Goal: Task Accomplishment & Management: Complete application form

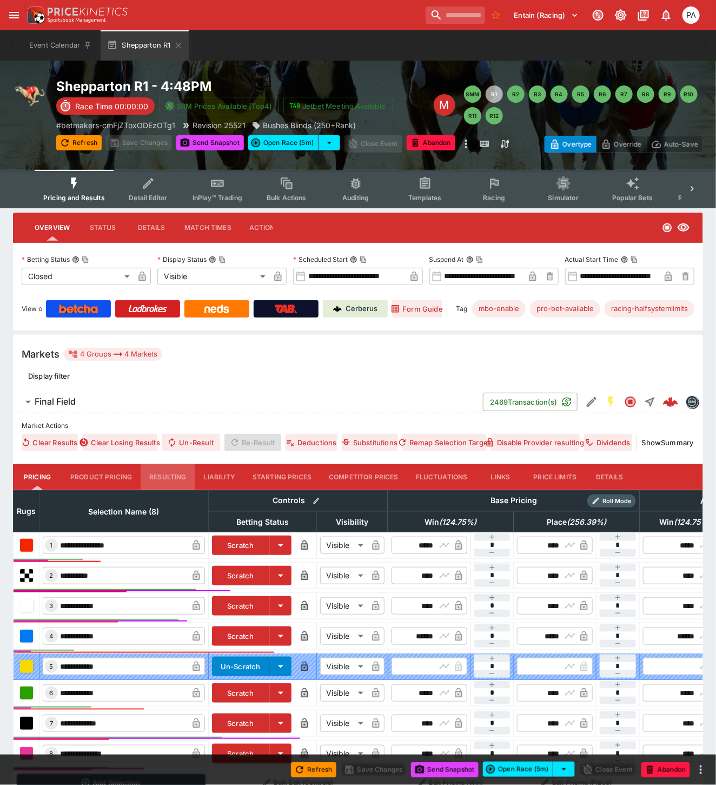
click at [166, 474] on button "Resulting" at bounding box center [168, 477] width 54 height 26
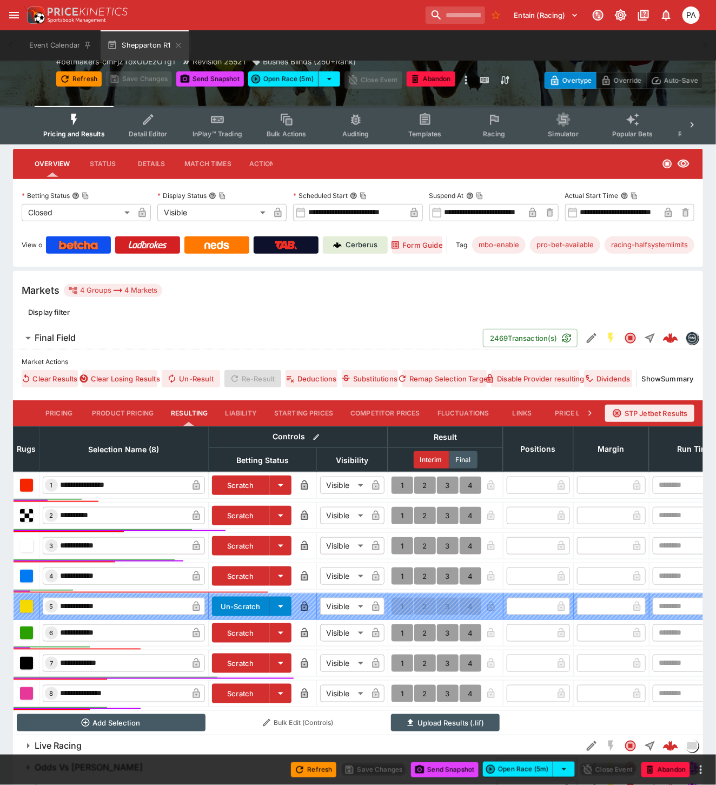
scroll to position [126, 0]
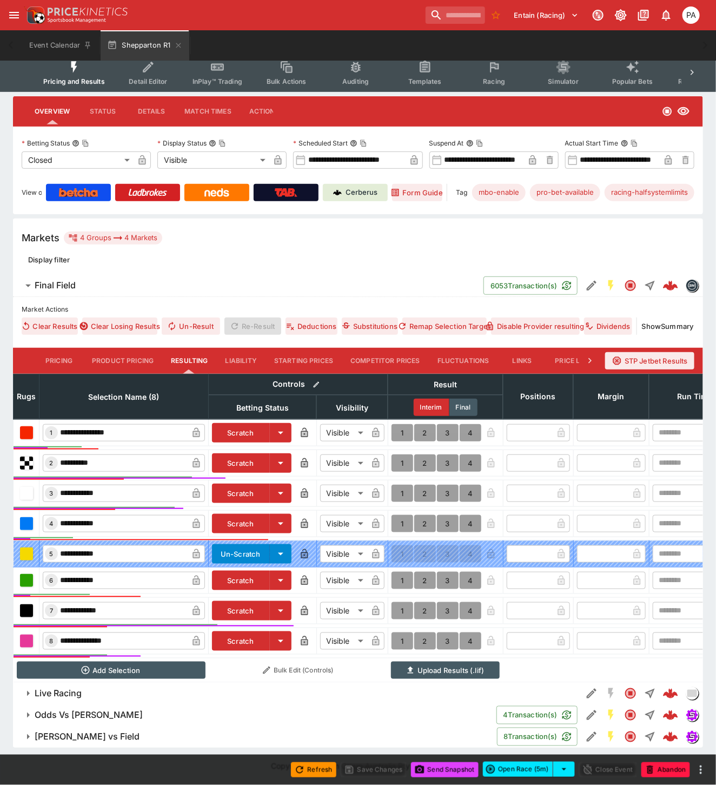
click at [400, 485] on button "1" at bounding box center [403, 493] width 22 height 17
type input "*"
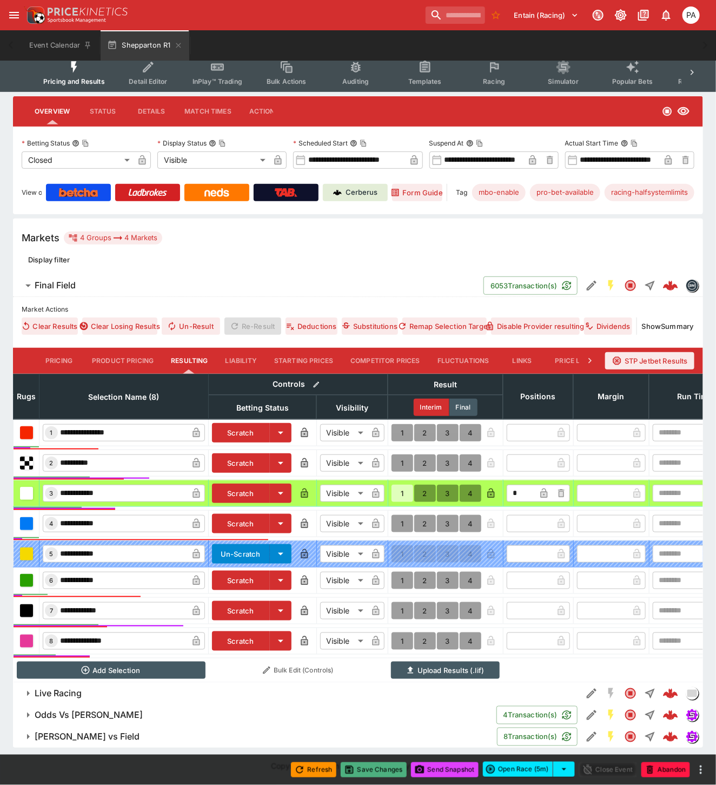
click at [377, 772] on button "Save Changes" at bounding box center [374, 769] width 66 height 15
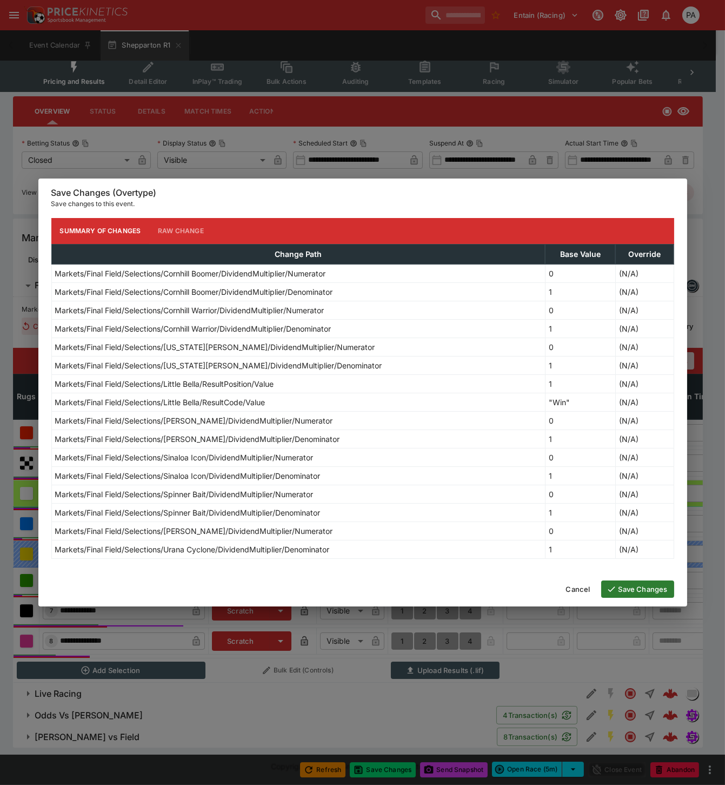
click at [633, 588] on button "Save Changes" at bounding box center [637, 588] width 73 height 17
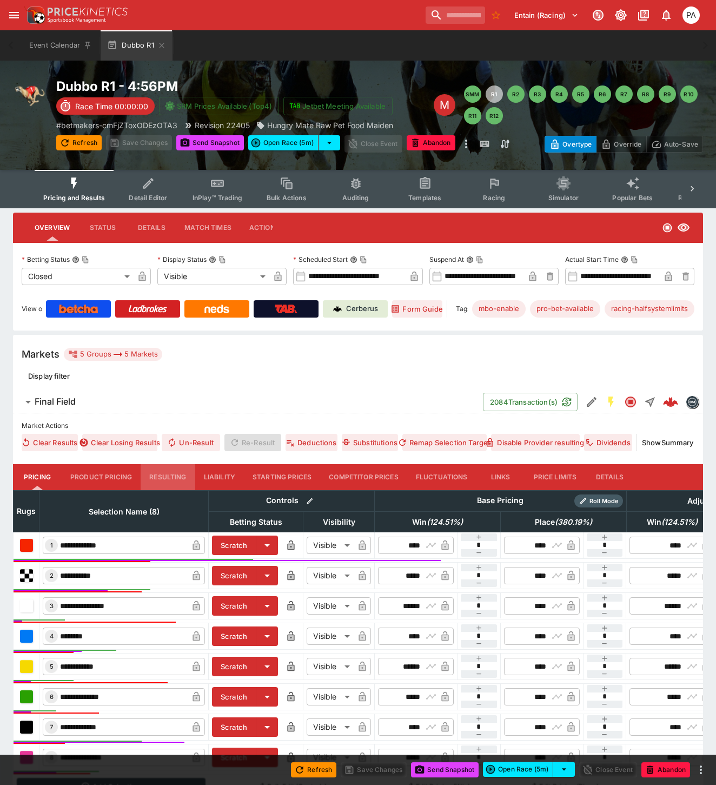
click at [165, 476] on button "Resulting" at bounding box center [168, 477] width 54 height 26
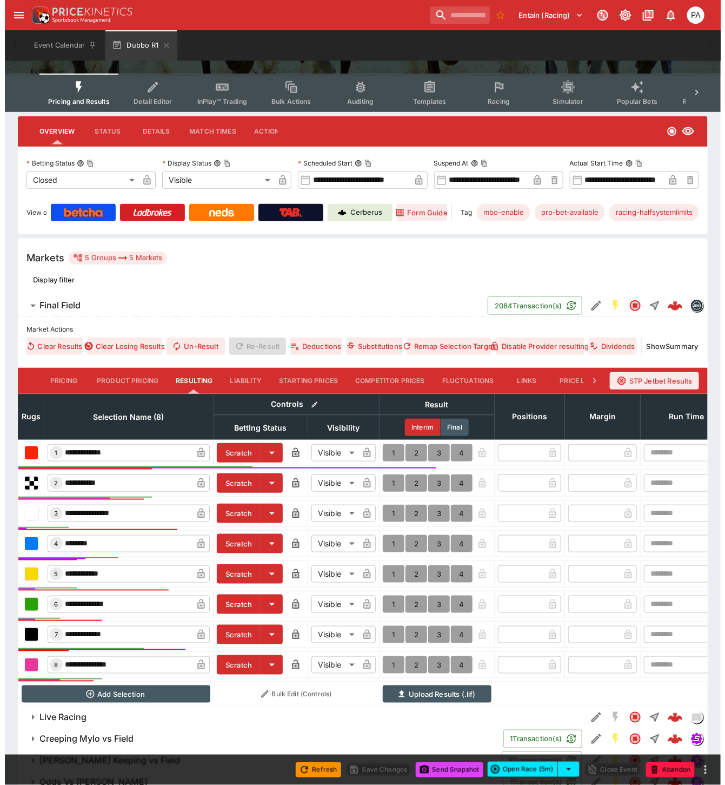
scroll to position [151, 0]
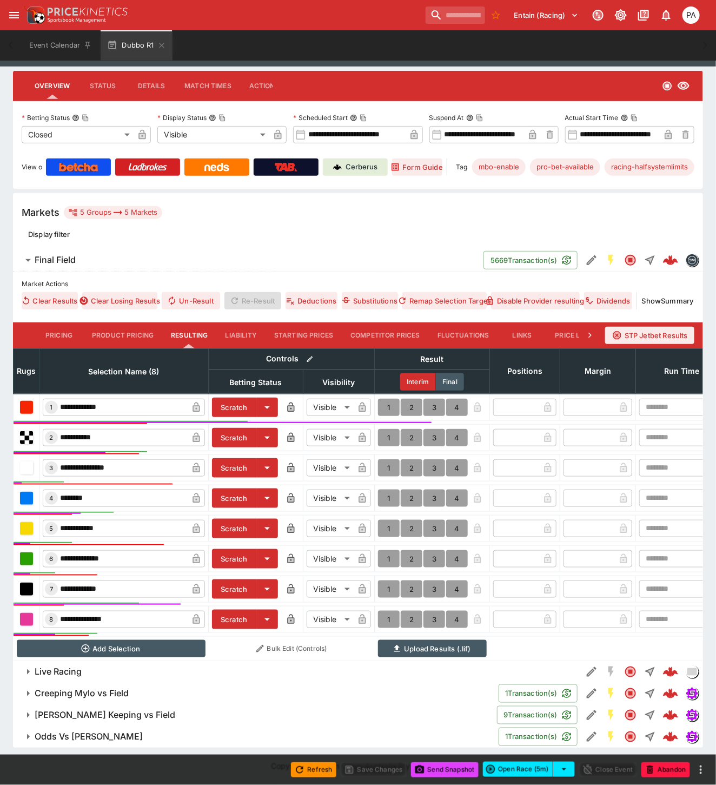
click at [388, 611] on button "1" at bounding box center [389, 619] width 22 height 17
type input "*"
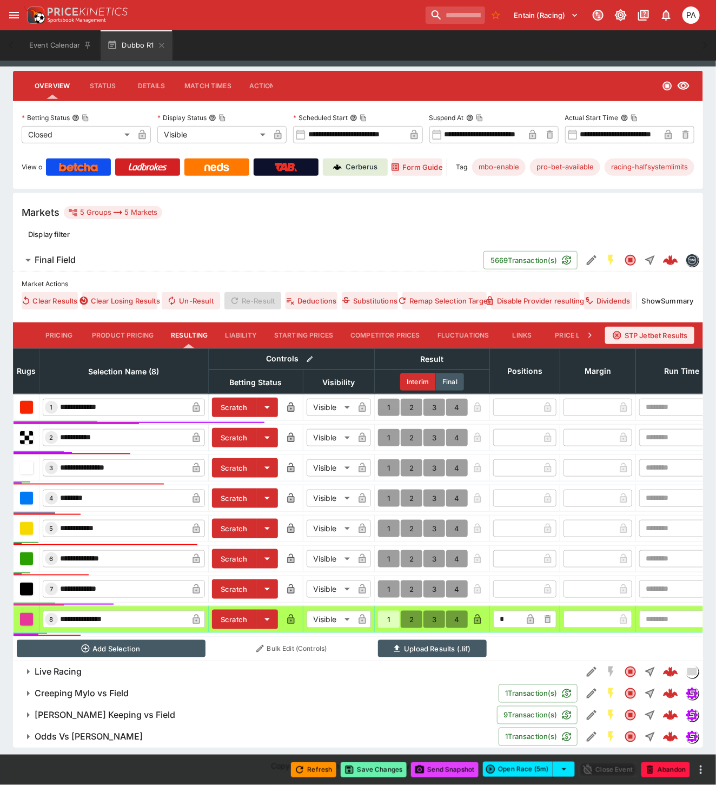
click at [374, 774] on button "Save Changes" at bounding box center [374, 769] width 66 height 15
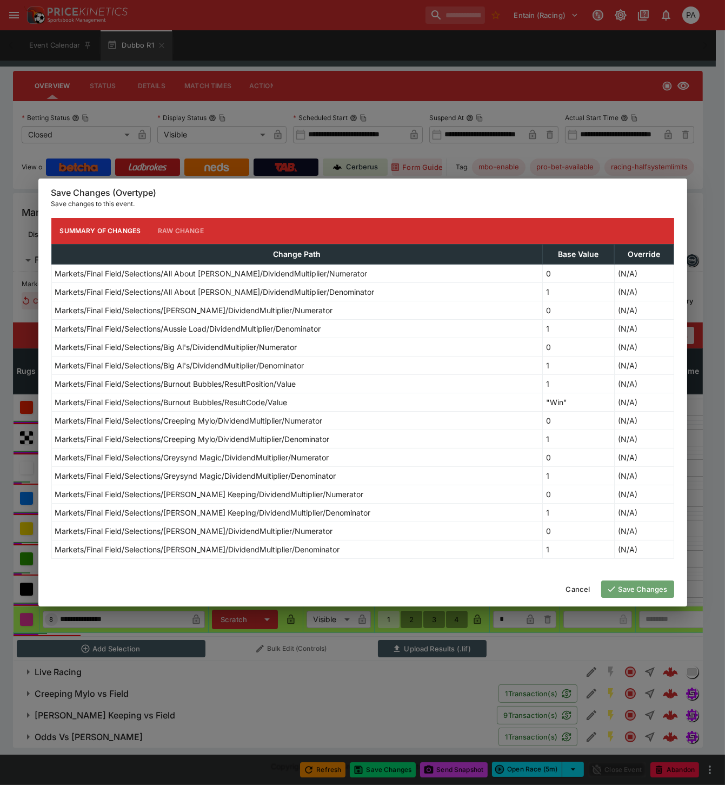
click at [626, 587] on button "Save Changes" at bounding box center [637, 588] width 73 height 17
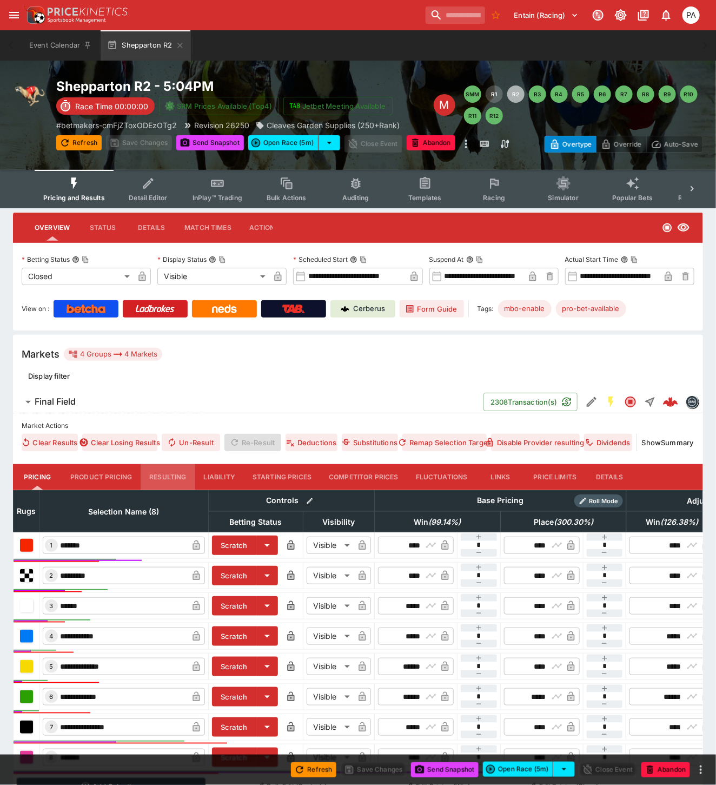
click at [165, 474] on button "Resulting" at bounding box center [168, 477] width 54 height 26
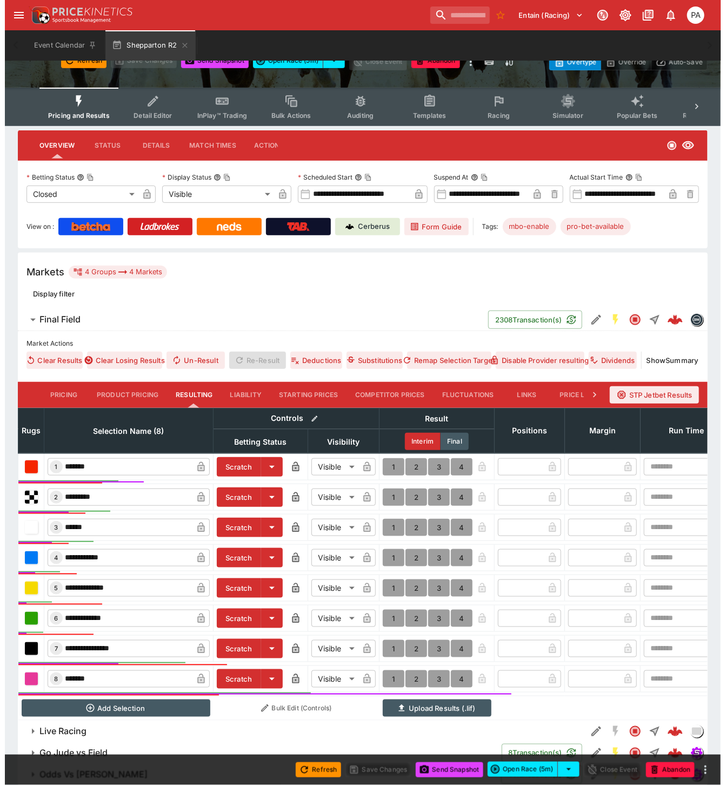
scroll to position [130, 0]
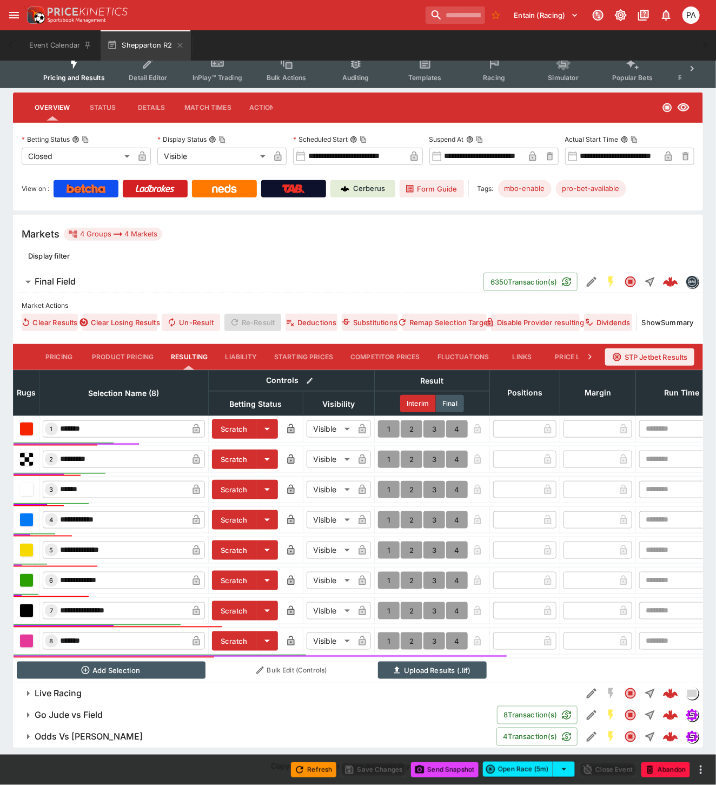
click at [388, 602] on button "1" at bounding box center [389, 610] width 22 height 17
type input "*"
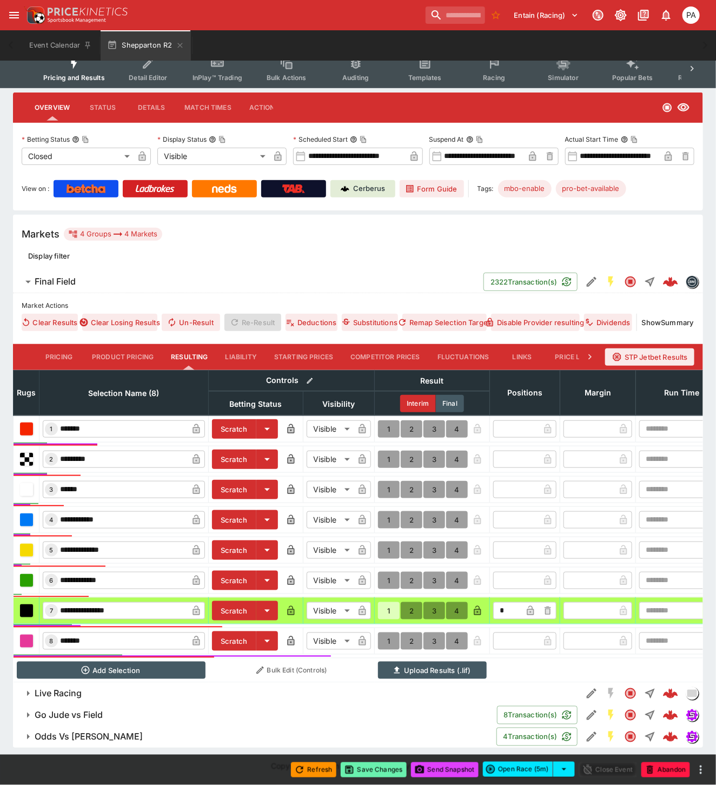
click at [374, 768] on button "Save Changes" at bounding box center [374, 769] width 66 height 15
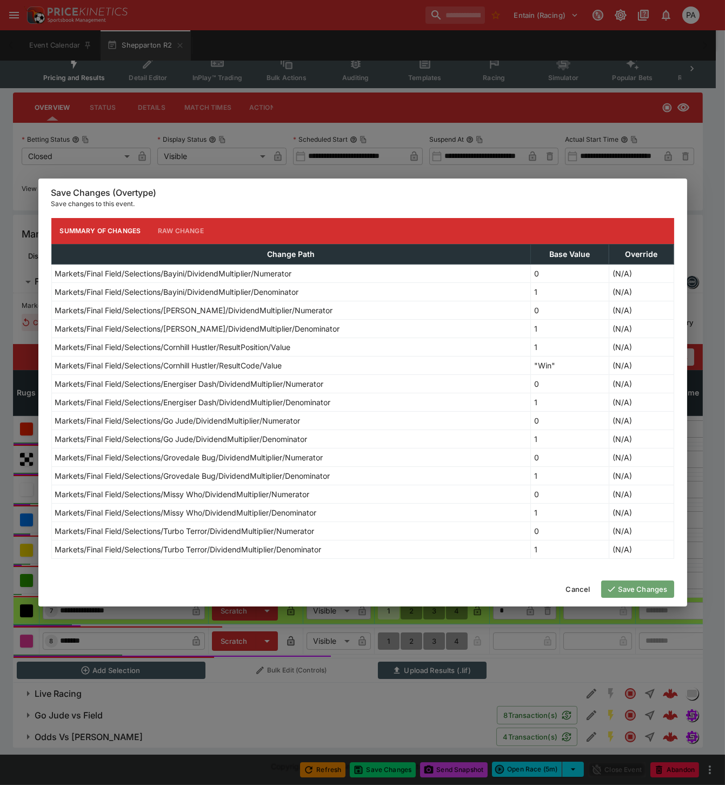
click at [635, 589] on button "Save Changes" at bounding box center [637, 588] width 73 height 17
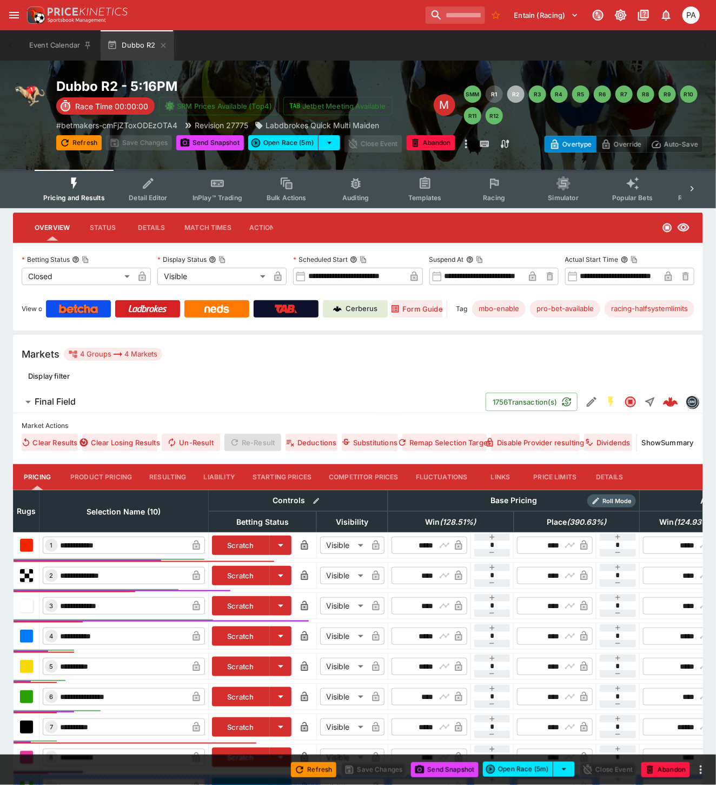
click at [169, 472] on button "Resulting" at bounding box center [168, 477] width 54 height 26
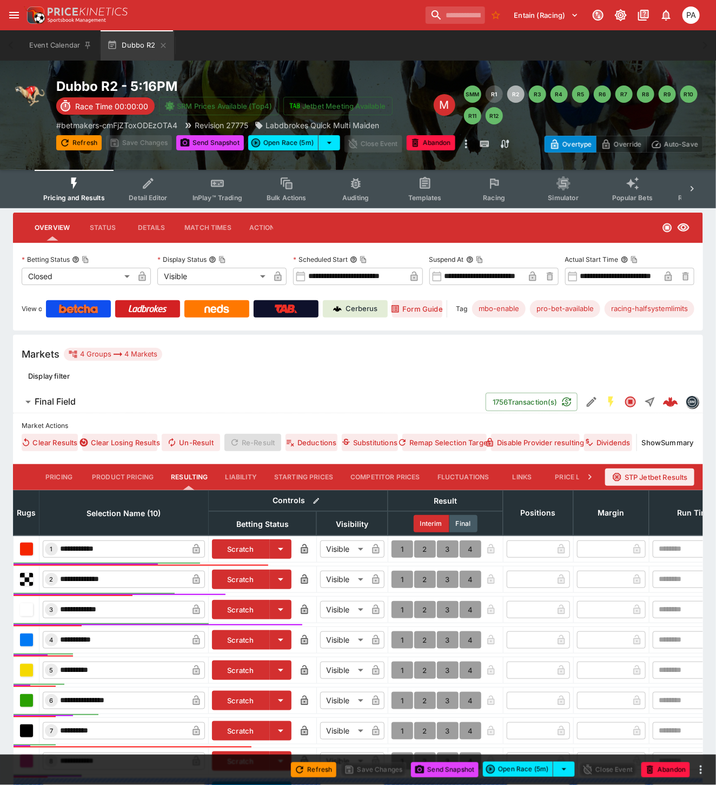
click at [400, 580] on button "1" at bounding box center [403, 579] width 22 height 17
type input "*"
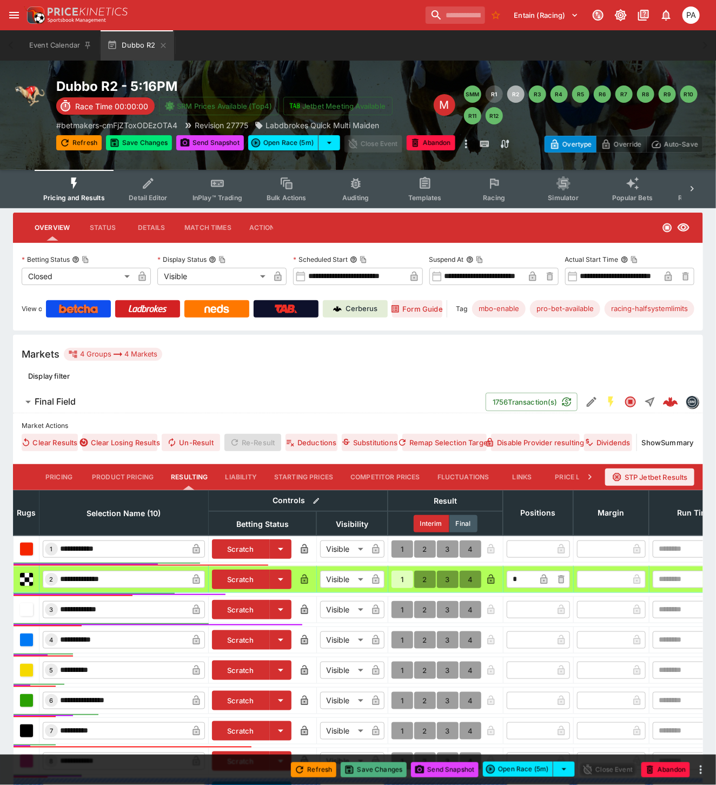
click at [377, 767] on button "Save Changes" at bounding box center [374, 769] width 66 height 15
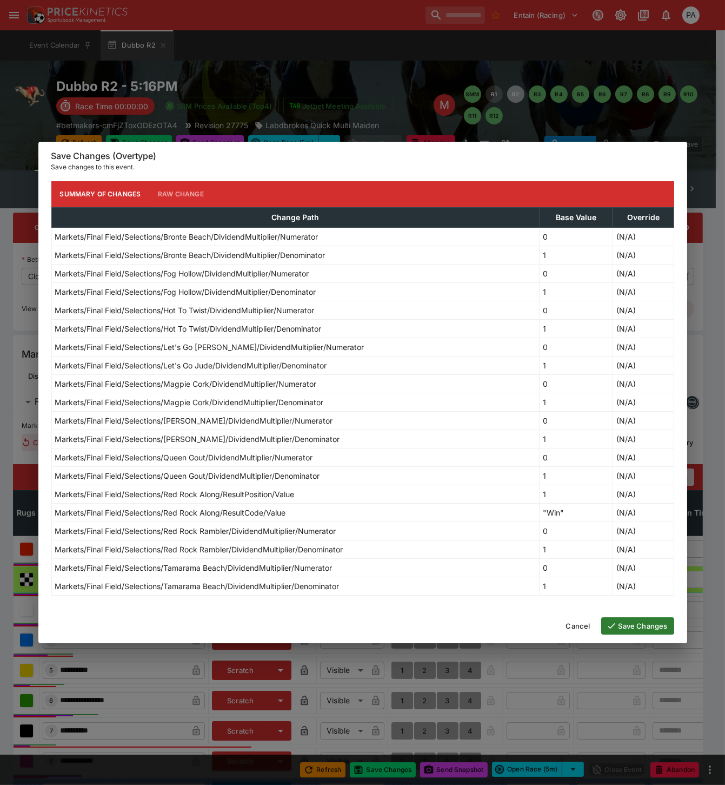
click at [625, 627] on button "Save Changes" at bounding box center [637, 625] width 73 height 17
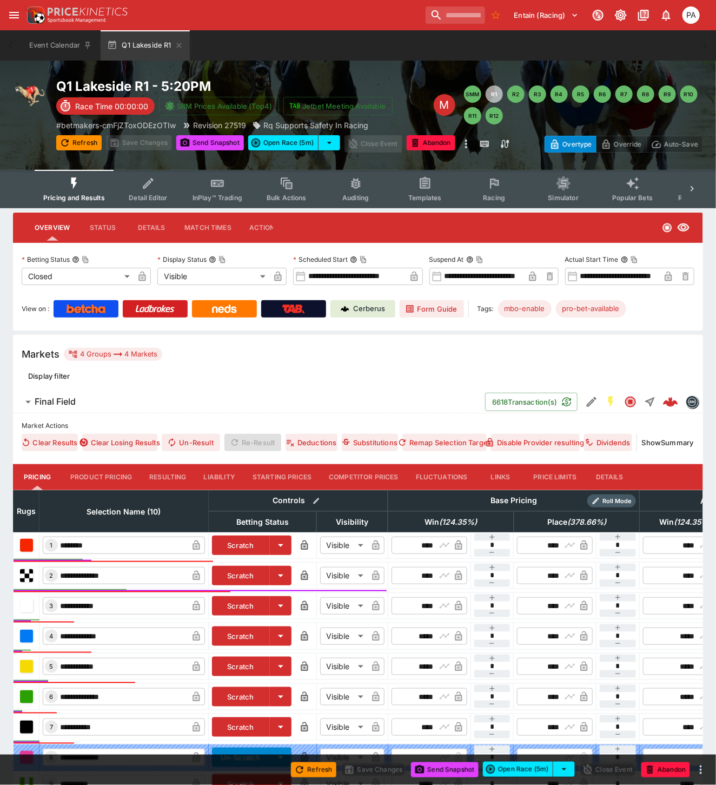
click at [175, 469] on button "Resulting" at bounding box center [168, 477] width 54 height 26
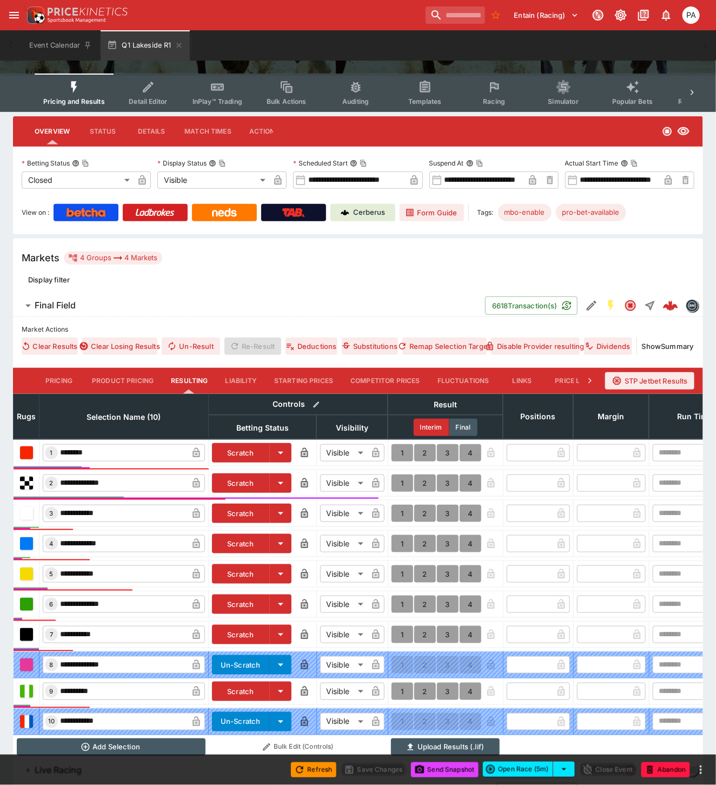
scroll to position [182, 0]
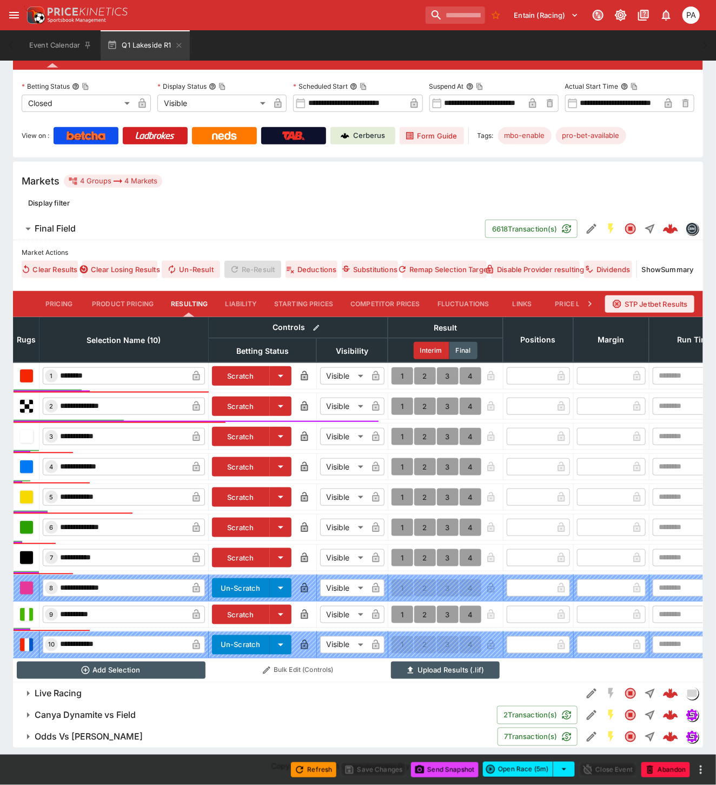
click at [400, 367] on button "1" at bounding box center [403, 375] width 22 height 17
type input "*"
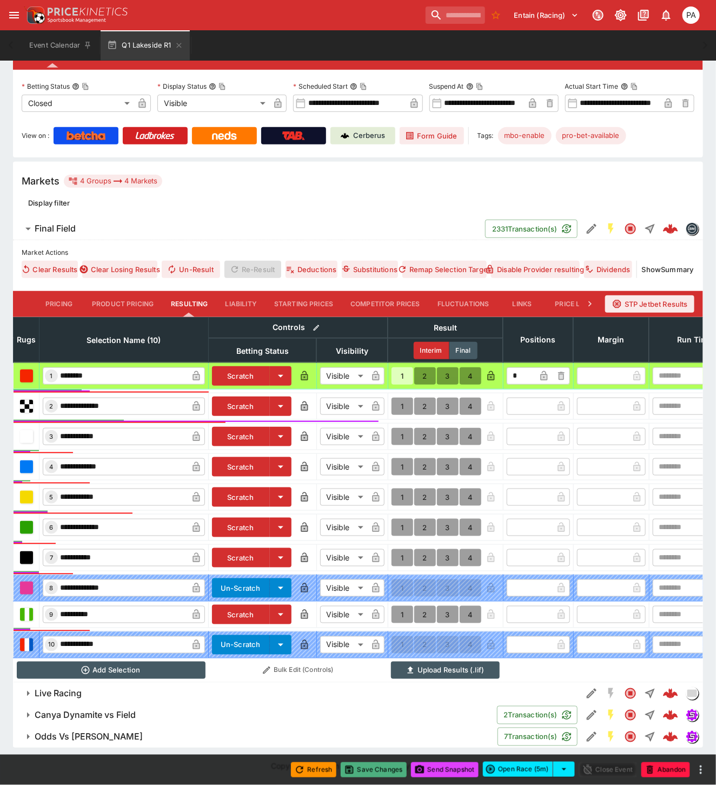
click at [379, 770] on button "Save Changes" at bounding box center [374, 769] width 66 height 15
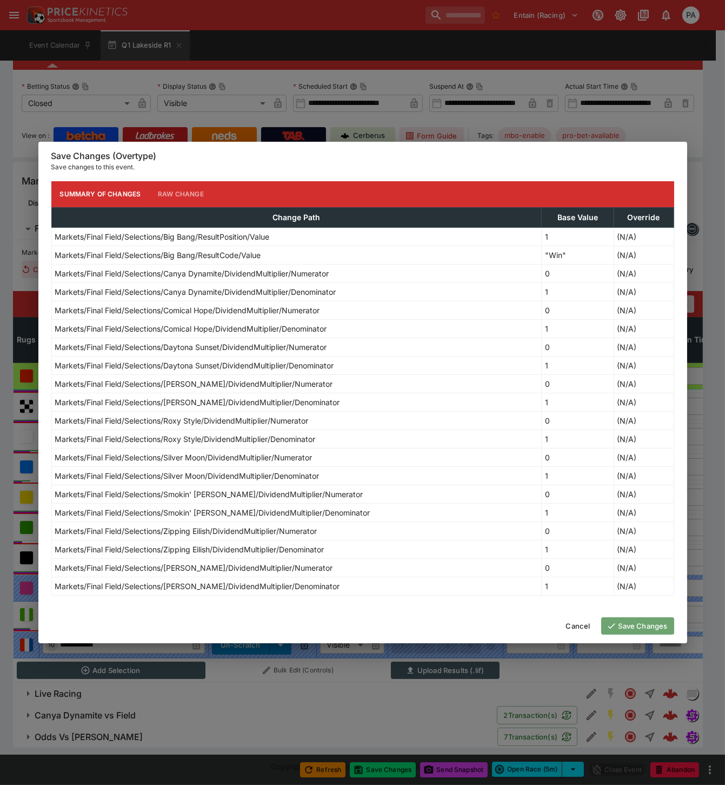
click at [636, 627] on button "Save Changes" at bounding box center [637, 625] width 73 height 17
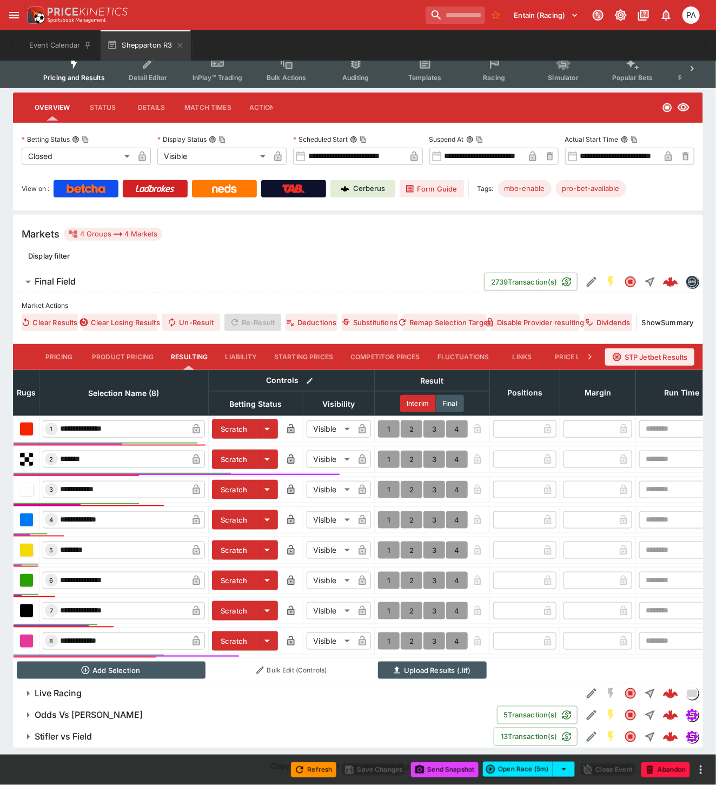
scroll to position [130, 0]
click at [385, 450] on button "1" at bounding box center [389, 458] width 22 height 17
type input "*"
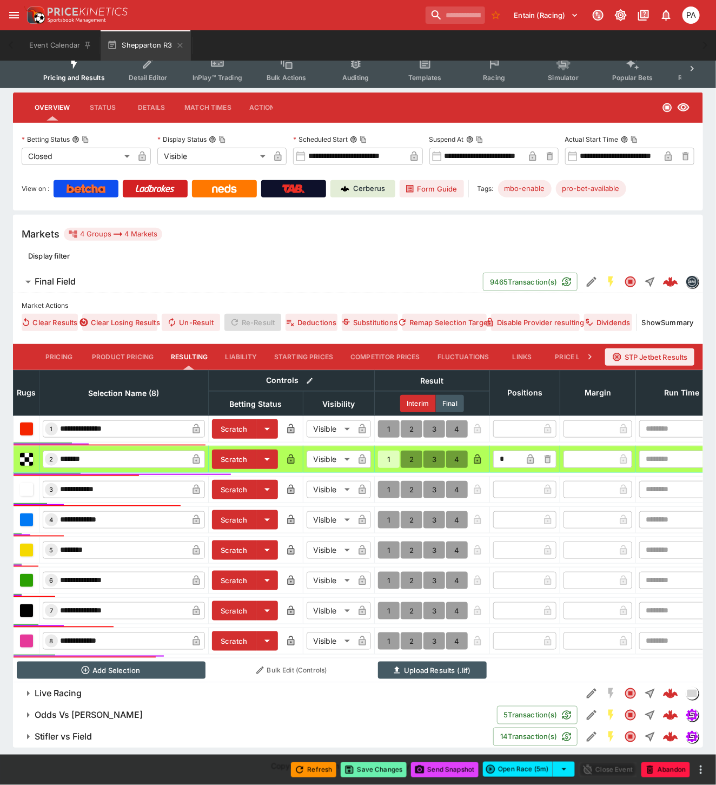
click at [376, 769] on button "Save Changes" at bounding box center [374, 769] width 66 height 15
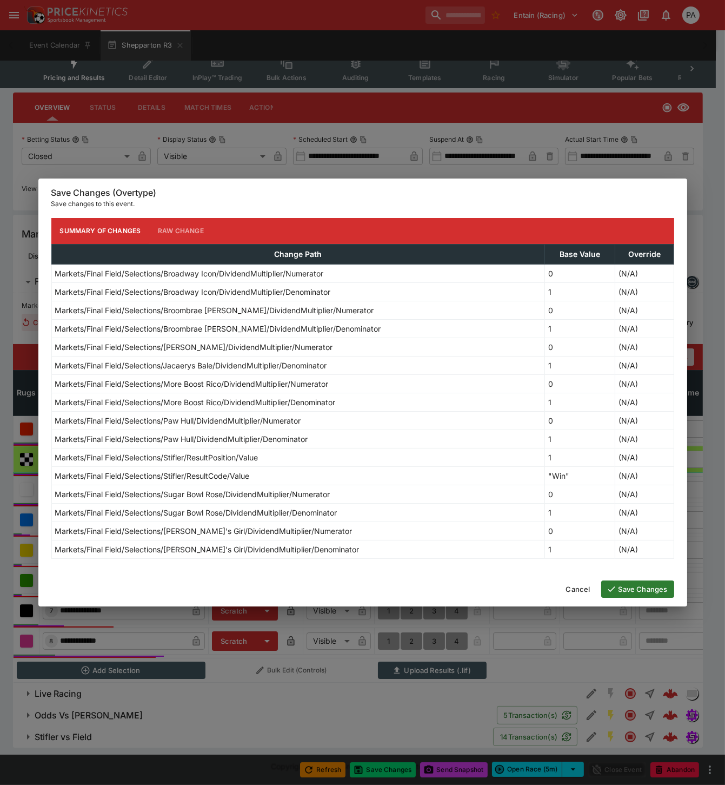
click at [651, 586] on button "Save Changes" at bounding box center [637, 588] width 73 height 17
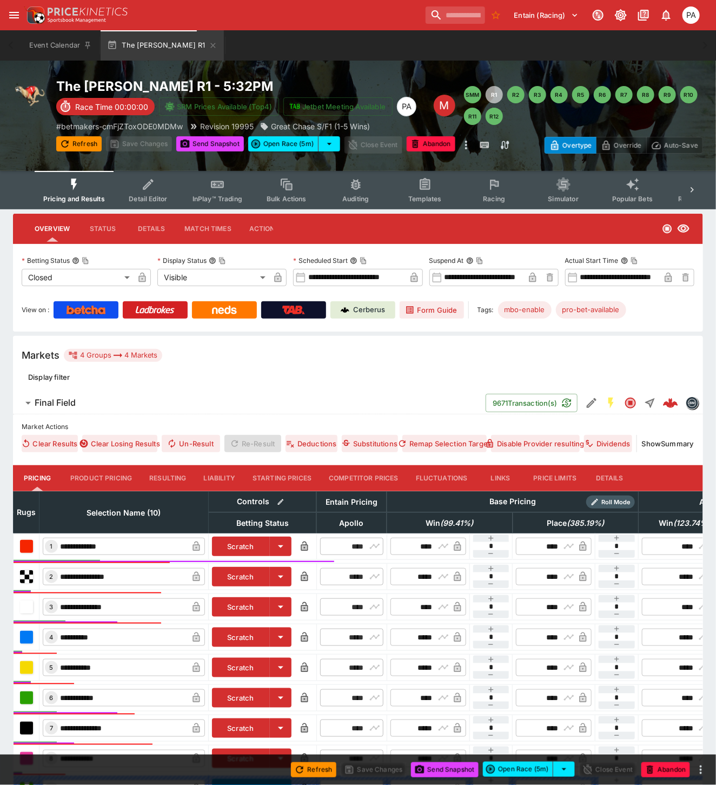
click at [167, 473] on button "Resulting" at bounding box center [168, 478] width 54 height 26
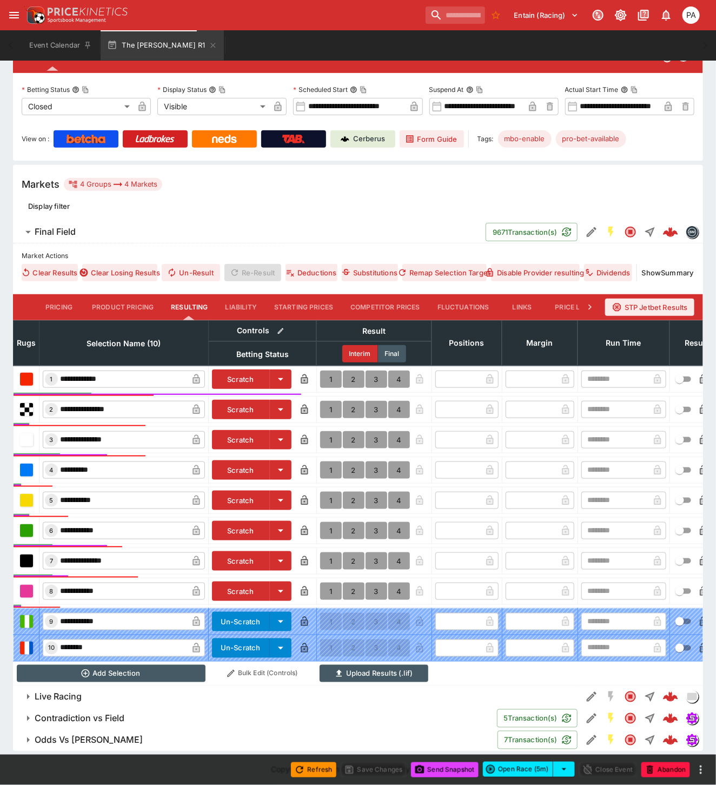
scroll to position [182, 0]
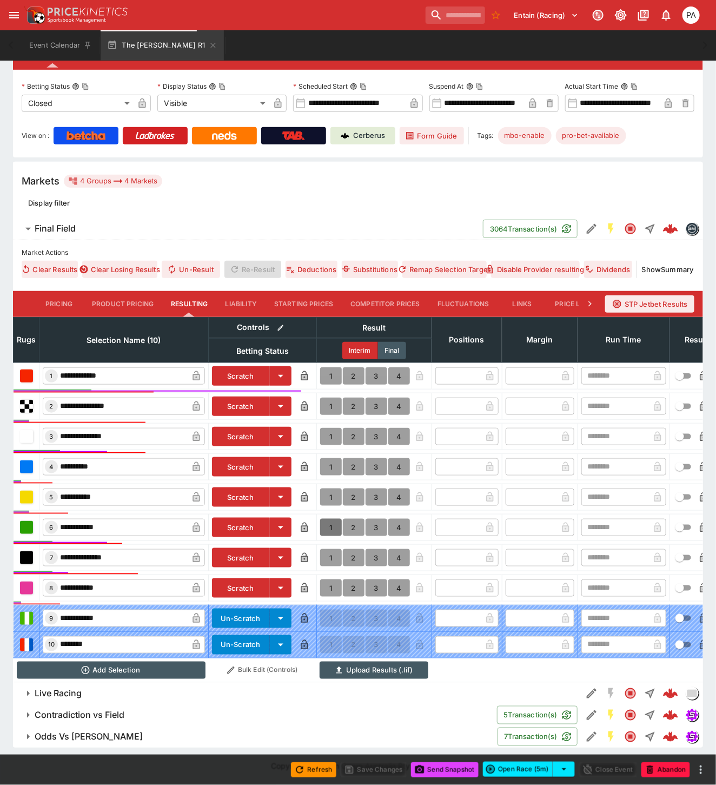
click at [328, 520] on button "1" at bounding box center [331, 527] width 22 height 17
type input "*"
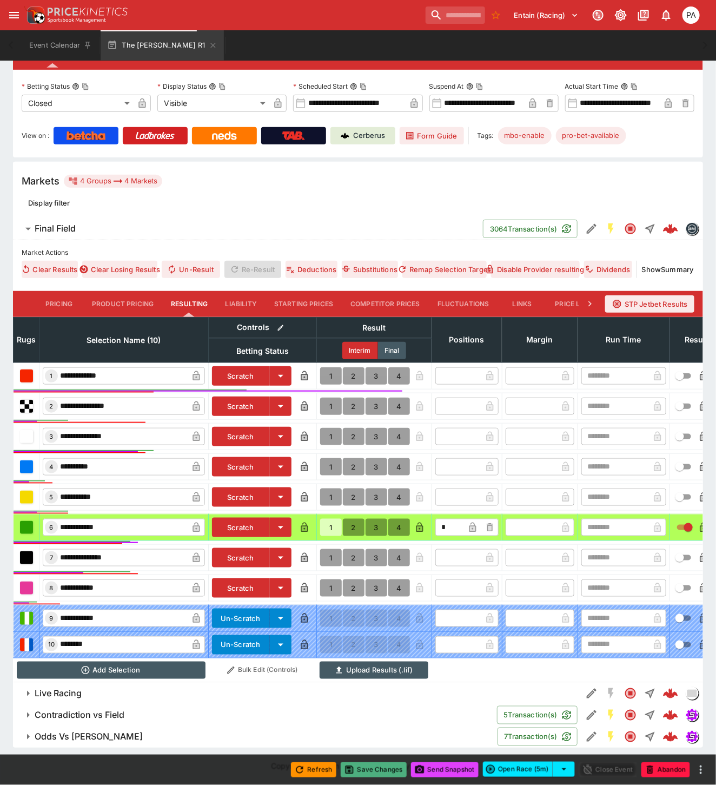
click at [376, 771] on button "Save Changes" at bounding box center [374, 769] width 66 height 15
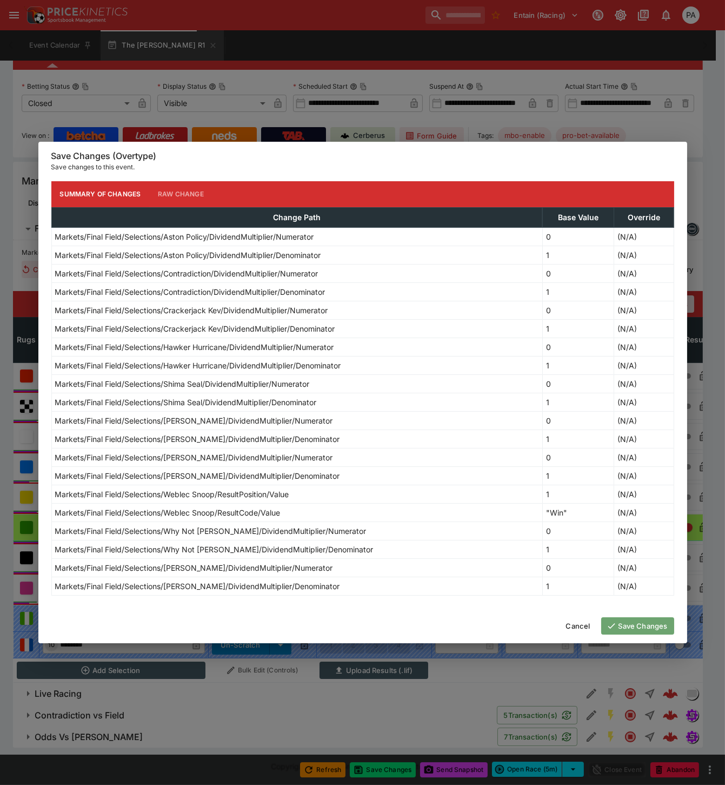
click at [637, 626] on button "Save Changes" at bounding box center [637, 625] width 73 height 17
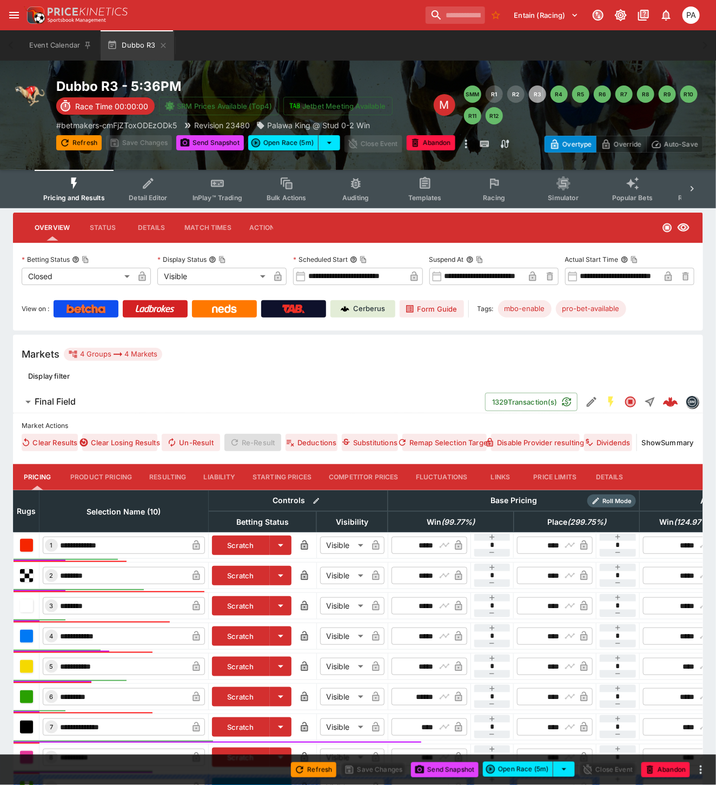
click at [167, 476] on button "Resulting" at bounding box center [168, 477] width 54 height 26
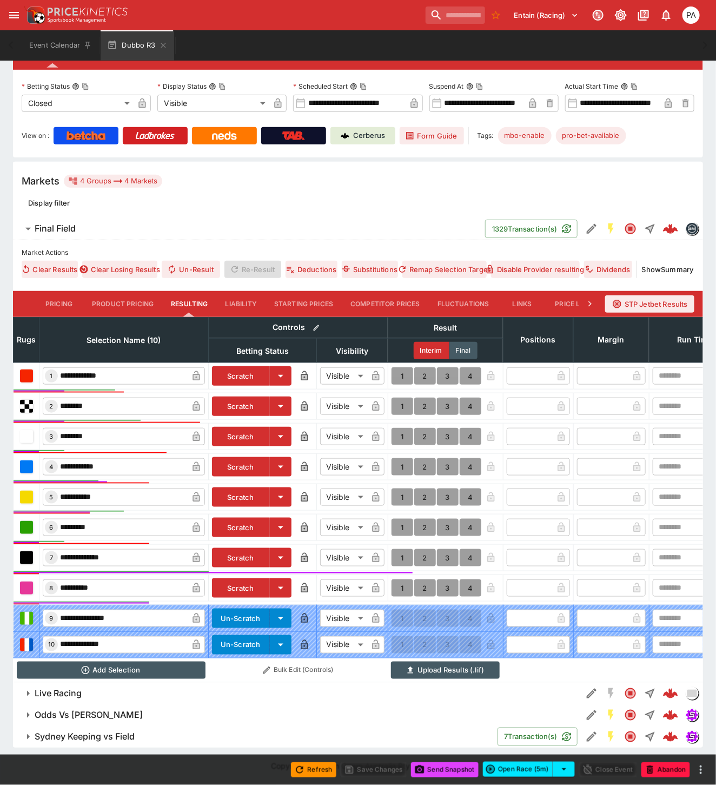
scroll to position [182, 0]
click at [403, 549] on button "1" at bounding box center [403, 557] width 22 height 17
type input "*"
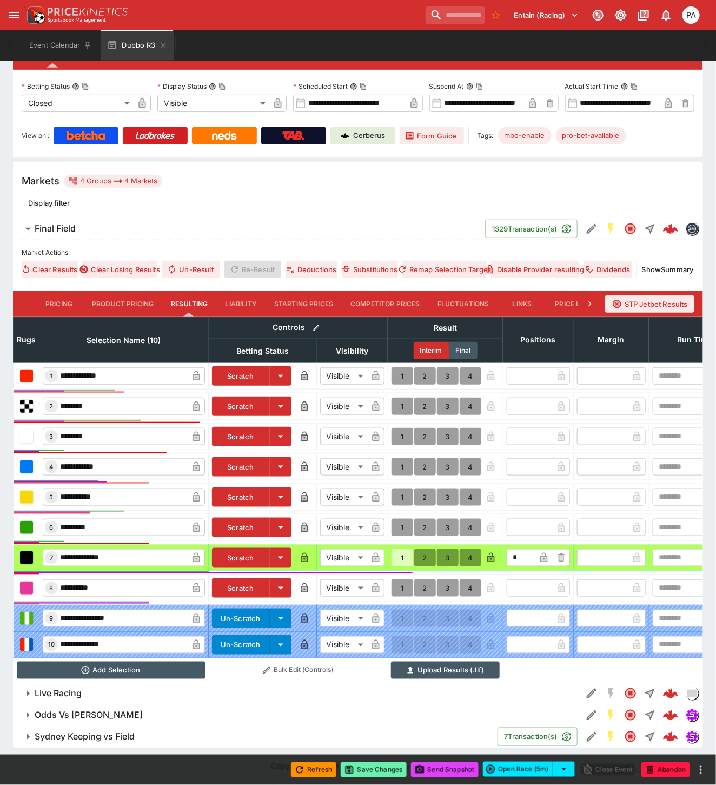
click at [372, 770] on button "Save Changes" at bounding box center [374, 769] width 66 height 15
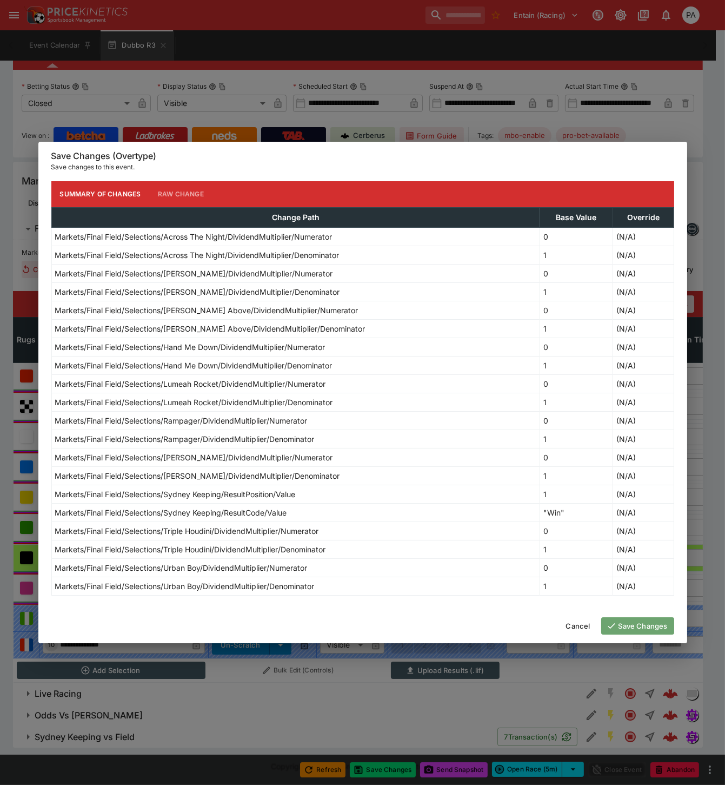
click at [639, 627] on button "Save Changes" at bounding box center [637, 625] width 73 height 17
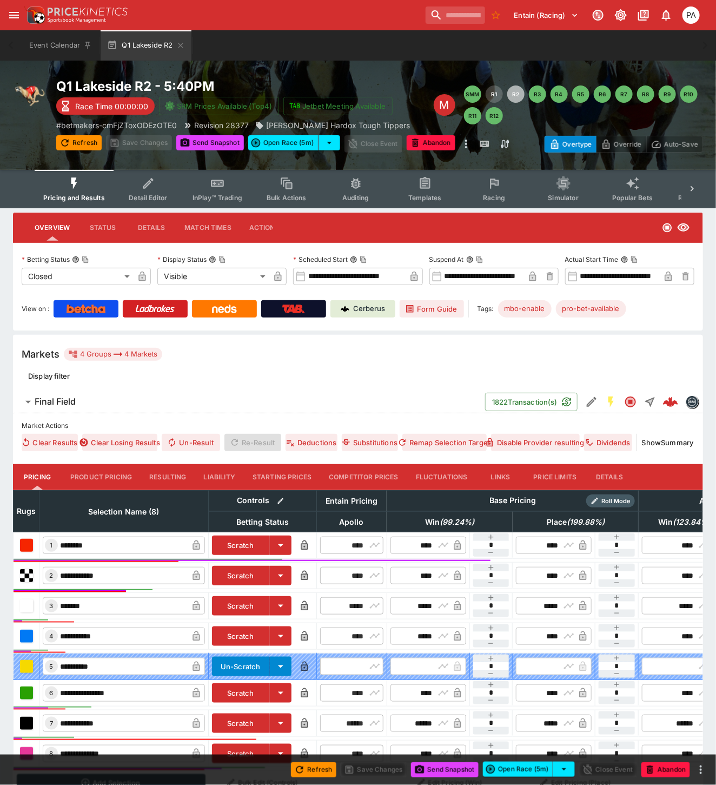
click at [160, 474] on button "Resulting" at bounding box center [168, 477] width 54 height 26
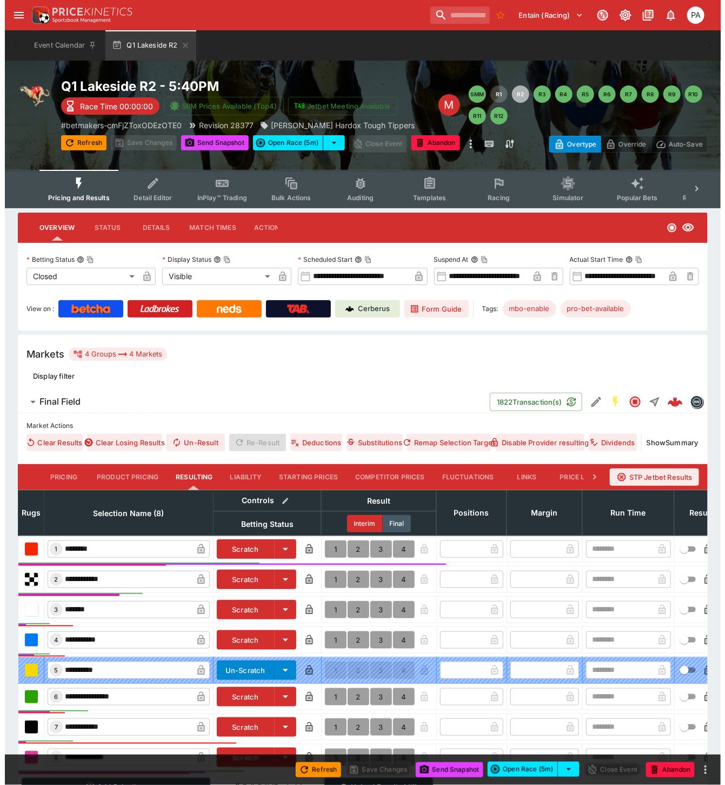
scroll to position [126, 0]
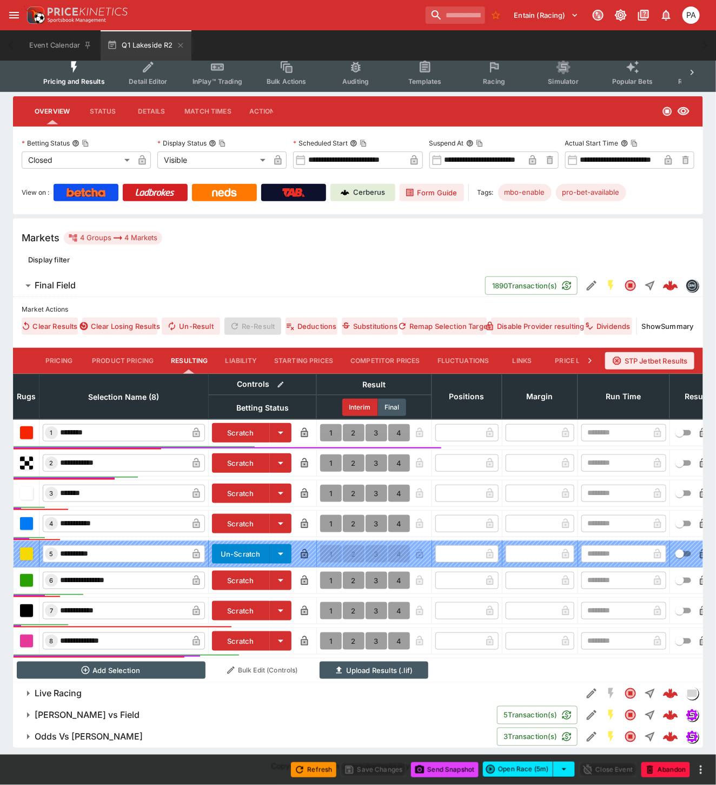
click at [326, 632] on button "1" at bounding box center [331, 640] width 22 height 17
type input "*"
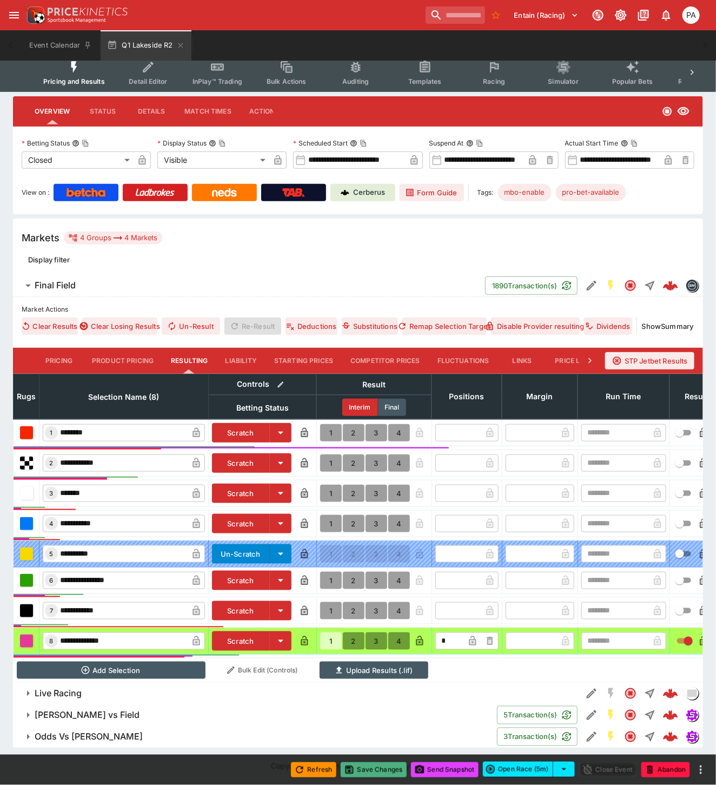
click at [375, 772] on button "Save Changes" at bounding box center [374, 769] width 66 height 15
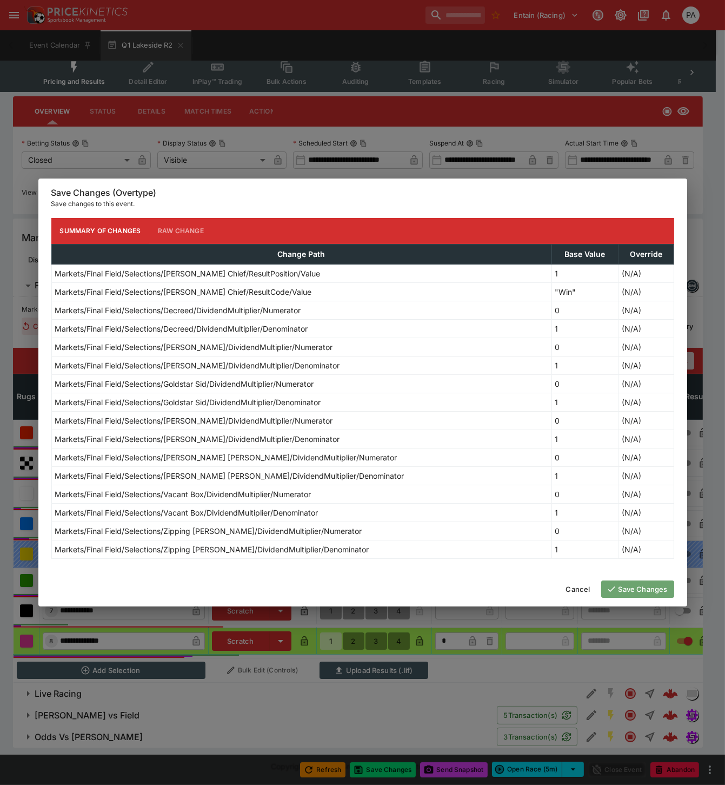
click at [630, 591] on button "Save Changes" at bounding box center [637, 588] width 73 height 17
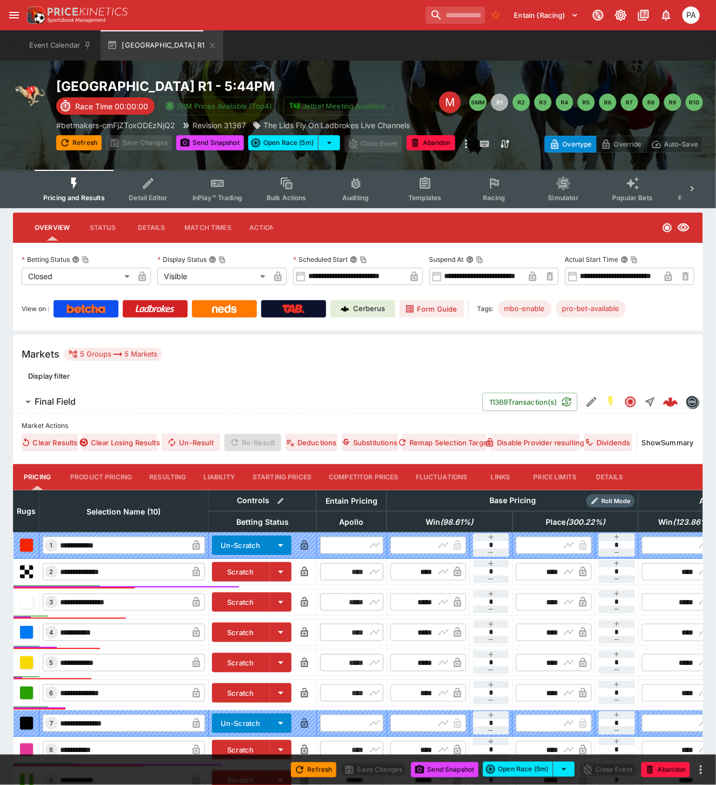
click at [169, 475] on button "Resulting" at bounding box center [168, 477] width 54 height 26
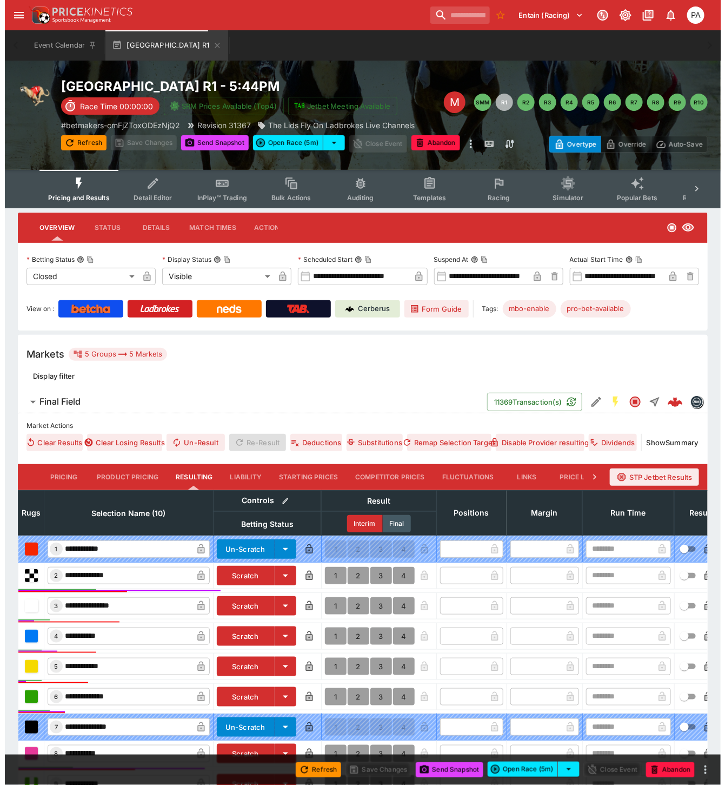
scroll to position [204, 0]
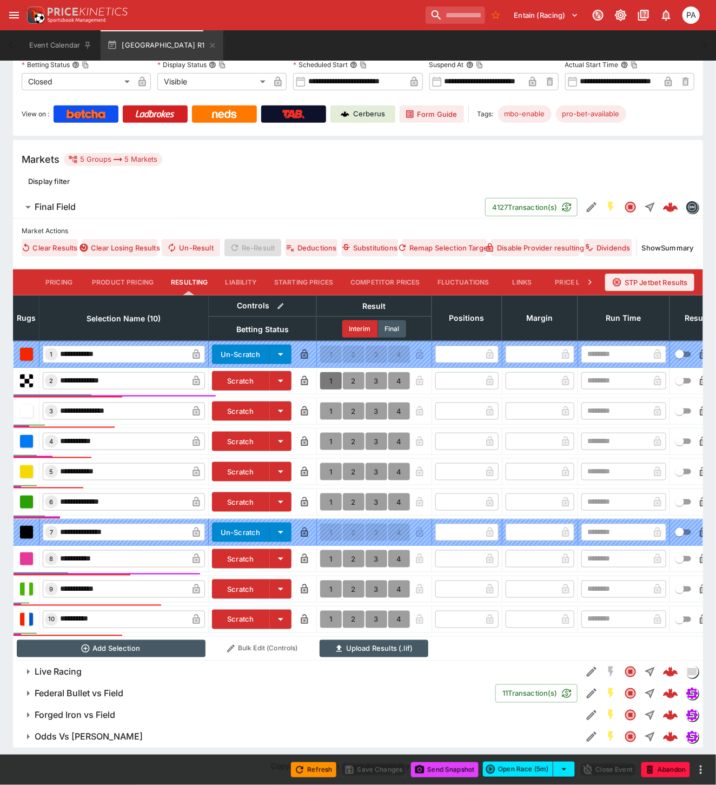
click at [328, 372] on button "1" at bounding box center [331, 380] width 22 height 17
type input "*"
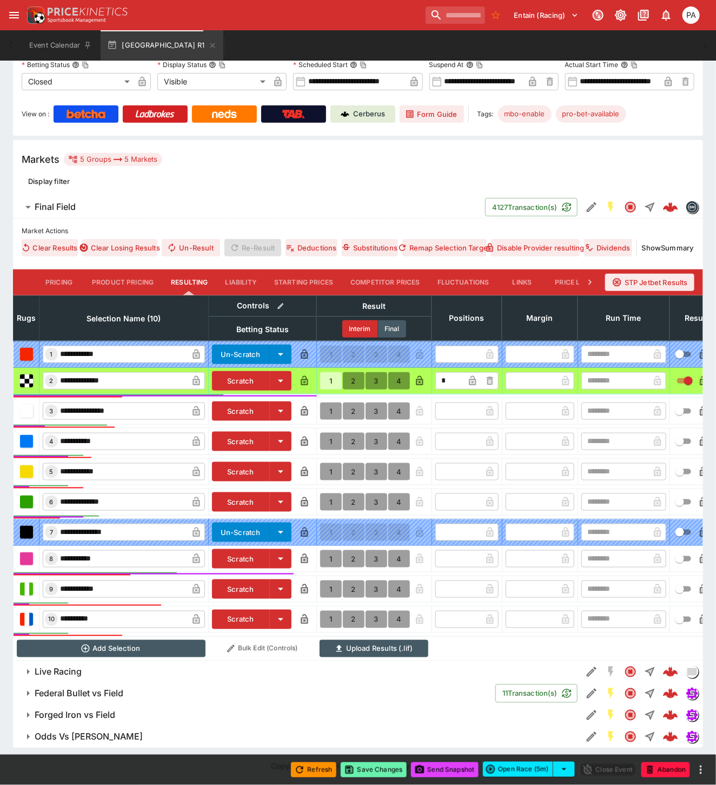
click at [379, 771] on button "Save Changes" at bounding box center [374, 769] width 66 height 15
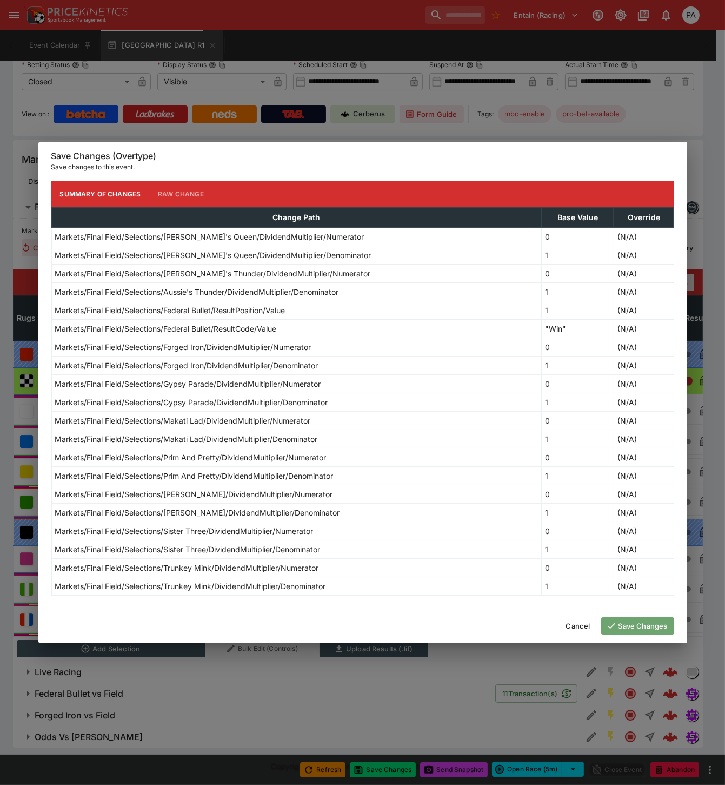
click at [645, 626] on button "Save Changes" at bounding box center [637, 625] width 73 height 17
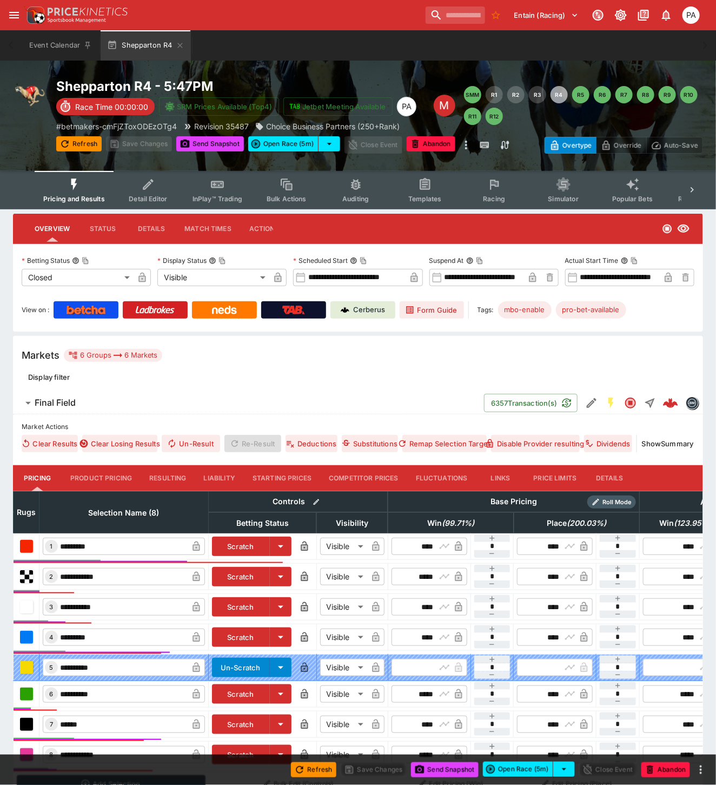
click at [167, 473] on button "Resulting" at bounding box center [168, 478] width 54 height 26
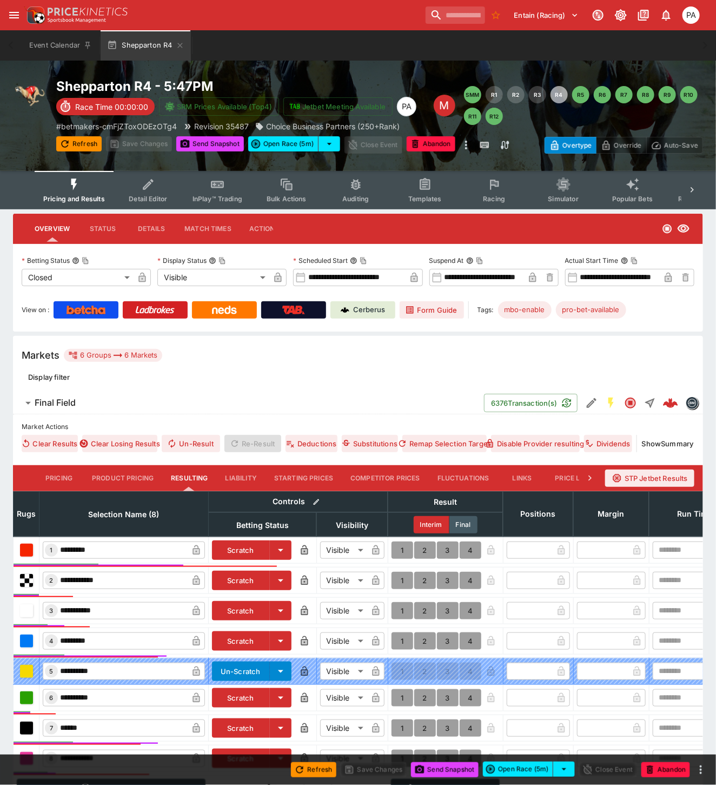
scroll to position [169, 0]
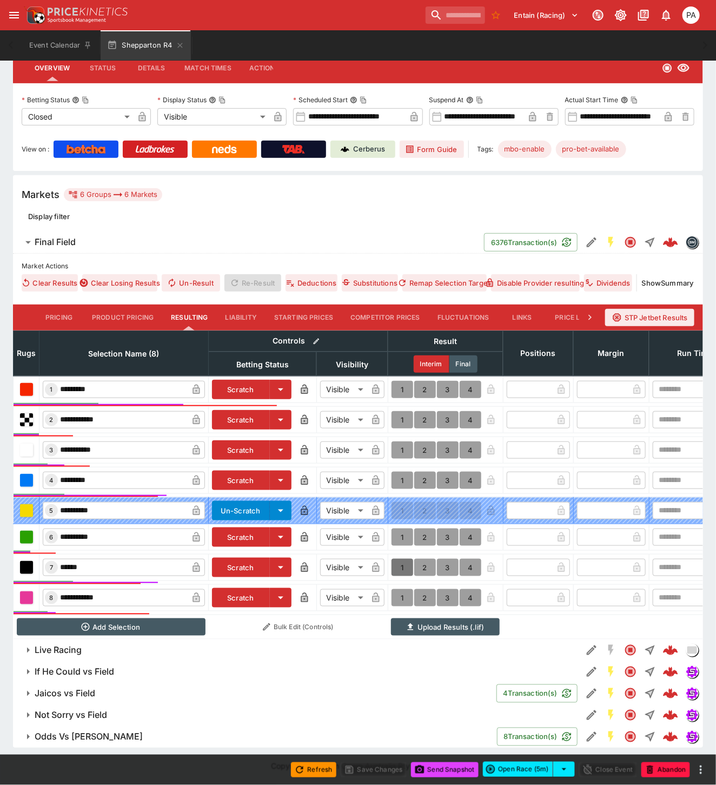
click at [401, 559] on button "1" at bounding box center [403, 567] width 22 height 17
type input "*"
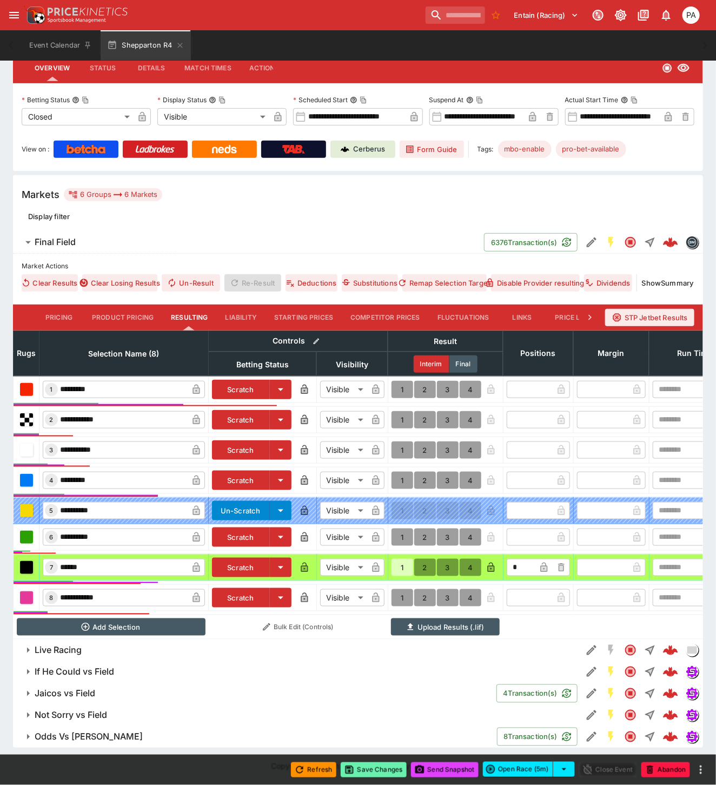
click at [379, 766] on button "Save Changes" at bounding box center [374, 769] width 66 height 15
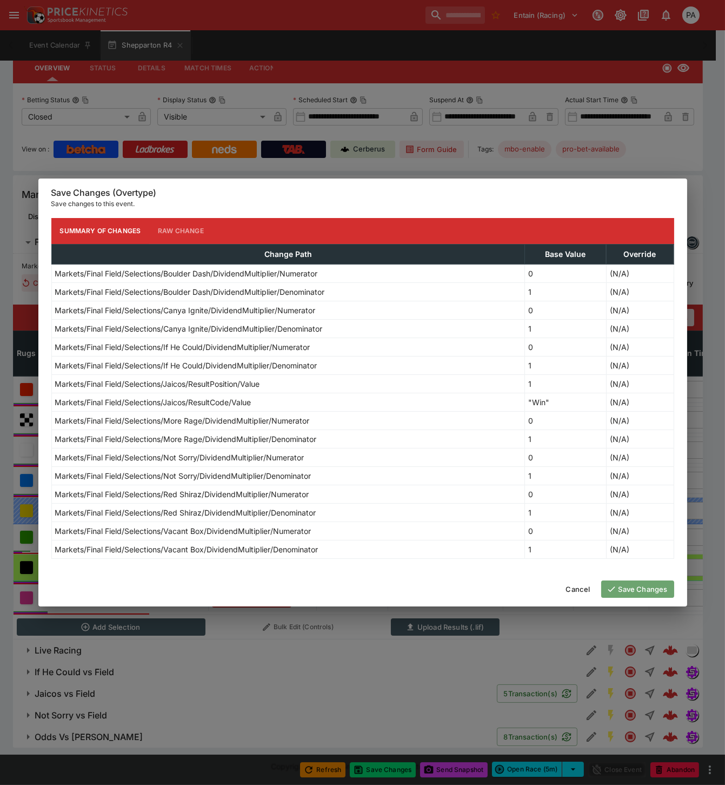
click at [609, 587] on icon "button" at bounding box center [612, 589] width 10 height 10
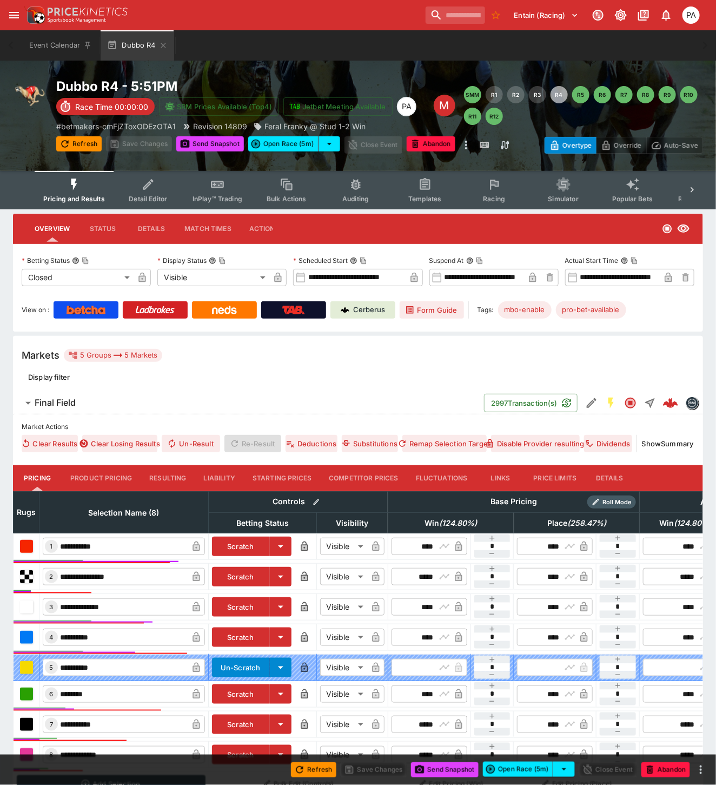
click at [165, 475] on button "Resulting" at bounding box center [168, 478] width 54 height 26
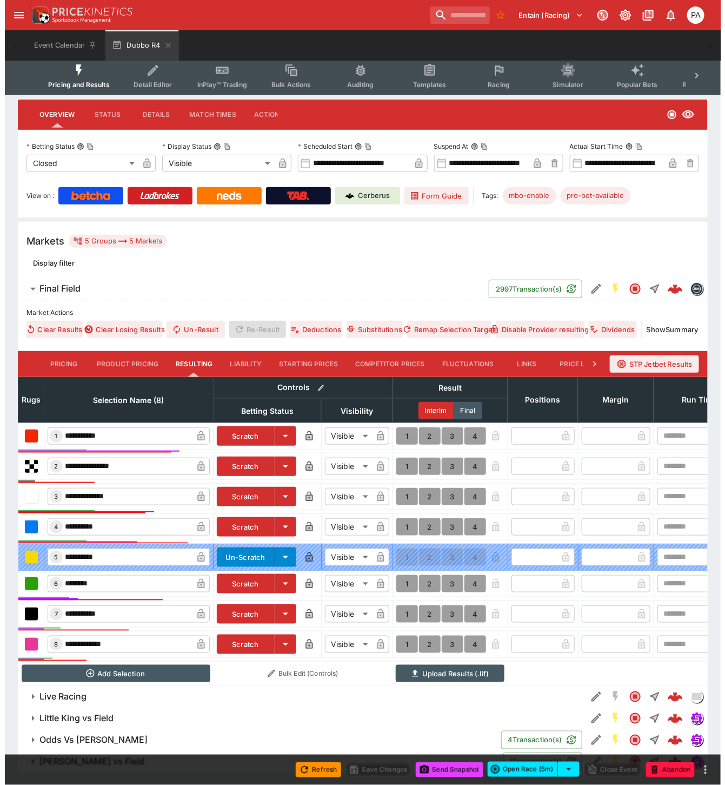
scroll to position [148, 0]
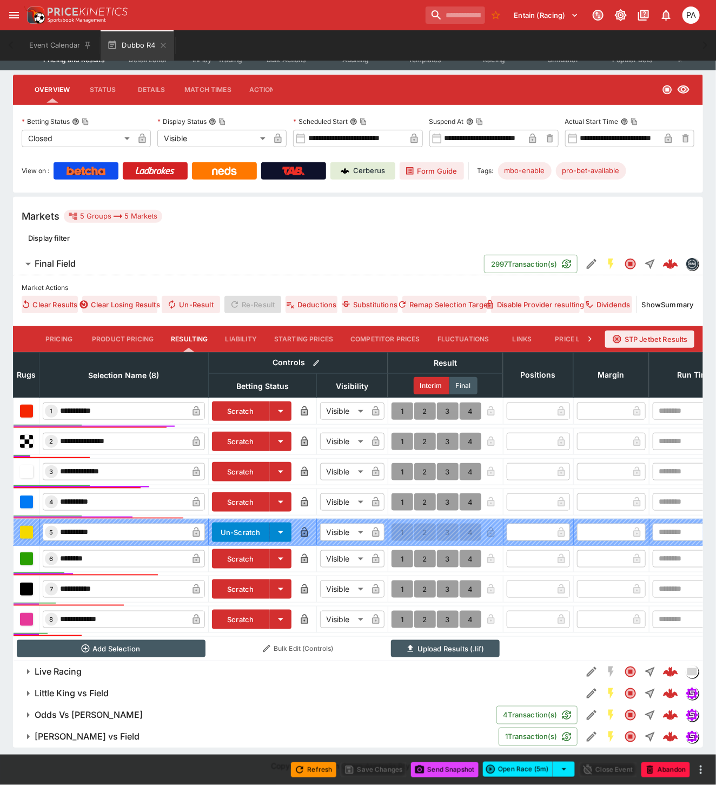
click at [401, 403] on button "1" at bounding box center [403, 410] width 22 height 17
type input "*"
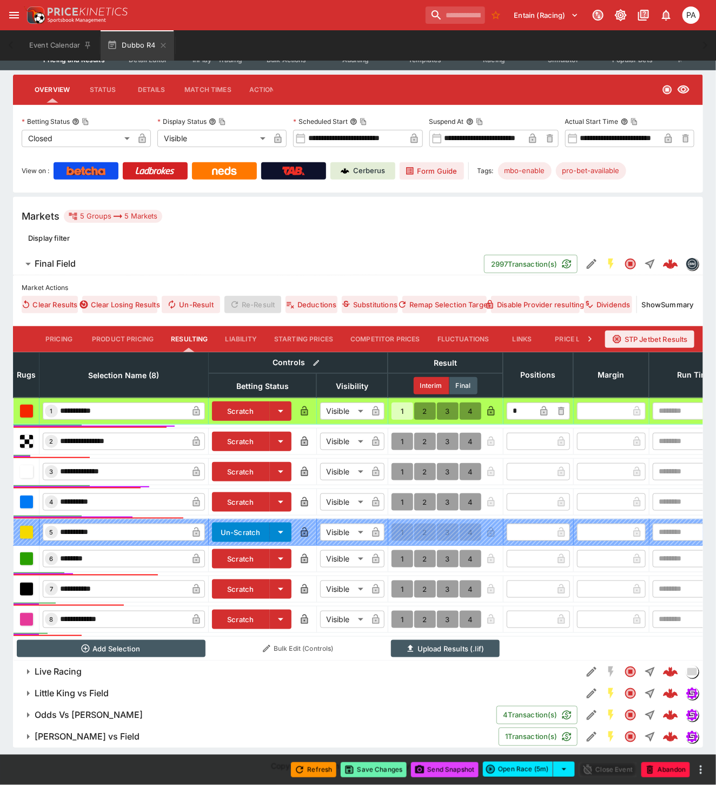
click at [368, 767] on button "Save Changes" at bounding box center [374, 769] width 66 height 15
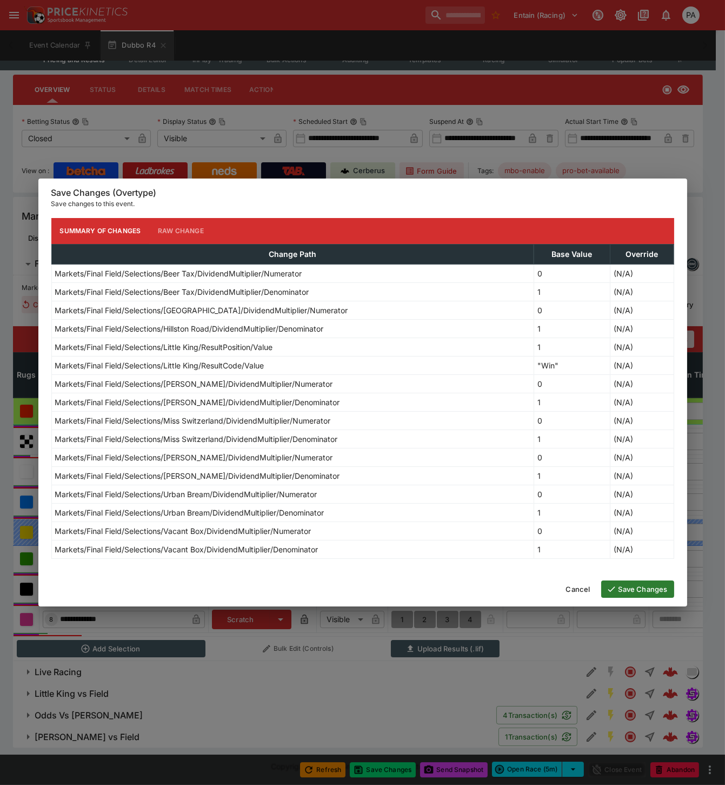
click at [648, 591] on button "Save Changes" at bounding box center [637, 588] width 73 height 17
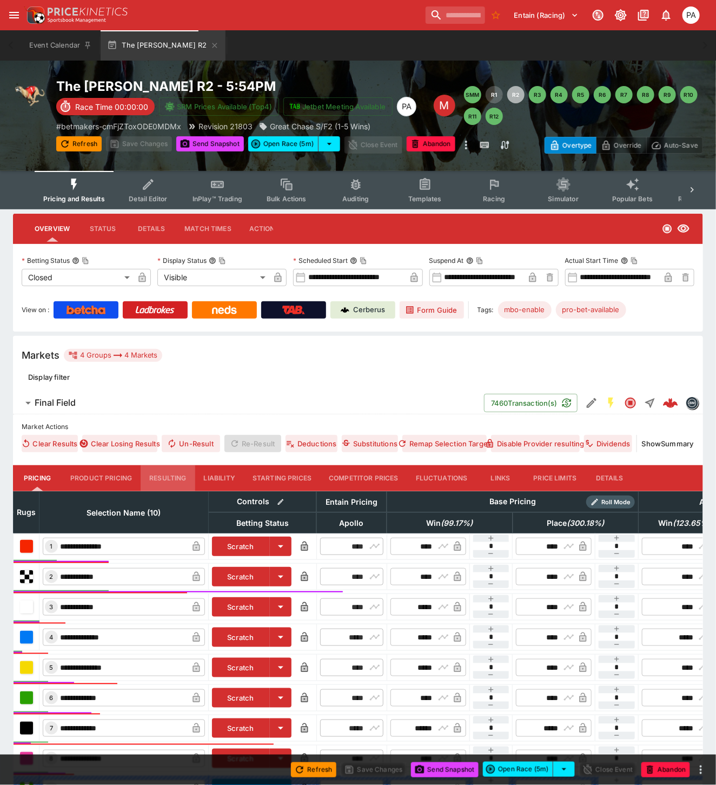
click at [165, 473] on button "Resulting" at bounding box center [168, 478] width 54 height 26
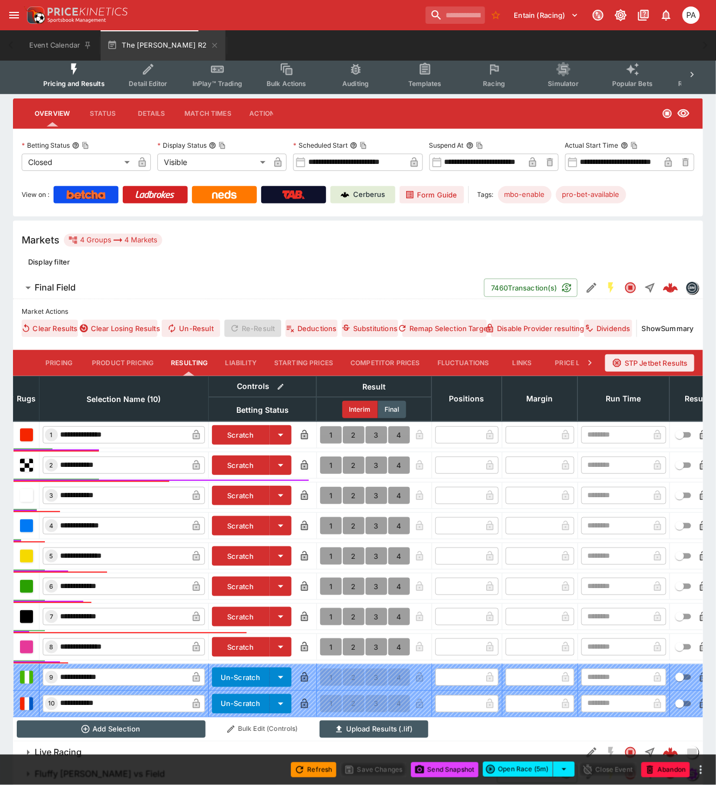
scroll to position [182, 0]
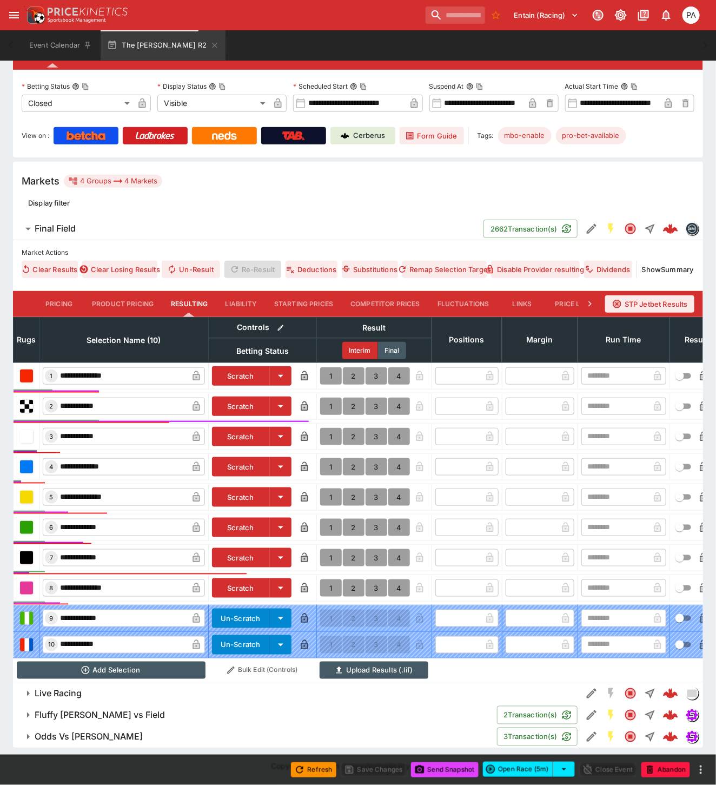
click at [327, 367] on button "1" at bounding box center [331, 375] width 22 height 17
type input "*"
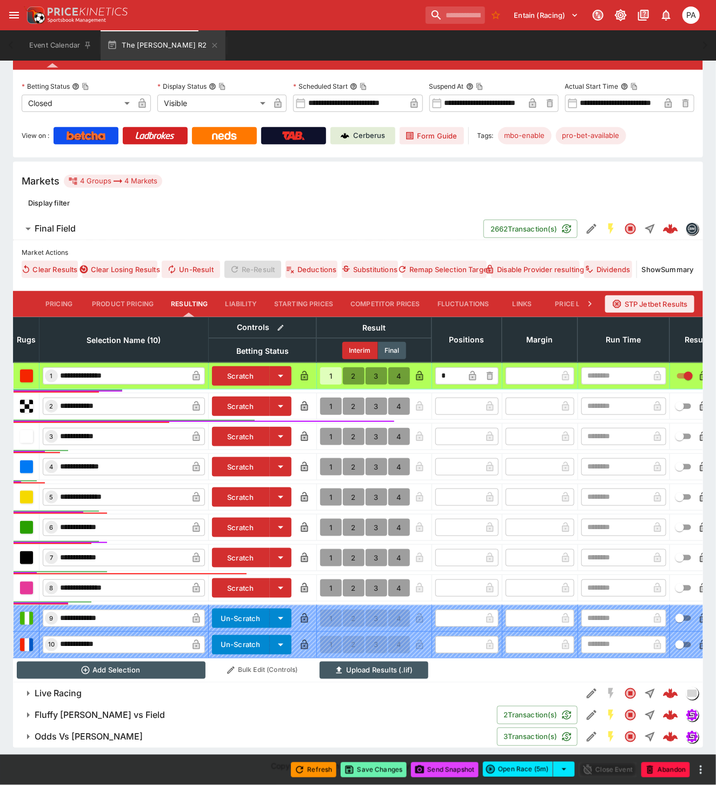
click at [374, 768] on button "Save Changes" at bounding box center [374, 769] width 66 height 15
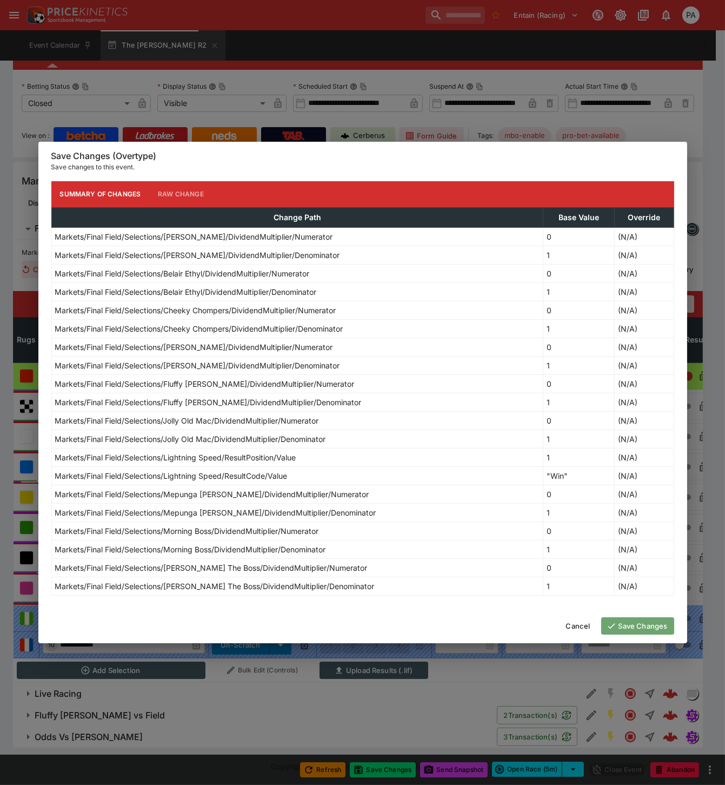
click at [636, 626] on button "Save Changes" at bounding box center [637, 625] width 73 height 17
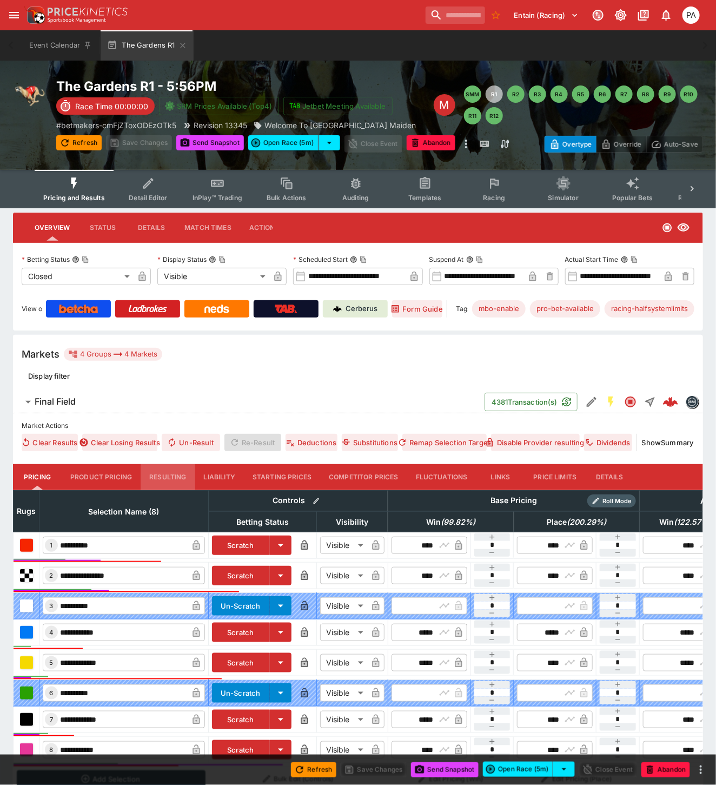
click at [158, 474] on button "Resulting" at bounding box center [168, 477] width 54 height 26
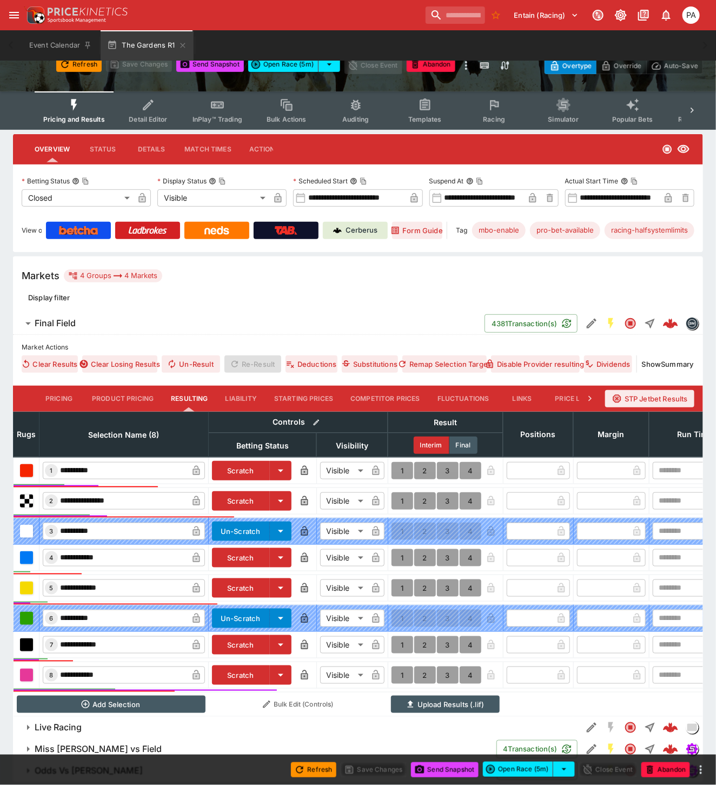
scroll to position [122, 0]
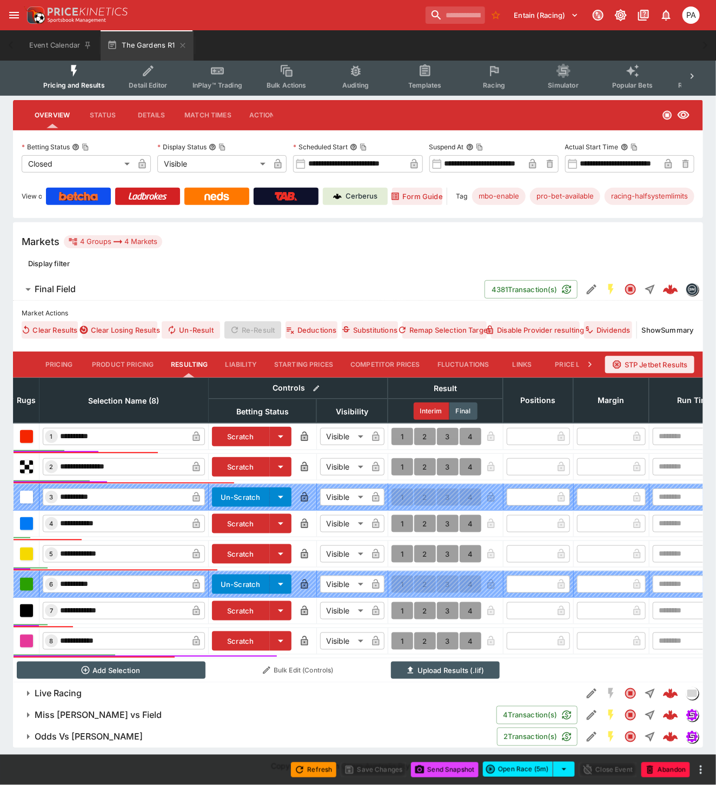
click at [397, 602] on button "1" at bounding box center [403, 610] width 22 height 17
type input "*"
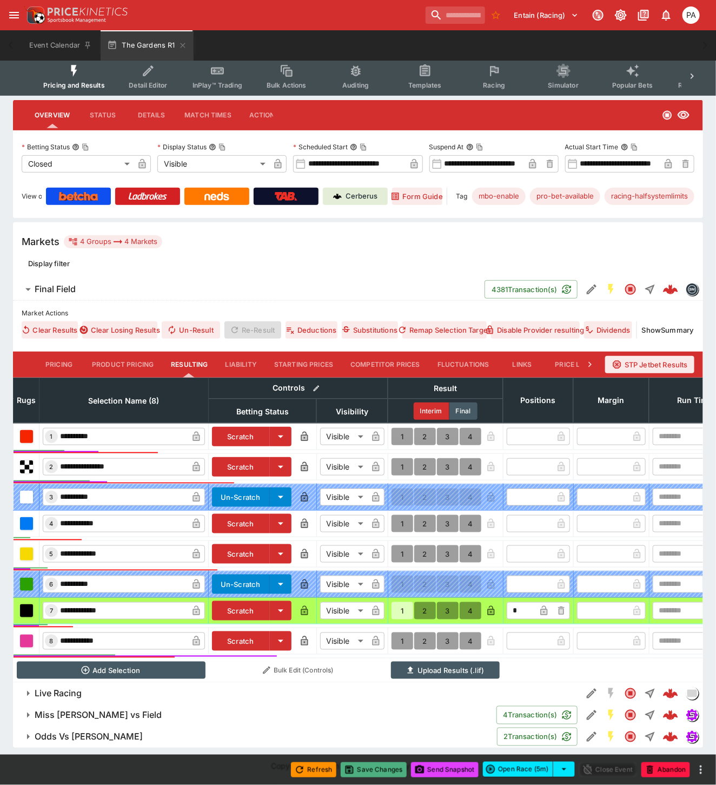
click at [382, 769] on button "Save Changes" at bounding box center [374, 769] width 66 height 15
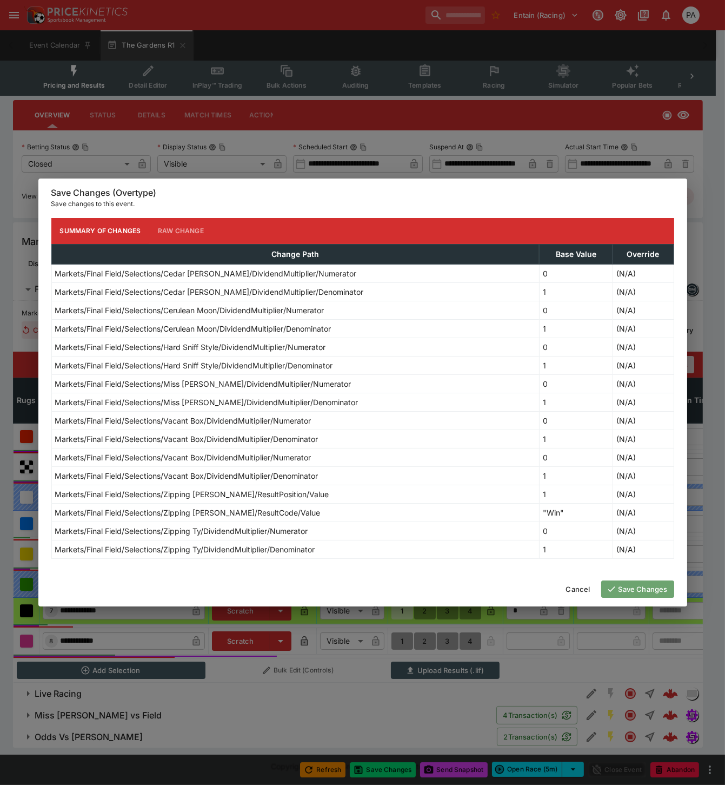
click at [638, 591] on button "Save Changes" at bounding box center [637, 588] width 73 height 17
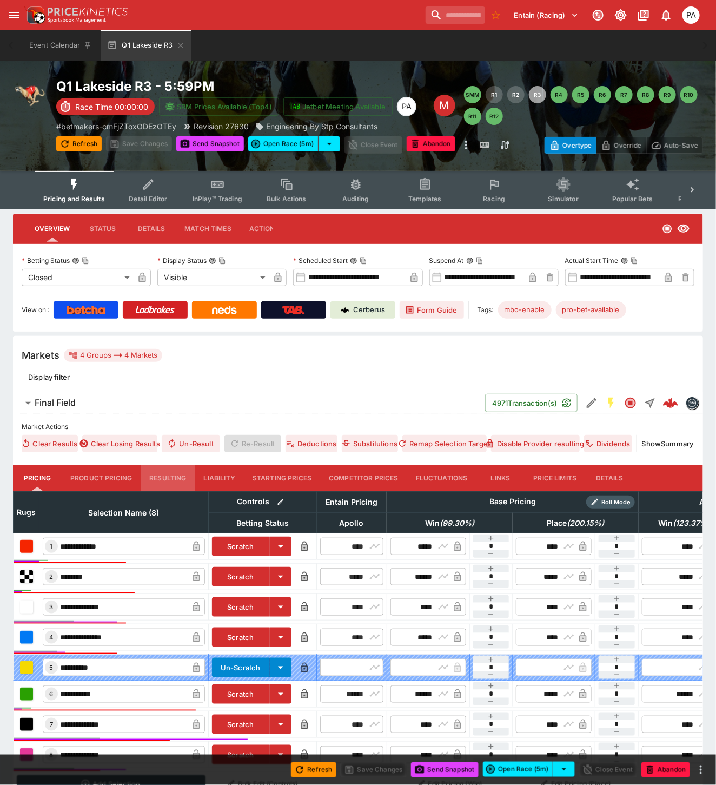
click at [165, 472] on button "Resulting" at bounding box center [168, 478] width 54 height 26
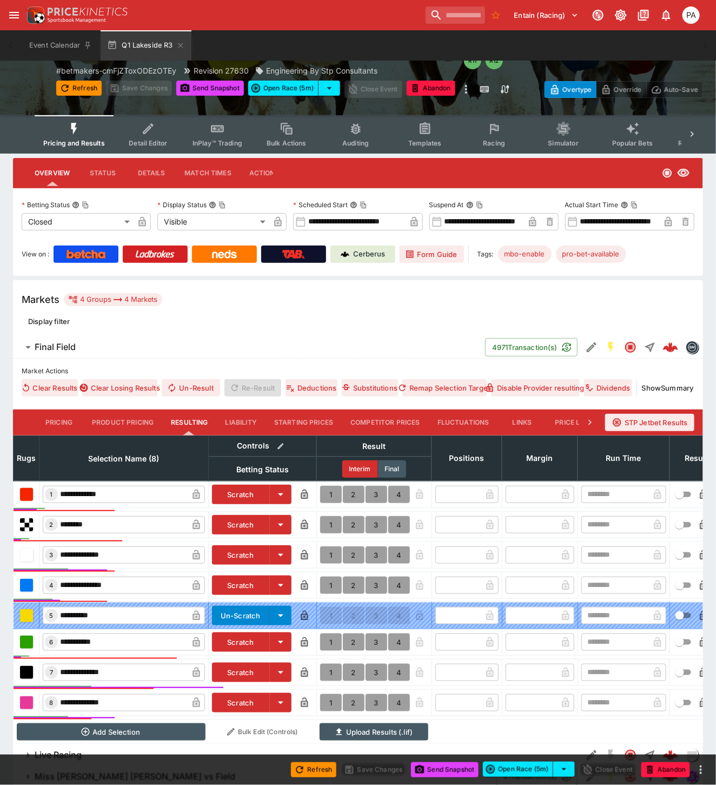
scroll to position [126, 0]
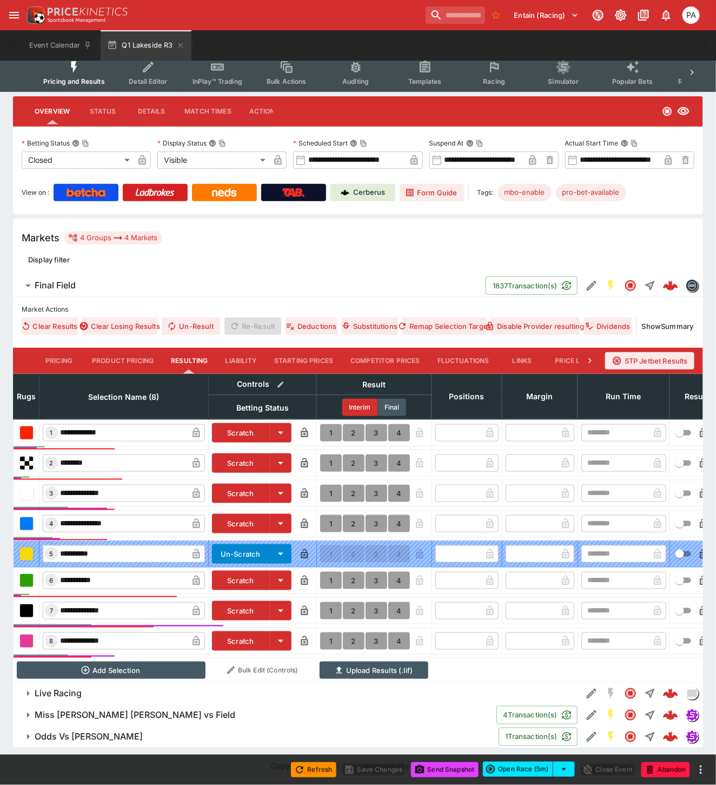
click at [326, 632] on button "1" at bounding box center [331, 640] width 22 height 17
type input "*"
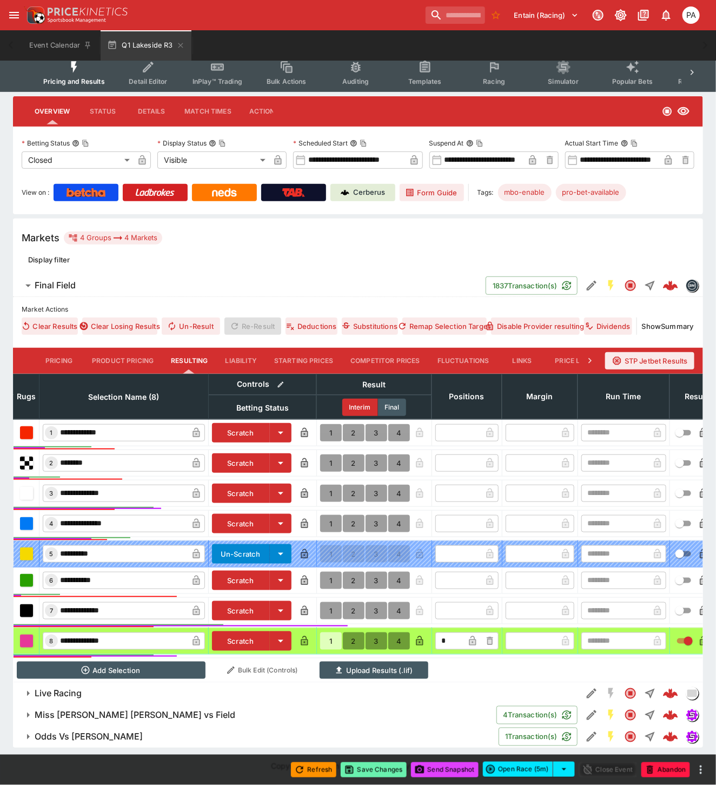
click at [368, 771] on button "Save Changes" at bounding box center [374, 769] width 66 height 15
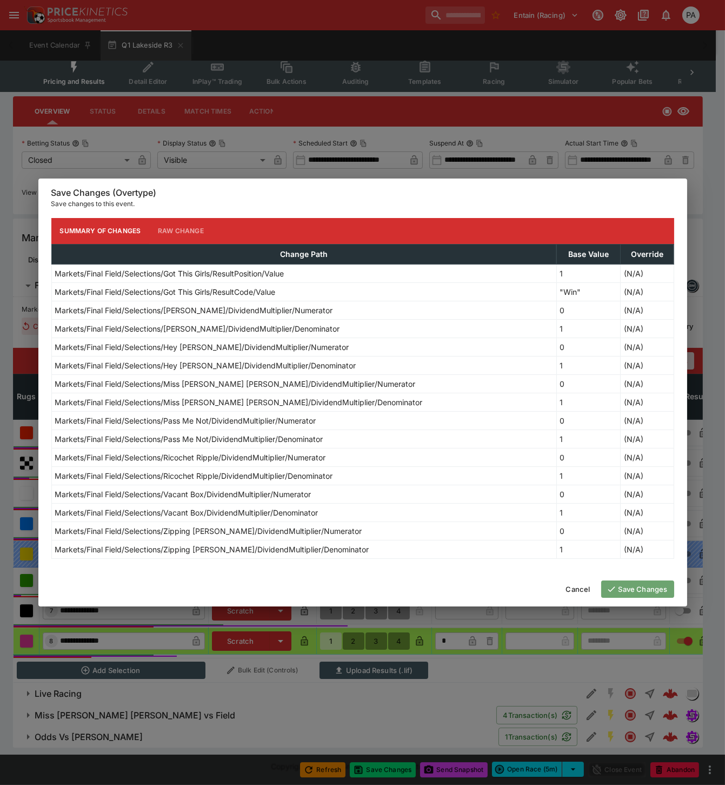
click at [628, 593] on button "Save Changes" at bounding box center [637, 588] width 73 height 17
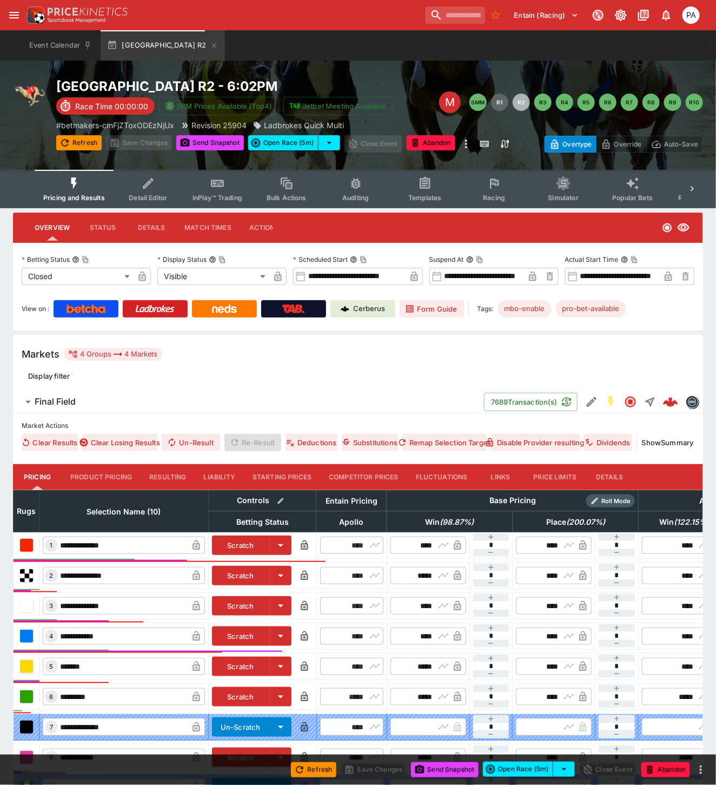
click at [169, 480] on button "Resulting" at bounding box center [168, 477] width 54 height 26
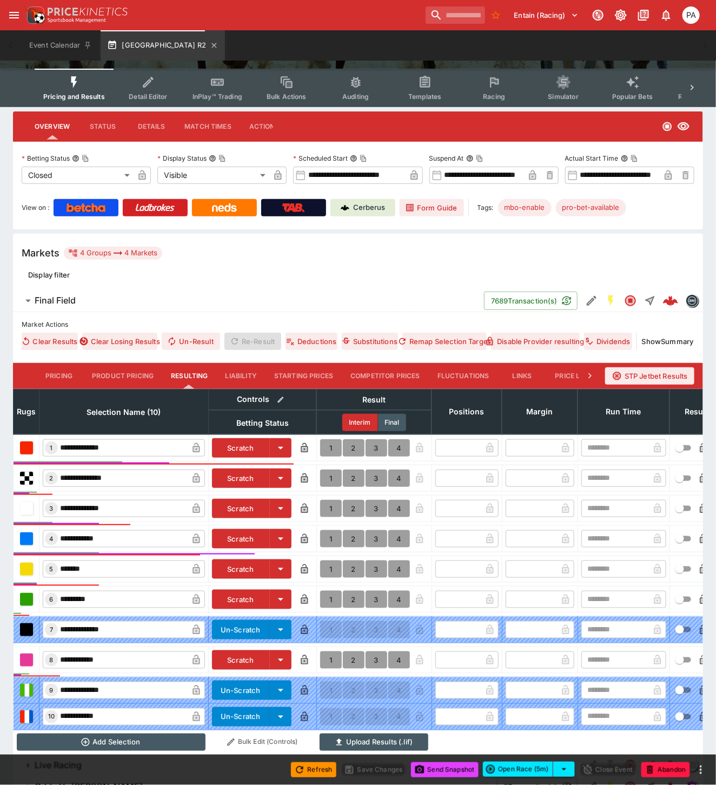
scroll to position [182, 0]
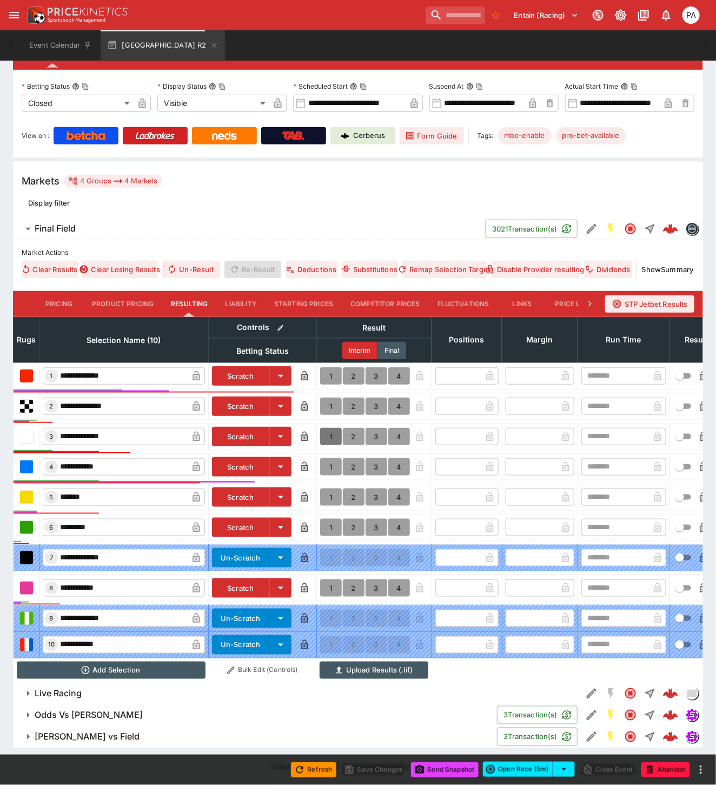
click at [329, 428] on button "1" at bounding box center [331, 436] width 22 height 17
type input "*"
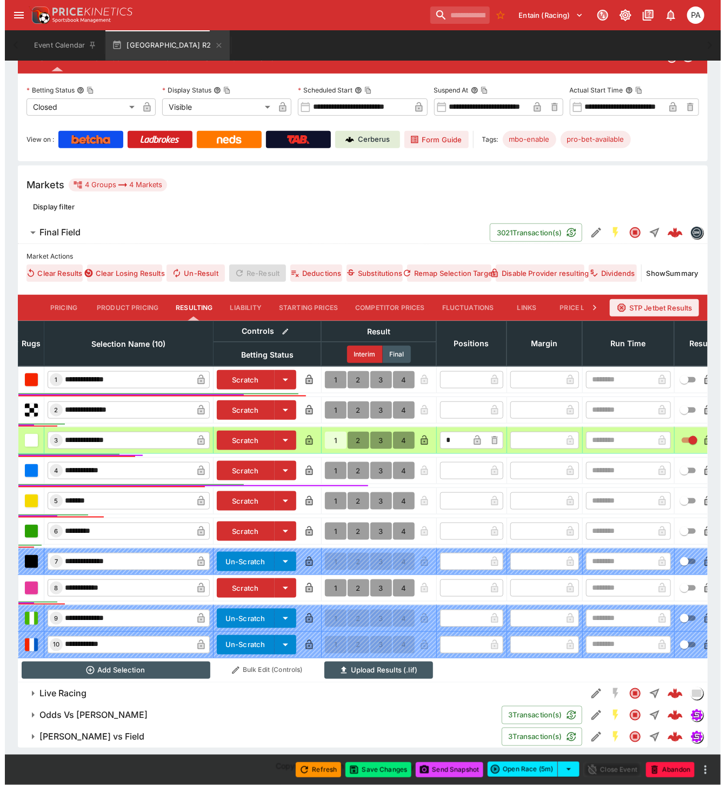
scroll to position [179, 0]
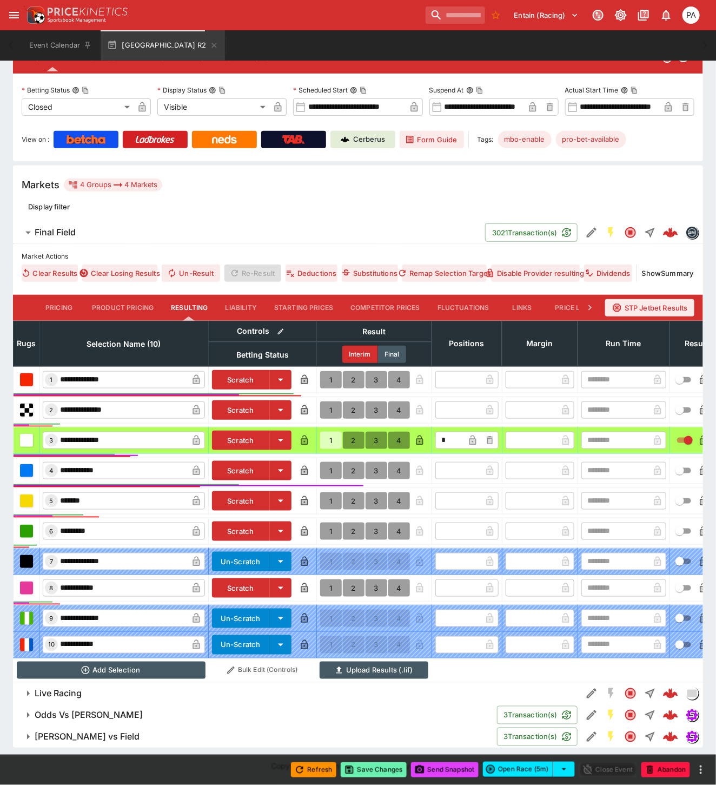
click at [375, 771] on button "Save Changes" at bounding box center [374, 769] width 66 height 15
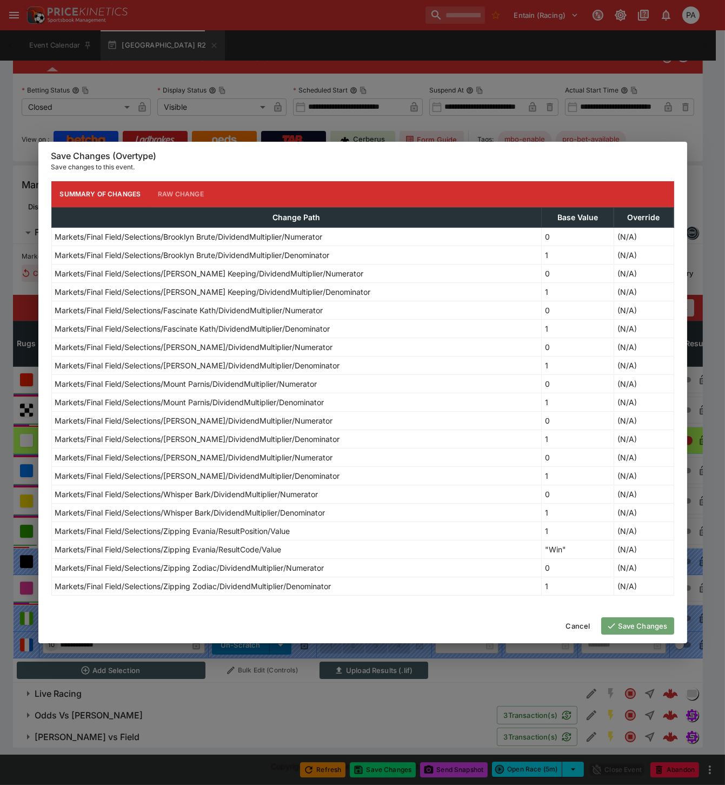
click at [624, 626] on button "Save Changes" at bounding box center [637, 625] width 73 height 17
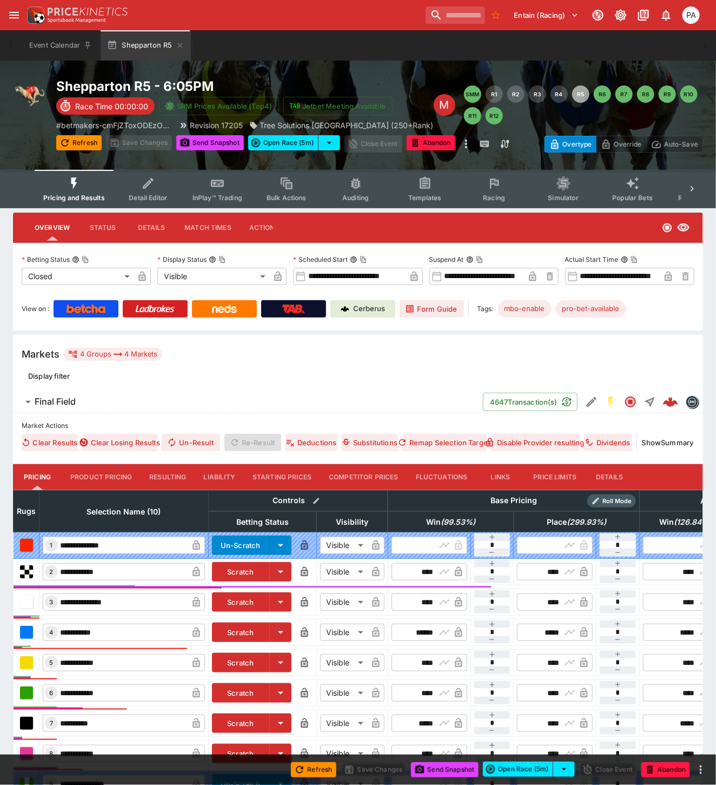
click at [166, 473] on button "Resulting" at bounding box center [168, 477] width 54 height 26
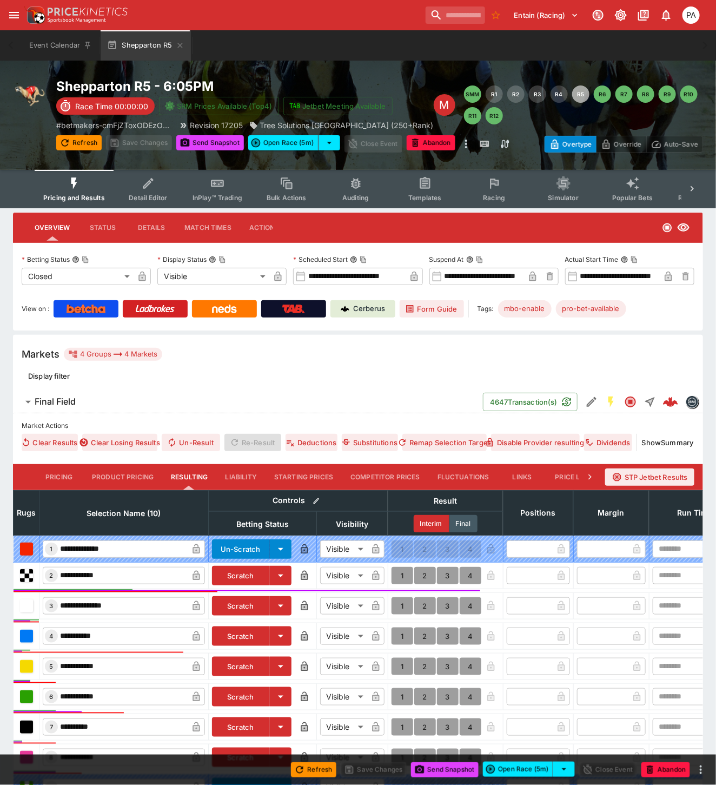
click at [401, 608] on button "1" at bounding box center [403, 605] width 22 height 17
type input "*"
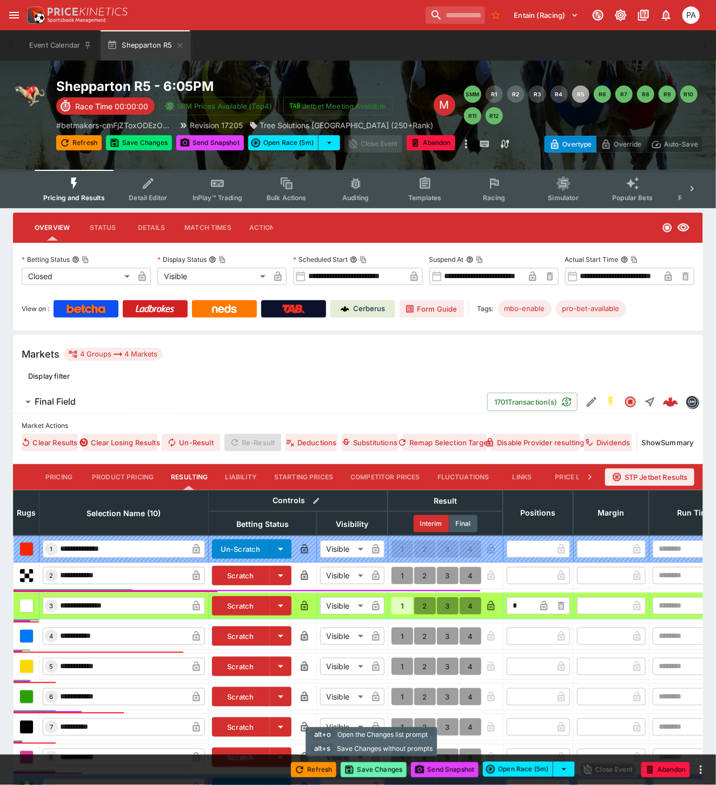
click at [379, 772] on button "Save Changes" at bounding box center [374, 769] width 66 height 15
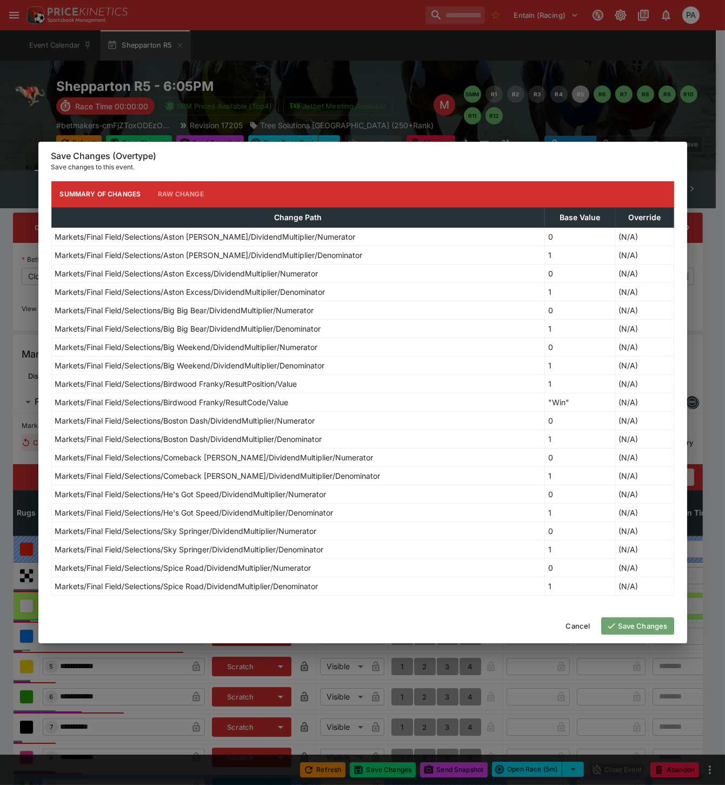
click at [637, 625] on button "Save Changes" at bounding box center [637, 625] width 73 height 17
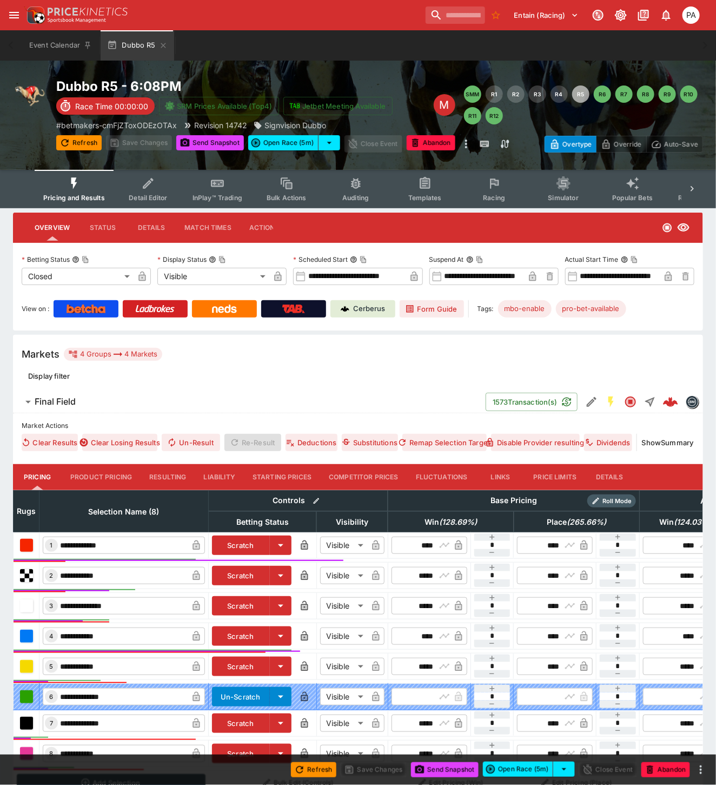
click at [154, 475] on button "Resulting" at bounding box center [168, 477] width 54 height 26
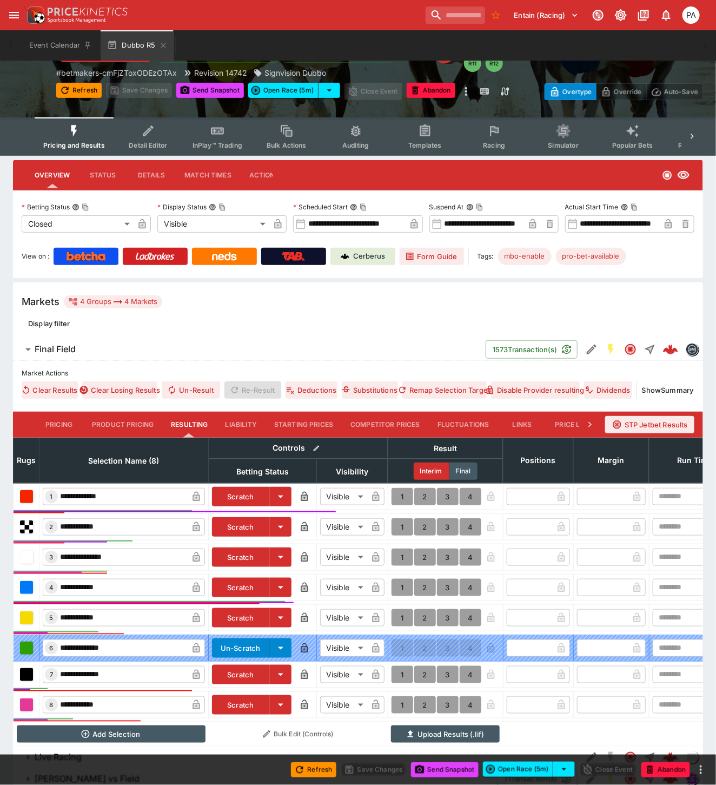
scroll to position [126, 0]
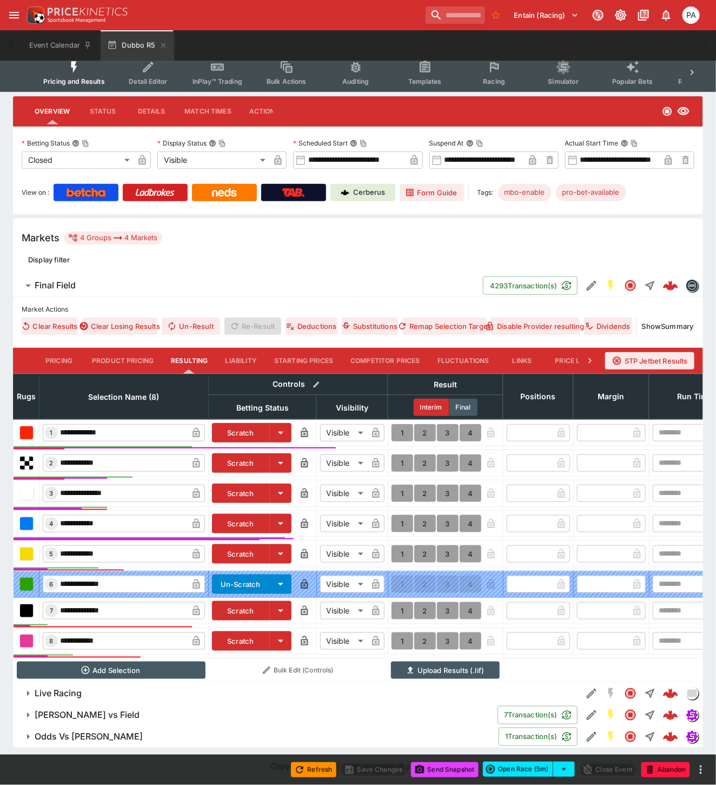
click at [397, 424] on button "1" at bounding box center [403, 432] width 22 height 17
type input "*"
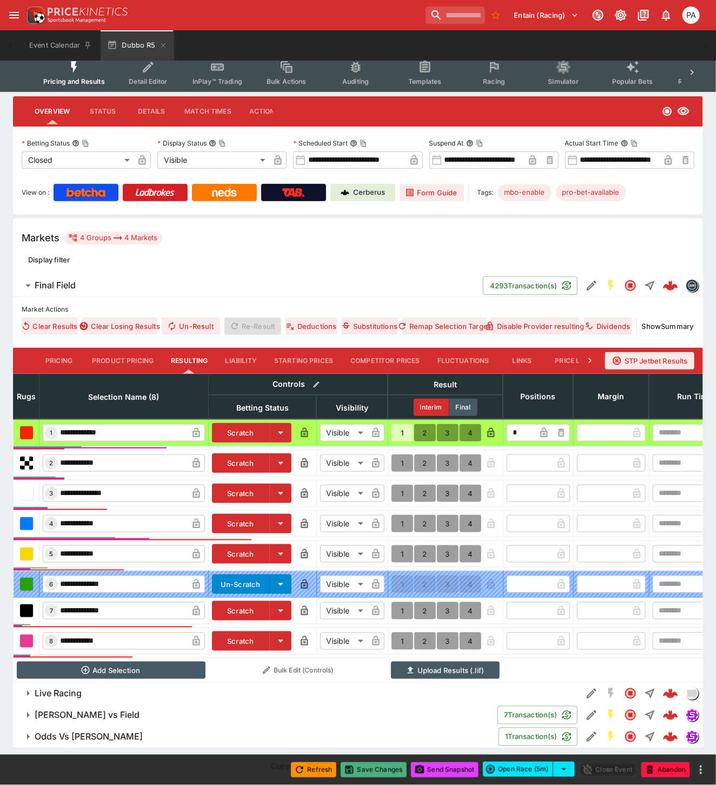
click at [381, 771] on button "Save Changes" at bounding box center [374, 769] width 66 height 15
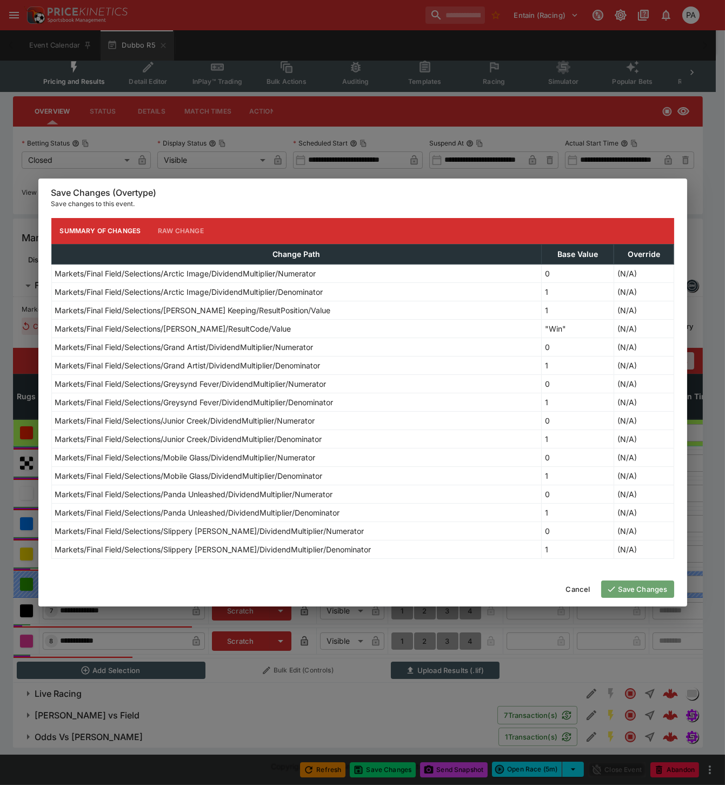
click at [636, 588] on button "Save Changes" at bounding box center [637, 588] width 73 height 17
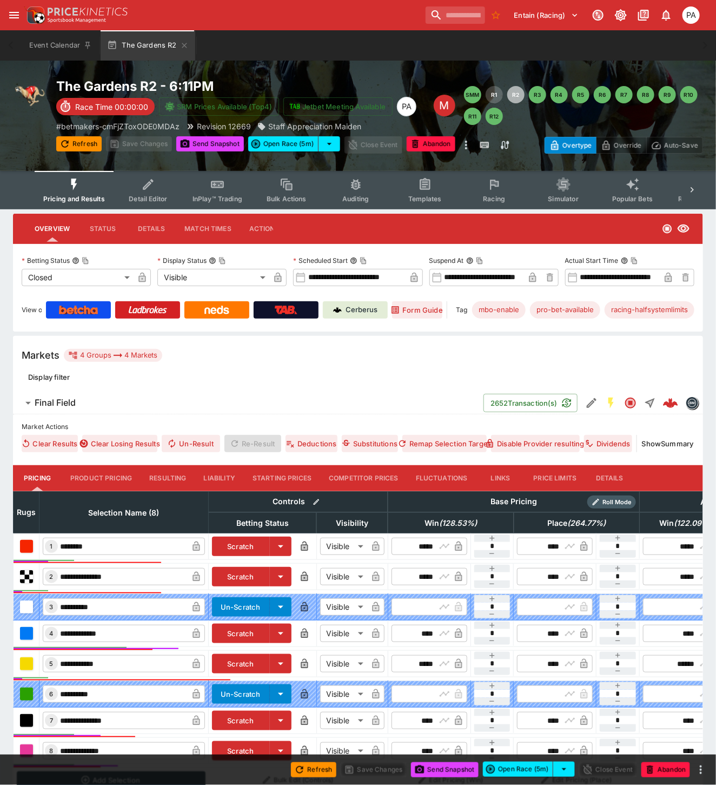
drag, startPoint x: 170, startPoint y: 478, endPoint x: 242, endPoint y: 379, distance: 122.3
click at [170, 478] on button "Resulting" at bounding box center [168, 478] width 54 height 26
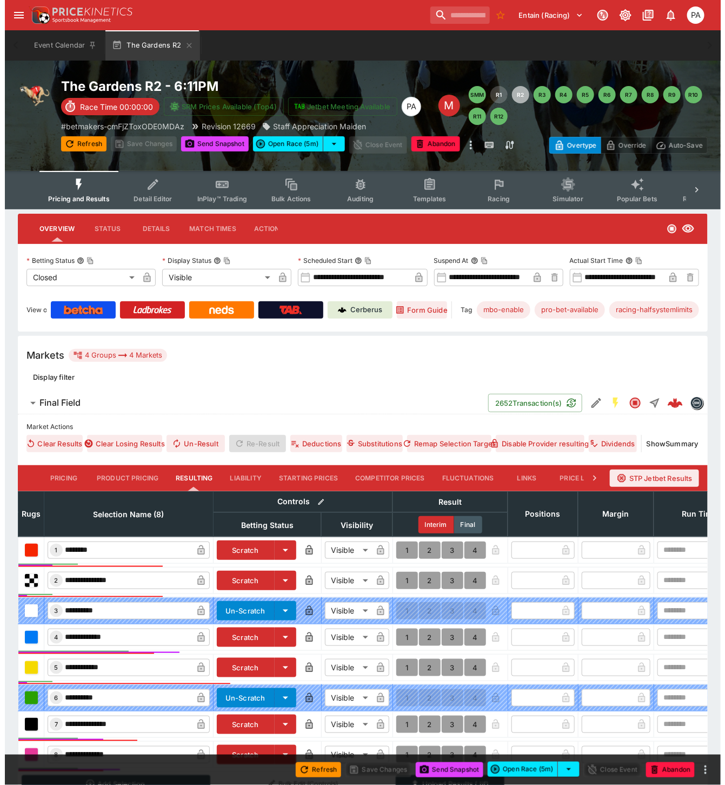
scroll to position [122, 0]
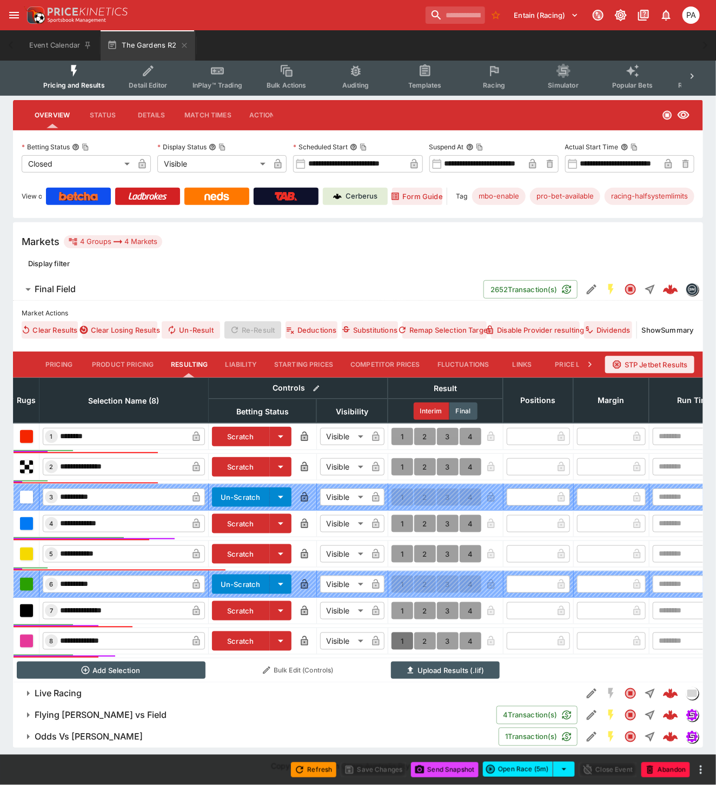
click at [397, 632] on button "1" at bounding box center [403, 640] width 22 height 17
type input "*"
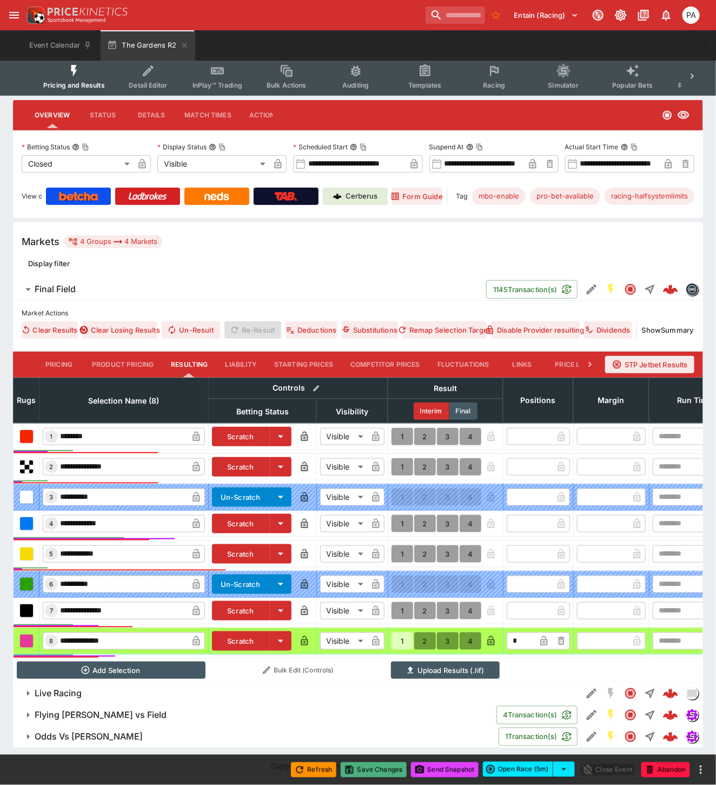
click at [377, 769] on button "Save Changes" at bounding box center [374, 769] width 66 height 15
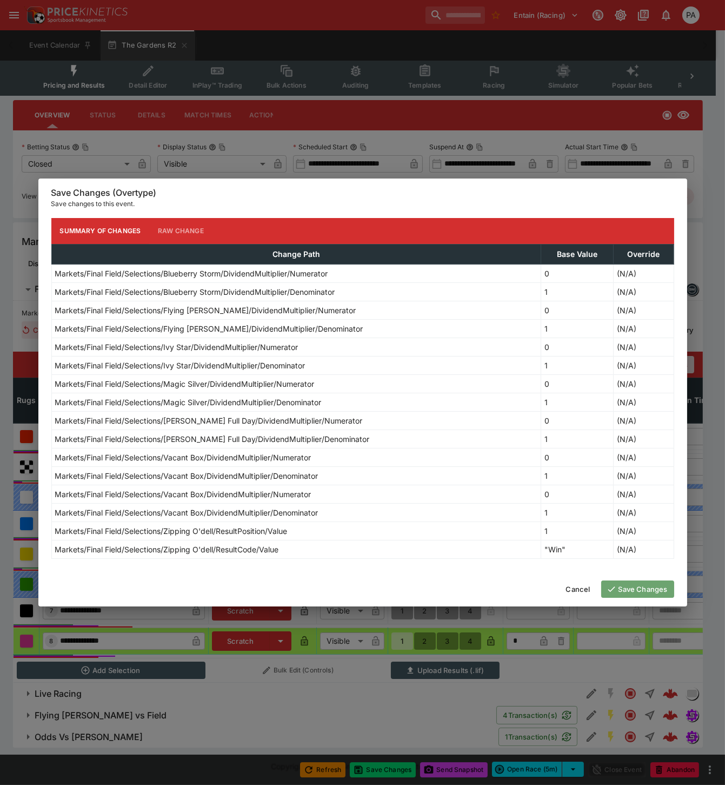
click at [629, 588] on button "Save Changes" at bounding box center [637, 588] width 73 height 17
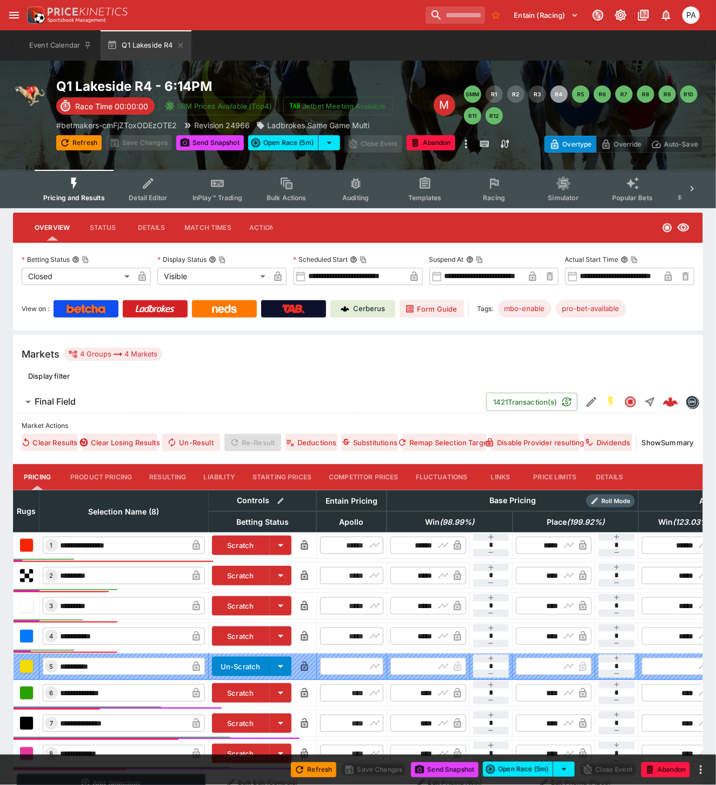
click at [168, 476] on button "Resulting" at bounding box center [168, 477] width 54 height 26
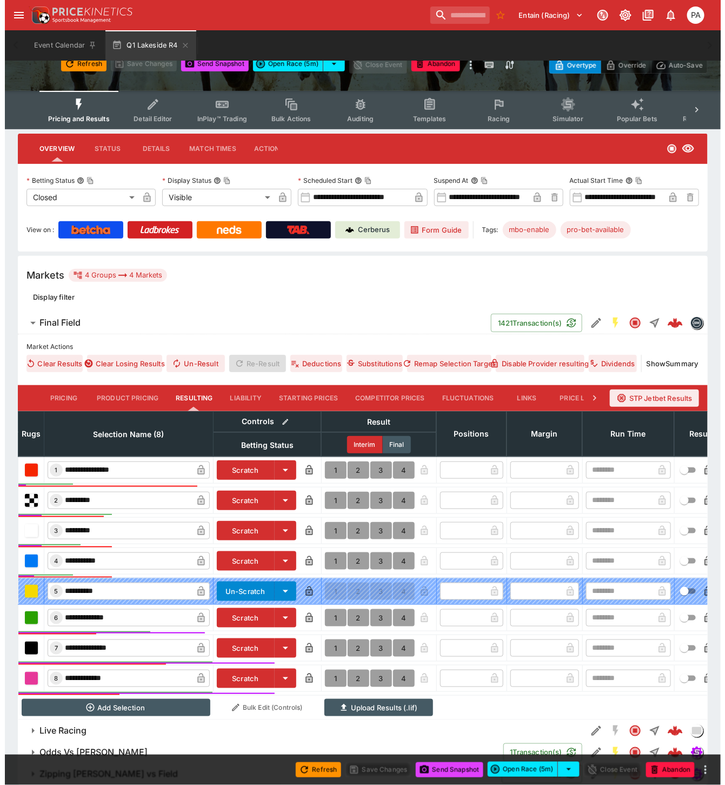
scroll to position [126, 0]
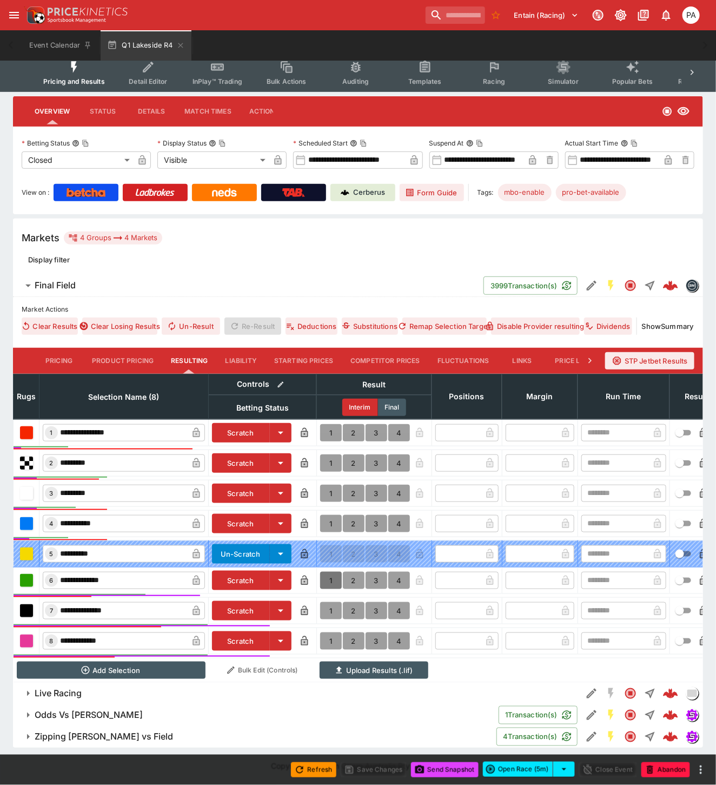
click at [329, 574] on button "1" at bounding box center [331, 580] width 22 height 17
type input "*"
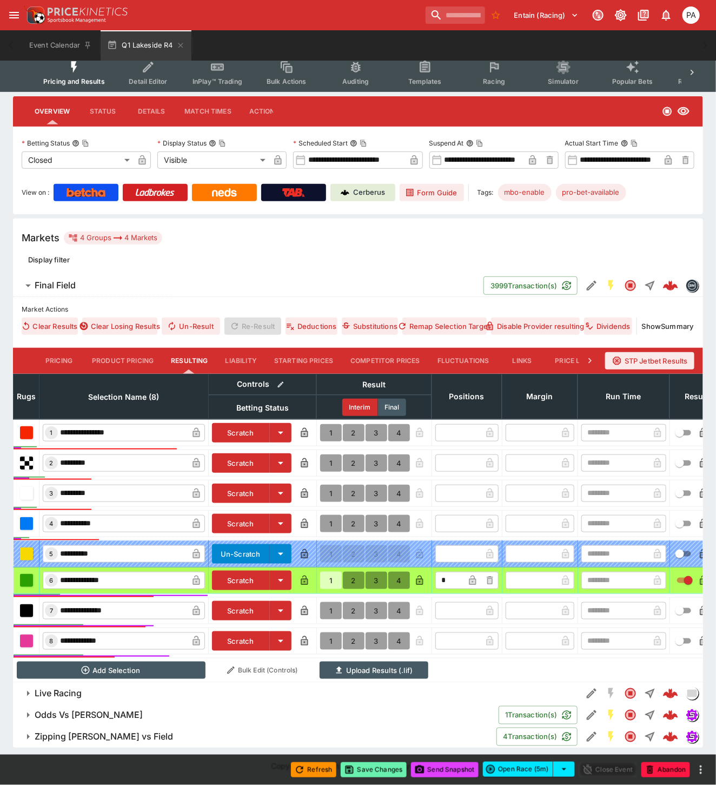
click at [376, 768] on button "Save Changes" at bounding box center [374, 769] width 66 height 15
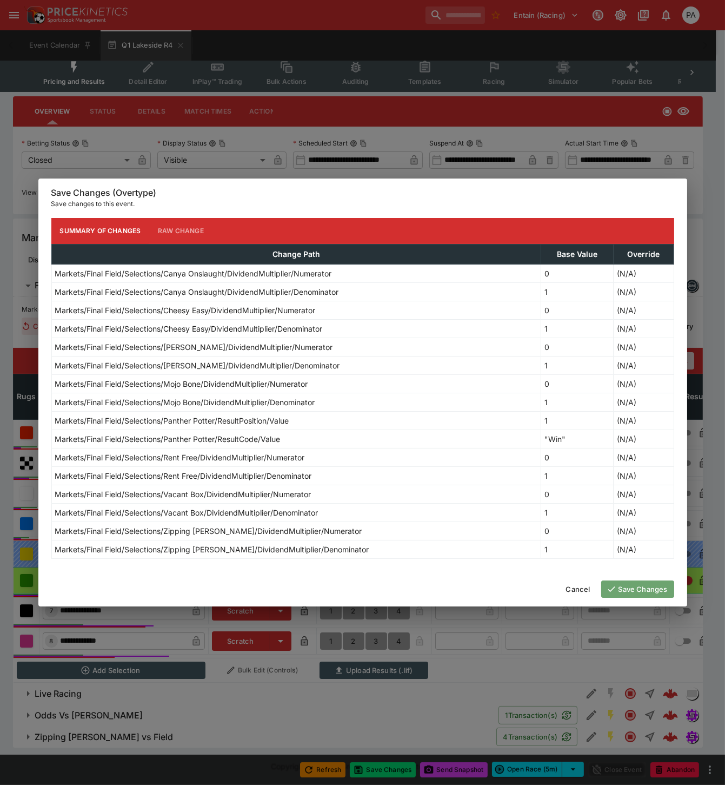
click at [622, 588] on button "Save Changes" at bounding box center [637, 588] width 73 height 17
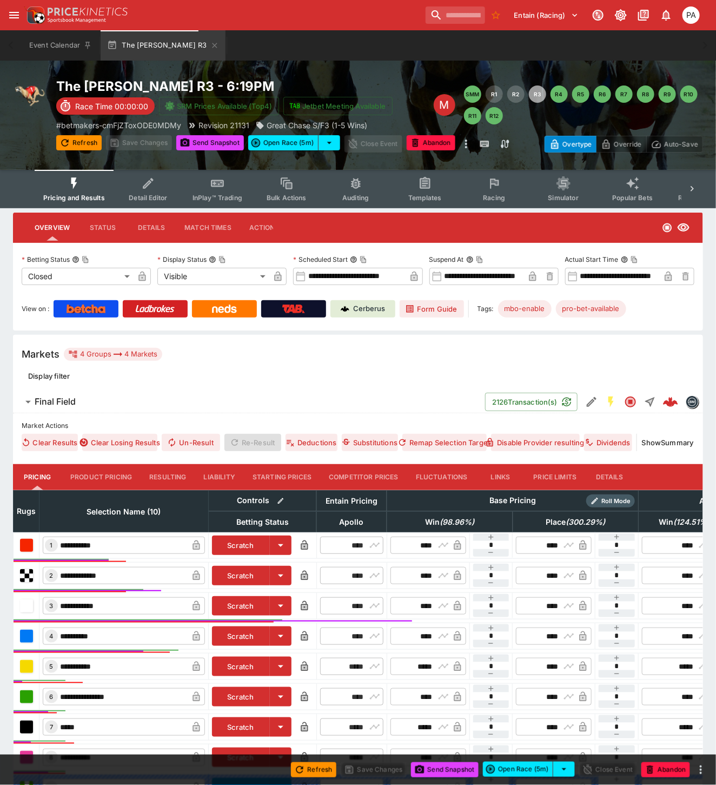
click at [160, 476] on button "Resulting" at bounding box center [168, 477] width 54 height 26
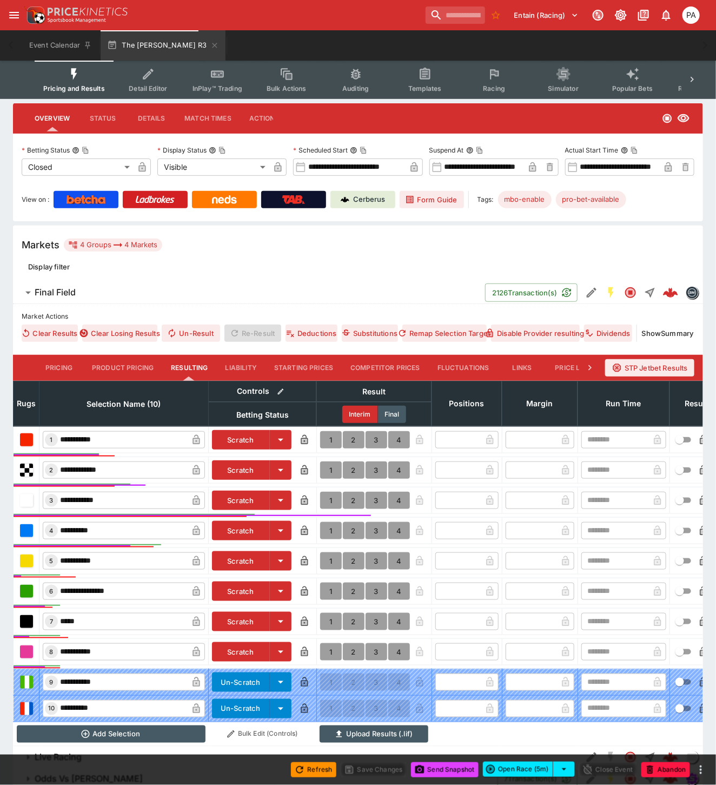
scroll to position [182, 0]
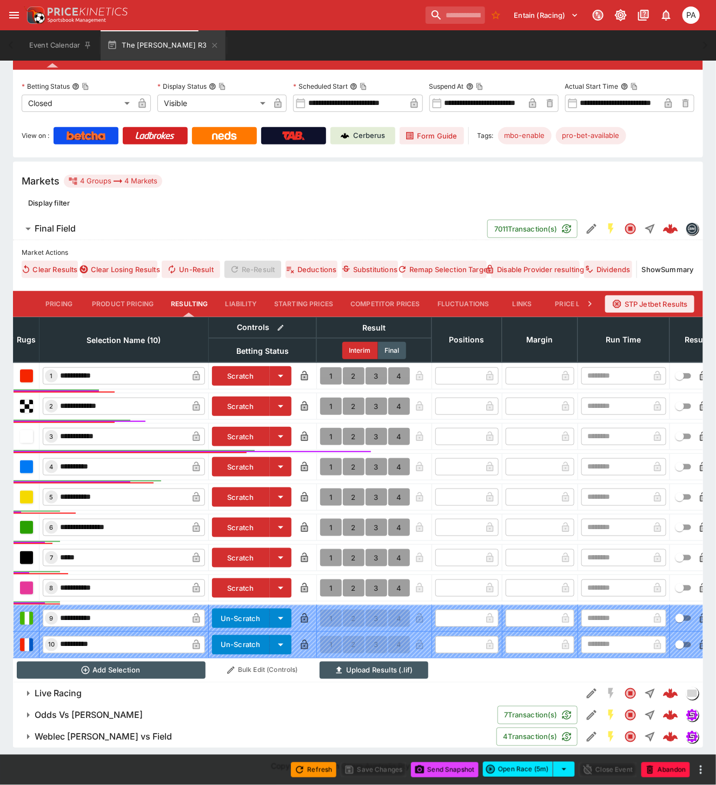
click at [328, 520] on button "1" at bounding box center [331, 527] width 22 height 17
type input "*"
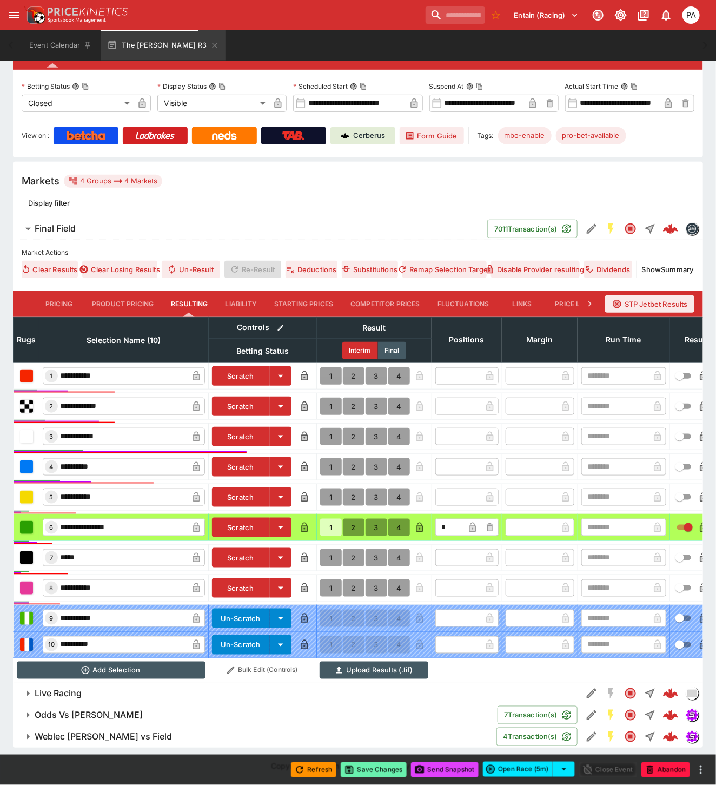
click at [375, 769] on button "Save Changes" at bounding box center [374, 769] width 66 height 15
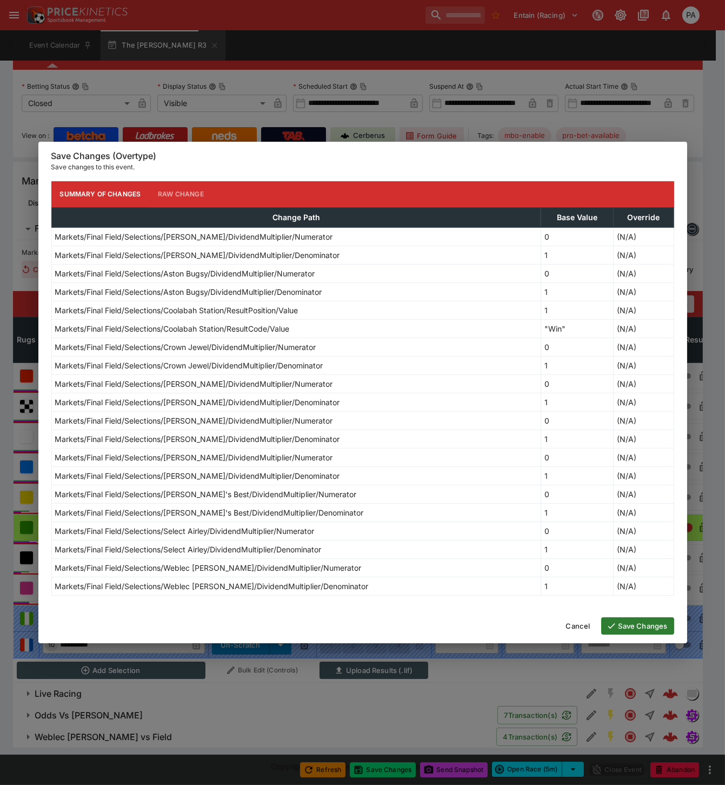
click at [624, 625] on button "Save Changes" at bounding box center [637, 625] width 73 height 17
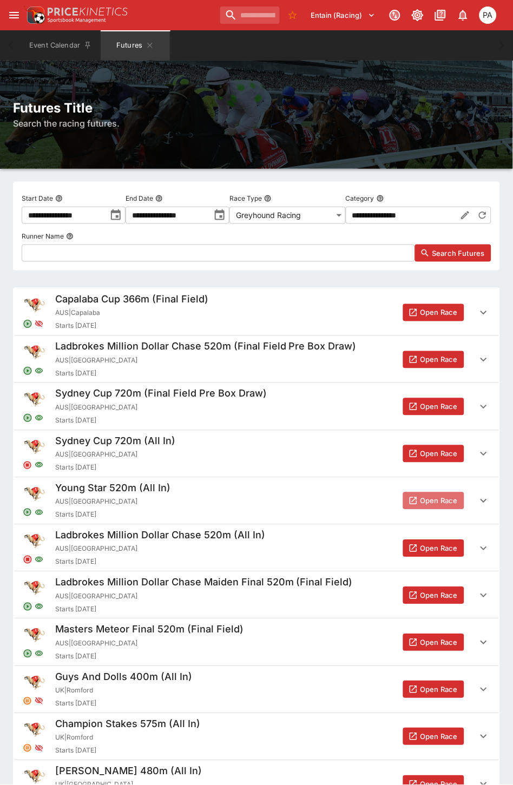
click at [438, 496] on button "Open Race" at bounding box center [433, 500] width 61 height 17
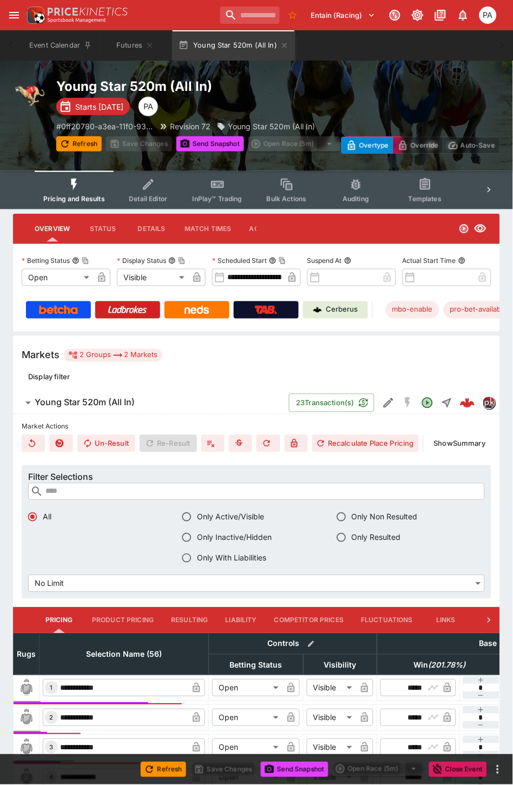
click at [147, 195] on span "Detail Editor" at bounding box center [148, 199] width 38 height 8
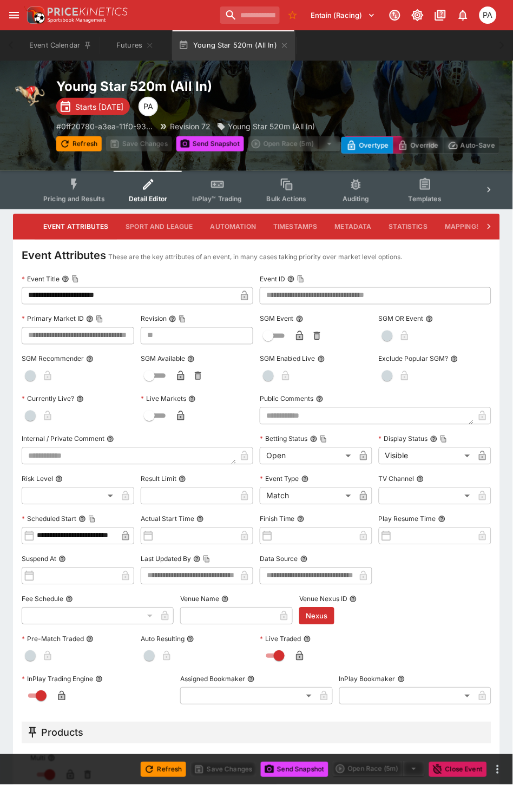
click at [486, 221] on icon at bounding box center [488, 226] width 11 height 11
click at [448, 227] on button "Markets" at bounding box center [458, 227] width 50 height 26
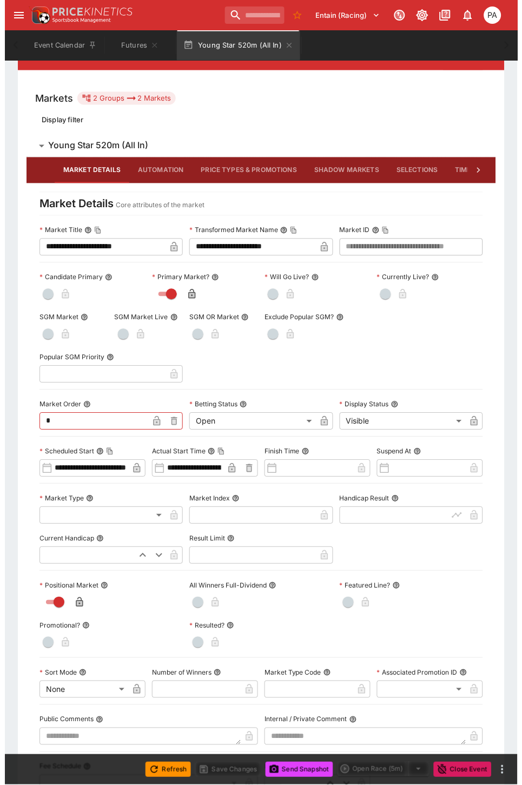
scroll to position [180, 0]
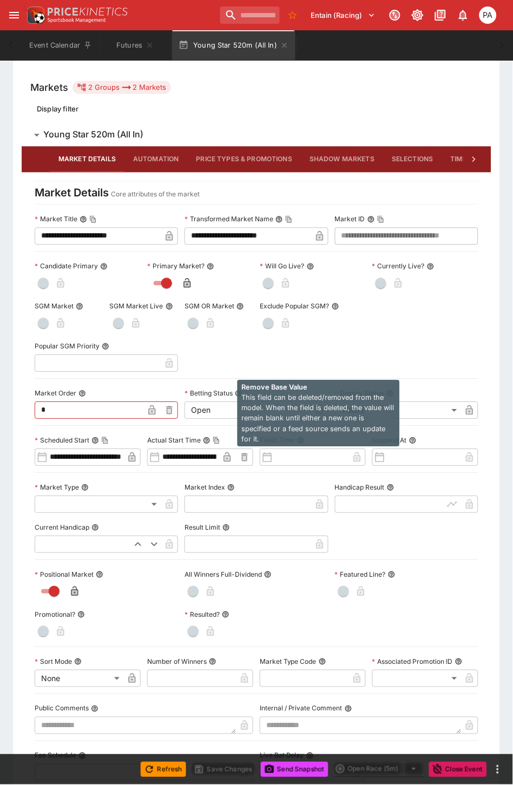
click at [246, 456] on icon "button" at bounding box center [245, 458] width 4 height 4
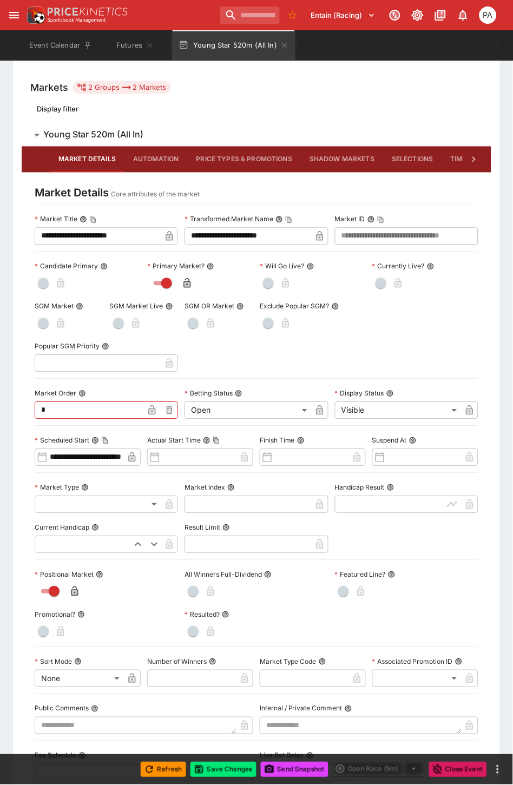
click at [420, 461] on input "text" at bounding box center [423, 457] width 76 height 17
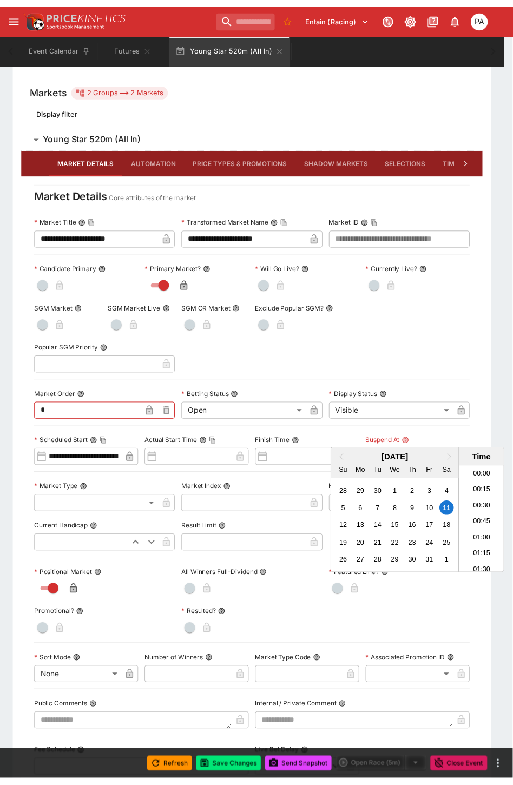
scroll to position [1138, 0]
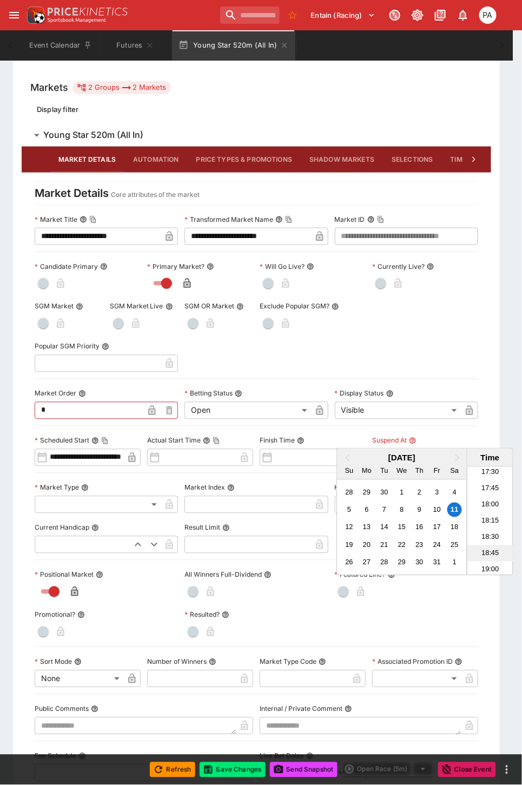
click at [485, 549] on li "18:45" at bounding box center [490, 553] width 46 height 16
click at [415, 366] on div at bounding box center [261, 392] width 522 height 785
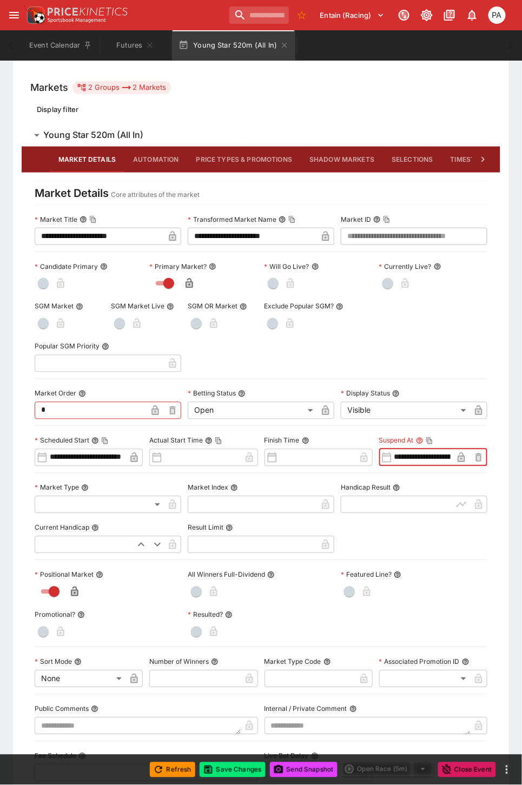
scroll to position [0, 42]
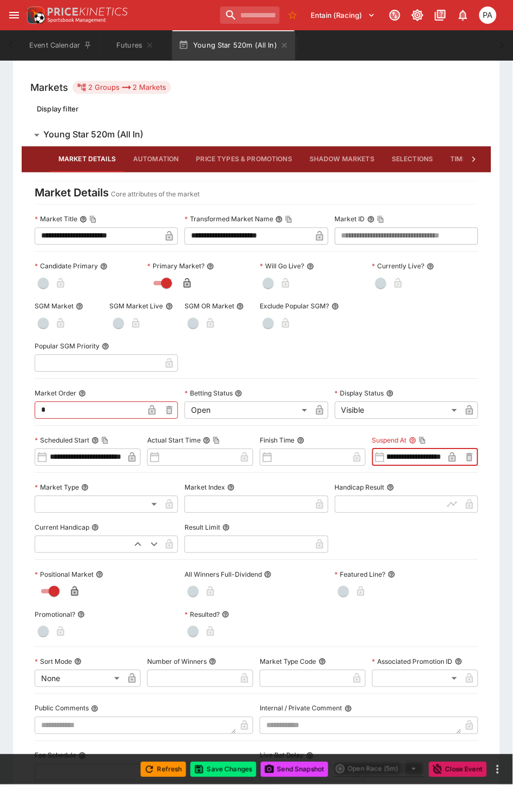
click at [403, 458] on input "**********" at bounding box center [414, 457] width 58 height 17
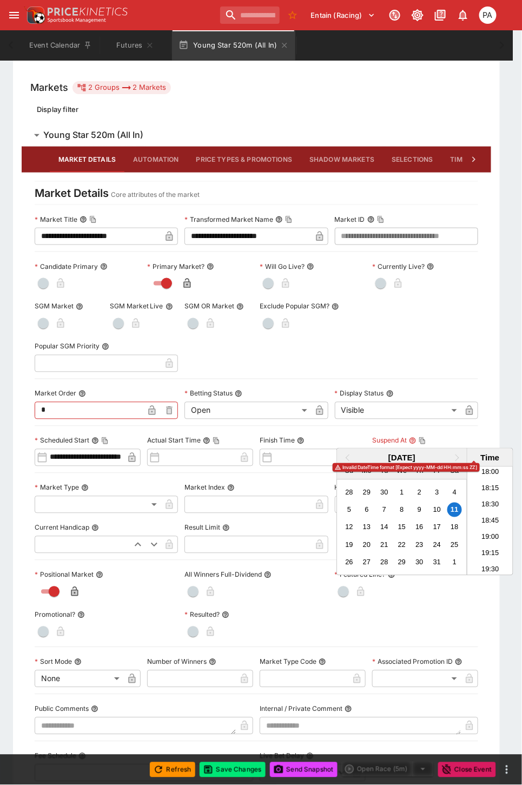
scroll to position [0, 41]
type input "**********"
click at [403, 335] on div at bounding box center [261, 392] width 522 height 785
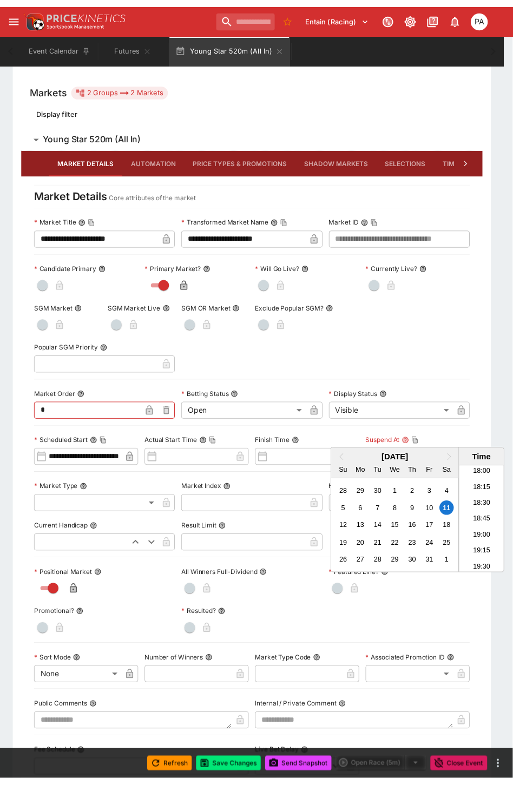
scroll to position [0, 0]
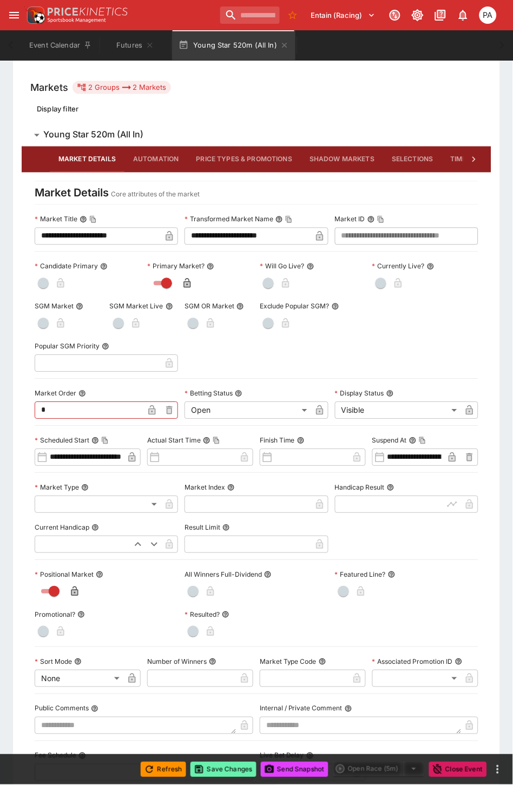
click at [226, 769] on button "Save Changes" at bounding box center [223, 769] width 66 height 15
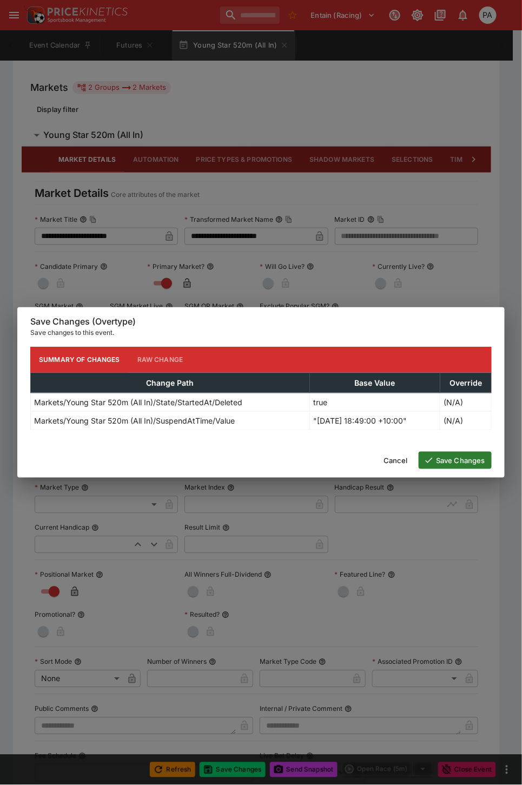
click at [448, 453] on button "Save Changes" at bounding box center [455, 460] width 73 height 17
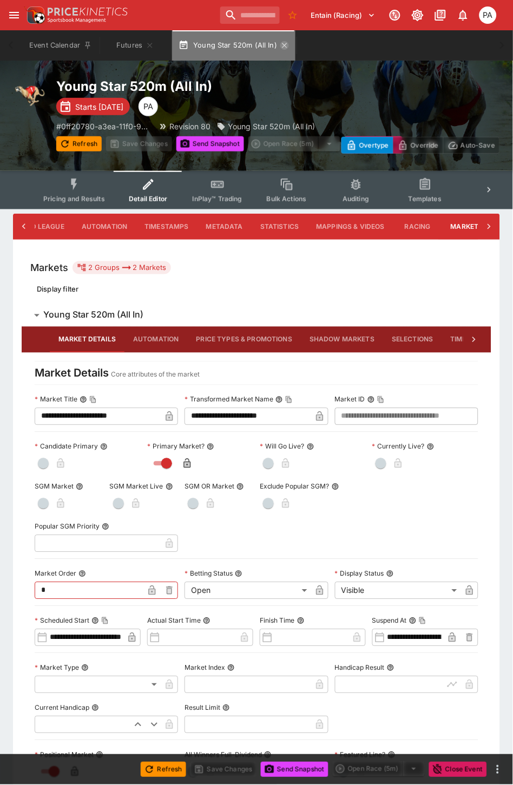
click at [281, 44] on icon "button" at bounding box center [284, 45] width 9 height 9
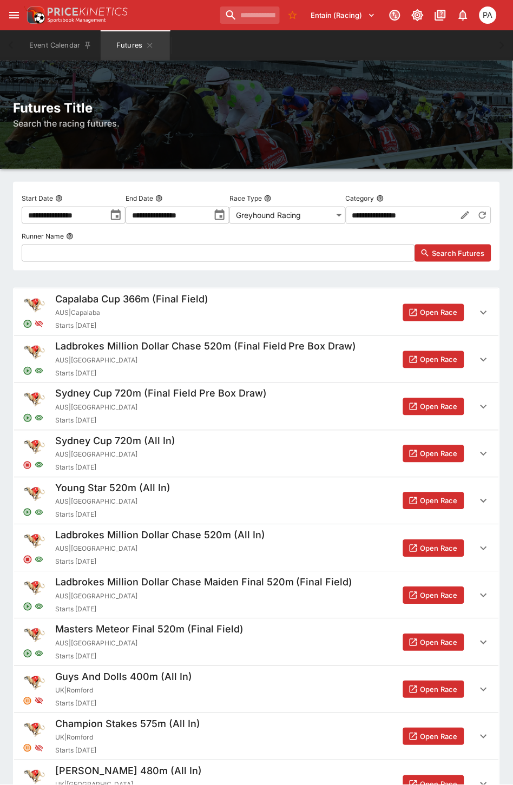
click at [426, 500] on button "Open Race" at bounding box center [433, 500] width 61 height 17
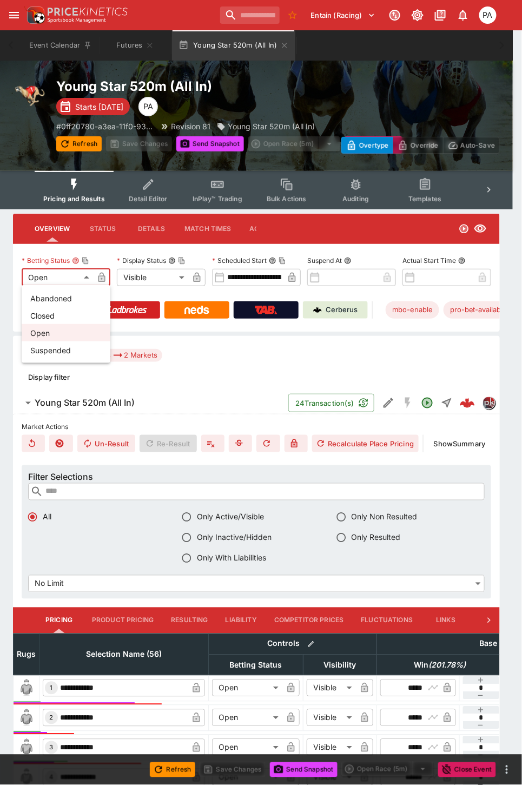
click at [41, 312] on li "Closed" at bounding box center [66, 315] width 89 height 17
type input "**********"
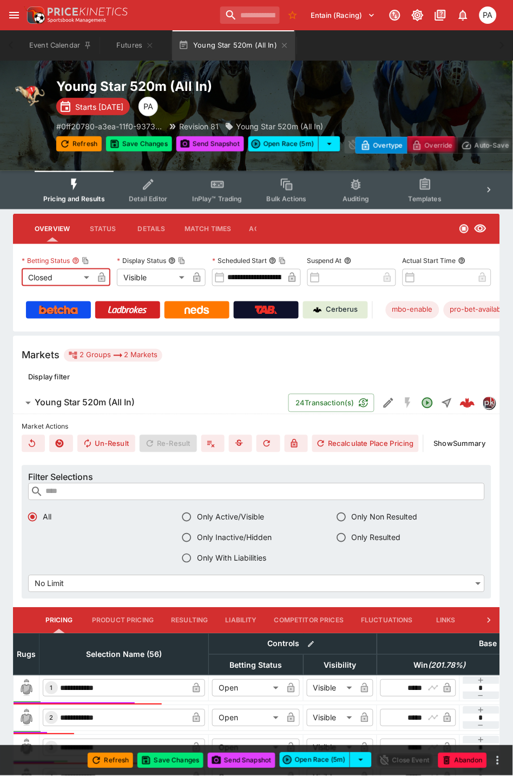
click at [149, 191] on button "Detail Editor" at bounding box center [148, 190] width 69 height 38
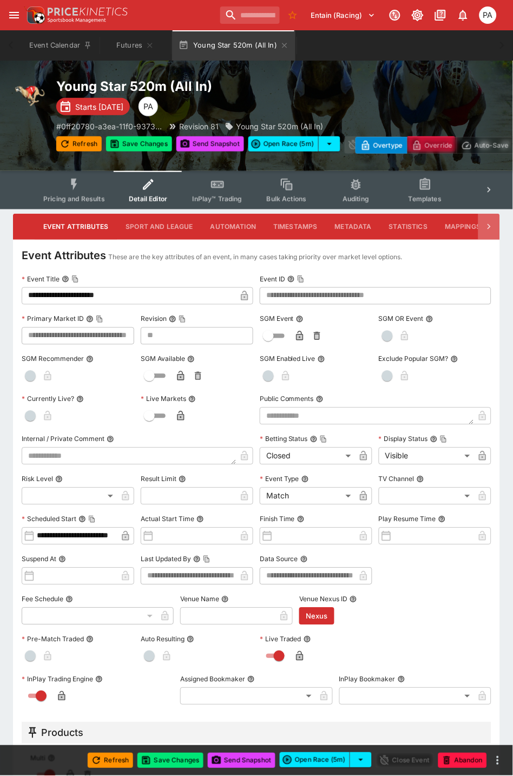
click at [486, 230] on icon at bounding box center [488, 226] width 11 height 11
click at [445, 227] on button "Markets" at bounding box center [458, 227] width 50 height 26
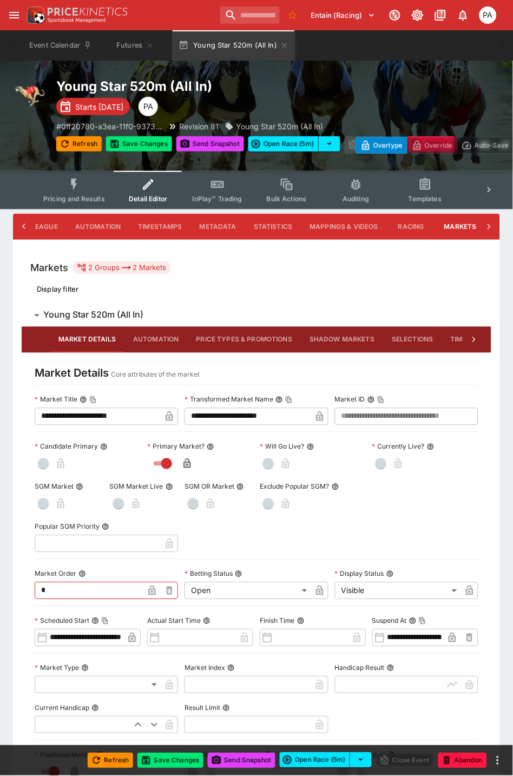
scroll to position [0, 138]
click at [352, 587] on body "**********" at bounding box center [256, 664] width 513 height 1329
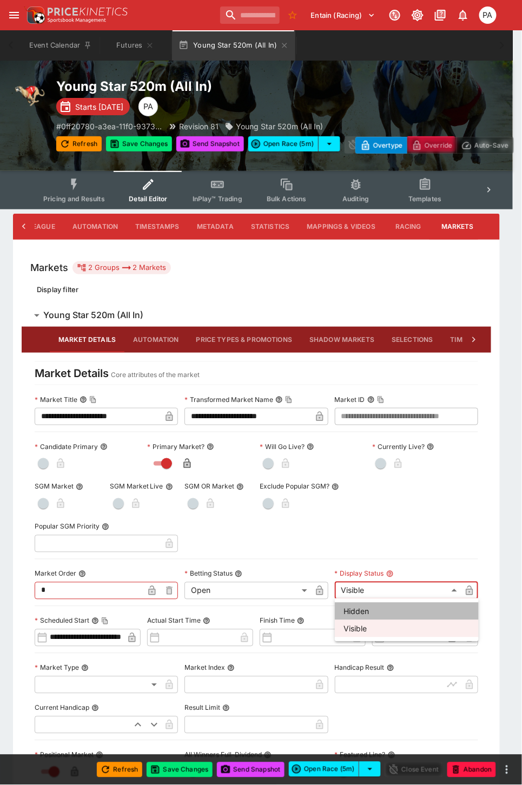
click at [354, 606] on li "Hidden" at bounding box center [407, 610] width 144 height 17
type input "******"
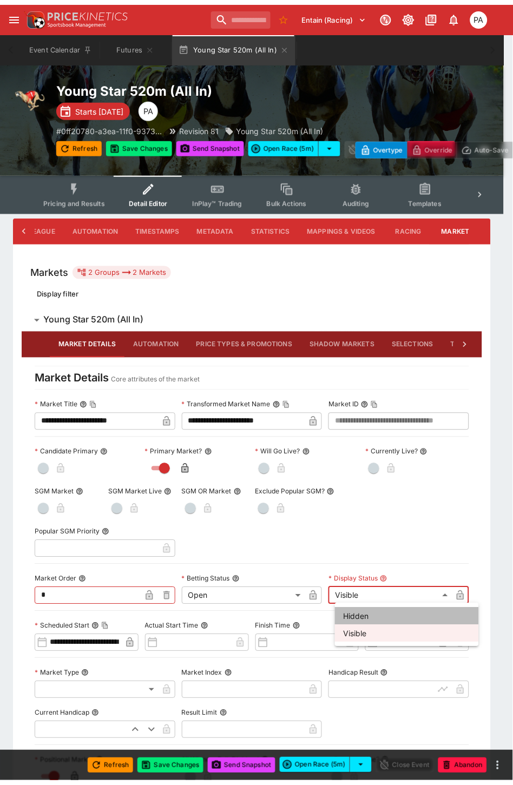
scroll to position [0, 129]
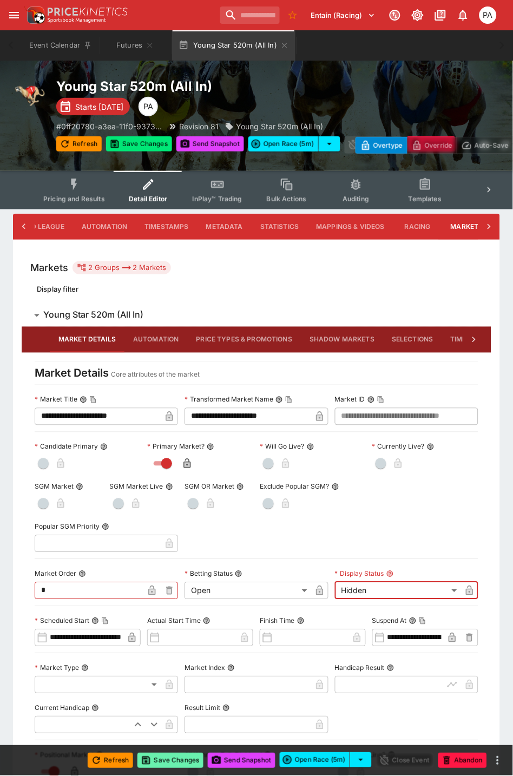
click at [164, 765] on button "Save Changes" at bounding box center [170, 760] width 66 height 15
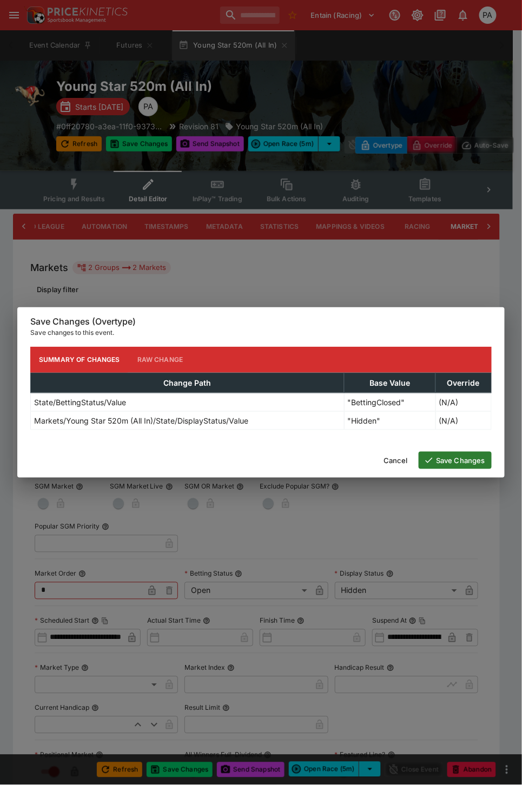
click at [460, 457] on button "Save Changes" at bounding box center [455, 460] width 73 height 17
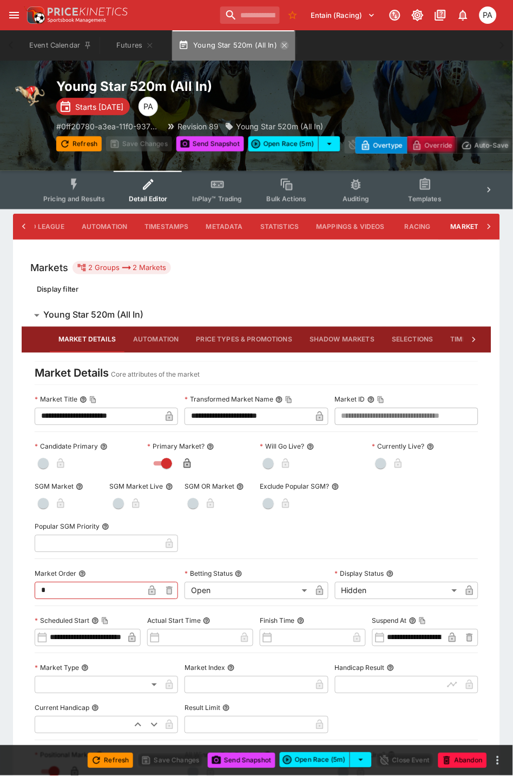
click at [283, 42] on icon "button" at bounding box center [284, 45] width 9 height 9
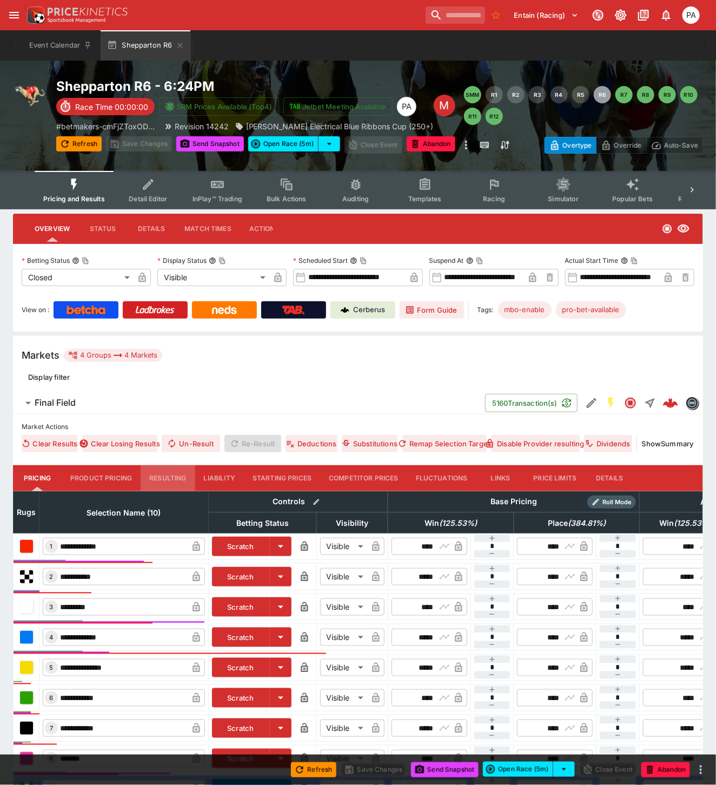
click at [170, 477] on button "Resulting" at bounding box center [168, 478] width 54 height 26
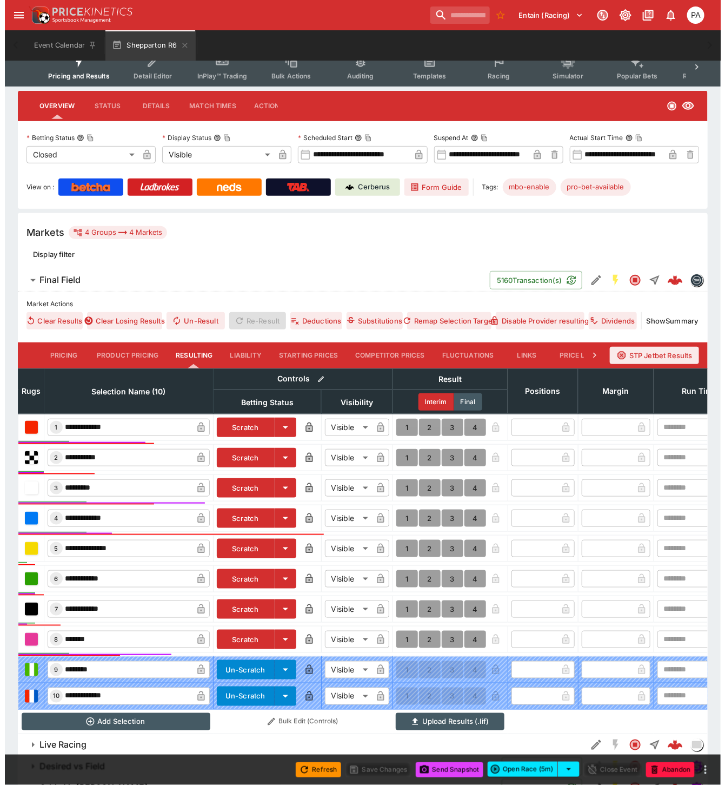
scroll to position [182, 0]
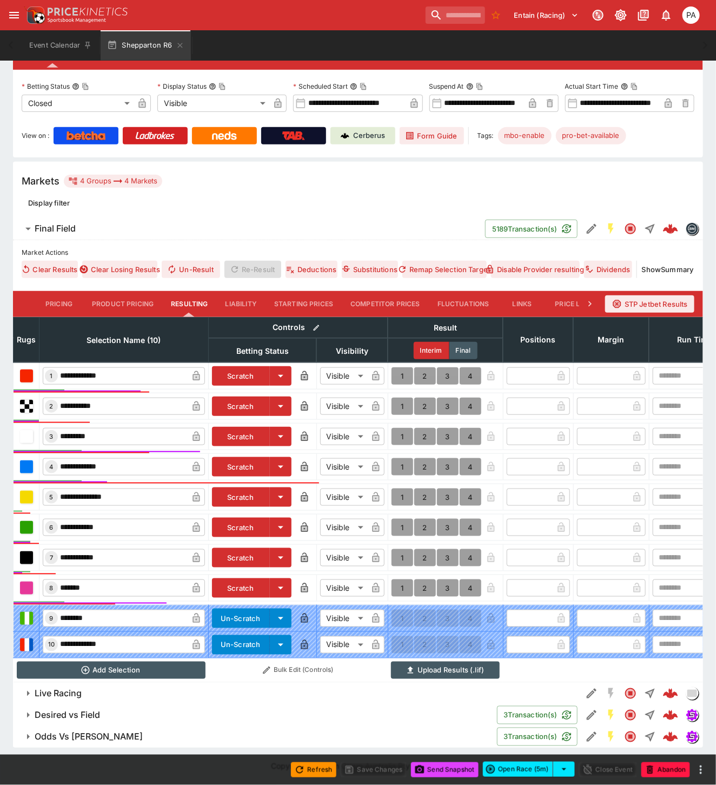
click at [401, 428] on button "1" at bounding box center [403, 436] width 22 height 17
type input "*"
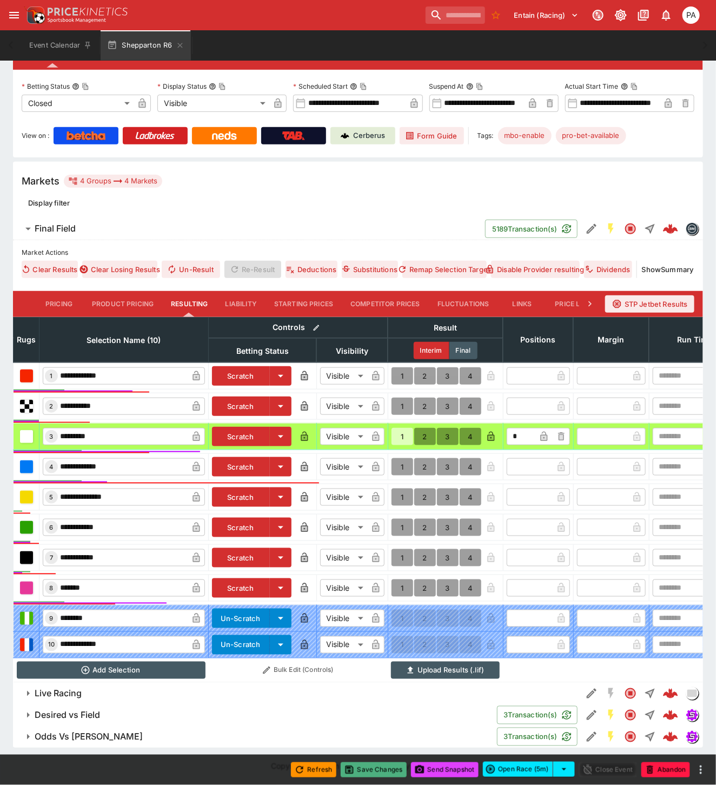
click at [377, 770] on button "Save Changes" at bounding box center [374, 769] width 66 height 15
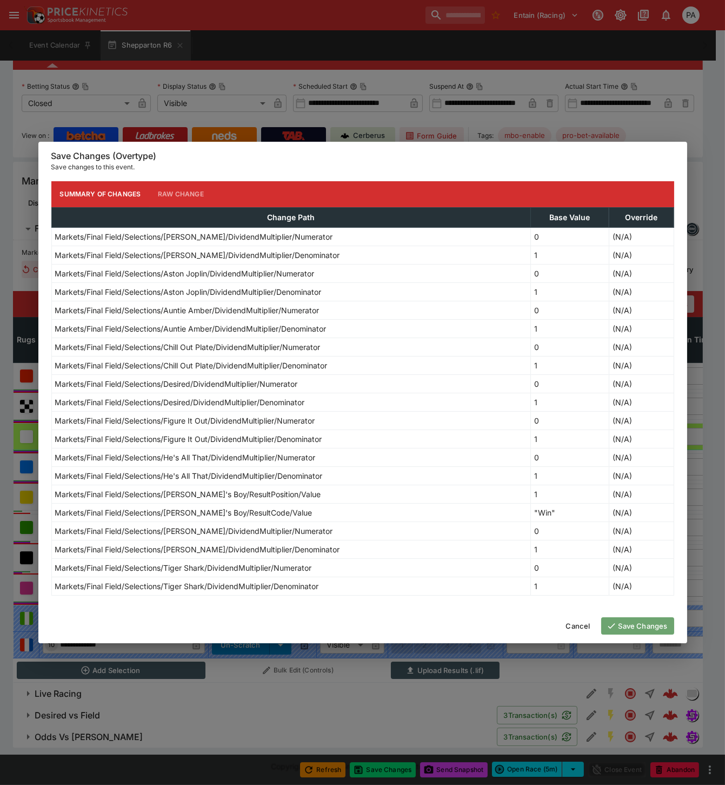
click at [632, 623] on button "Save Changes" at bounding box center [637, 625] width 73 height 17
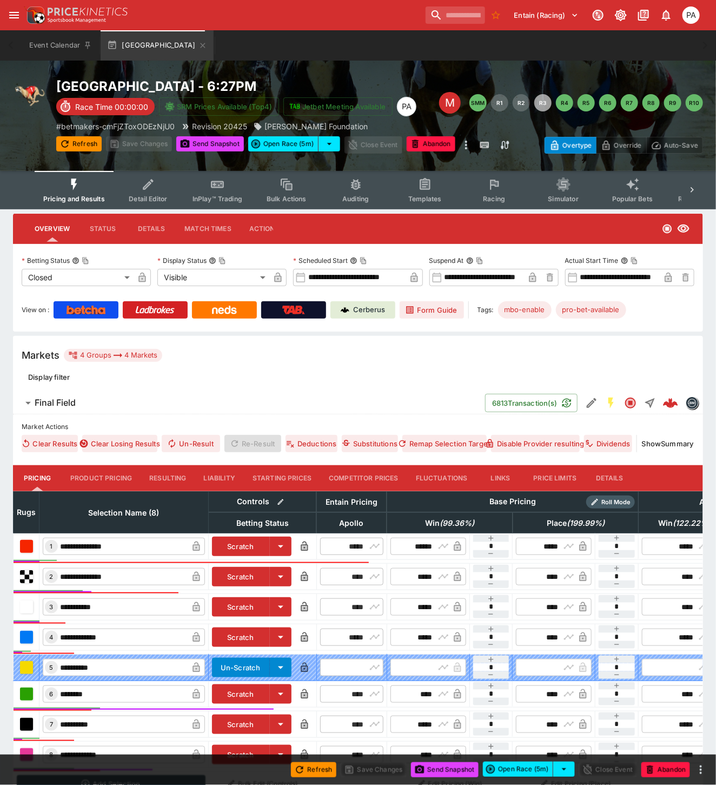
click at [168, 480] on button "Resulting" at bounding box center [168, 478] width 54 height 26
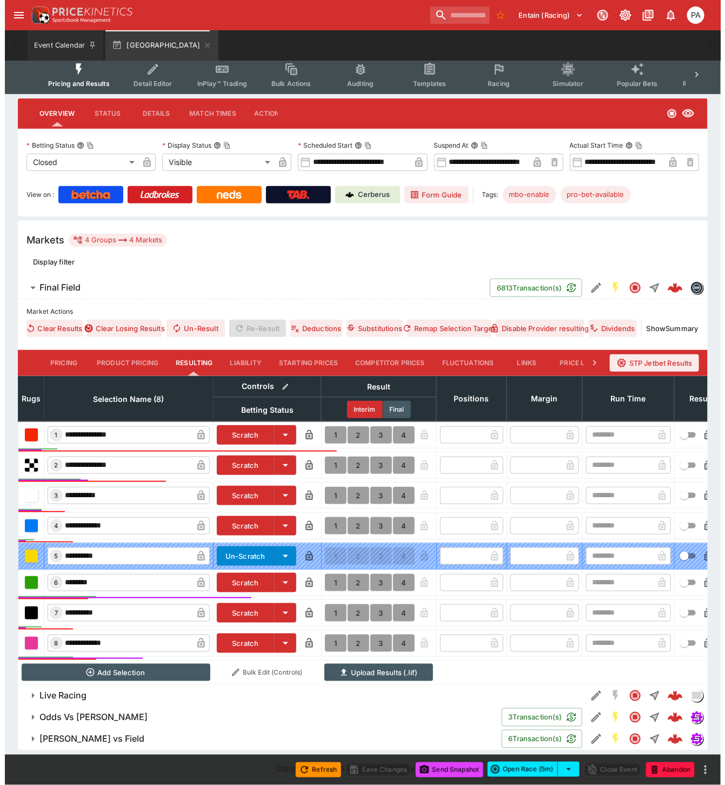
scroll to position [126, 0]
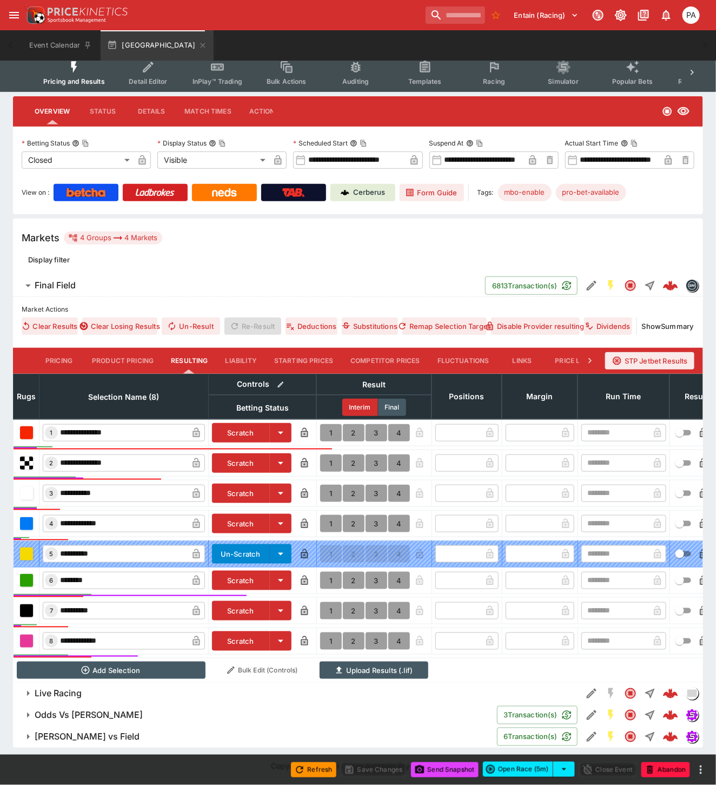
click at [328, 632] on button "1" at bounding box center [331, 640] width 22 height 17
type input "*"
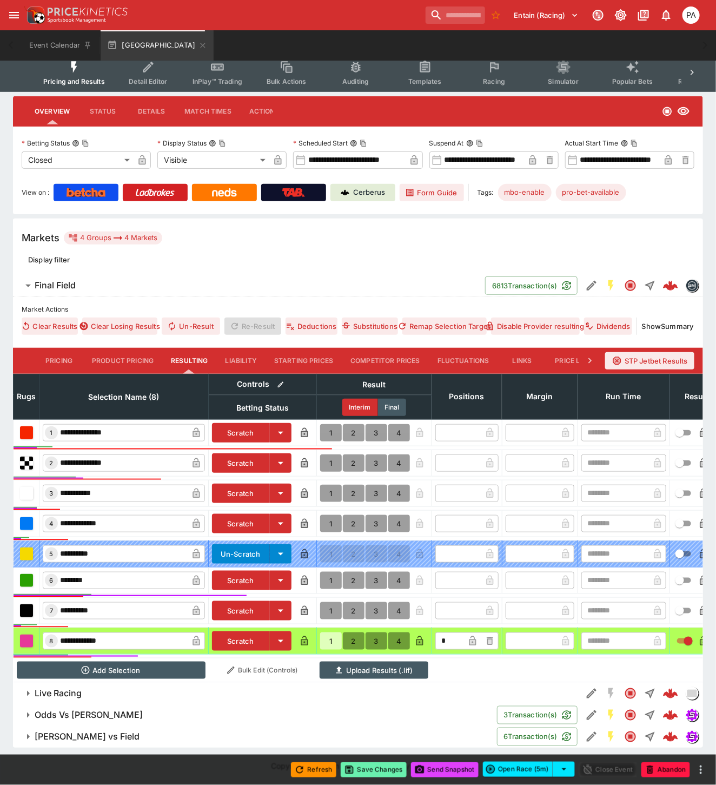
click at [373, 768] on button "Save Changes" at bounding box center [374, 769] width 66 height 15
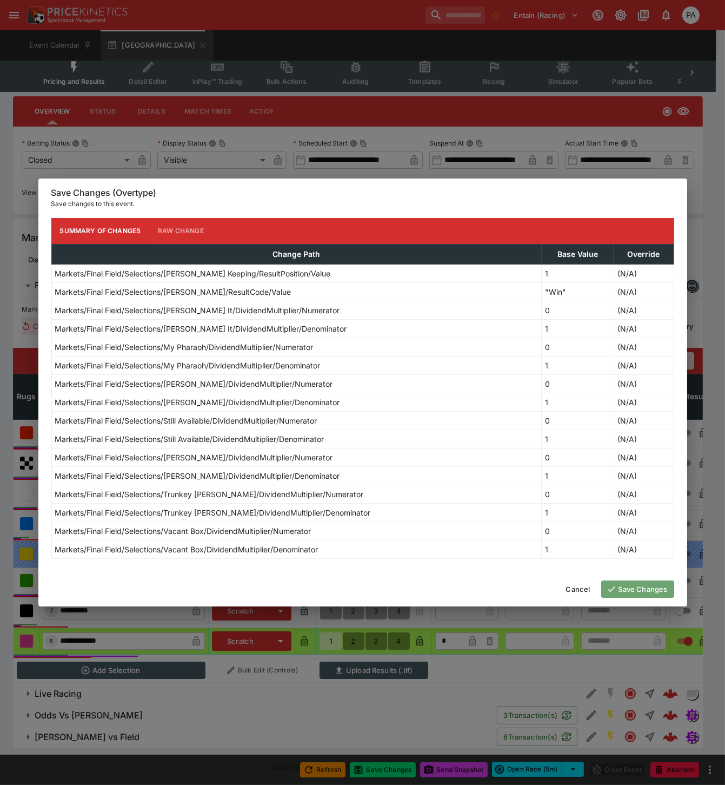
click at [625, 591] on button "Save Changes" at bounding box center [637, 588] width 73 height 17
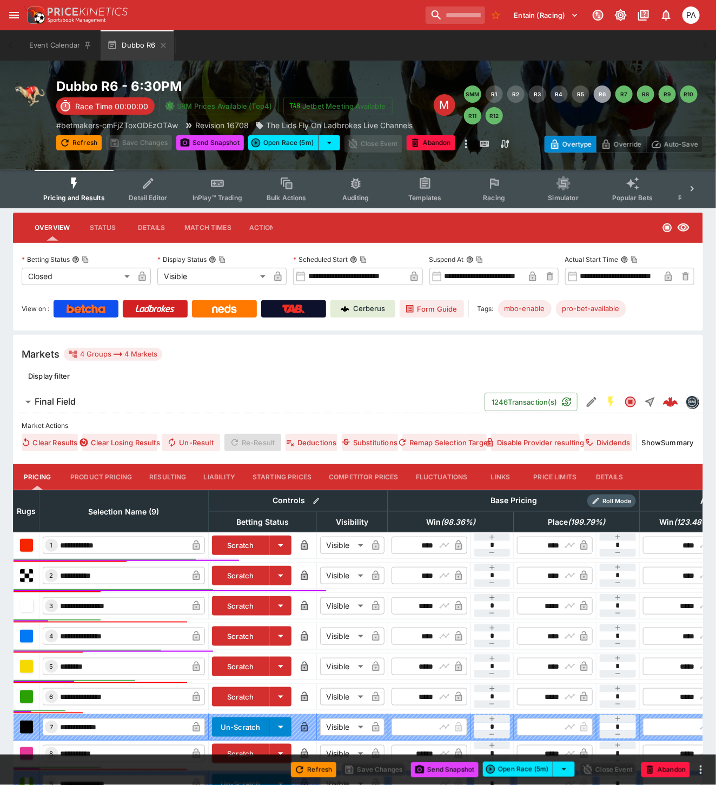
click at [165, 472] on button "Resulting" at bounding box center [168, 477] width 54 height 26
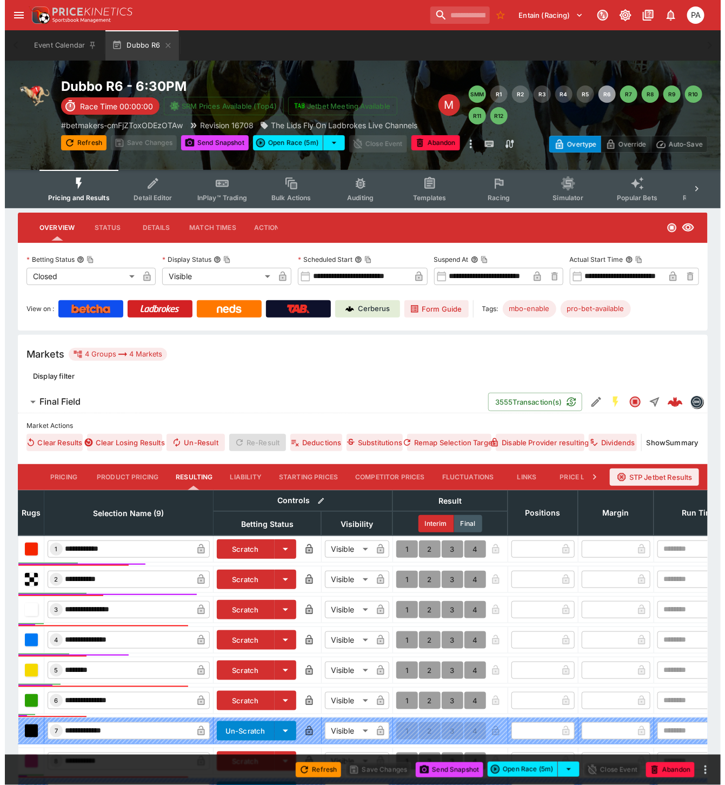
scroll to position [156, 0]
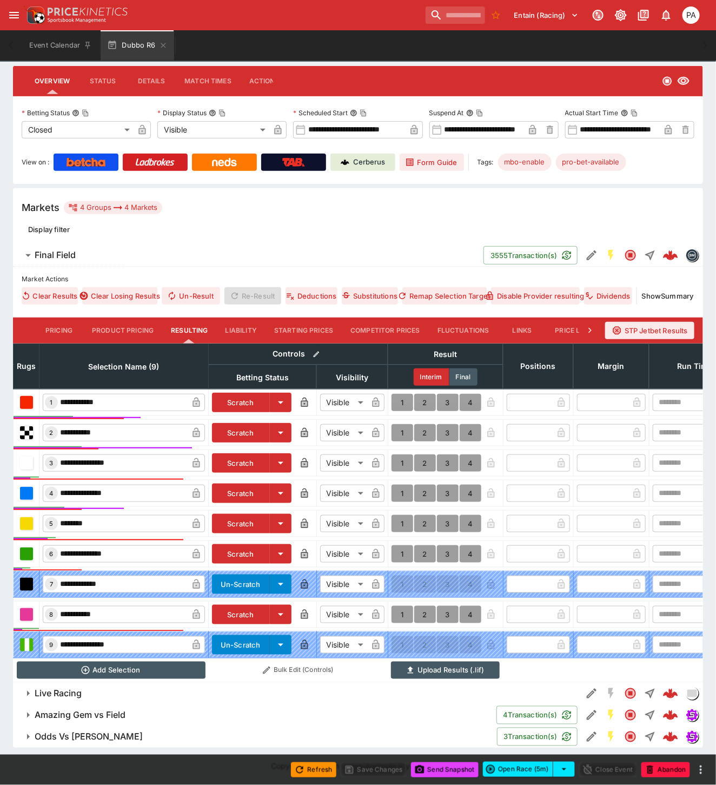
click at [401, 426] on button "1" at bounding box center [403, 432] width 22 height 17
type input "*"
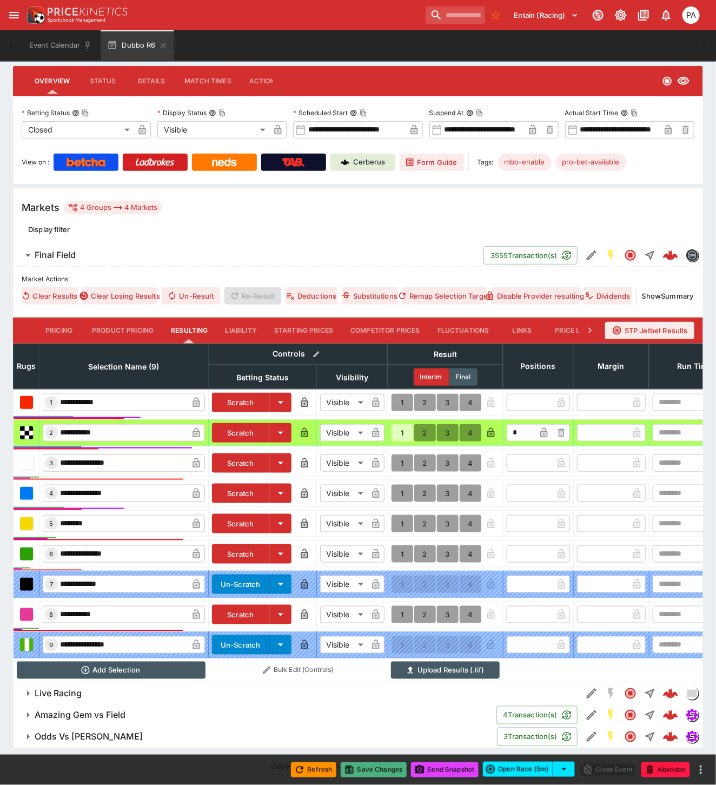
click at [374, 769] on button "Save Changes" at bounding box center [374, 769] width 66 height 15
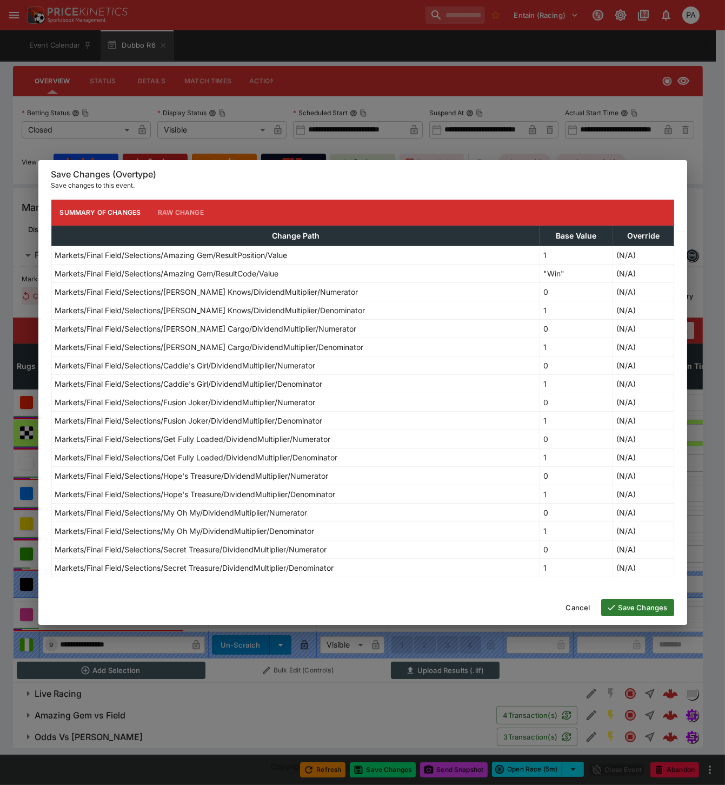
click at [636, 608] on button "Save Changes" at bounding box center [637, 607] width 73 height 17
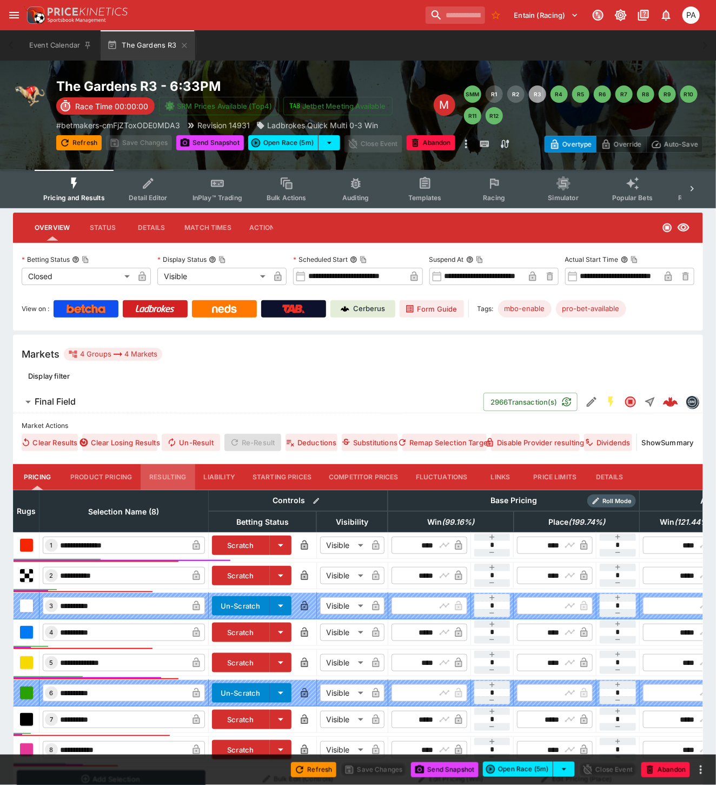
click at [168, 476] on button "Resulting" at bounding box center [168, 477] width 54 height 26
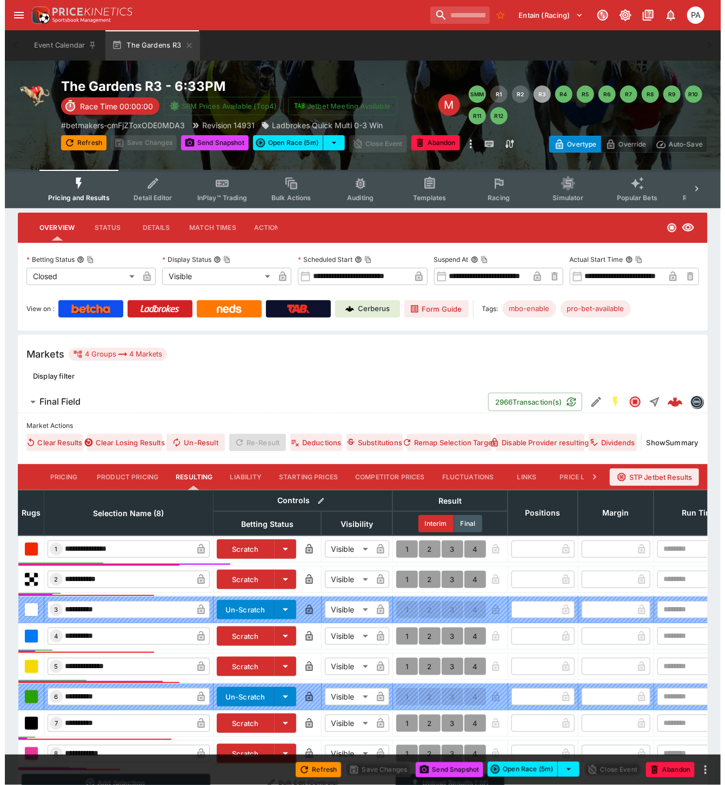
scroll to position [122, 0]
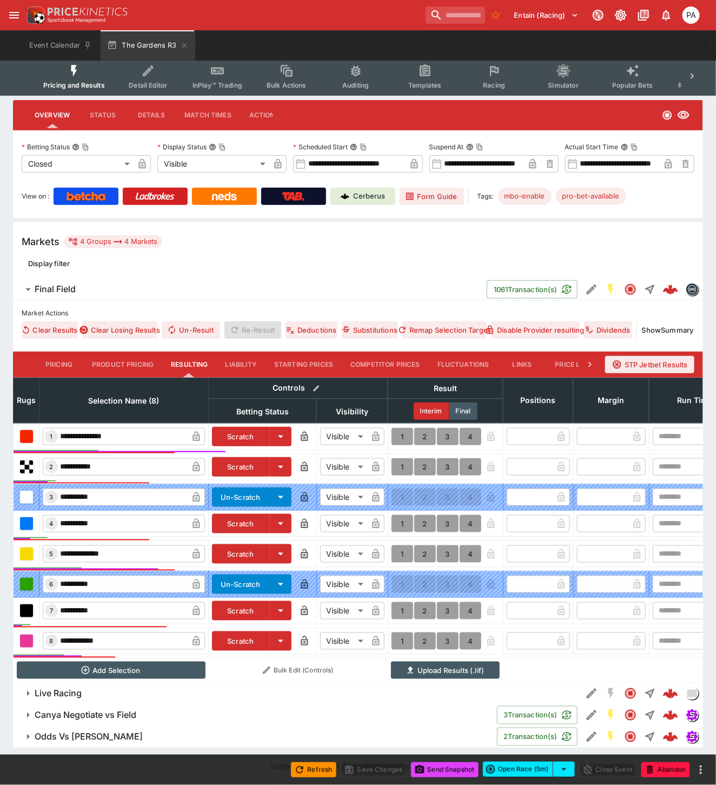
click at [398, 428] on button "1" at bounding box center [403, 436] width 22 height 17
type input "*"
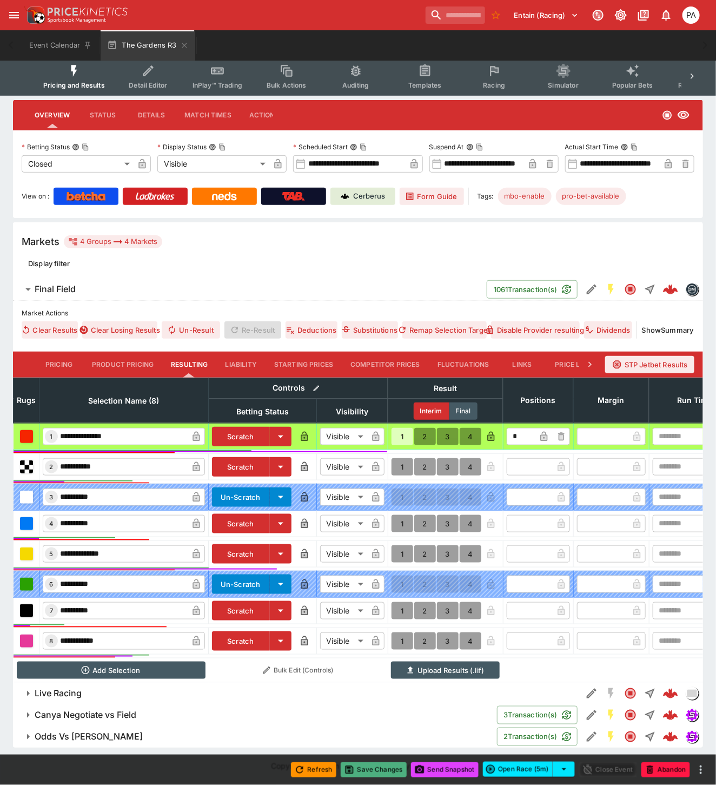
click at [373, 771] on button "Save Changes" at bounding box center [374, 769] width 66 height 15
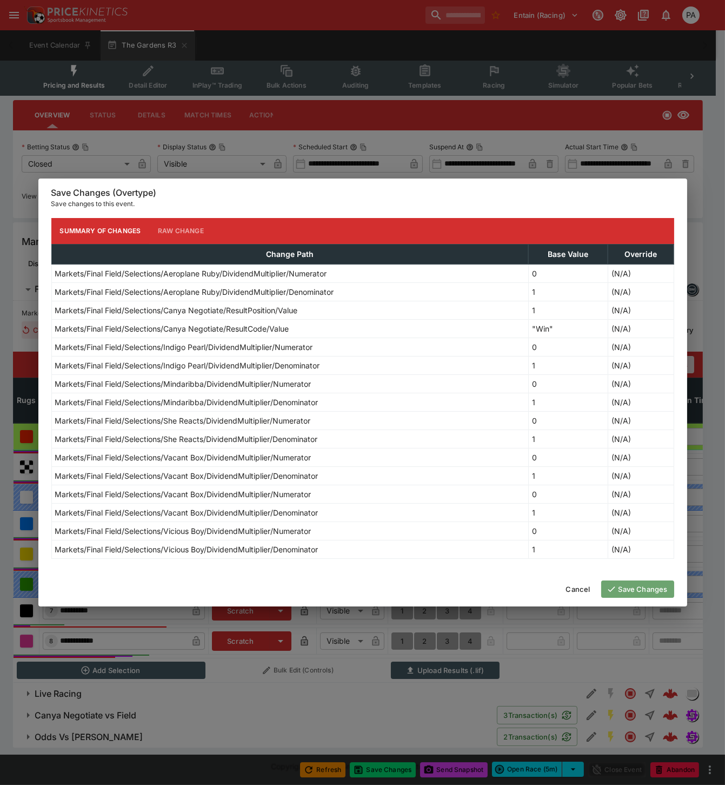
click at [630, 588] on button "Save Changes" at bounding box center [637, 588] width 73 height 17
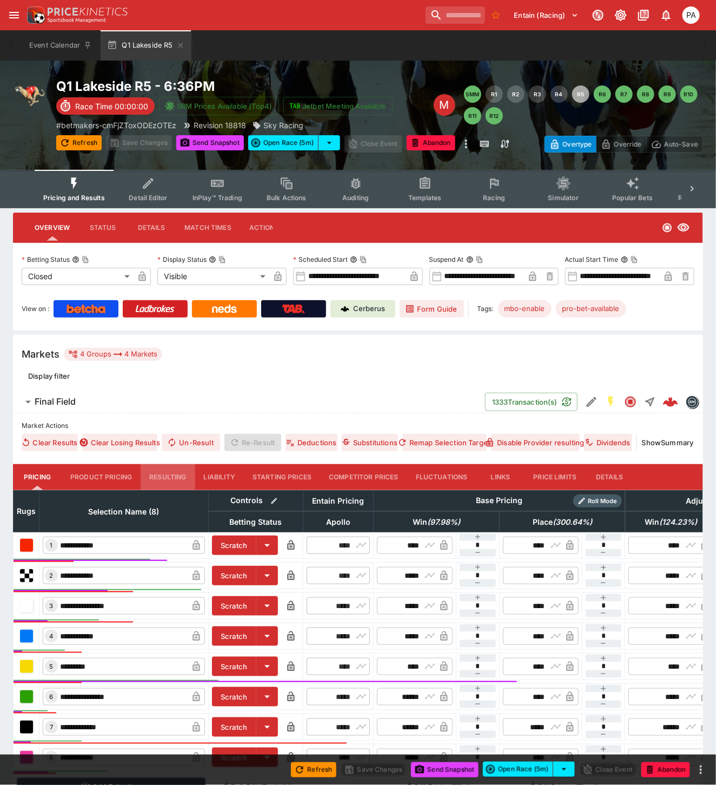
click at [165, 478] on button "Resulting" at bounding box center [168, 477] width 54 height 26
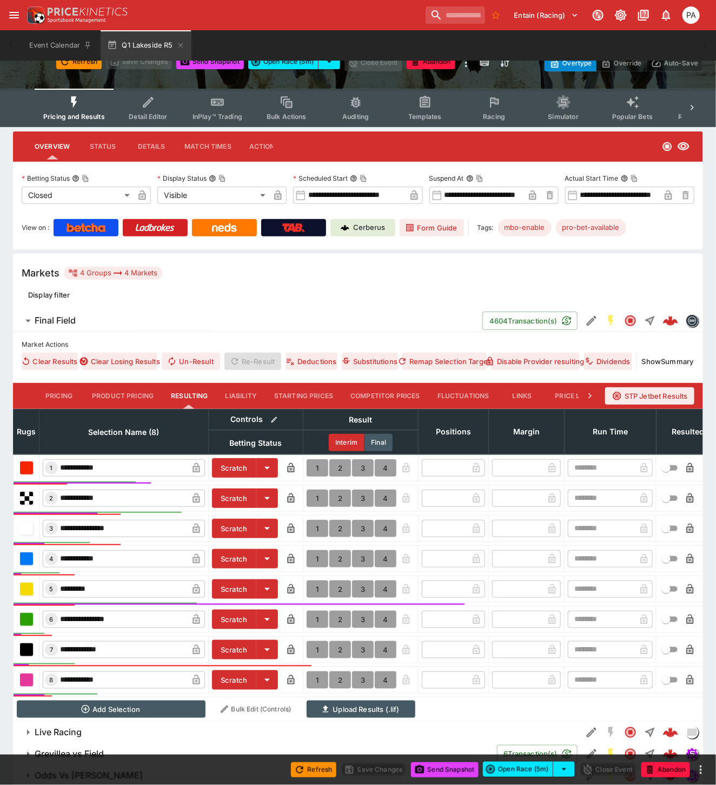
scroll to position [130, 0]
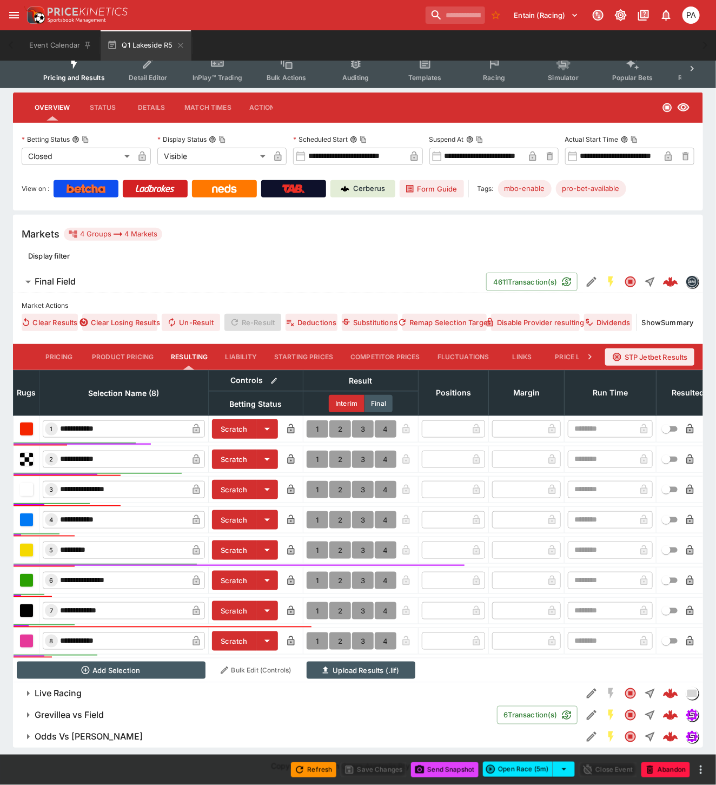
click at [317, 420] on button "1" at bounding box center [318, 428] width 22 height 17
type input "*"
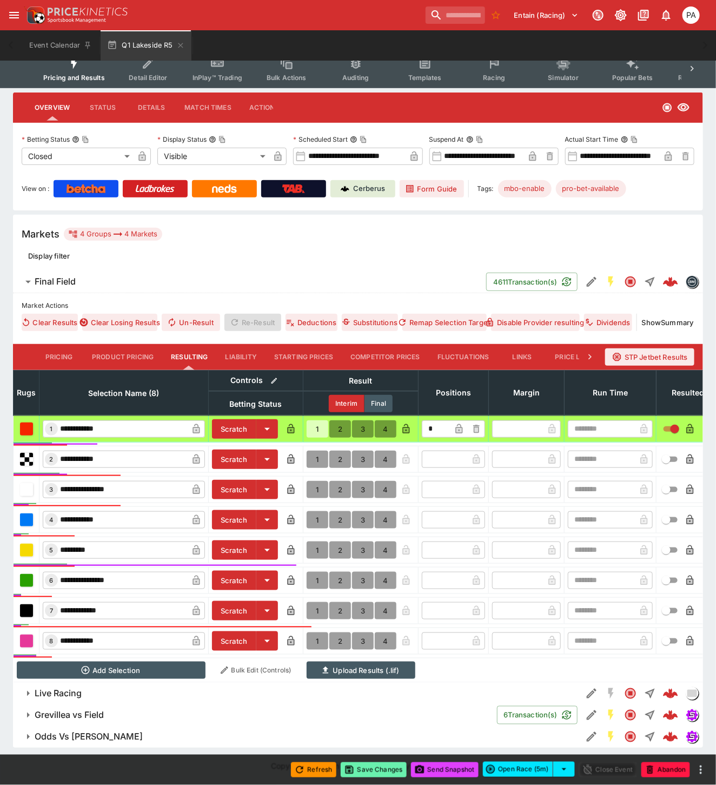
click at [376, 773] on button "Save Changes" at bounding box center [374, 769] width 66 height 15
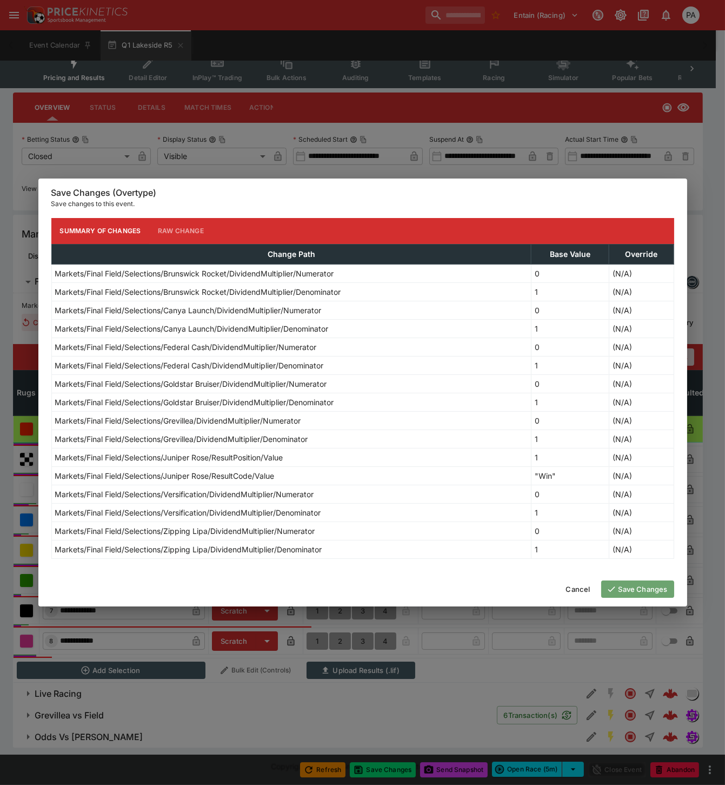
click at [629, 589] on button "Save Changes" at bounding box center [637, 588] width 73 height 17
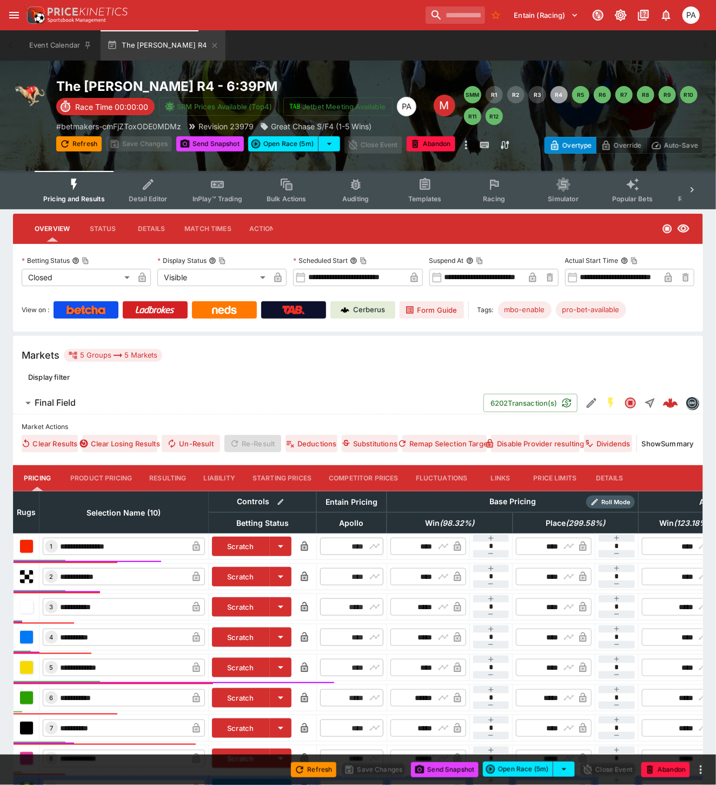
click at [168, 471] on button "Resulting" at bounding box center [168, 478] width 54 height 26
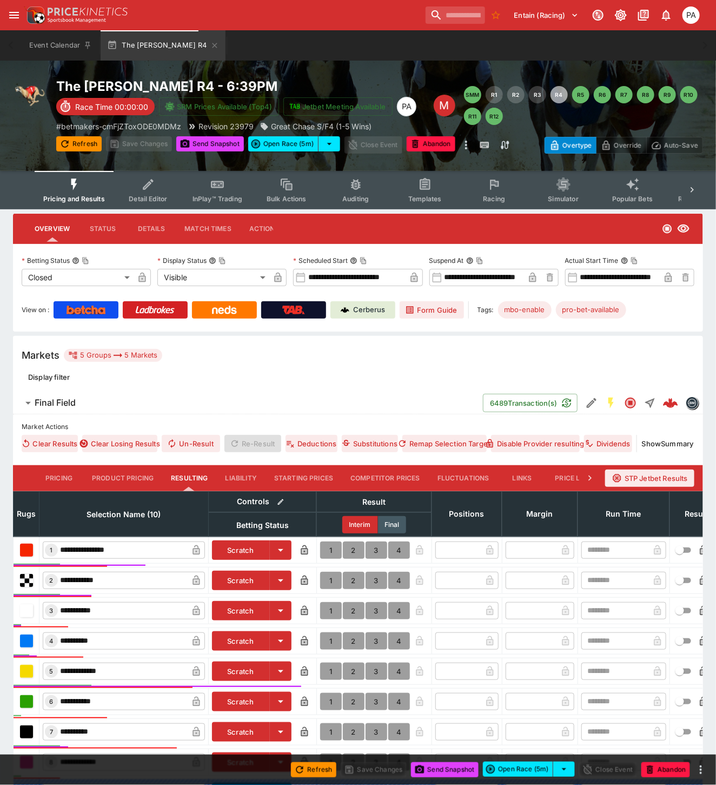
scroll to position [204, 0]
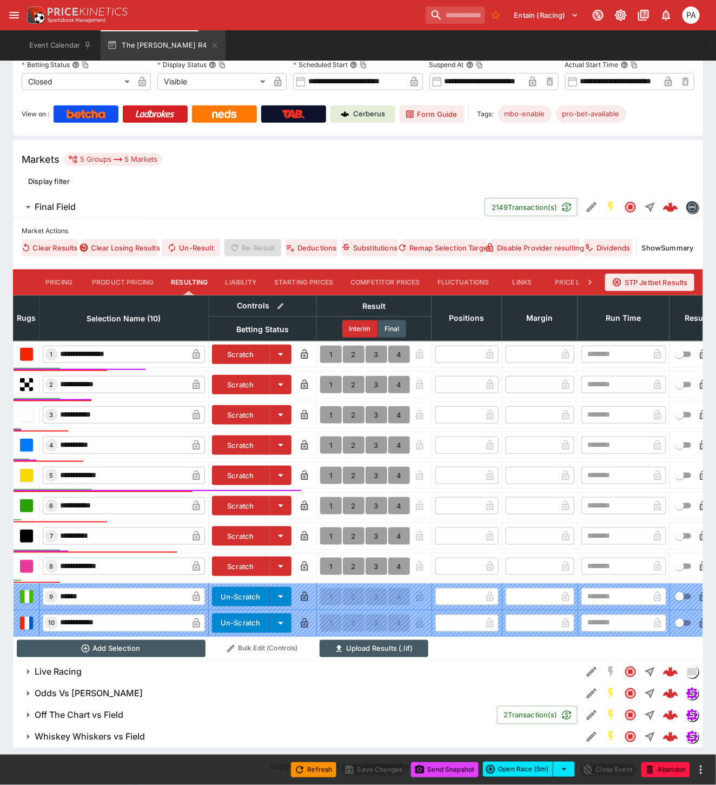
click at [326, 346] on button "1" at bounding box center [331, 354] width 22 height 17
type input "*"
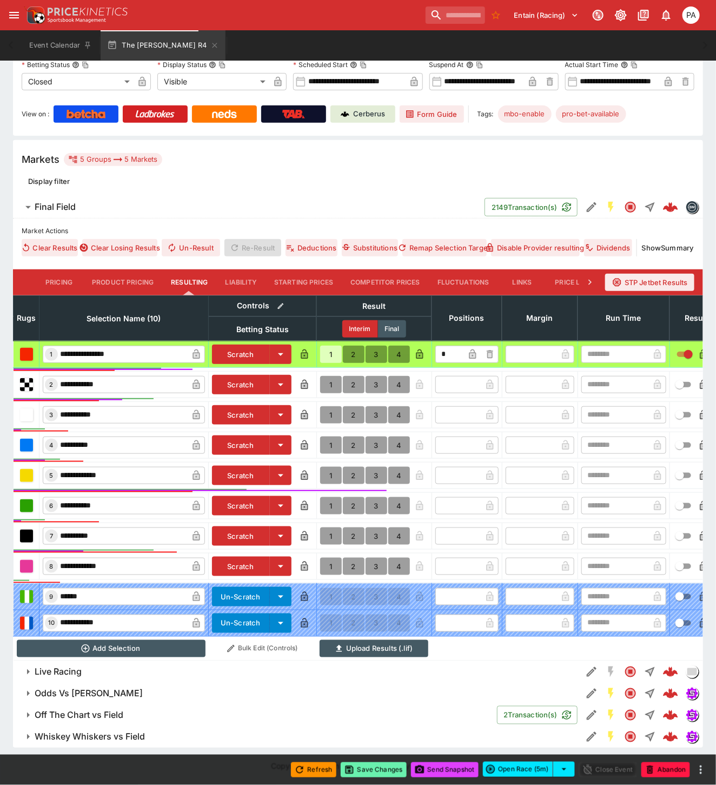
click at [375, 770] on button "Save Changes" at bounding box center [374, 769] width 66 height 15
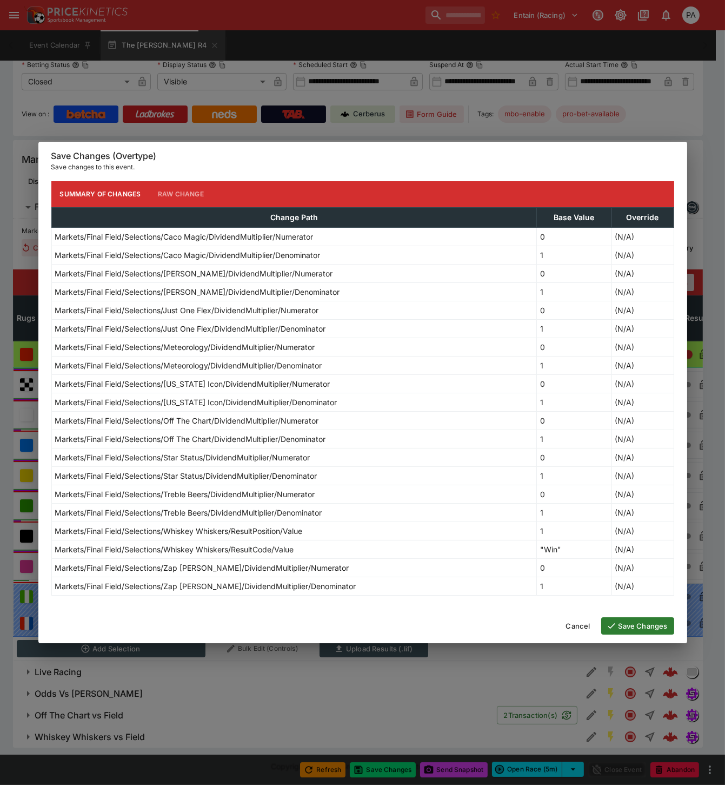
click at [630, 629] on button "Save Changes" at bounding box center [637, 625] width 73 height 17
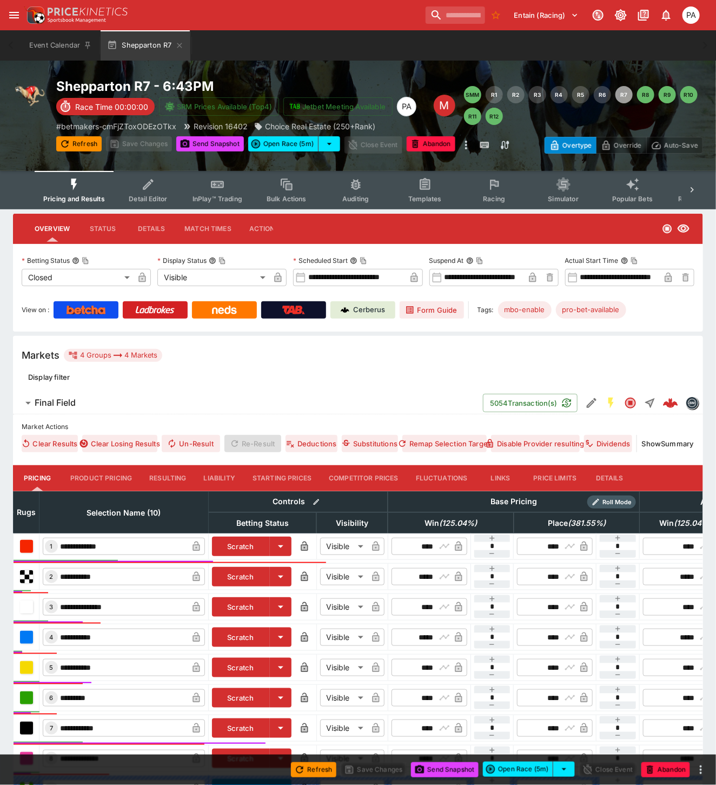
click at [181, 477] on button "Resulting" at bounding box center [168, 478] width 54 height 26
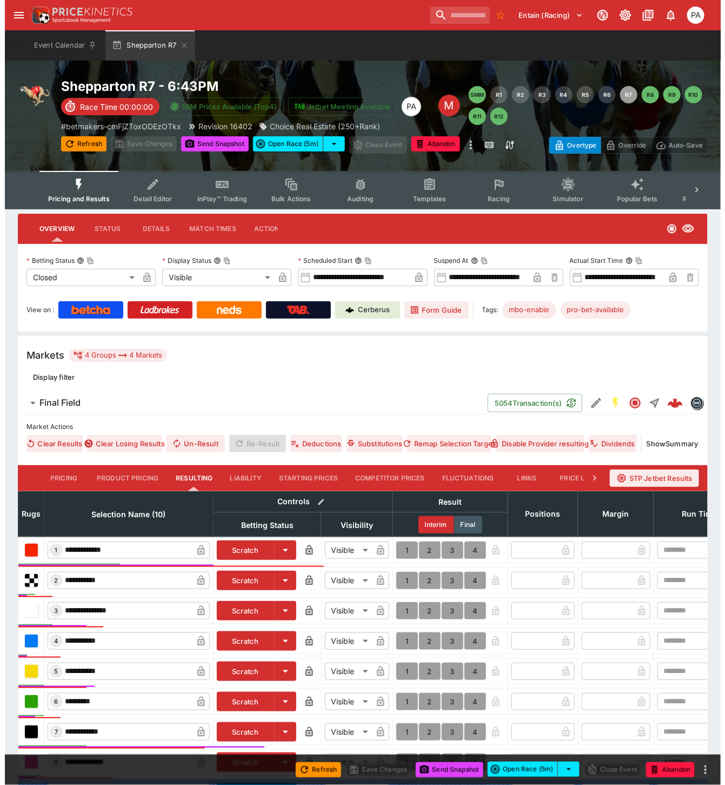
scroll to position [182, 0]
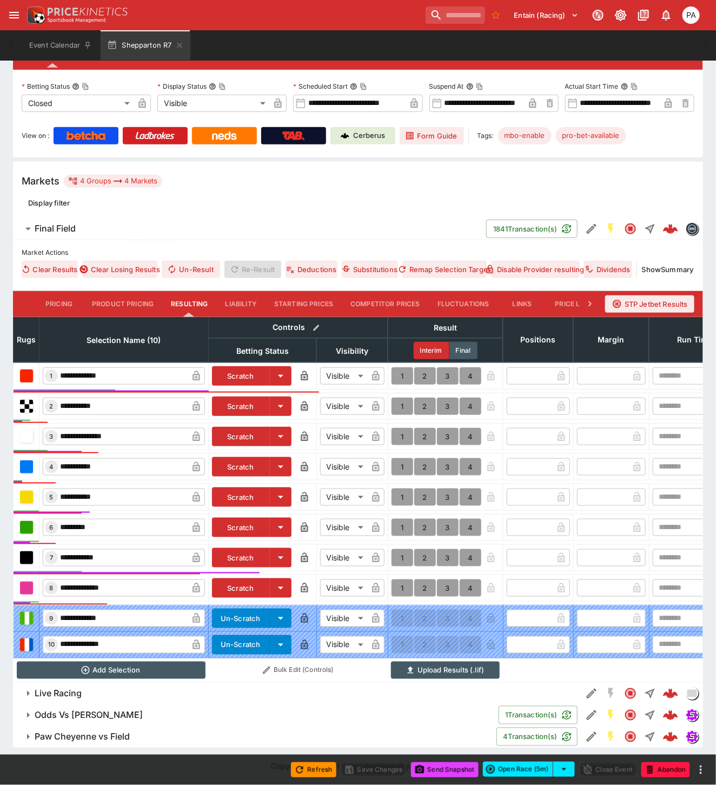
click at [399, 428] on button "1" at bounding box center [403, 436] width 22 height 17
type input "*"
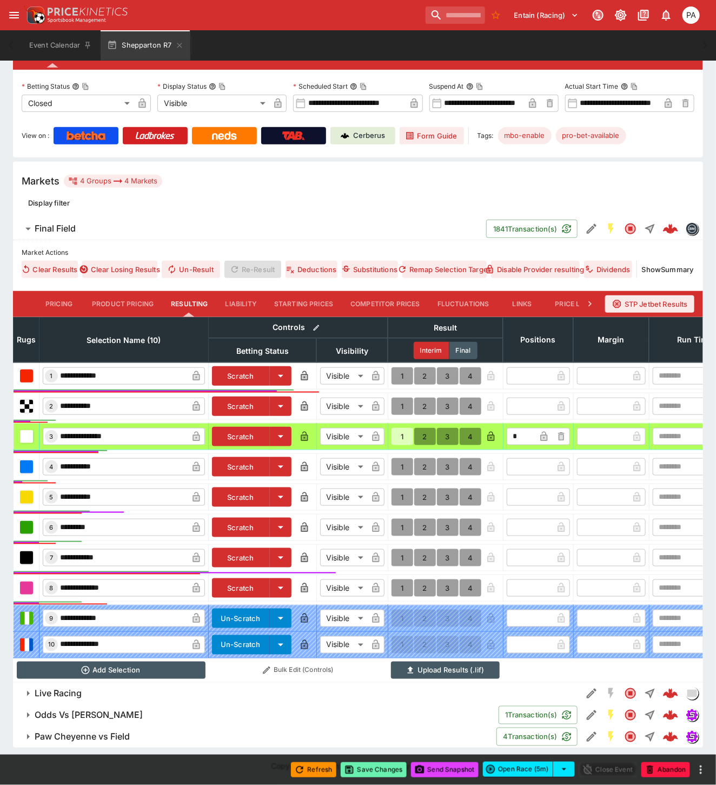
click at [370, 772] on button "Save Changes" at bounding box center [374, 769] width 66 height 15
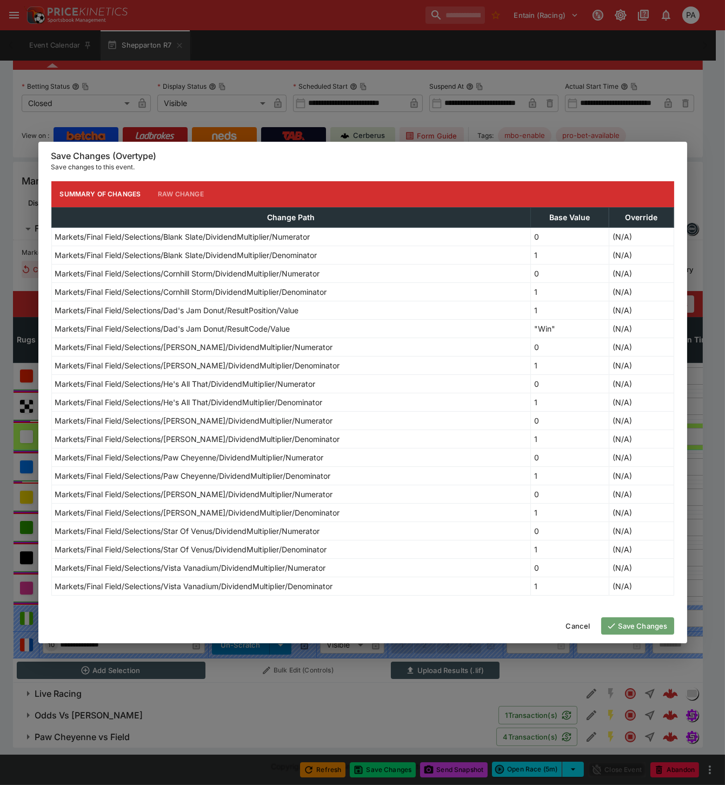
click at [637, 625] on button "Save Changes" at bounding box center [637, 625] width 73 height 17
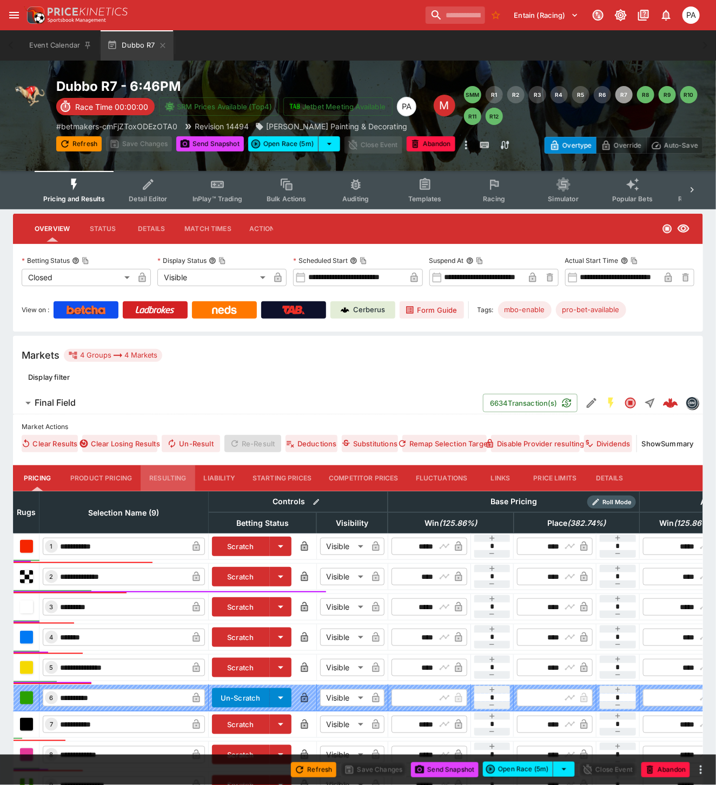
click at [167, 469] on button "Resulting" at bounding box center [168, 478] width 54 height 26
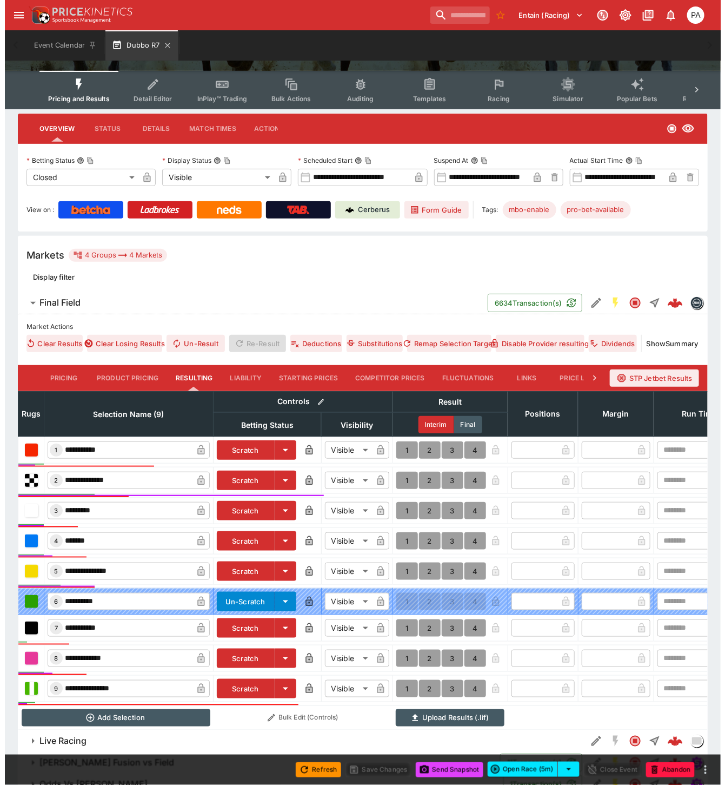
scroll to position [156, 0]
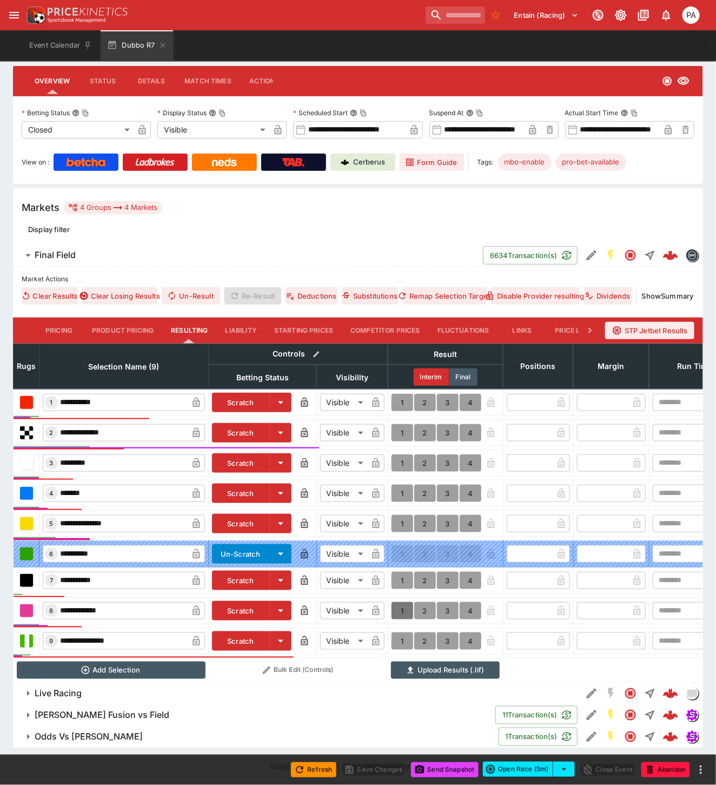
click at [397, 602] on button "1" at bounding box center [403, 610] width 22 height 17
type input "*"
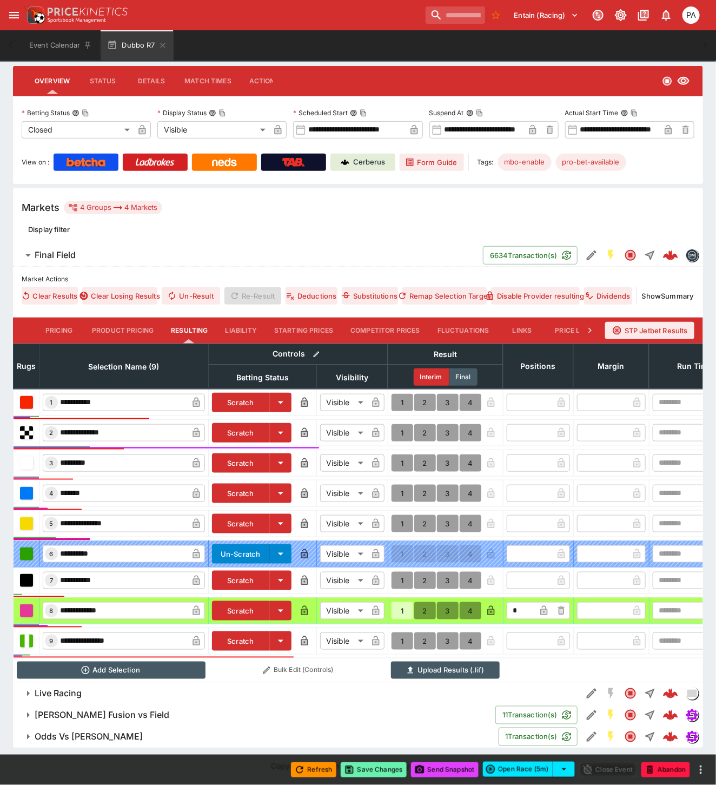
click at [374, 768] on button "Save Changes" at bounding box center [374, 769] width 66 height 15
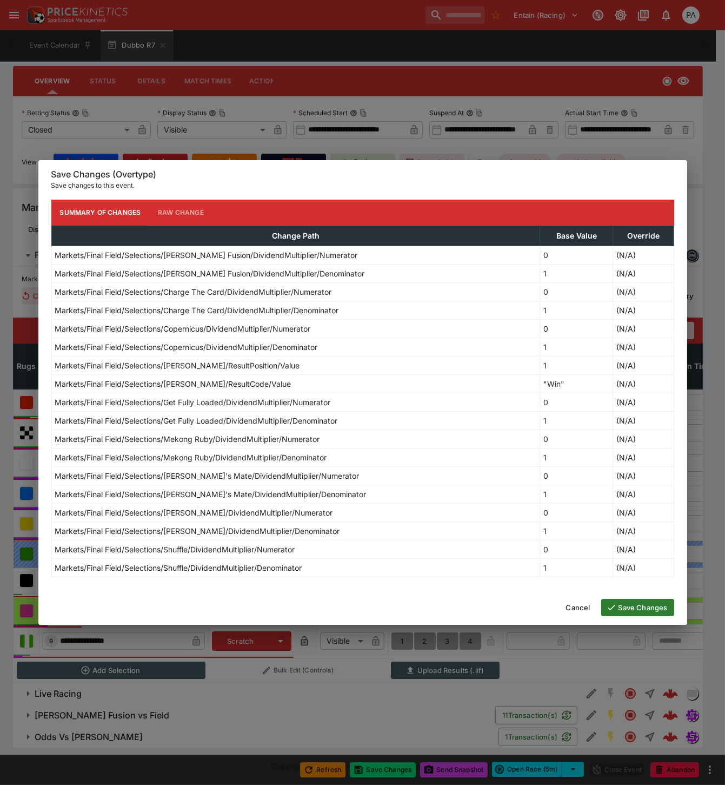
click at [618, 608] on button "Save Changes" at bounding box center [637, 607] width 73 height 17
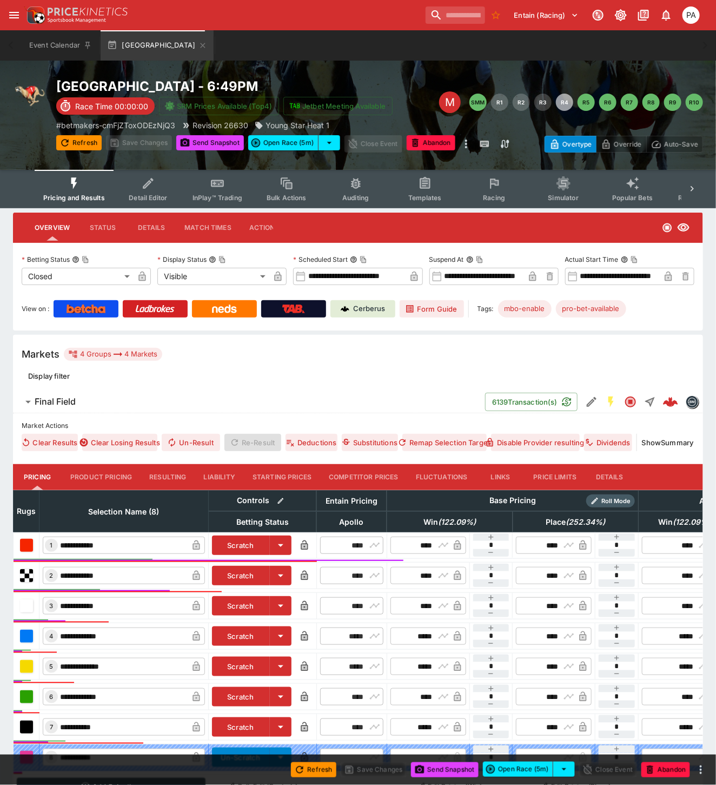
click at [166, 475] on button "Resulting" at bounding box center [168, 477] width 54 height 26
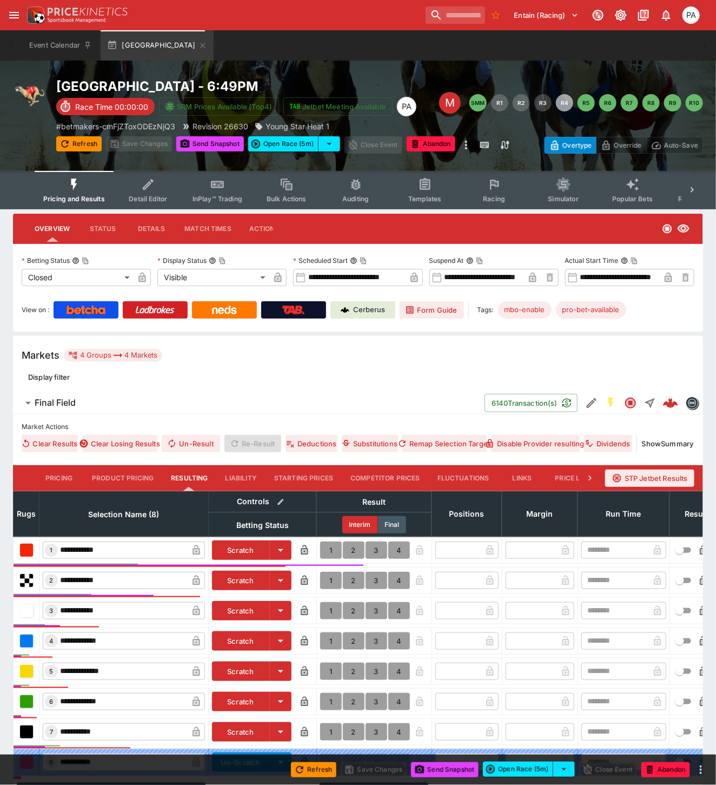
scroll to position [130, 0]
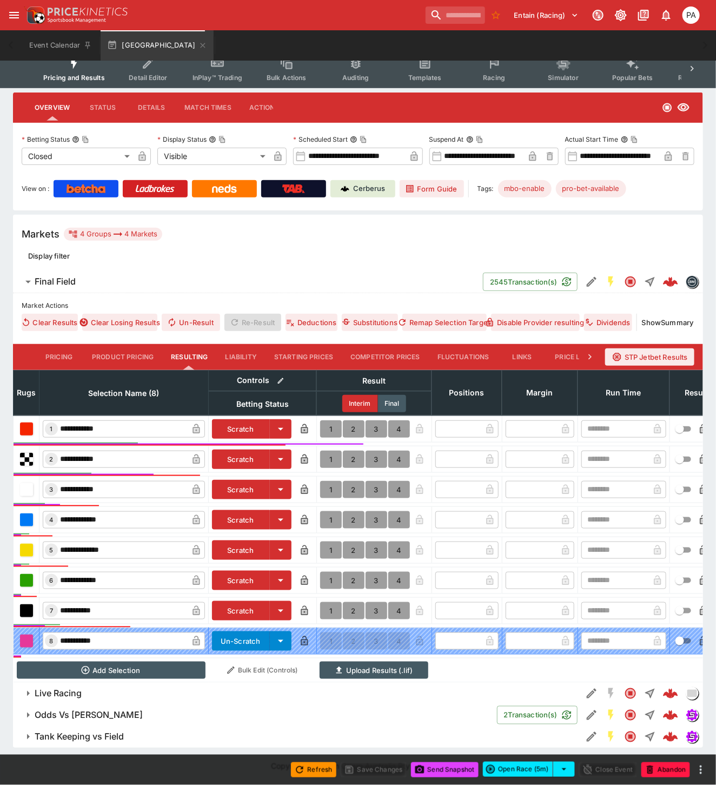
click at [329, 482] on button "1" at bounding box center [331, 489] width 22 height 17
type input "*"
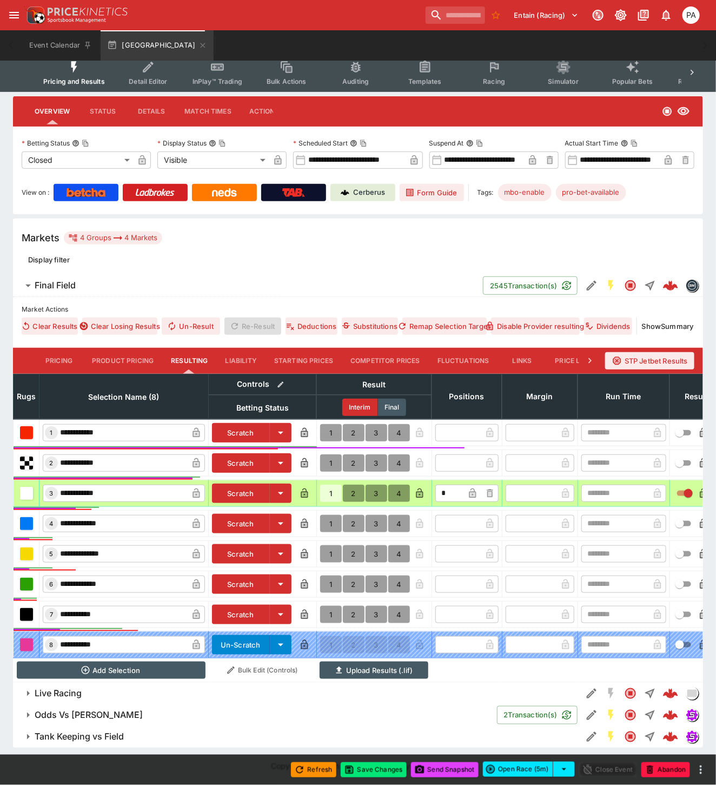
scroll to position [126, 0]
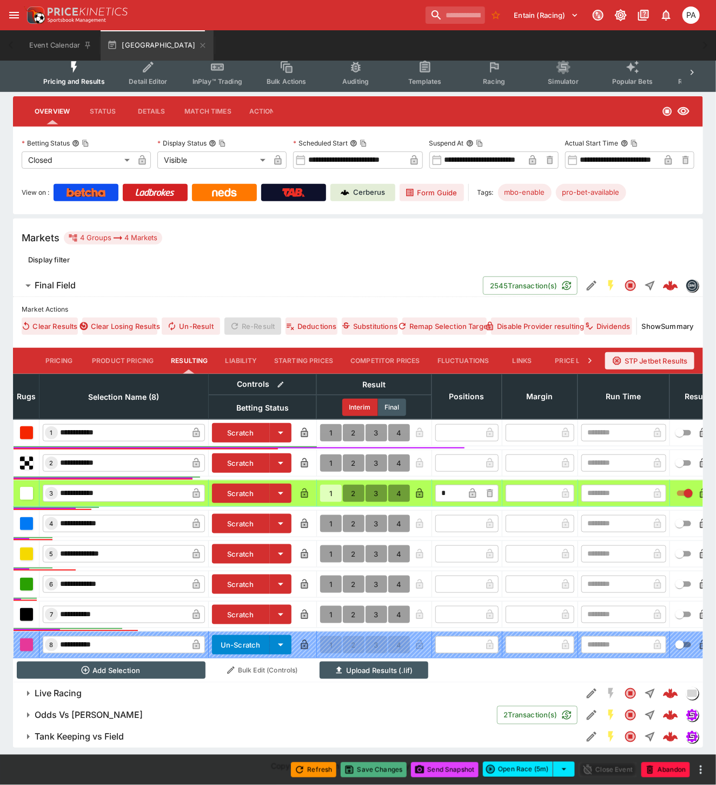
click at [375, 770] on button "Save Changes" at bounding box center [374, 769] width 66 height 15
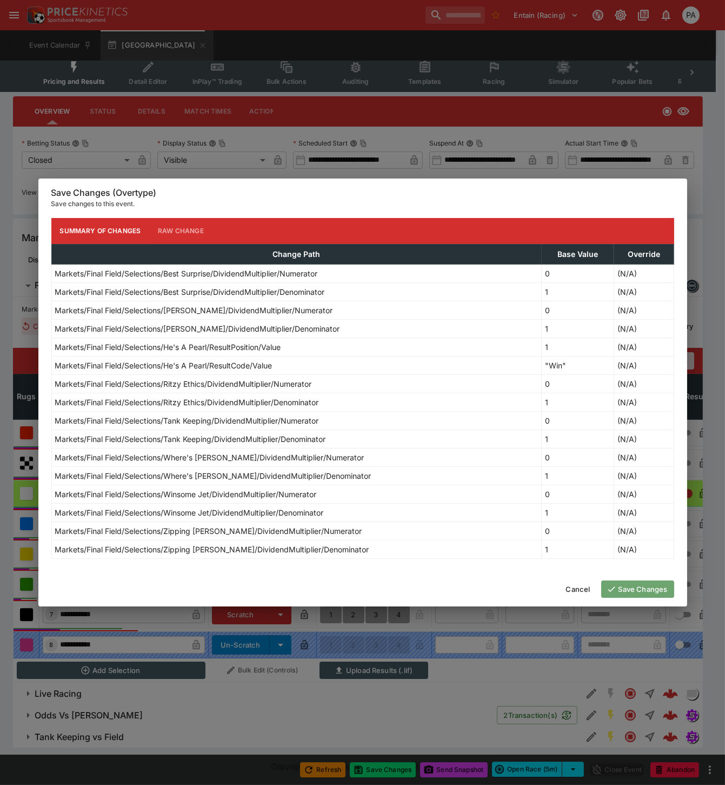
click at [634, 592] on button "Save Changes" at bounding box center [637, 588] width 73 height 17
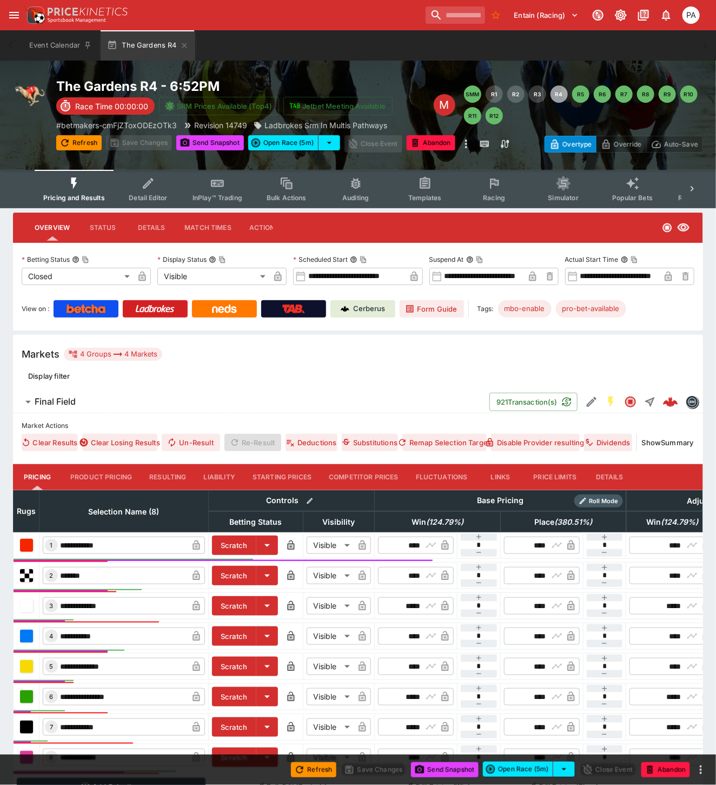
click at [160, 482] on button "Resulting" at bounding box center [168, 477] width 54 height 26
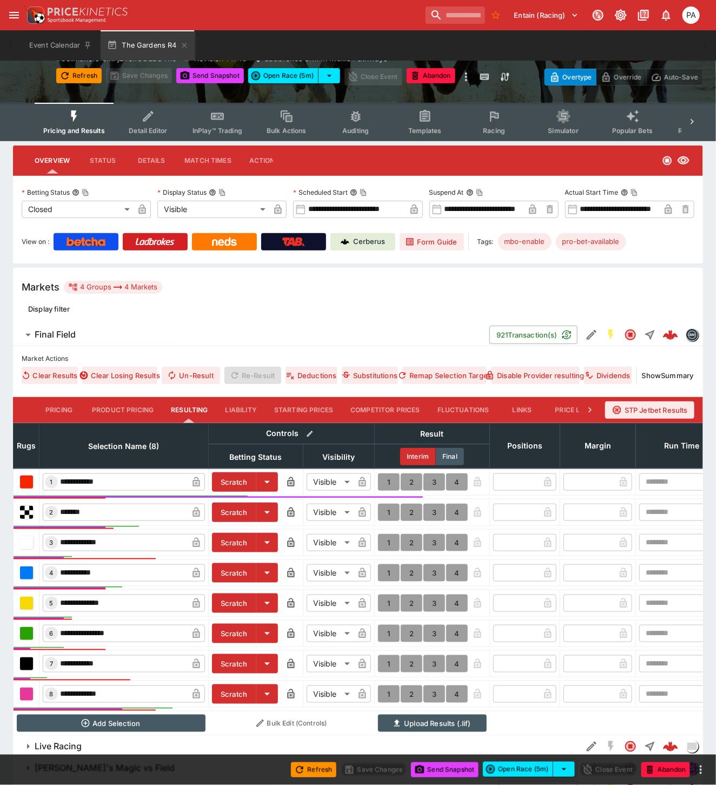
scroll to position [130, 0]
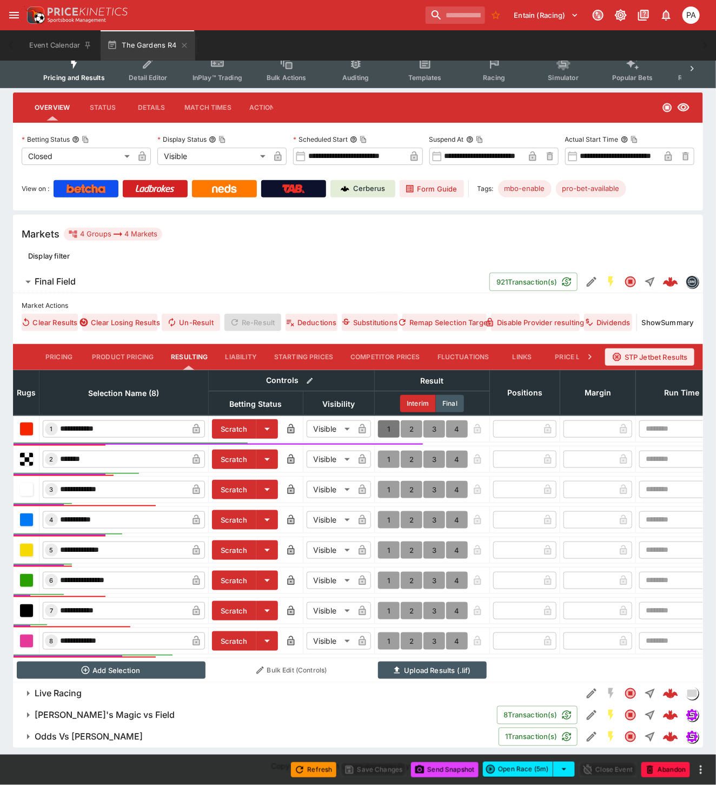
click at [387, 420] on button "1" at bounding box center [389, 428] width 22 height 17
type input "*"
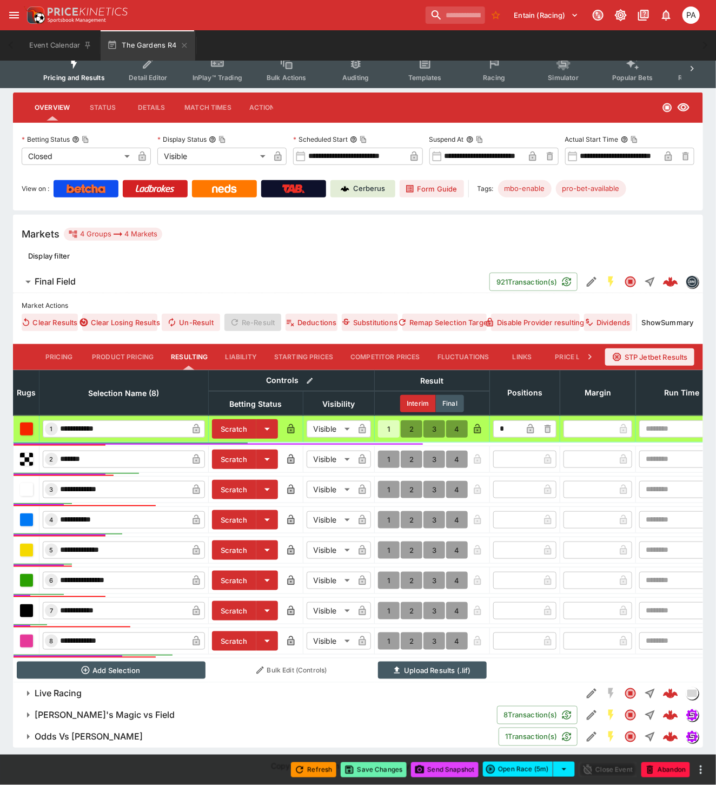
click at [374, 769] on button "Save Changes" at bounding box center [374, 769] width 66 height 15
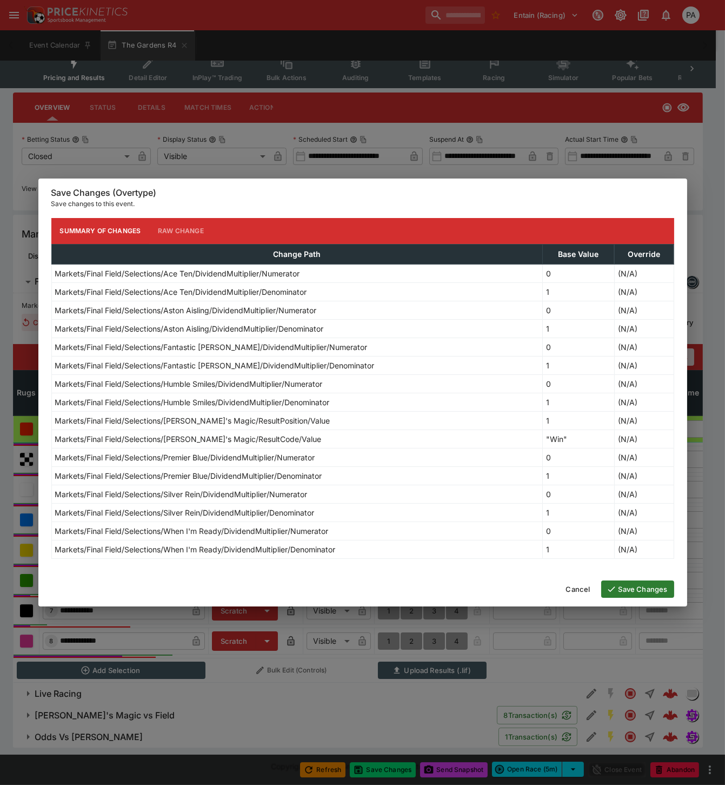
click at [639, 593] on button "Save Changes" at bounding box center [637, 588] width 73 height 17
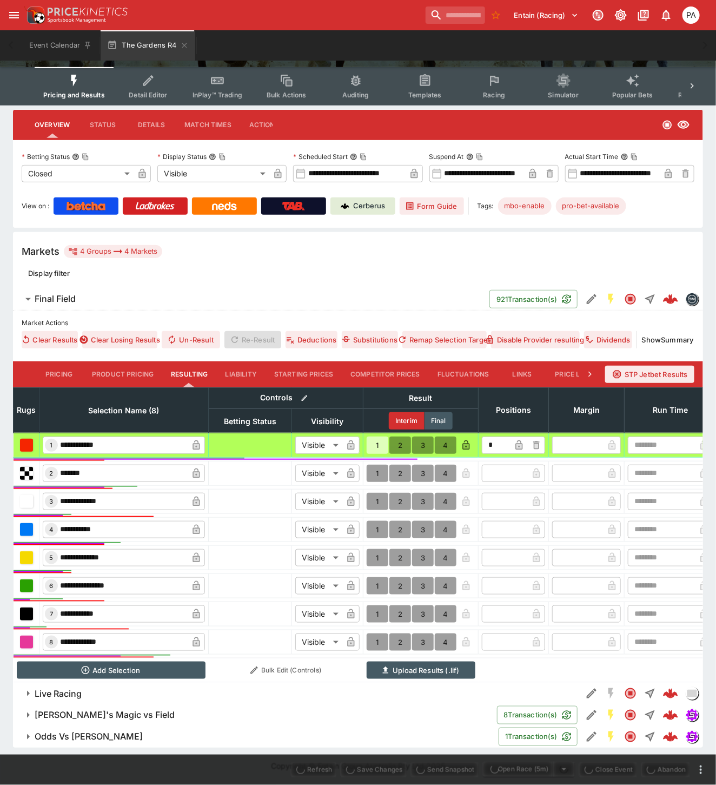
scroll to position [0, 0]
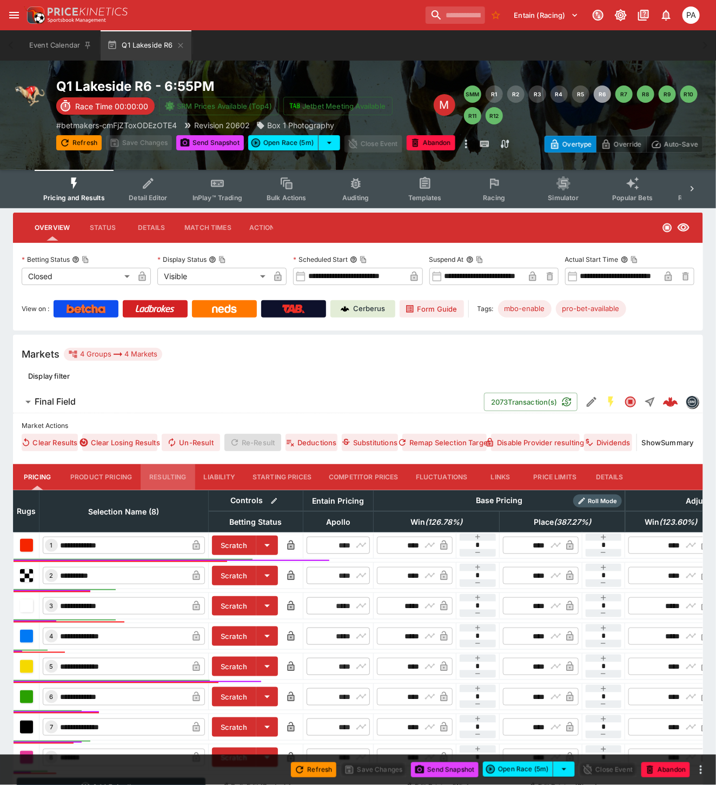
click at [170, 476] on button "Resulting" at bounding box center [168, 477] width 54 height 26
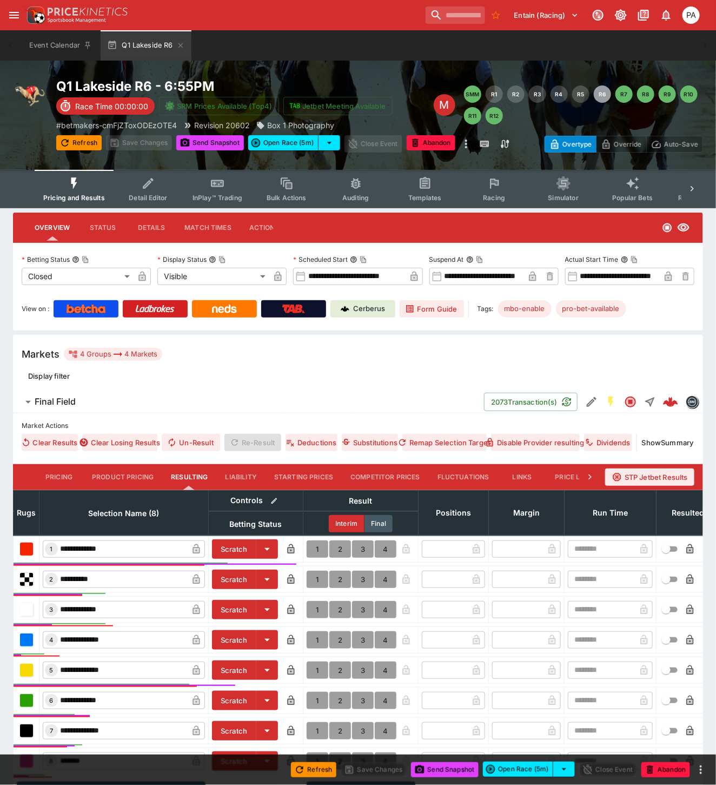
scroll to position [130, 0]
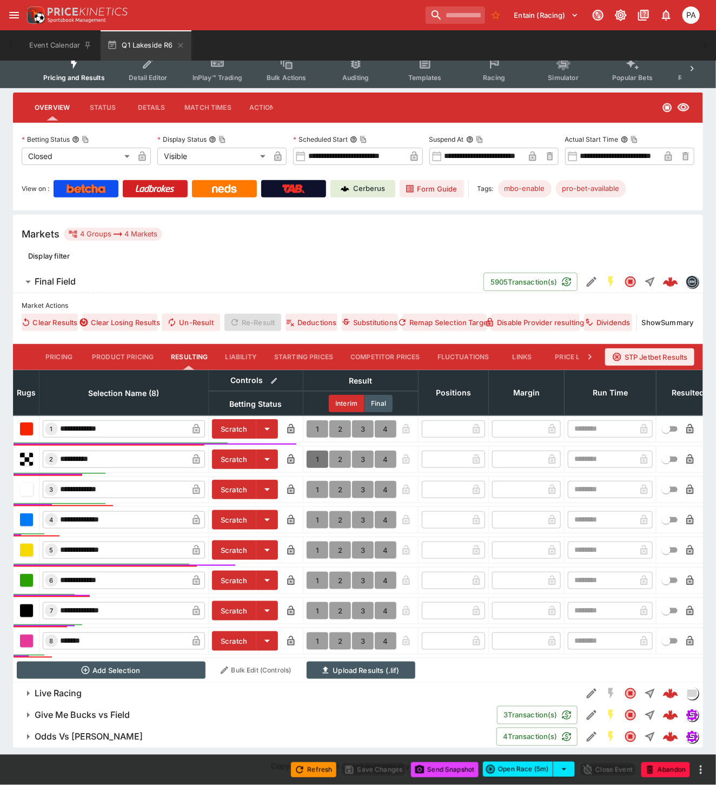
click at [315, 450] on button "1" at bounding box center [318, 458] width 22 height 17
type input "*"
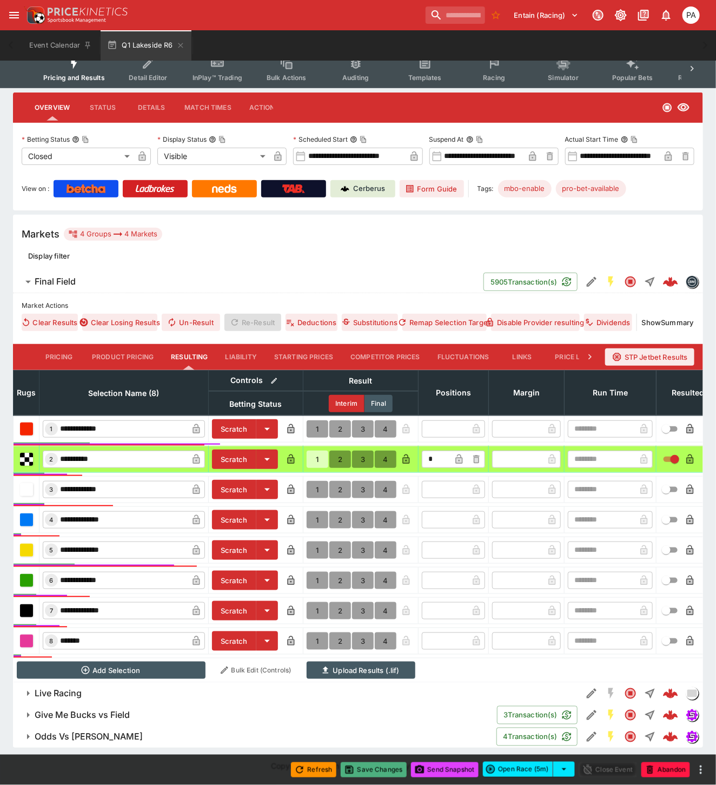
click at [376, 771] on button "Save Changes" at bounding box center [374, 769] width 66 height 15
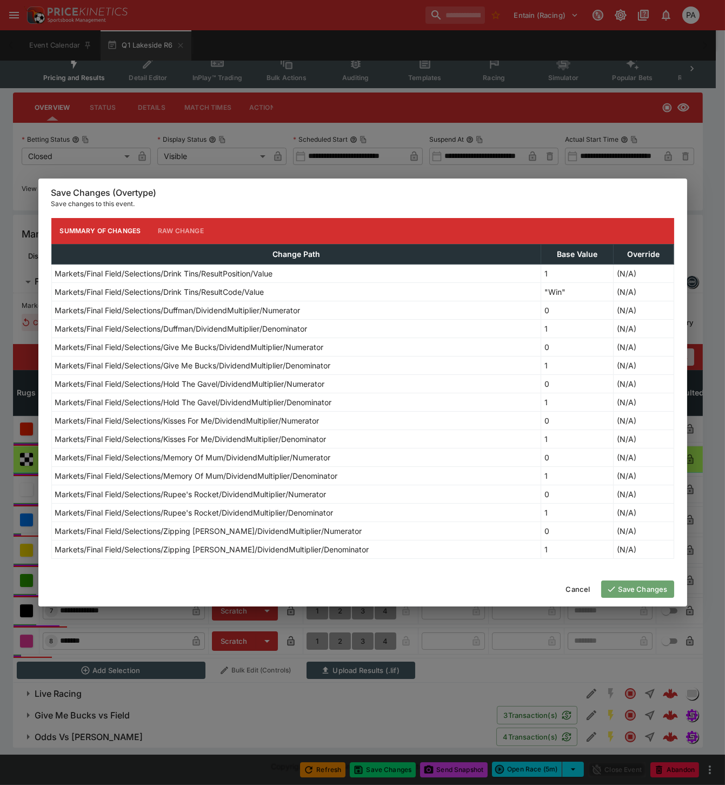
click at [628, 587] on button "Save Changes" at bounding box center [637, 588] width 73 height 17
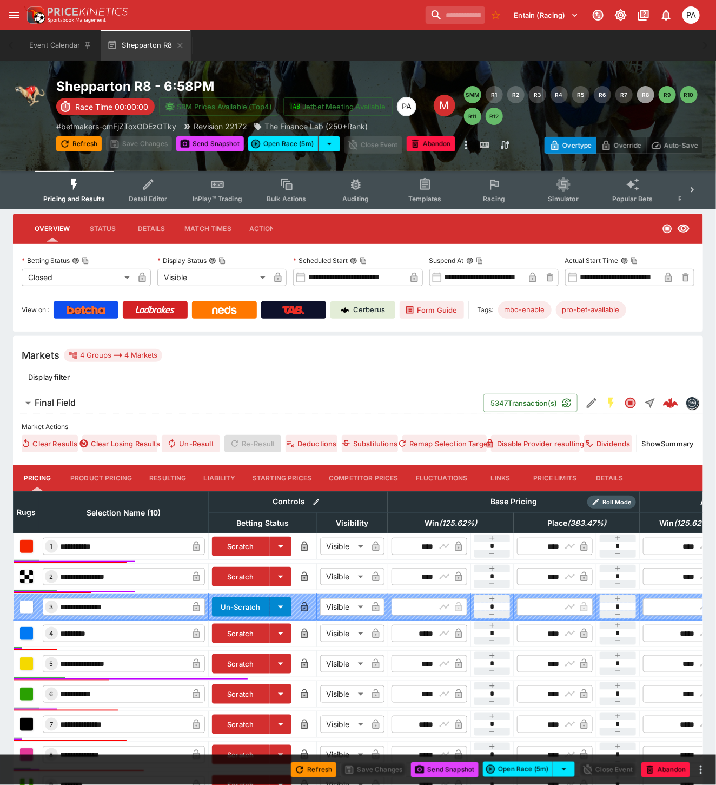
click at [165, 478] on button "Resulting" at bounding box center [168, 478] width 54 height 26
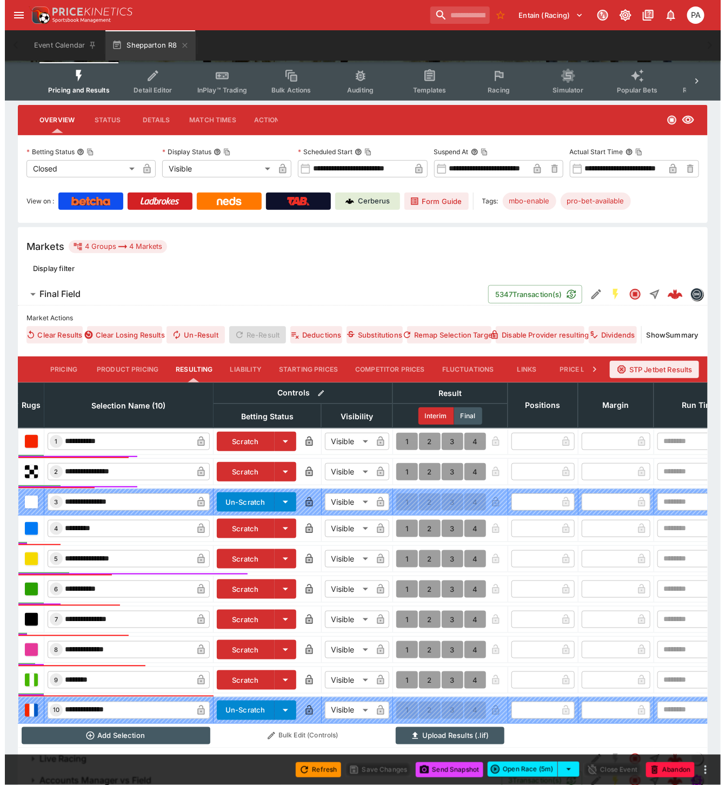
scroll to position [182, 0]
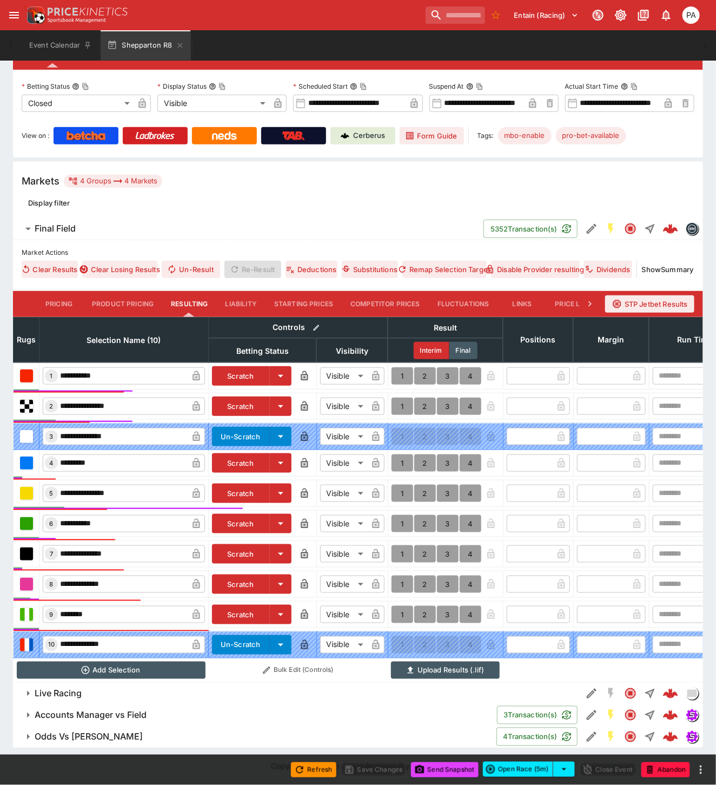
click at [399, 516] on button "1" at bounding box center [403, 523] width 22 height 17
type input "*"
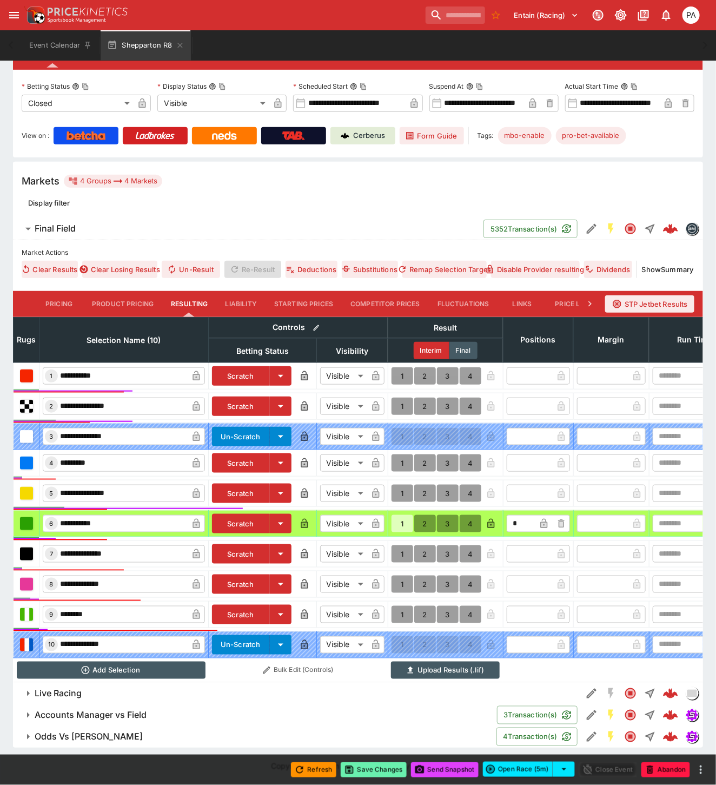
click at [373, 767] on button "Save Changes" at bounding box center [374, 769] width 66 height 15
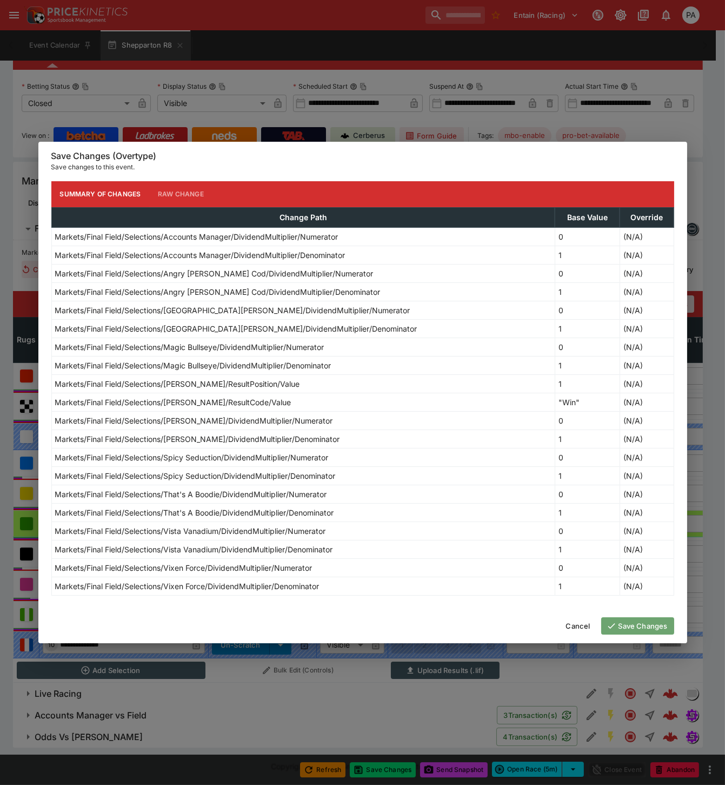
click at [625, 628] on button "Save Changes" at bounding box center [637, 625] width 73 height 17
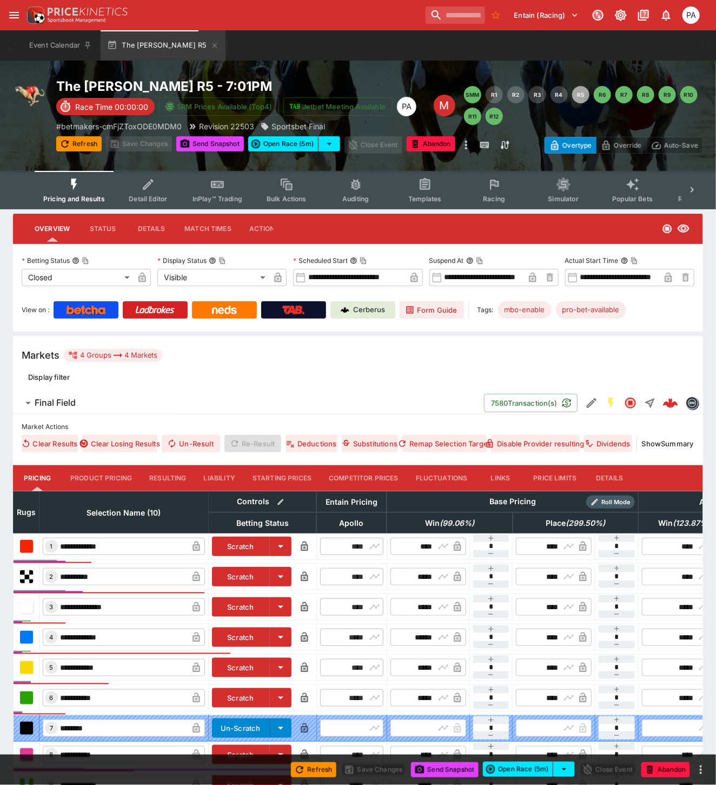
click at [164, 479] on button "Resulting" at bounding box center [168, 478] width 54 height 26
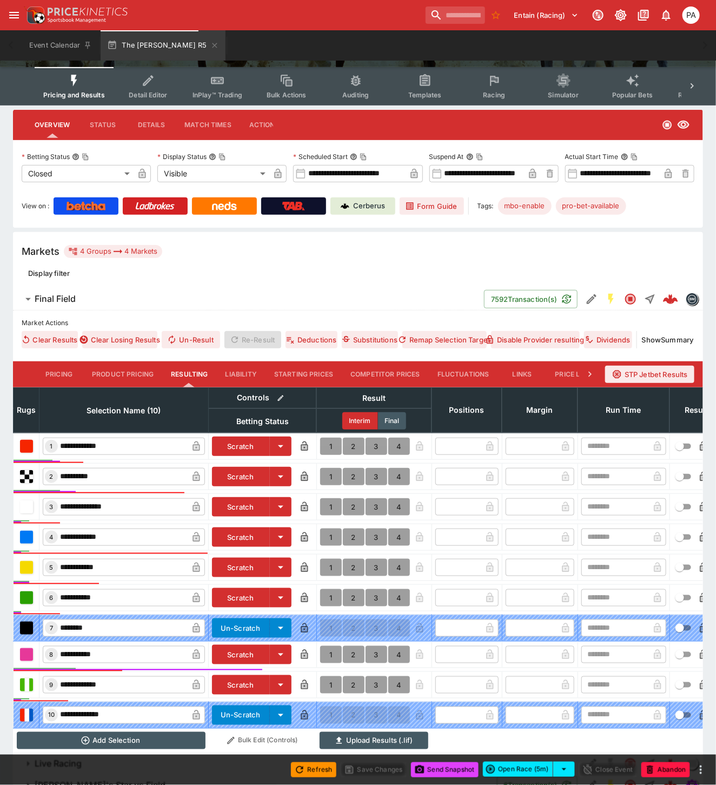
scroll to position [182, 0]
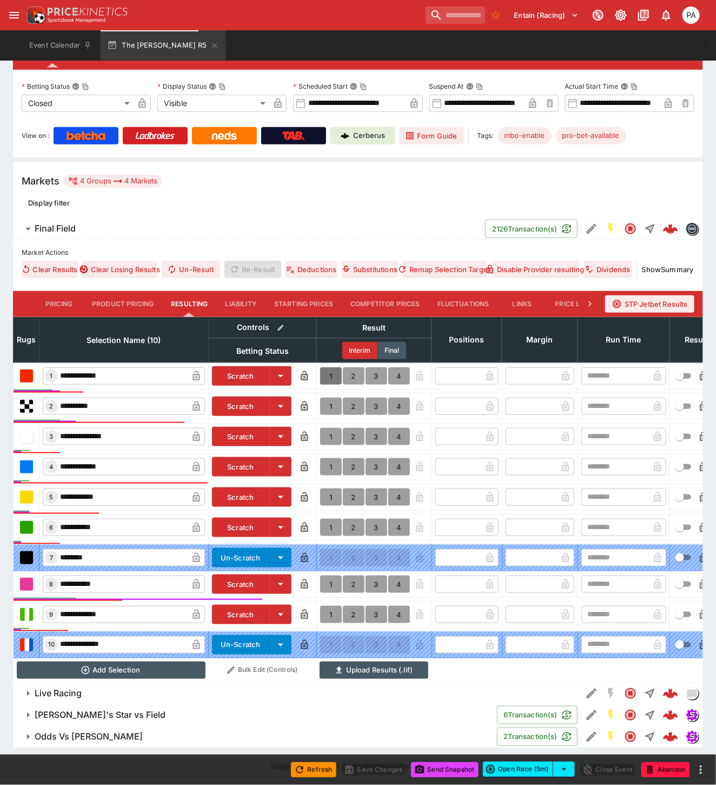
click at [326, 367] on button "1" at bounding box center [331, 375] width 22 height 17
type input "*"
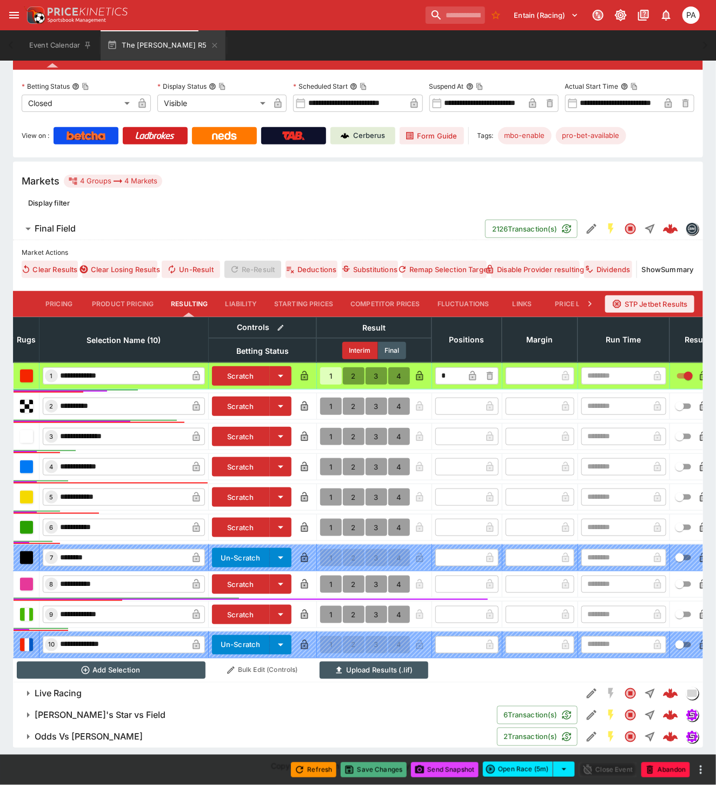
click at [375, 770] on button "Save Changes" at bounding box center [374, 769] width 66 height 15
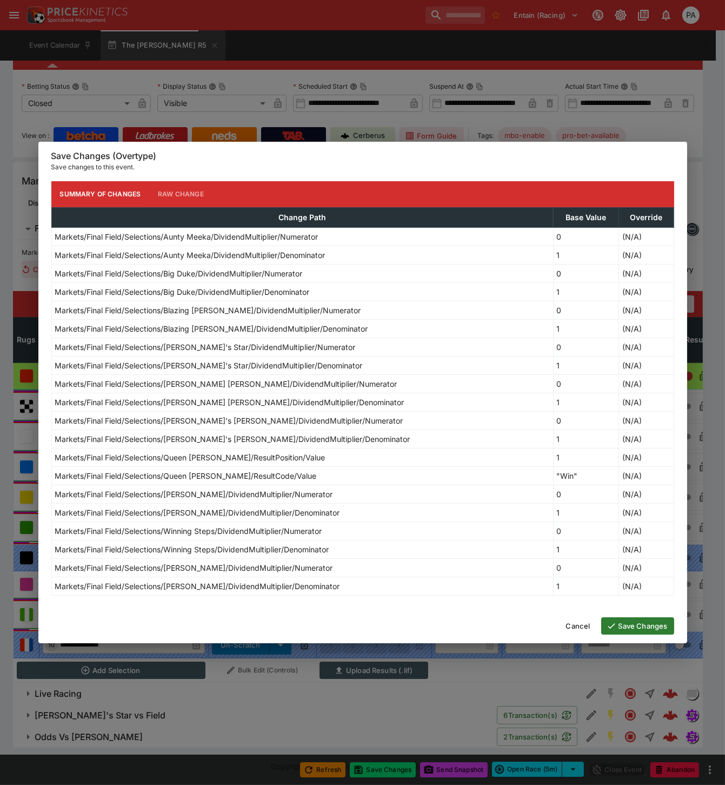
click at [631, 626] on button "Save Changes" at bounding box center [637, 625] width 73 height 17
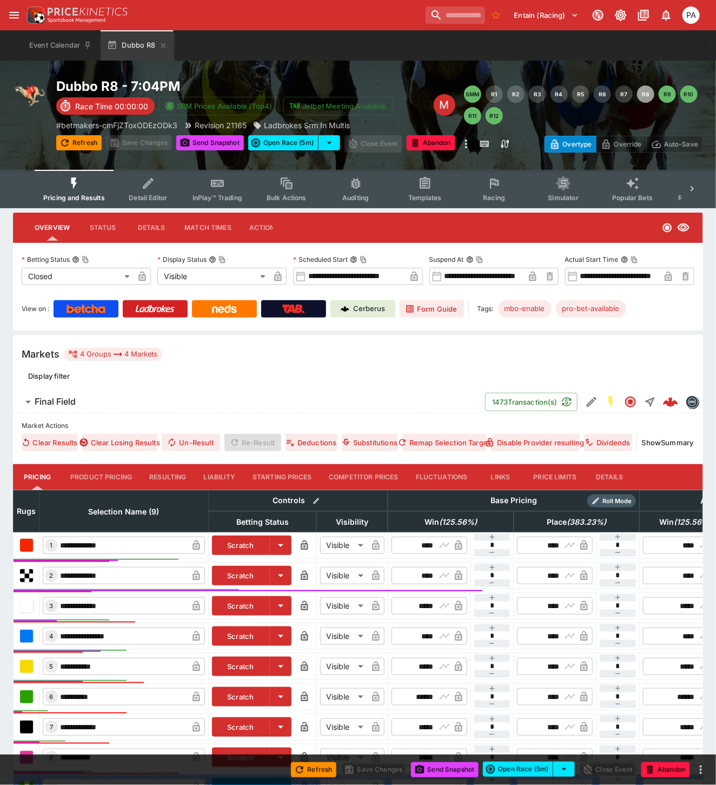
click at [165, 477] on button "Resulting" at bounding box center [168, 477] width 54 height 26
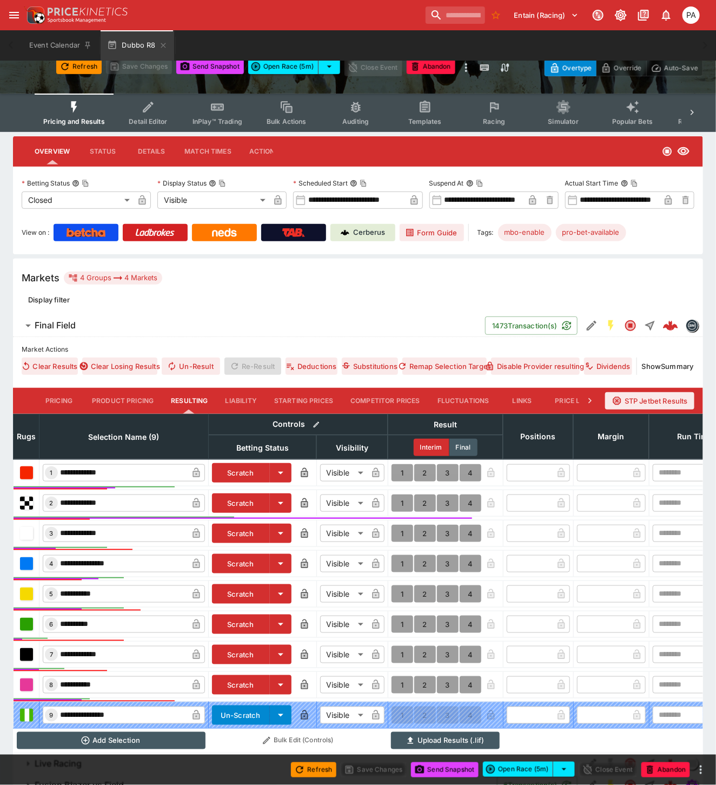
scroll to position [156, 0]
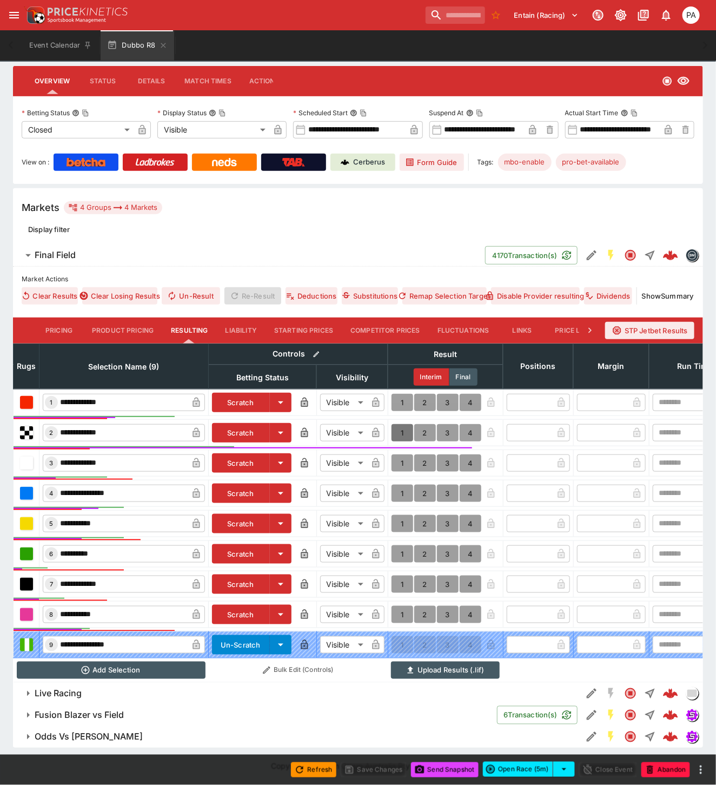
click at [396, 424] on button "1" at bounding box center [403, 432] width 22 height 17
type input "*"
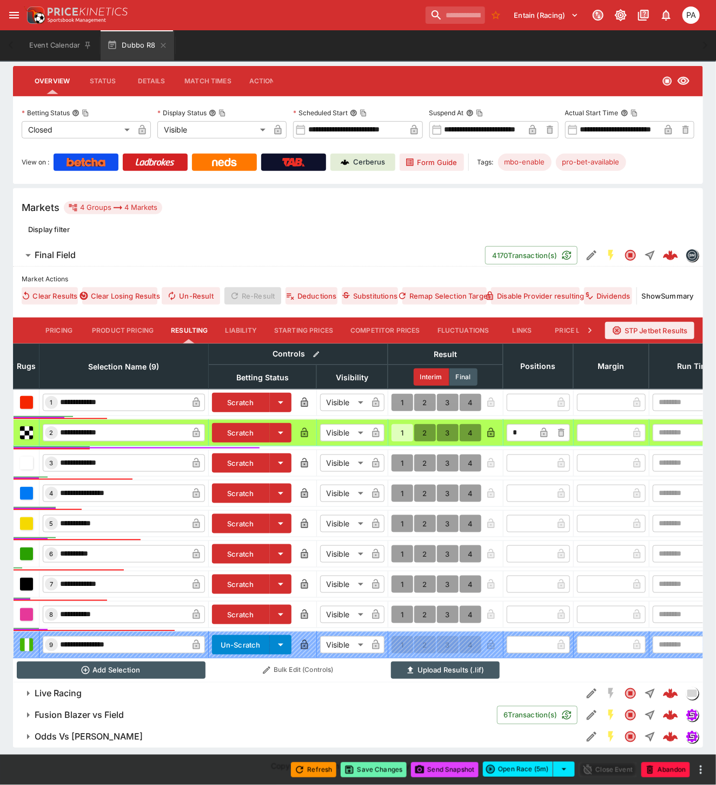
click at [385, 768] on button "Save Changes" at bounding box center [374, 769] width 66 height 15
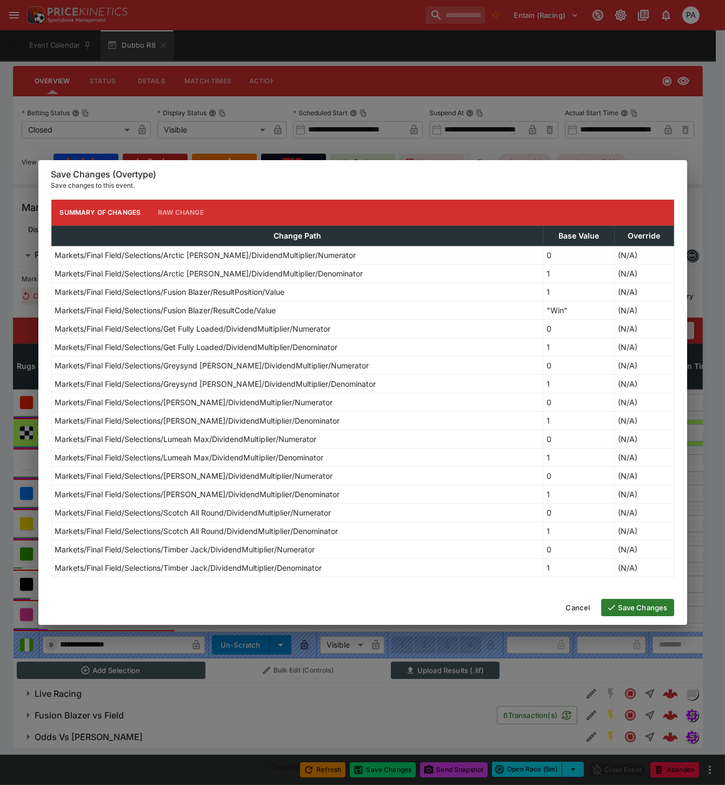
click at [619, 607] on button "Save Changes" at bounding box center [637, 607] width 73 height 17
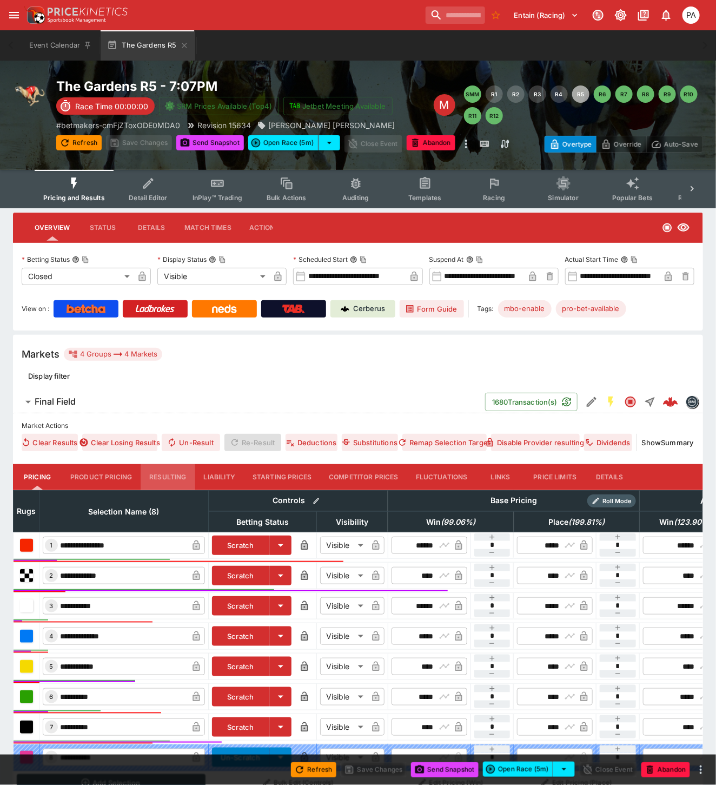
click at [161, 479] on button "Resulting" at bounding box center [168, 477] width 54 height 26
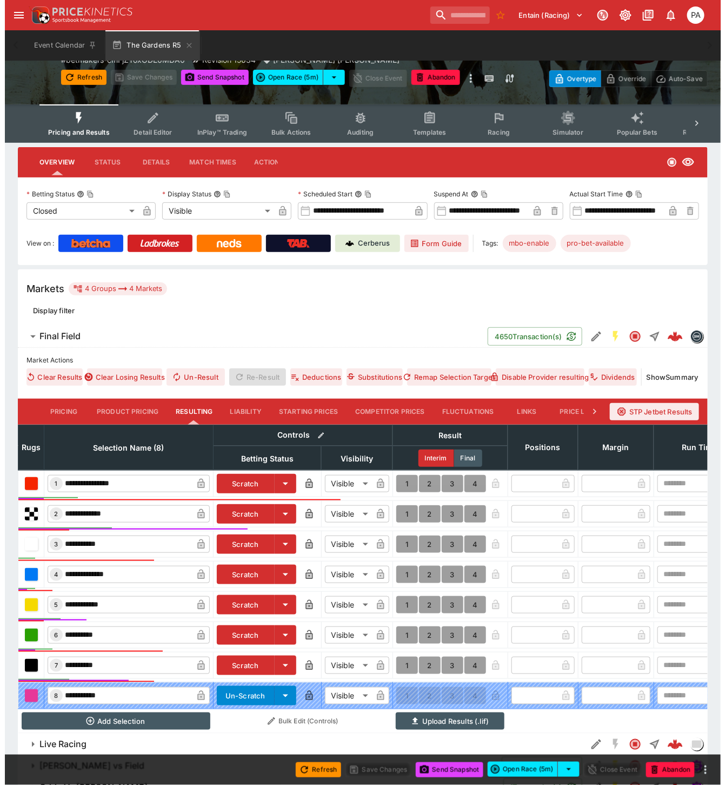
scroll to position [126, 0]
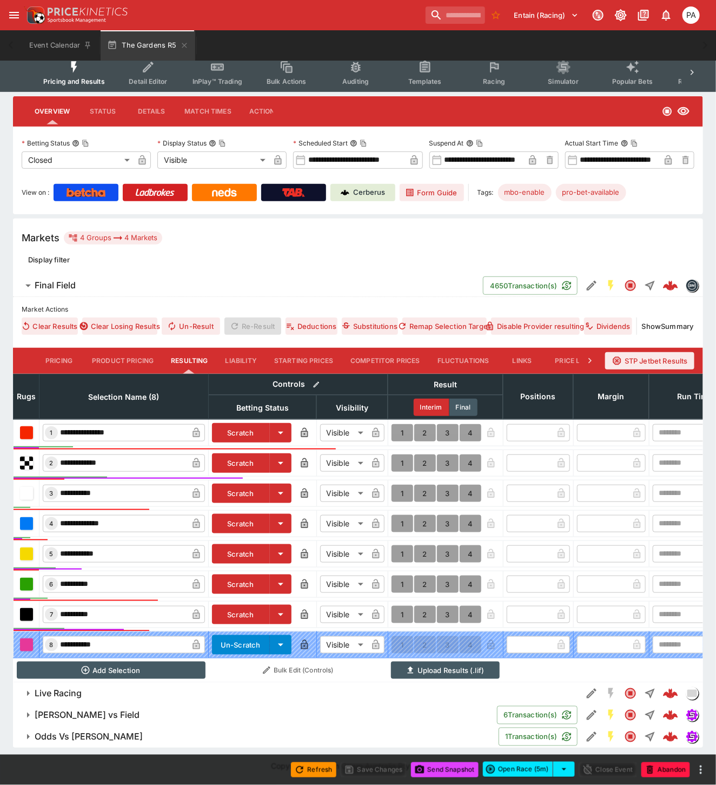
click at [400, 454] on button "1" at bounding box center [403, 462] width 22 height 17
type input "*"
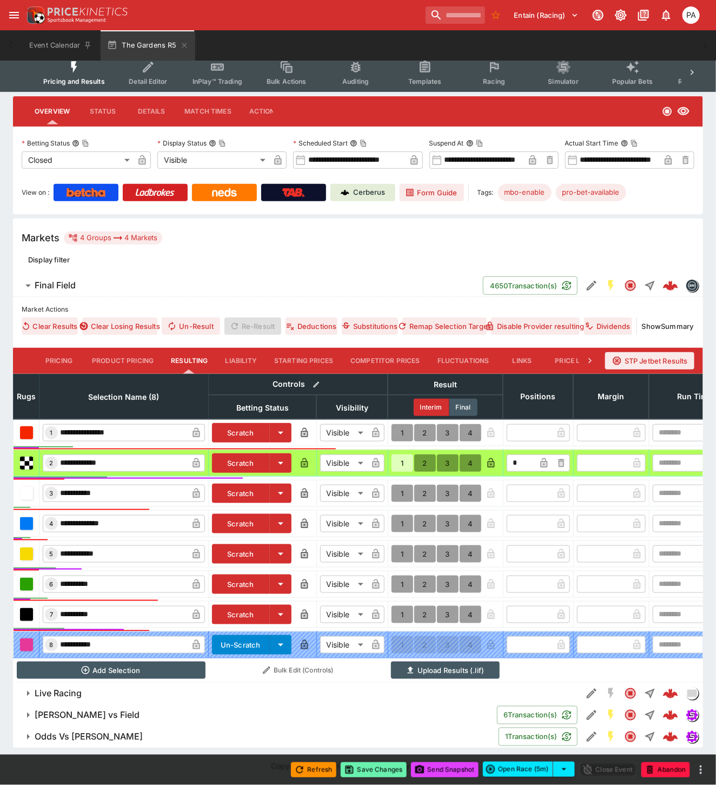
click at [383, 770] on button "Save Changes" at bounding box center [374, 769] width 66 height 15
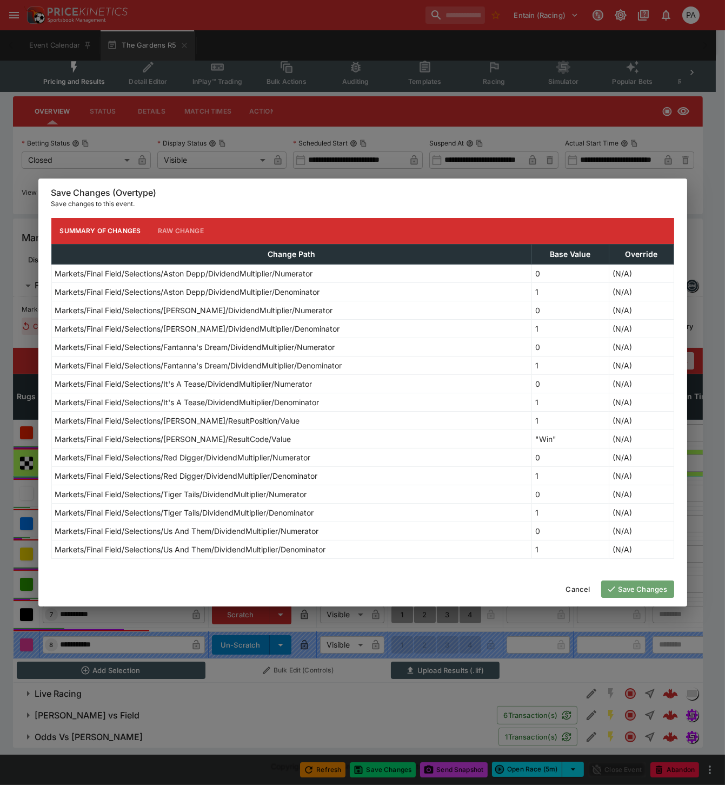
click at [630, 592] on button "Save Changes" at bounding box center [637, 588] width 73 height 17
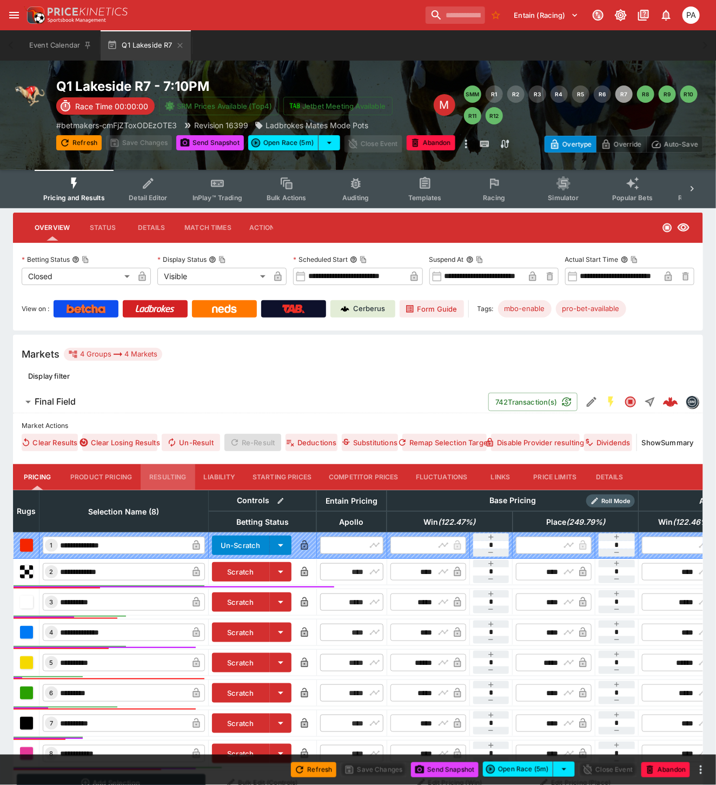
click at [173, 474] on button "Resulting" at bounding box center [168, 477] width 54 height 26
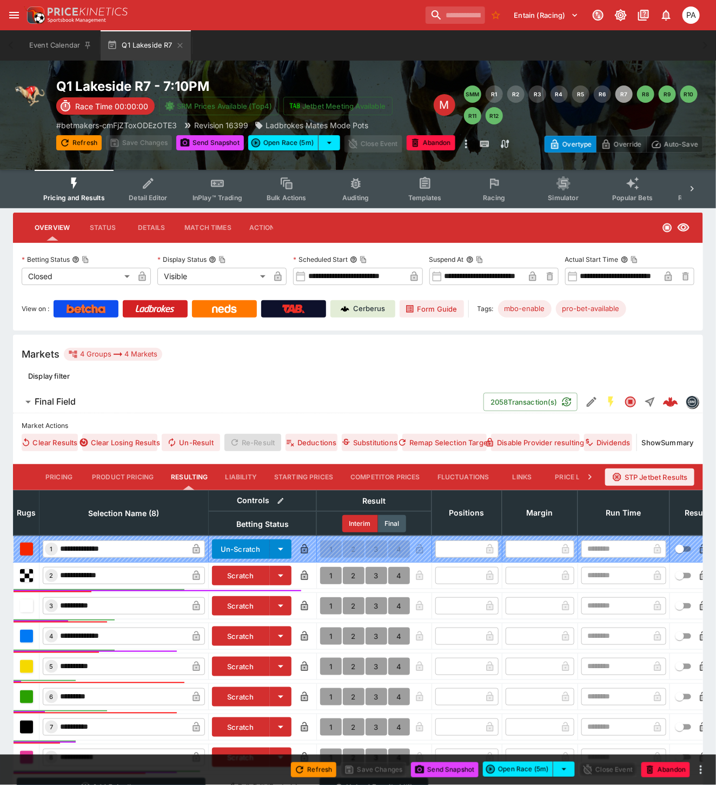
scroll to position [126, 0]
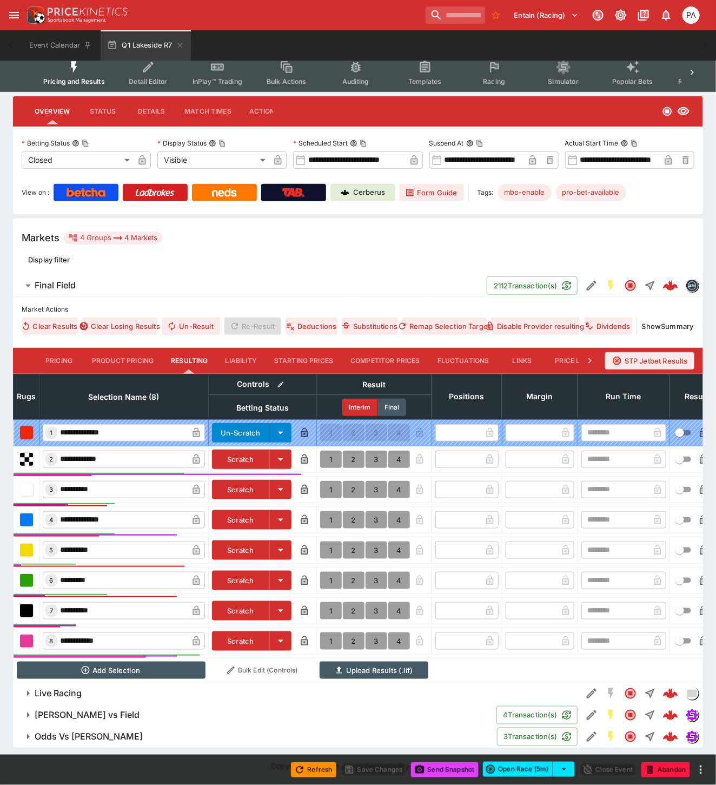
click at [330, 635] on button "1" at bounding box center [331, 640] width 22 height 17
type input "*"
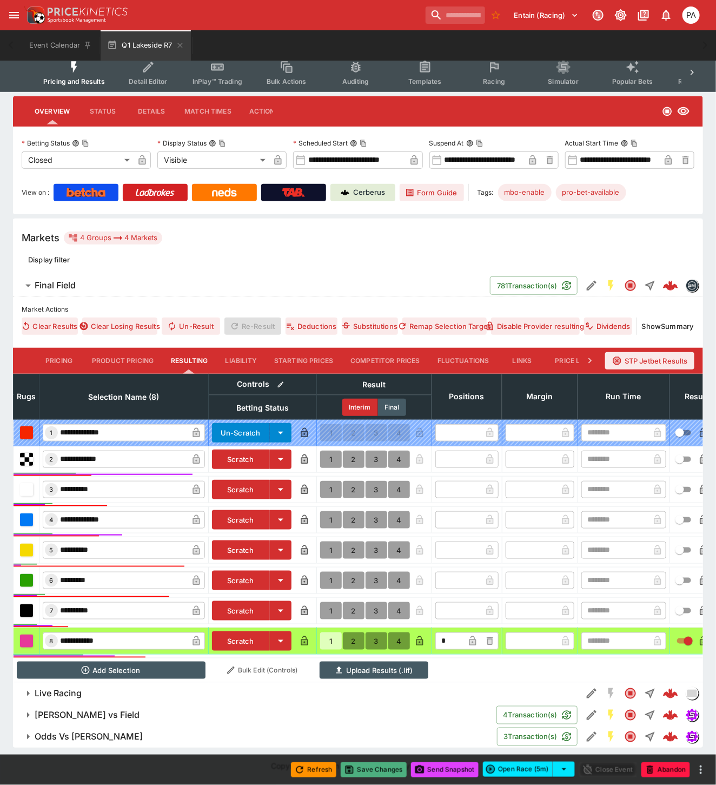
click at [364, 769] on button "Save Changes" at bounding box center [374, 769] width 66 height 15
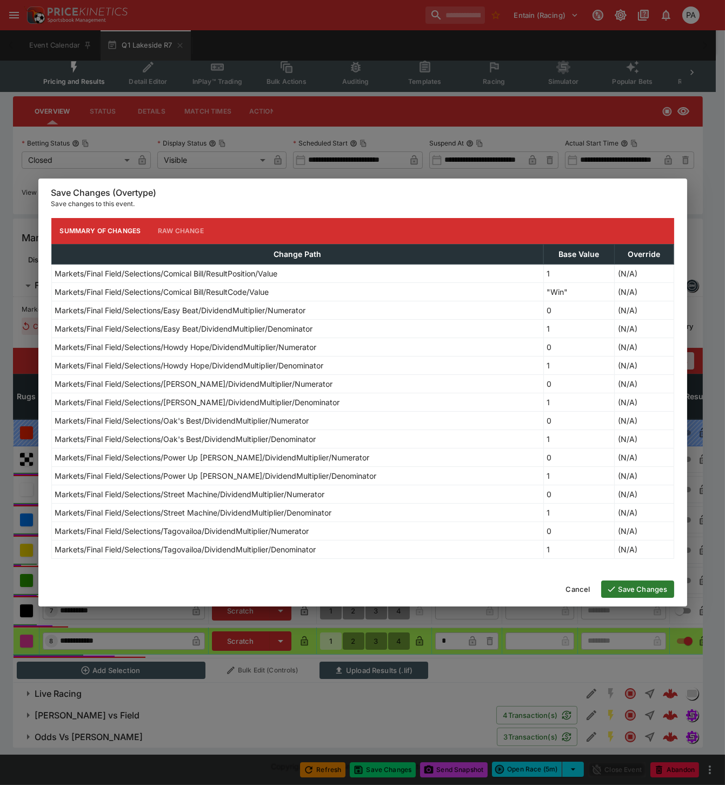
click at [631, 587] on button "Save Changes" at bounding box center [637, 588] width 73 height 17
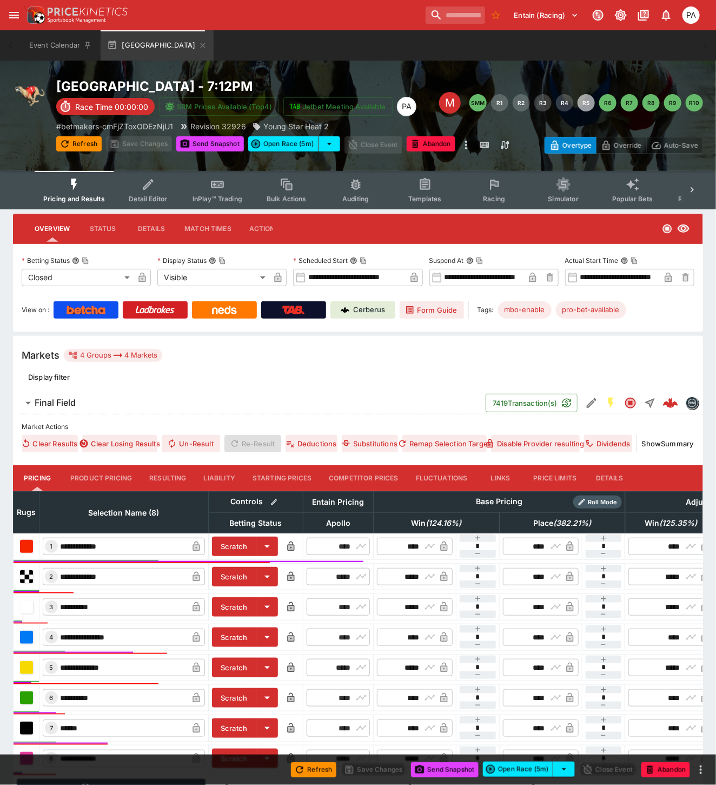
click at [170, 476] on button "Resulting" at bounding box center [168, 478] width 54 height 26
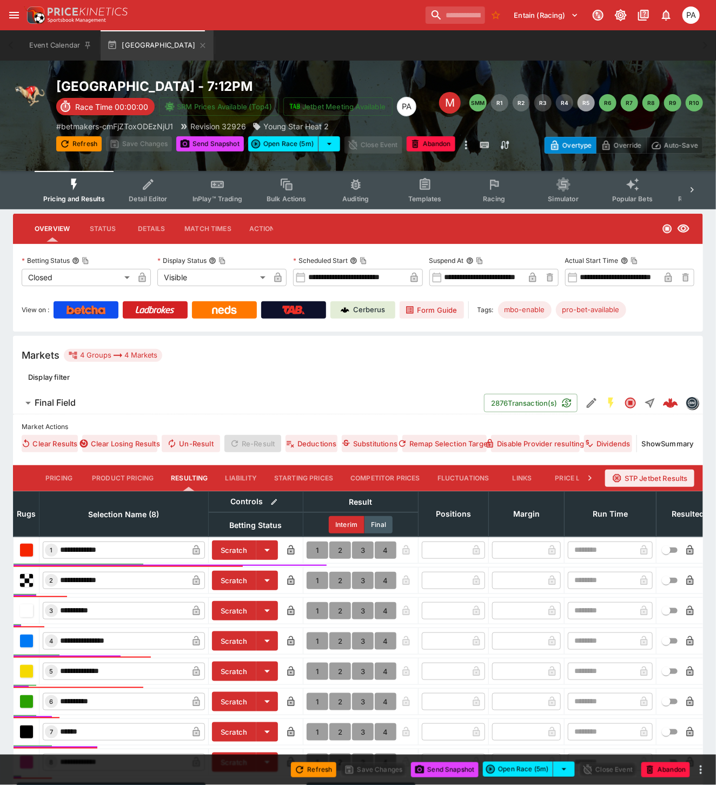
click at [316, 547] on button "1" at bounding box center [318, 549] width 22 height 17
type input "*"
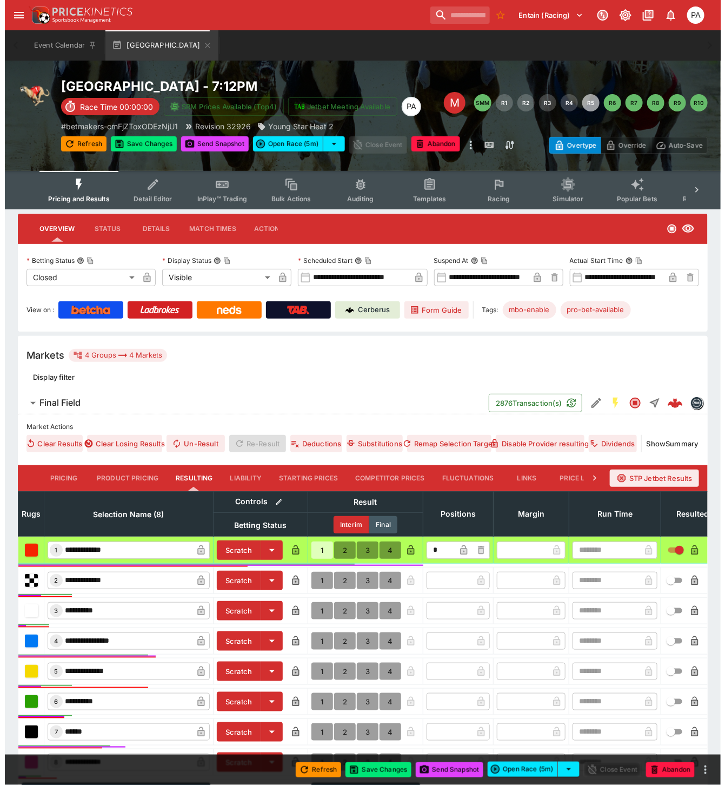
scroll to position [130, 0]
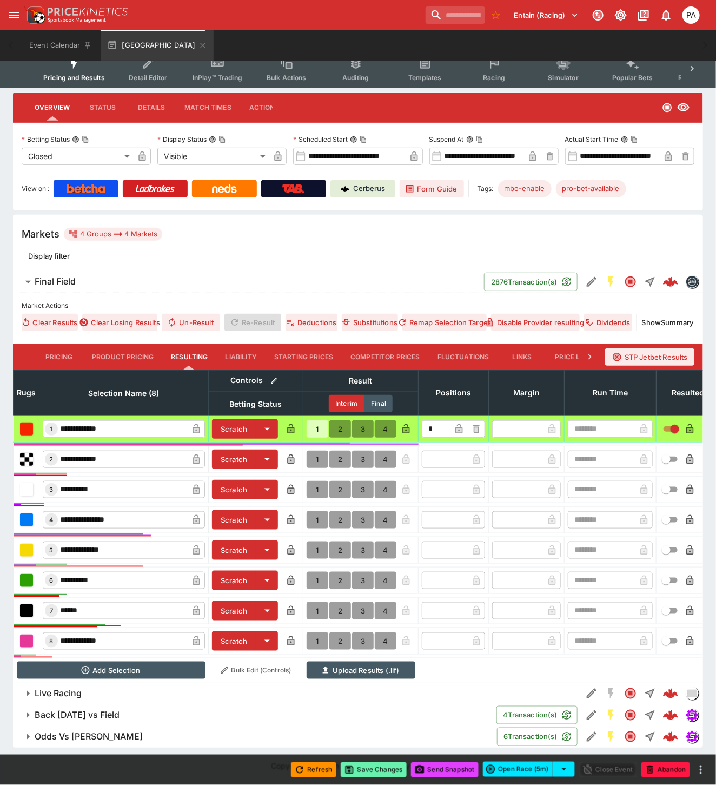
click at [387, 766] on button "Save Changes" at bounding box center [374, 769] width 66 height 15
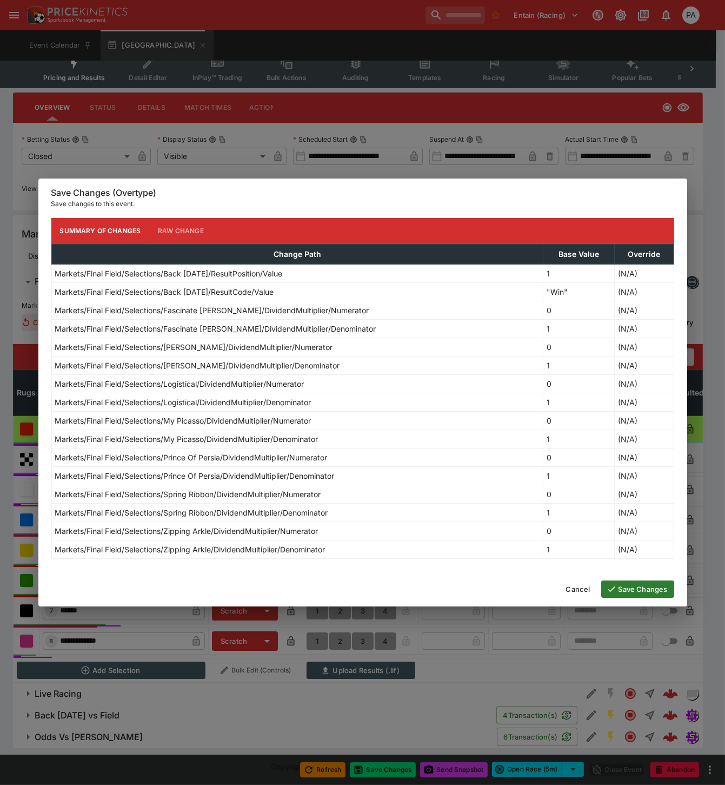
click at [634, 590] on button "Save Changes" at bounding box center [637, 588] width 73 height 17
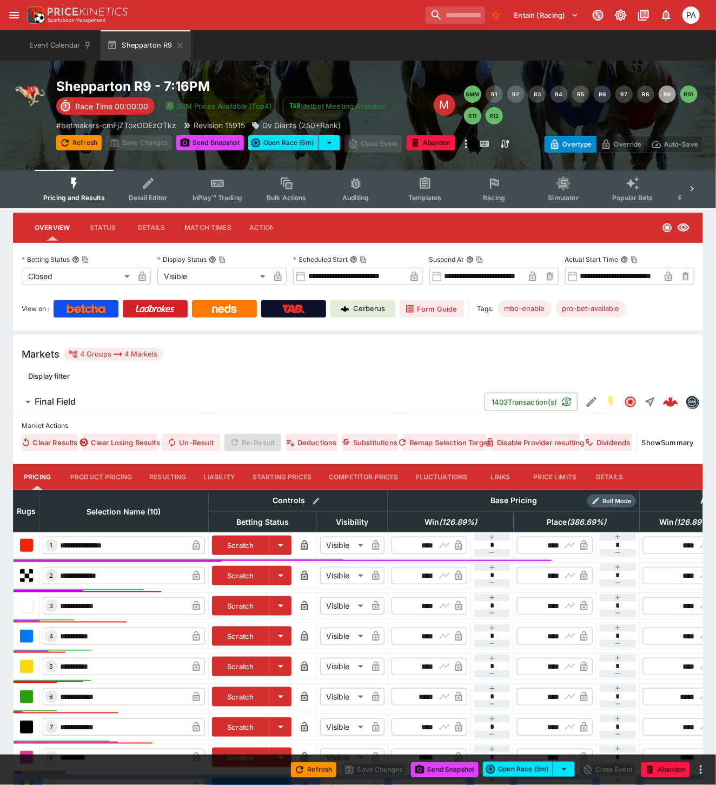
drag, startPoint x: 160, startPoint y: 475, endPoint x: 460, endPoint y: 325, distance: 335.0
click at [160, 474] on button "Resulting" at bounding box center [168, 477] width 54 height 26
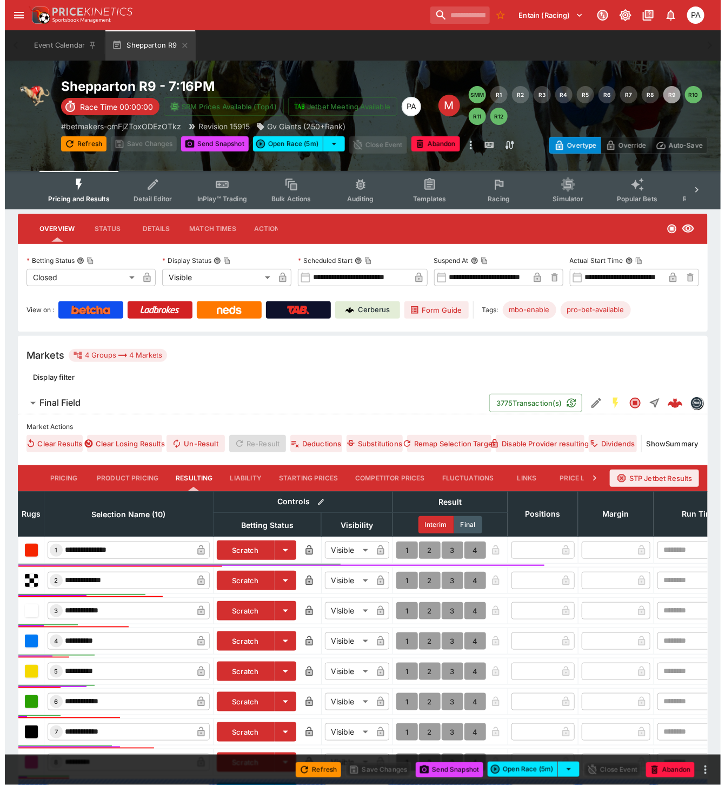
scroll to position [182, 0]
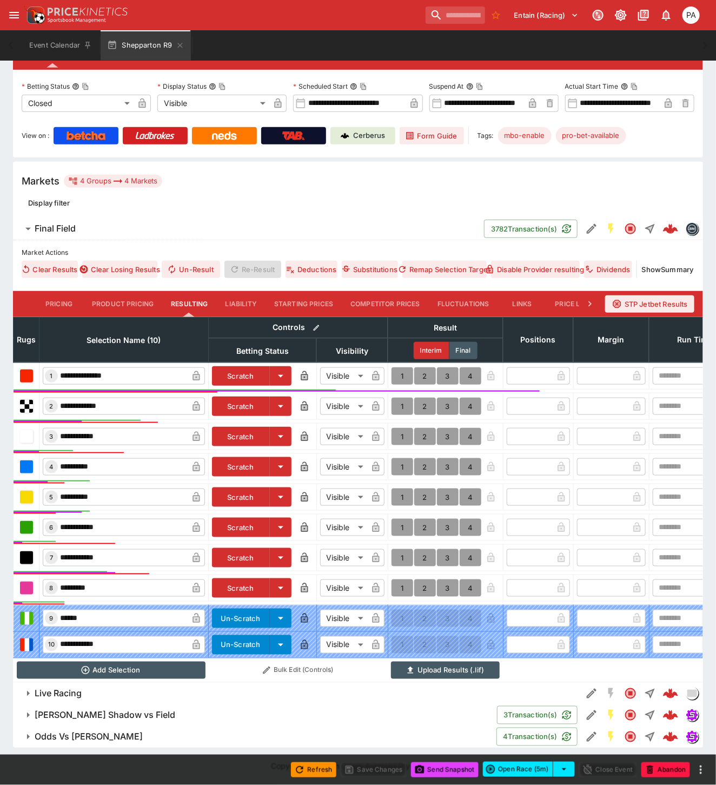
click at [397, 488] on button "1" at bounding box center [403, 496] width 22 height 17
type input "*"
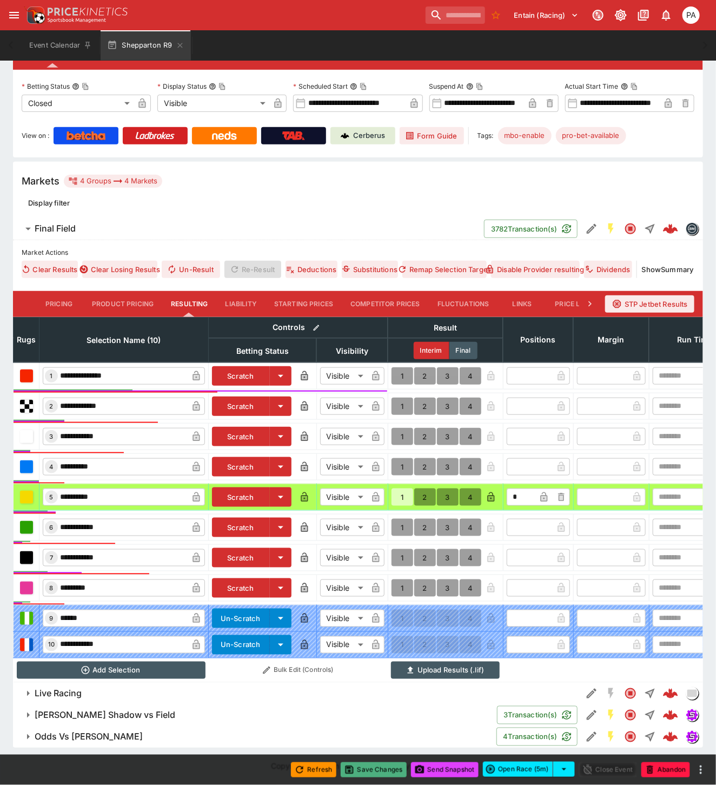
click at [380, 771] on button "Save Changes" at bounding box center [374, 769] width 66 height 15
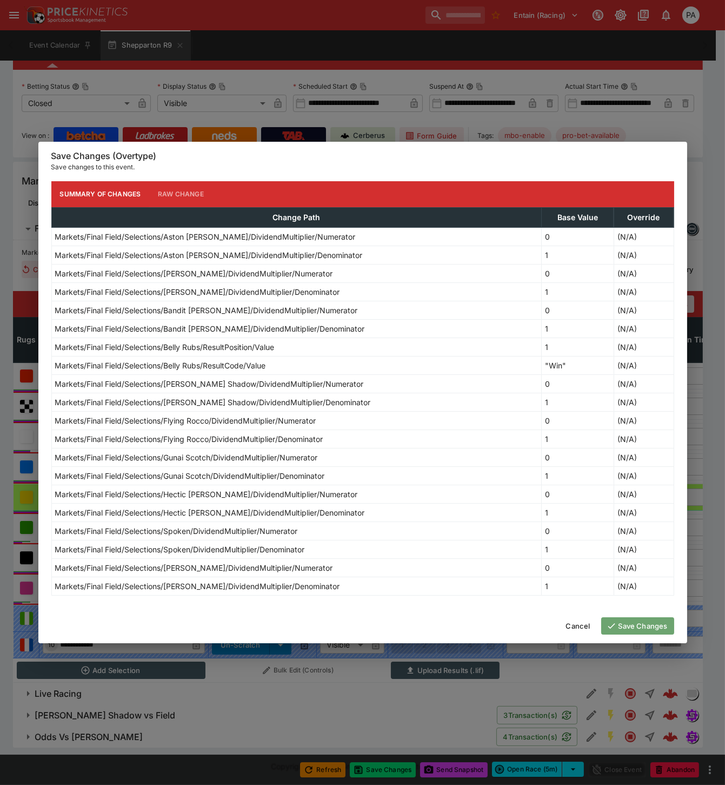
click at [645, 623] on button "Save Changes" at bounding box center [637, 625] width 73 height 17
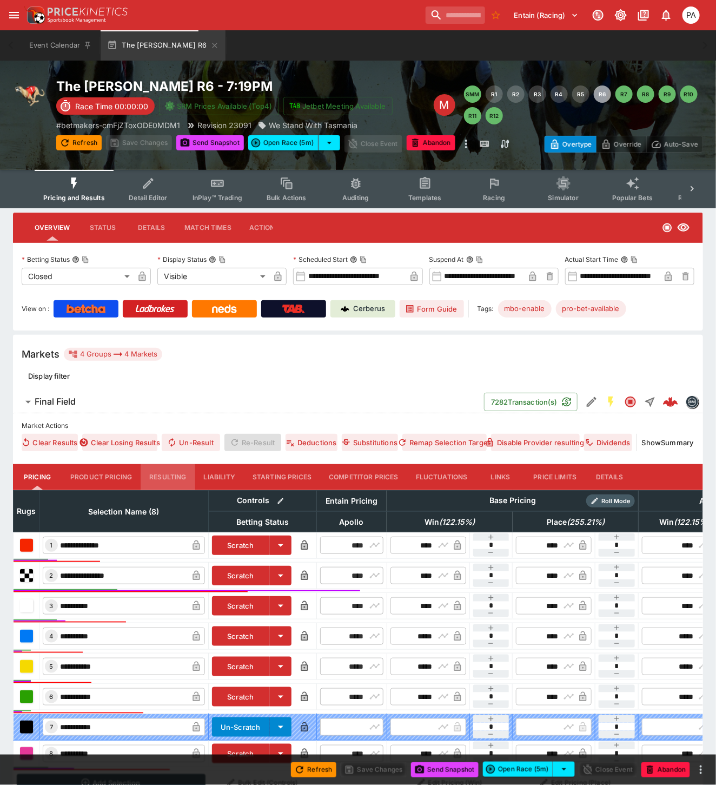
click at [175, 474] on button "Resulting" at bounding box center [168, 477] width 54 height 26
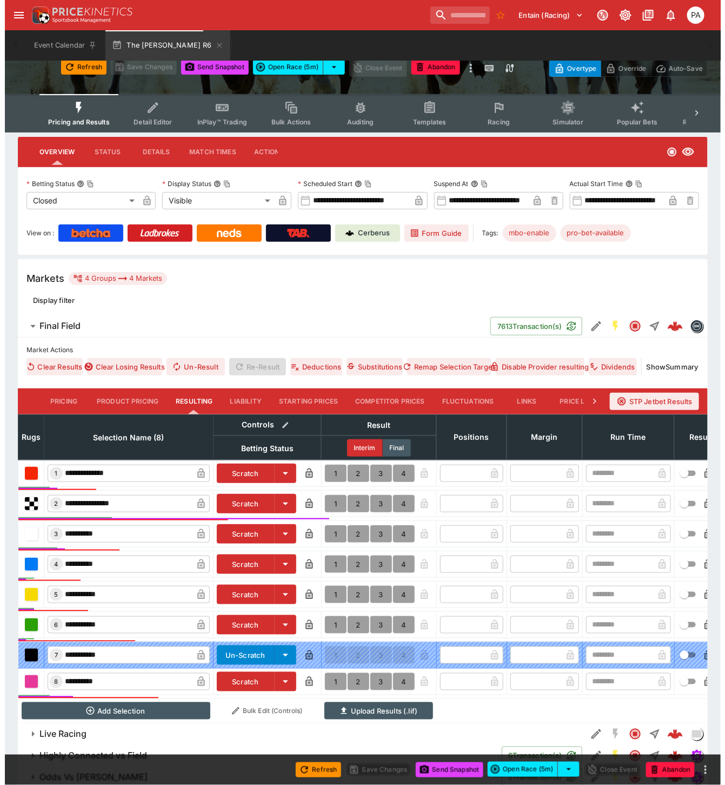
scroll to position [126, 0]
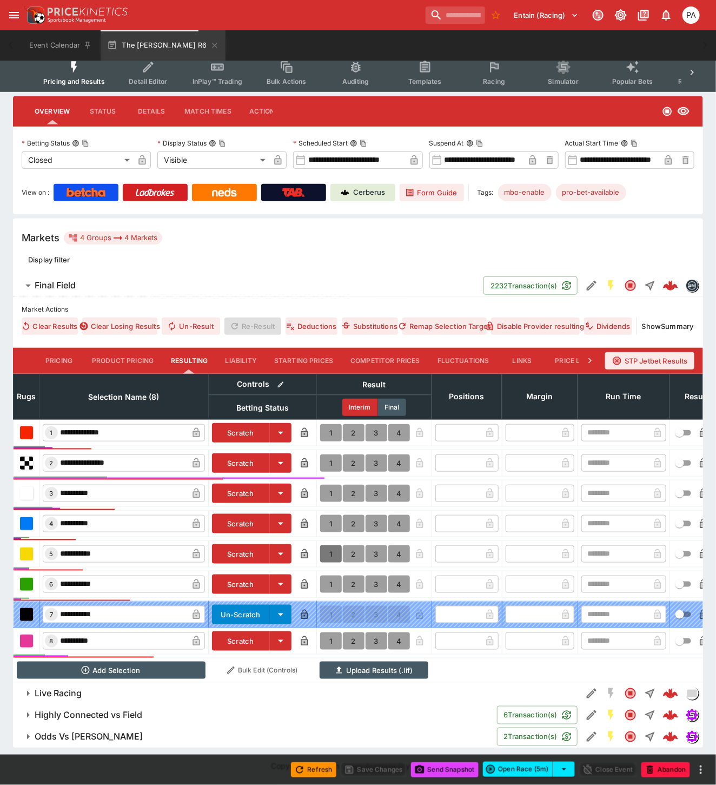
click at [328, 546] on button "1" at bounding box center [331, 553] width 22 height 17
type input "*"
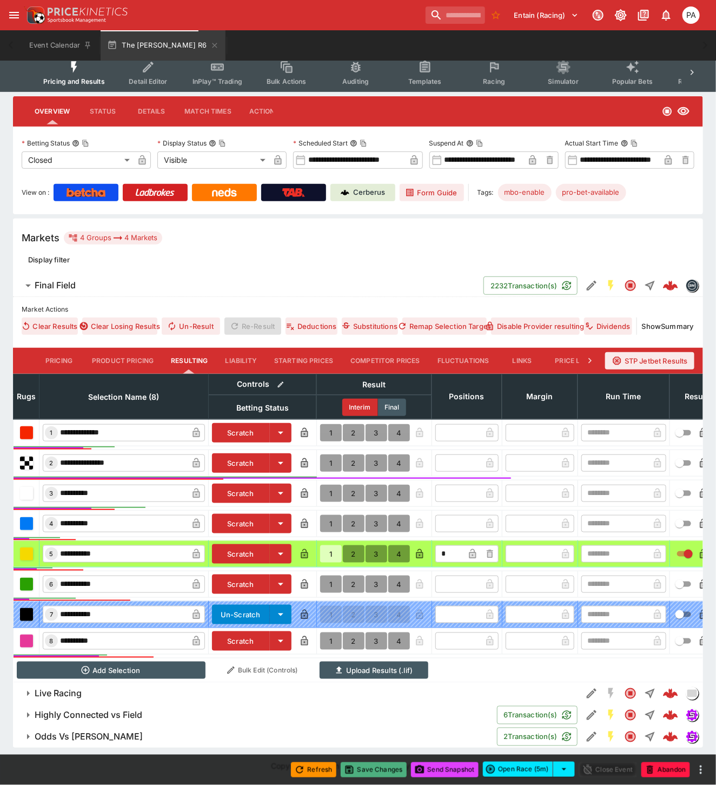
click at [377, 768] on button "Save Changes" at bounding box center [374, 769] width 66 height 15
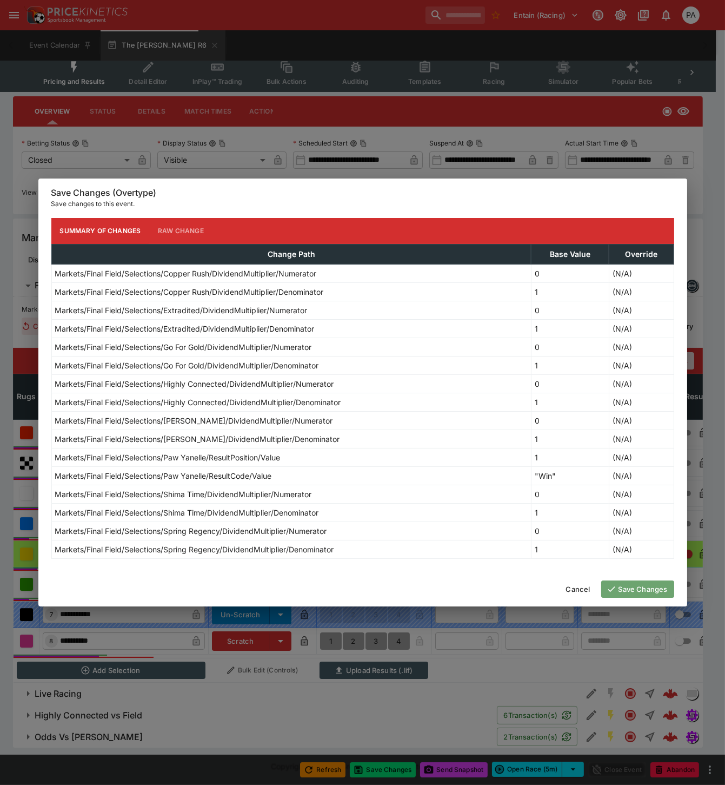
click at [632, 591] on button "Save Changes" at bounding box center [637, 588] width 73 height 17
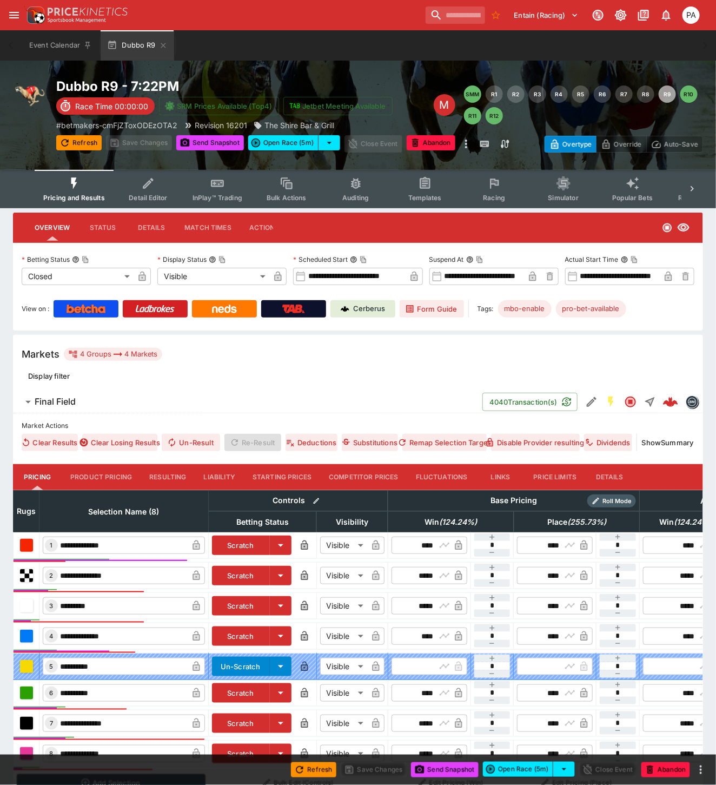
click at [169, 472] on button "Resulting" at bounding box center [168, 477] width 54 height 26
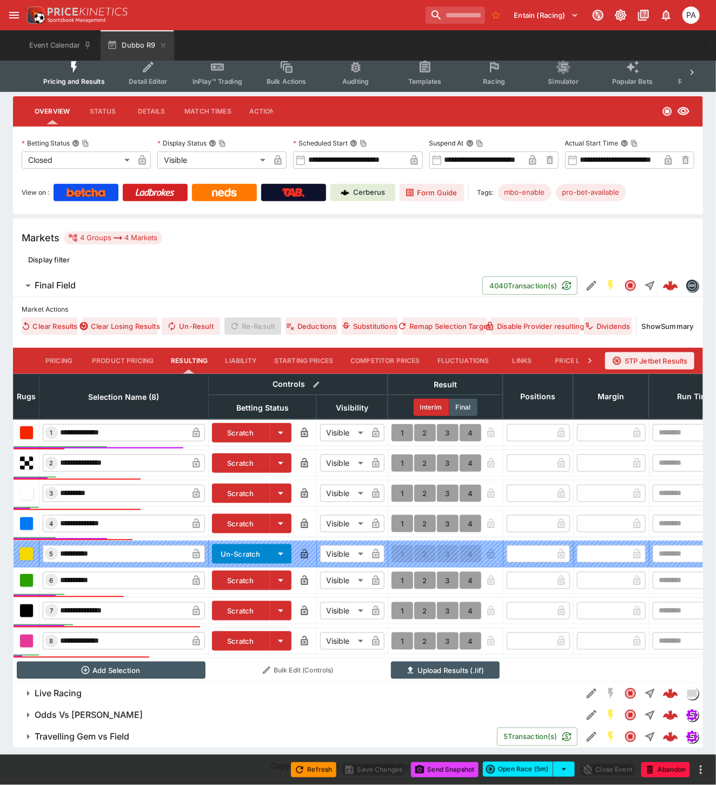
scroll to position [126, 0]
click at [396, 424] on button "1" at bounding box center [403, 432] width 22 height 17
type input "*"
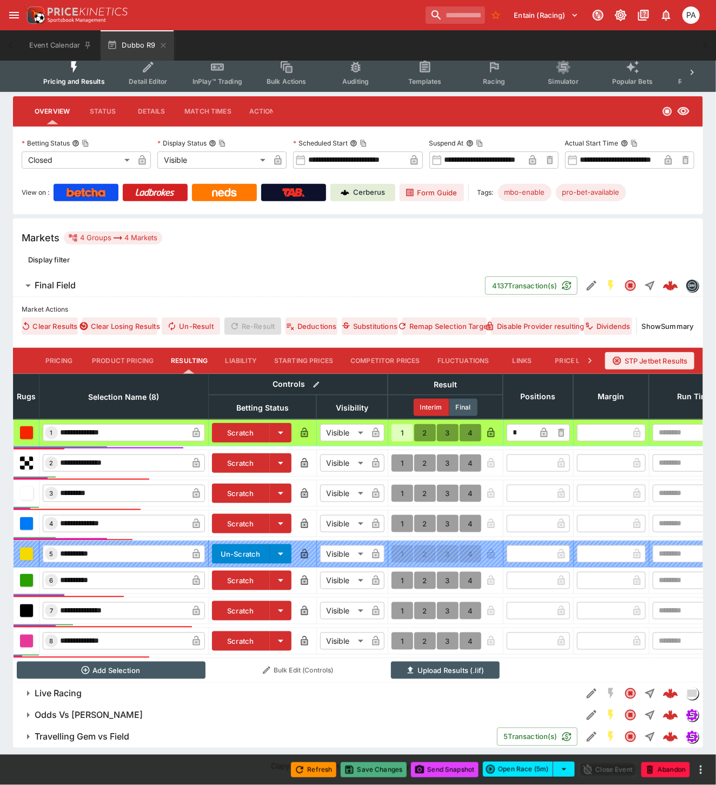
click at [376, 771] on button "Save Changes" at bounding box center [374, 769] width 66 height 15
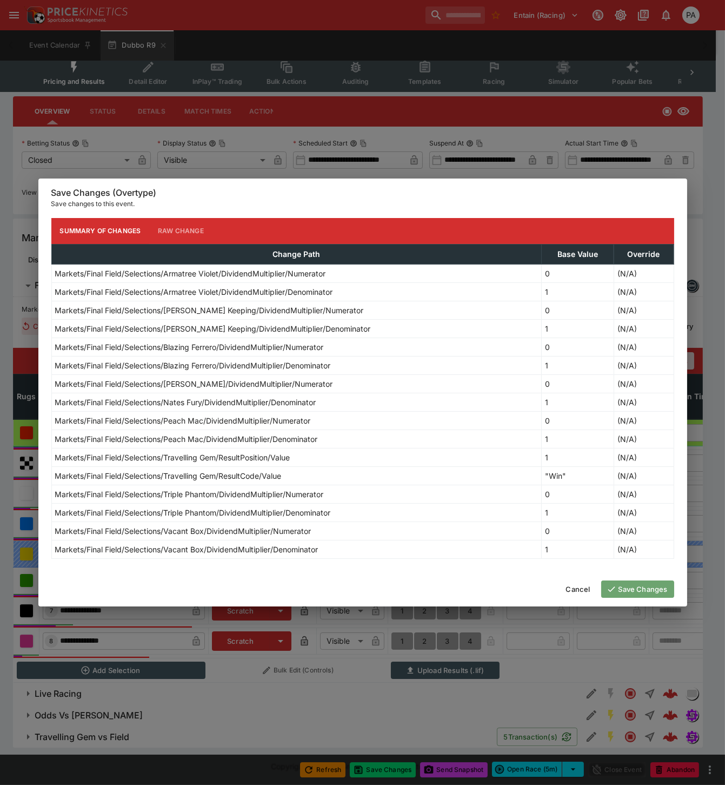
click at [628, 592] on button "Save Changes" at bounding box center [637, 588] width 73 height 17
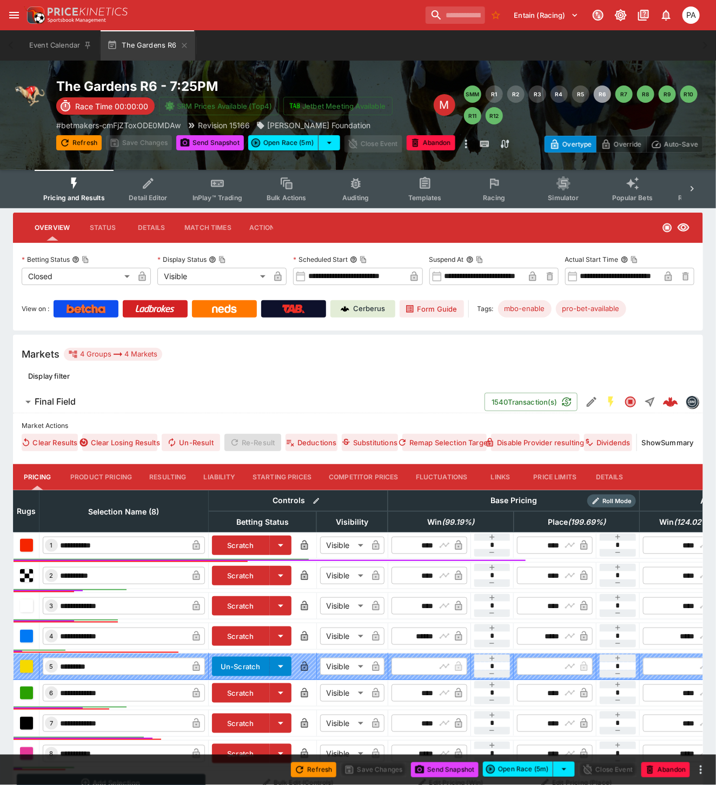
click at [171, 476] on button "Resulting" at bounding box center [168, 477] width 54 height 26
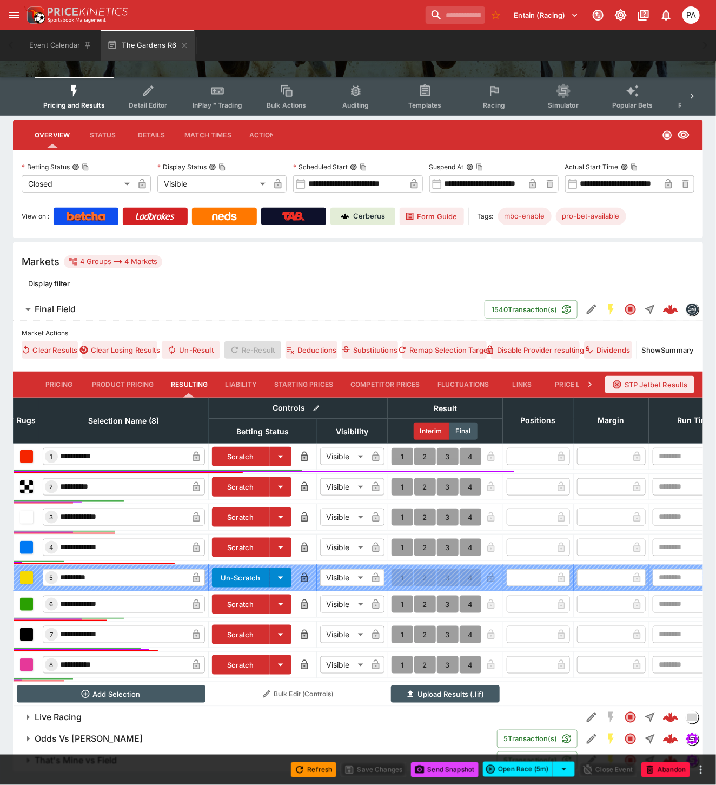
scroll to position [126, 0]
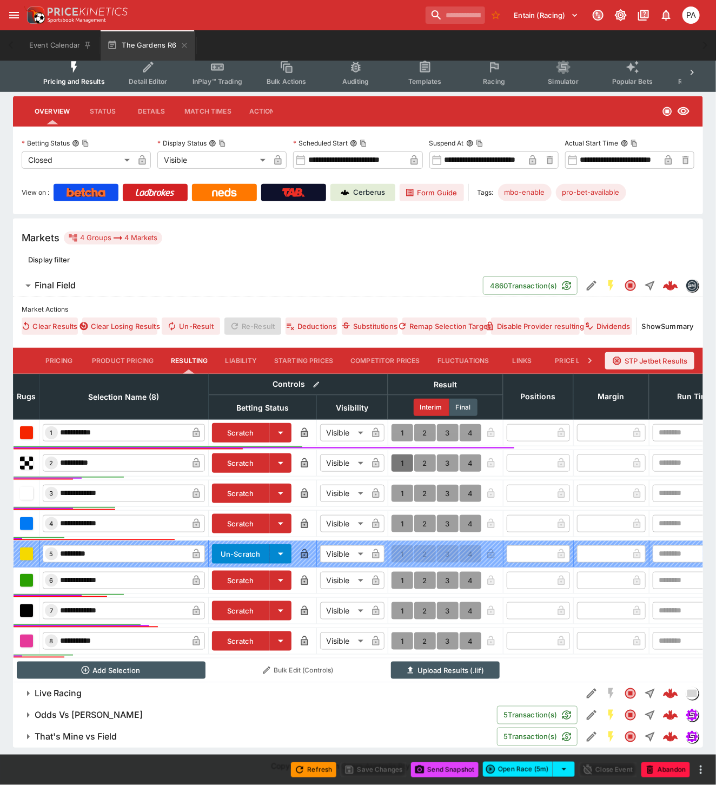
click at [402, 455] on button "1" at bounding box center [403, 462] width 22 height 17
type input "*"
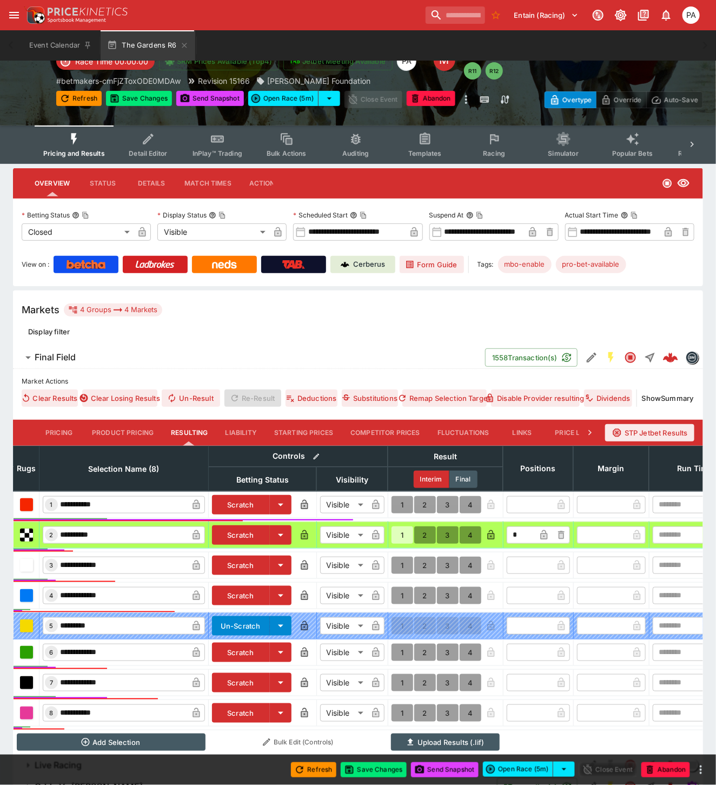
scroll to position [120, 0]
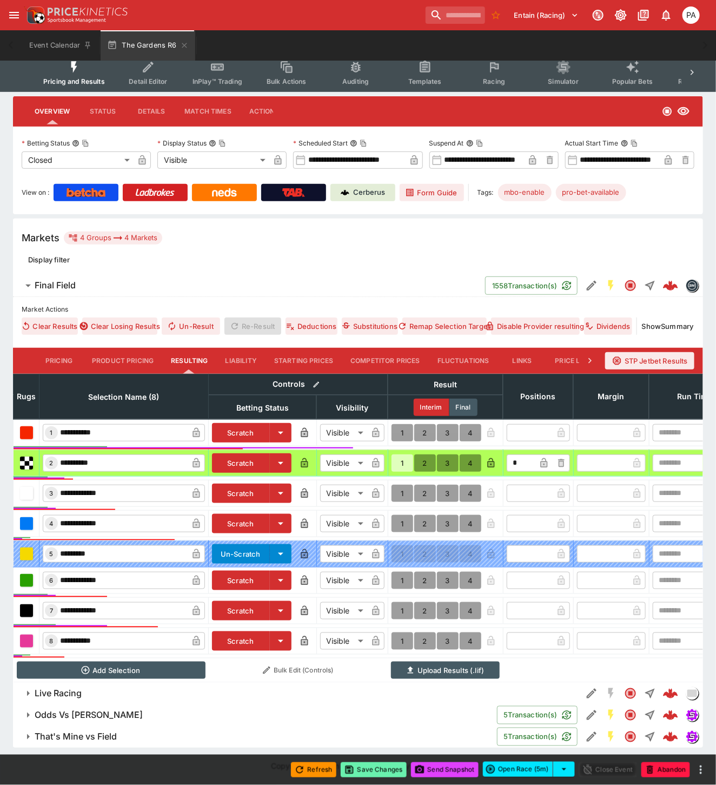
click at [369, 768] on button "Save Changes" at bounding box center [374, 769] width 66 height 15
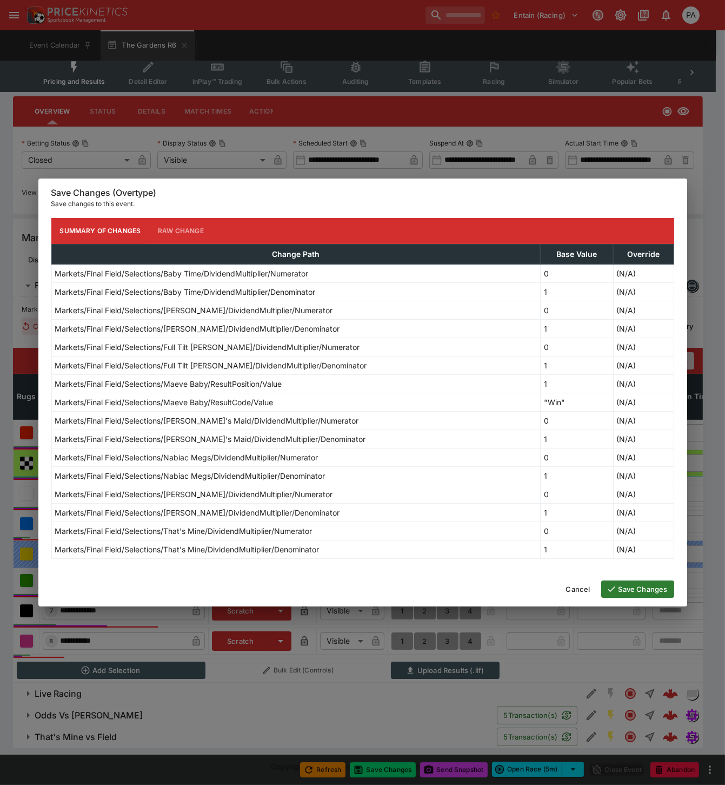
click at [628, 588] on button "Save Changes" at bounding box center [637, 588] width 73 height 17
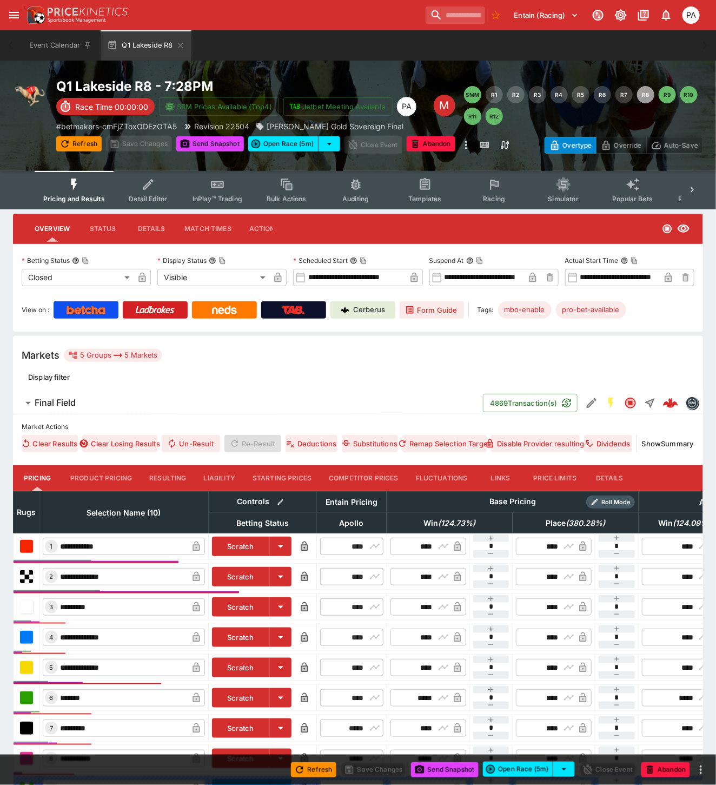
click at [168, 473] on button "Resulting" at bounding box center [168, 478] width 54 height 26
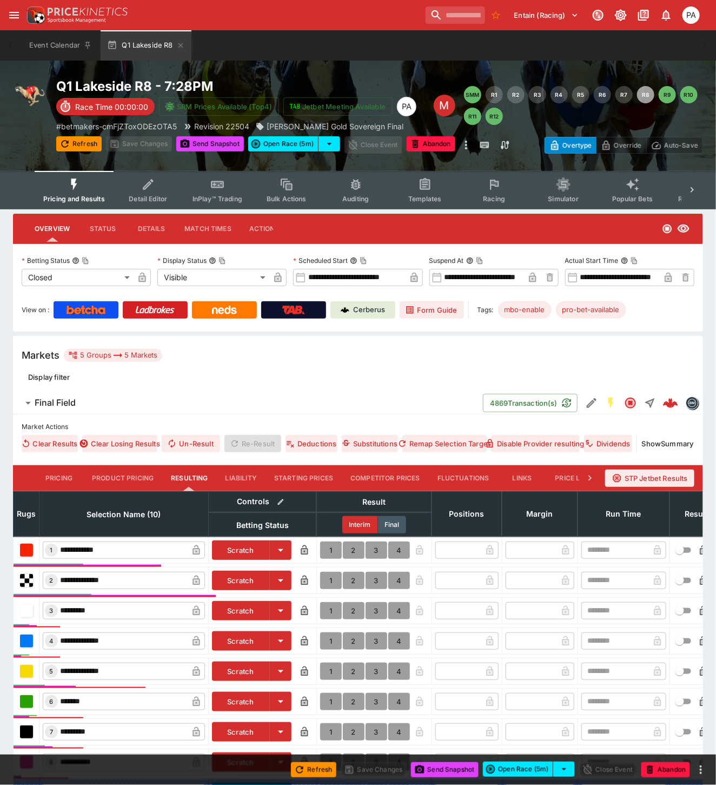
scroll to position [204, 0]
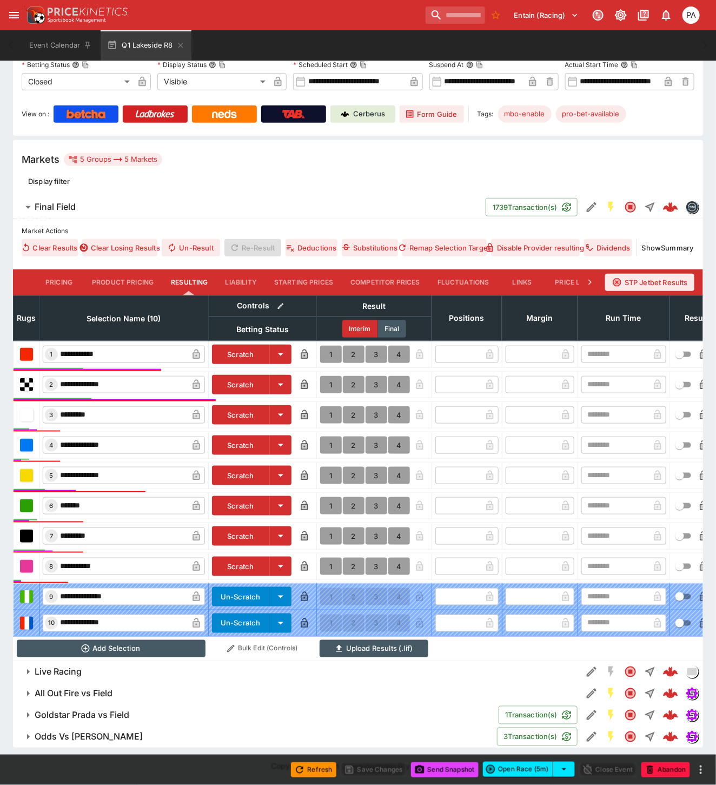
click at [329, 376] on button "1" at bounding box center [331, 384] width 22 height 17
type input "*"
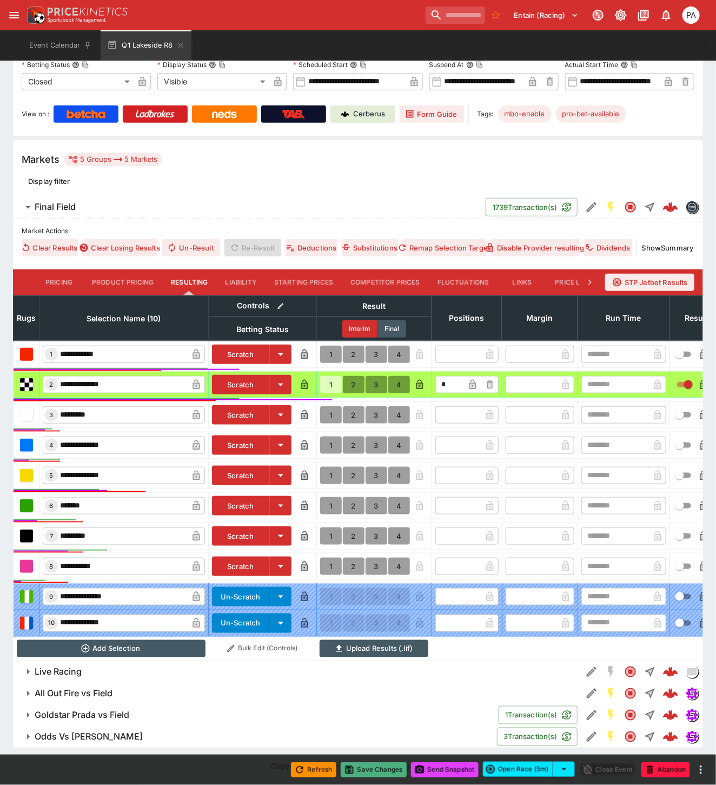
click at [373, 771] on button "Save Changes" at bounding box center [374, 769] width 66 height 15
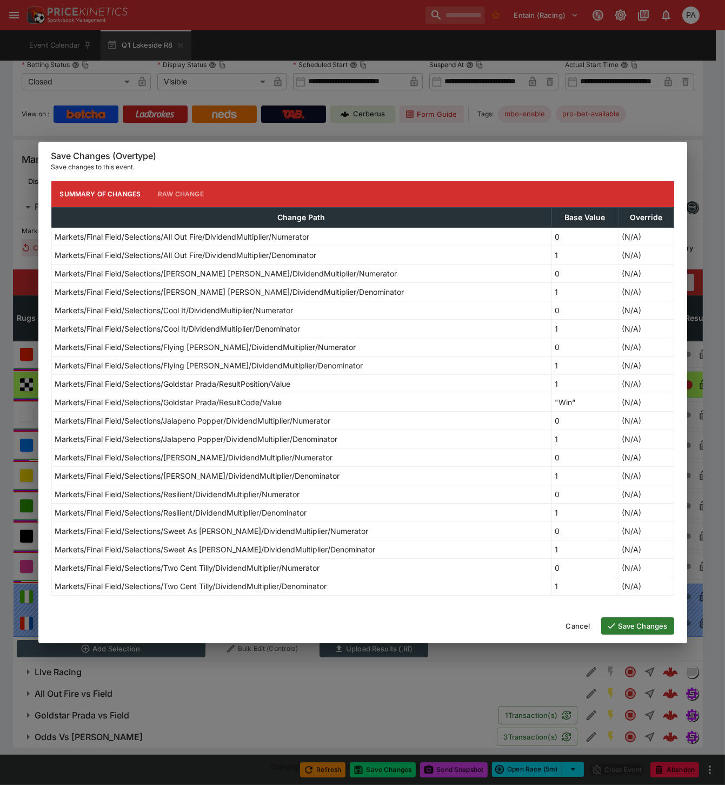
click at [622, 624] on button "Save Changes" at bounding box center [637, 625] width 73 height 17
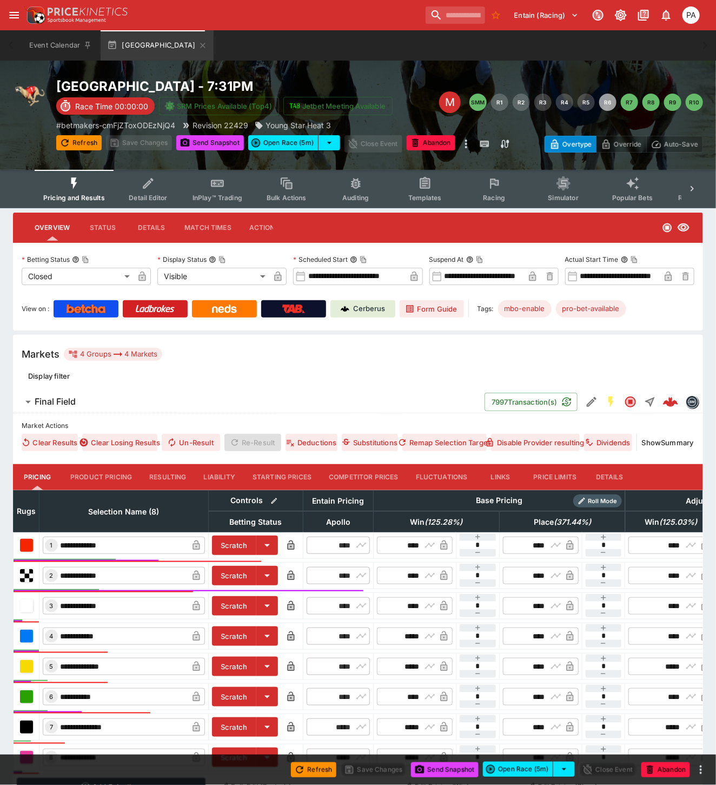
click at [180, 479] on button "Resulting" at bounding box center [168, 477] width 54 height 26
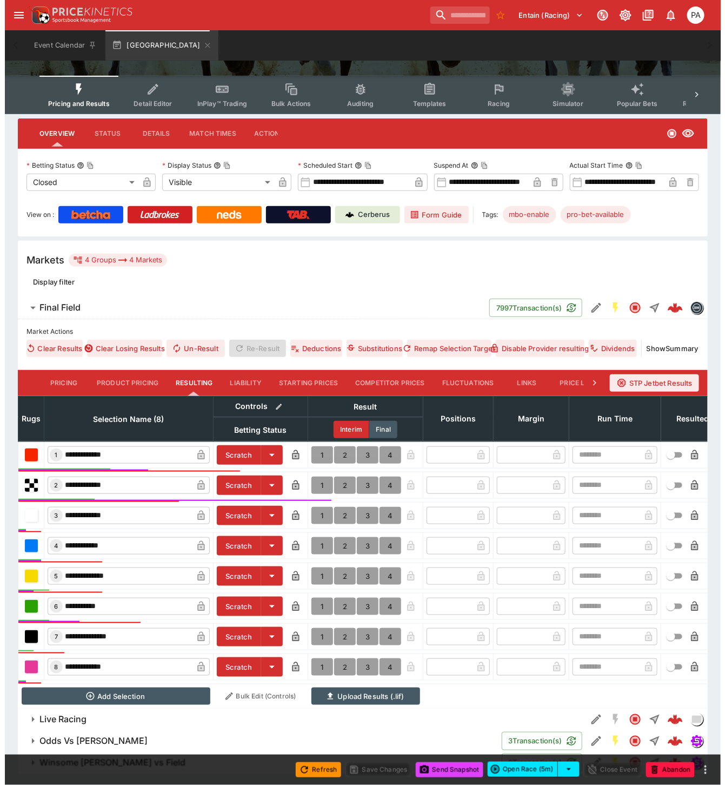
scroll to position [130, 0]
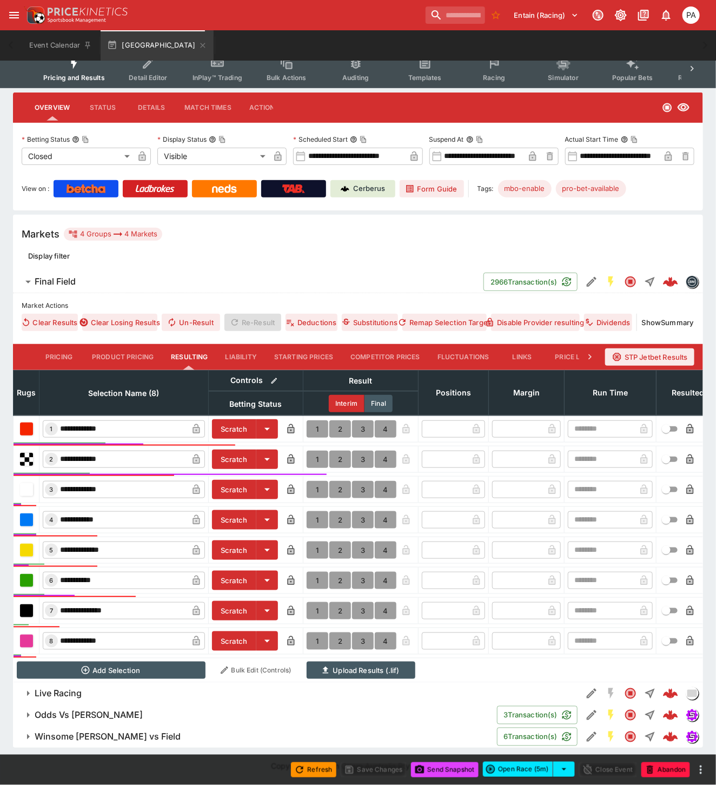
click at [316, 450] on button "1" at bounding box center [318, 458] width 22 height 17
type input "*"
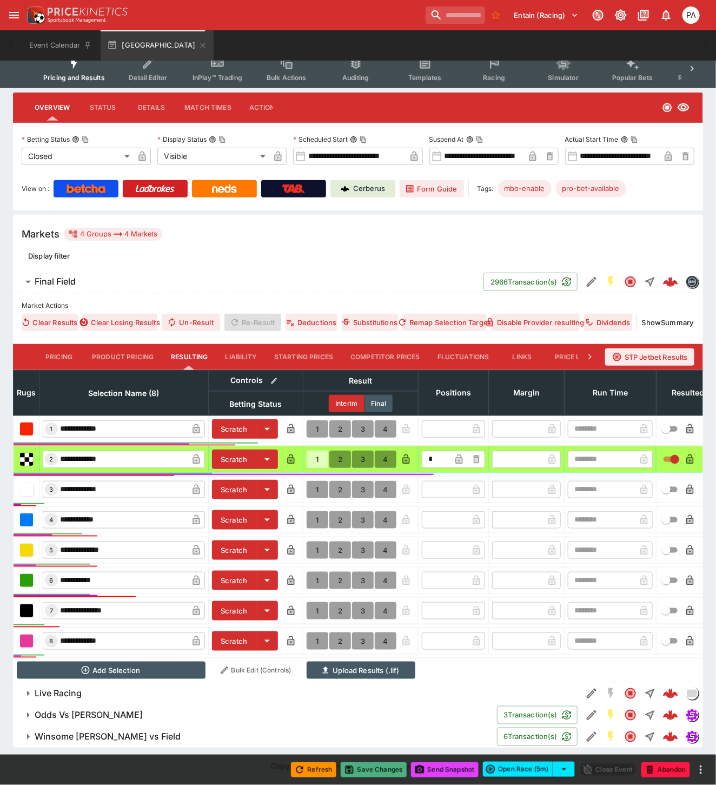
click at [374, 770] on button "Save Changes" at bounding box center [374, 769] width 66 height 15
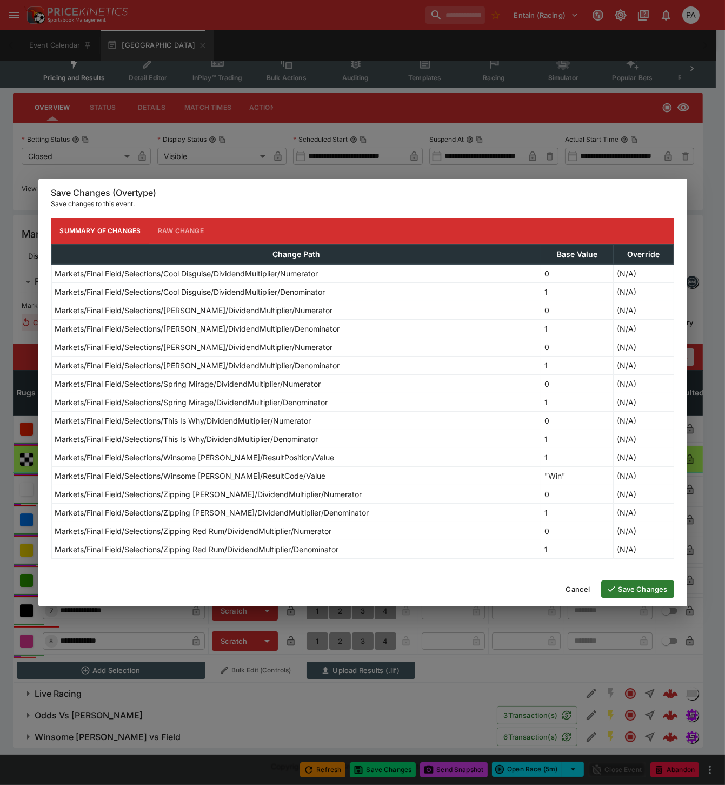
click at [646, 592] on button "Save Changes" at bounding box center [637, 588] width 73 height 17
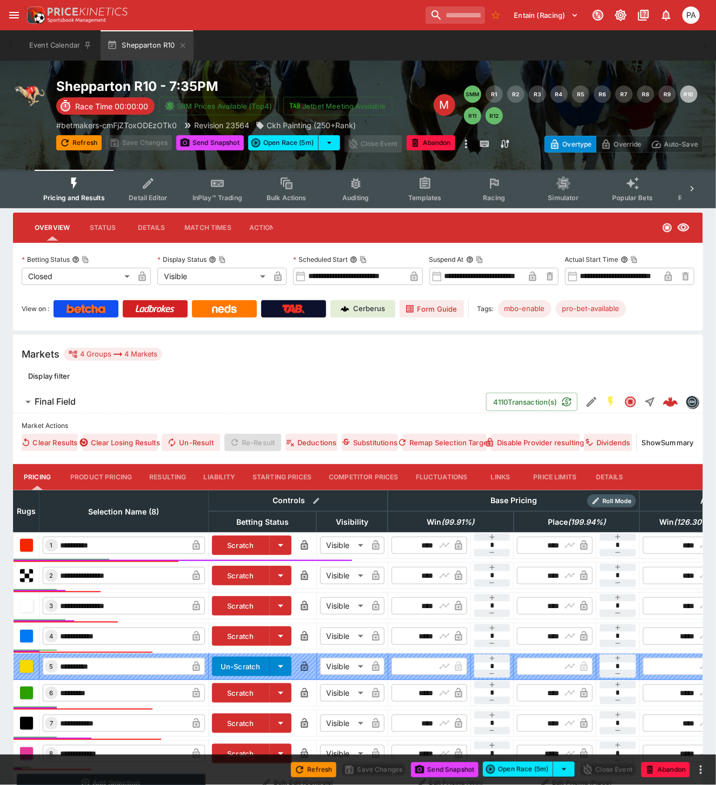
click at [176, 480] on button "Resulting" at bounding box center [168, 477] width 54 height 26
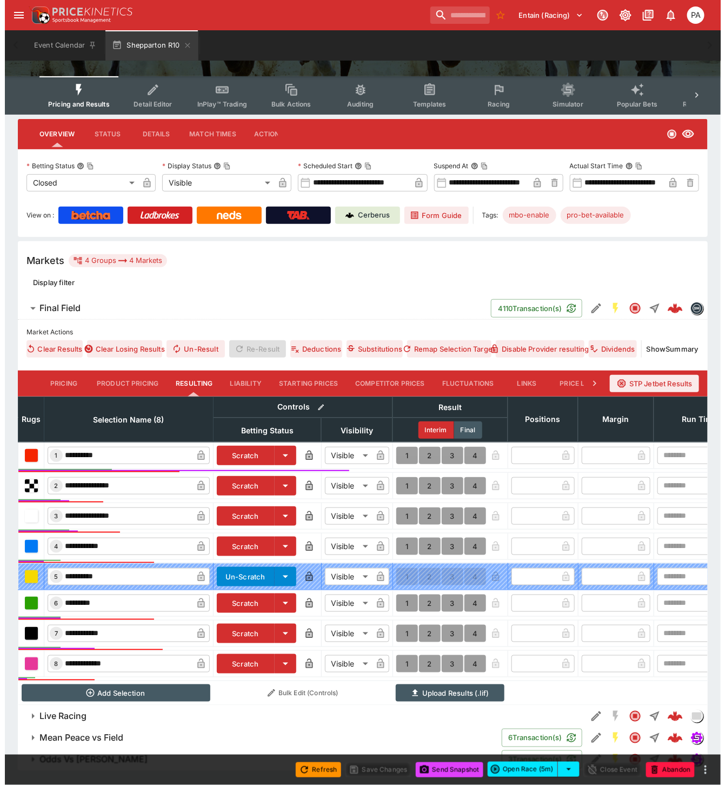
scroll to position [126, 0]
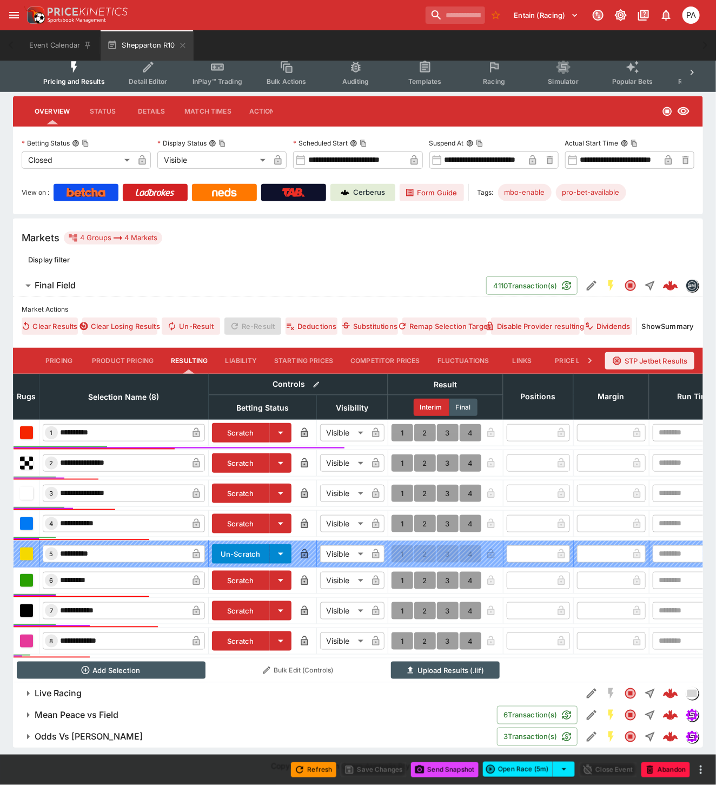
click at [398, 424] on button "1" at bounding box center [403, 432] width 22 height 17
type input "*"
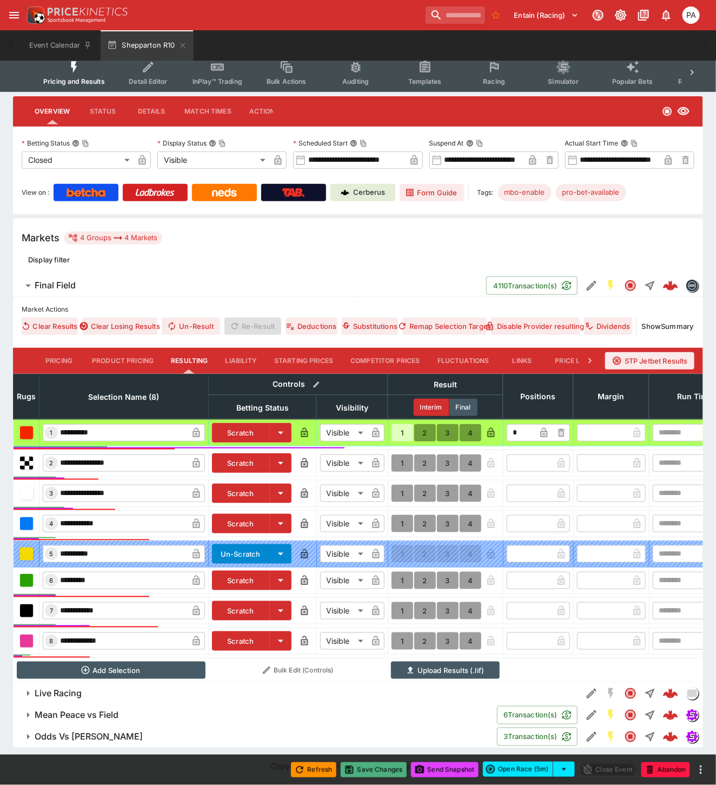
click at [372, 771] on button "Save Changes" at bounding box center [374, 769] width 66 height 15
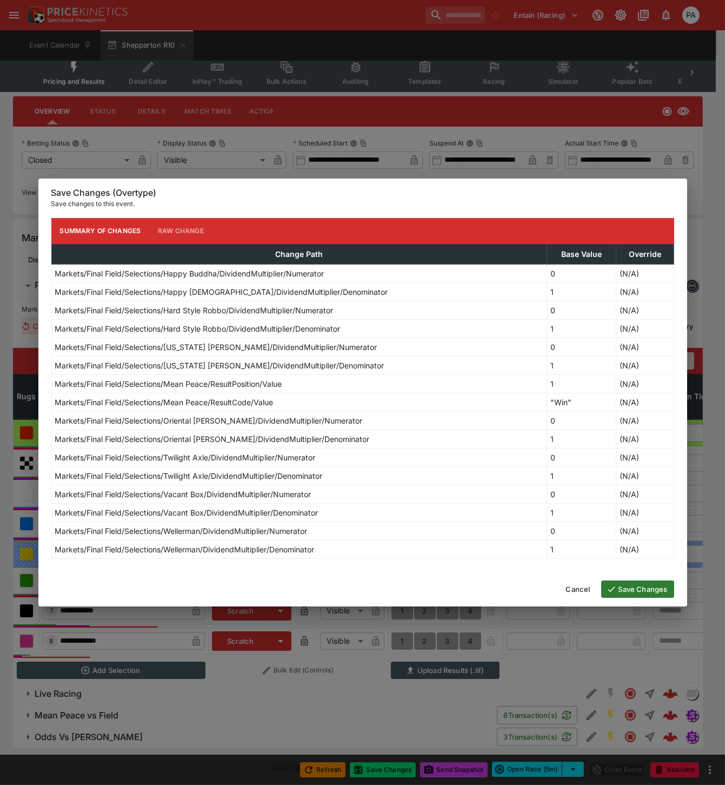
click at [639, 589] on button "Save Changes" at bounding box center [637, 588] width 73 height 17
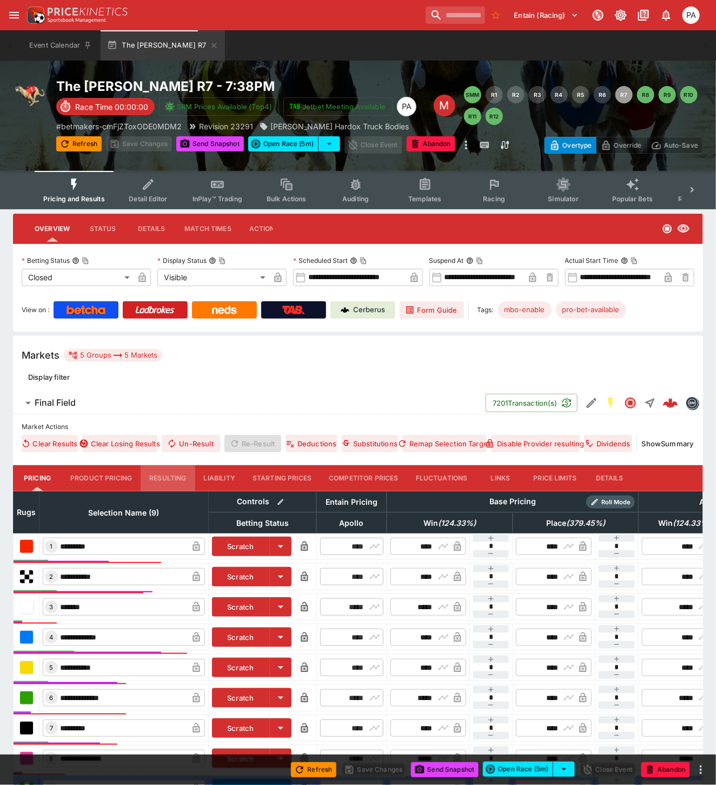
click at [167, 476] on button "Resulting" at bounding box center [168, 478] width 54 height 26
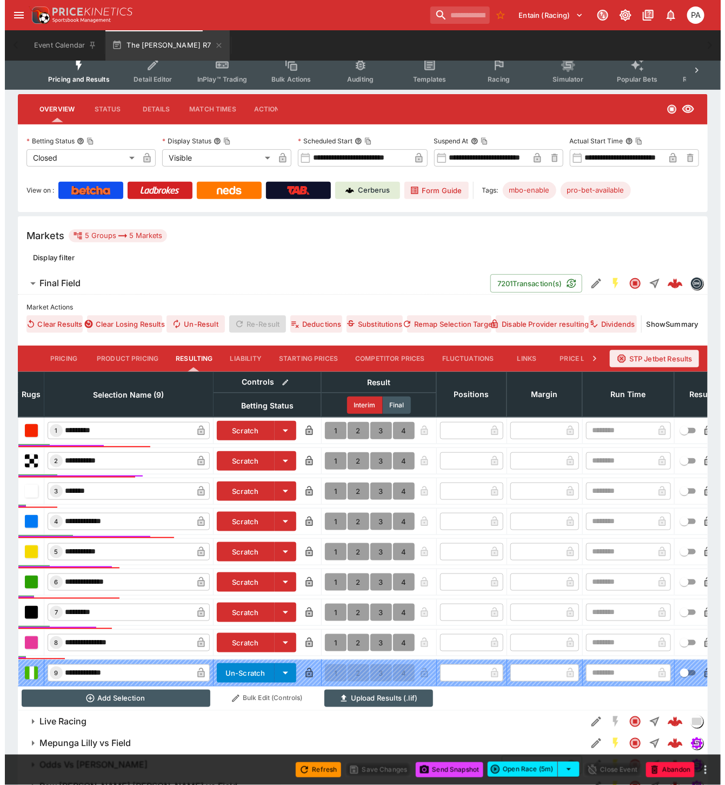
scroll to position [177, 0]
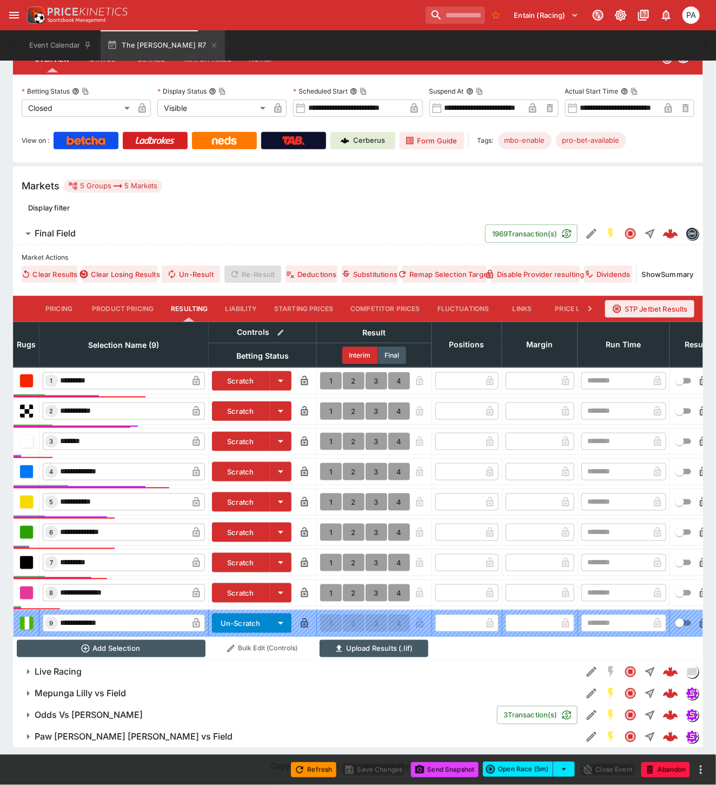
click at [329, 372] on button "1" at bounding box center [331, 380] width 22 height 17
type input "*"
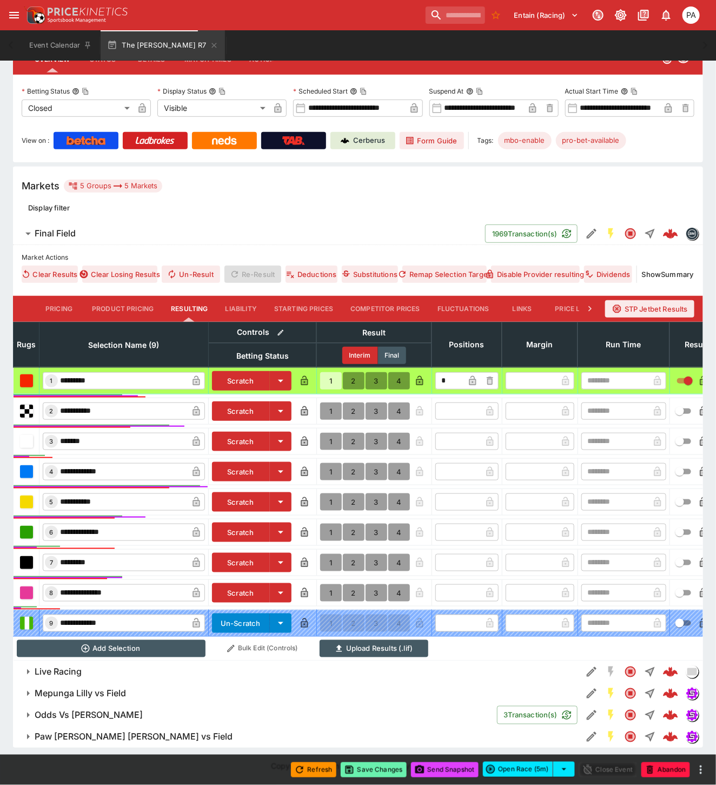
click at [365, 770] on button "Save Changes" at bounding box center [374, 769] width 66 height 15
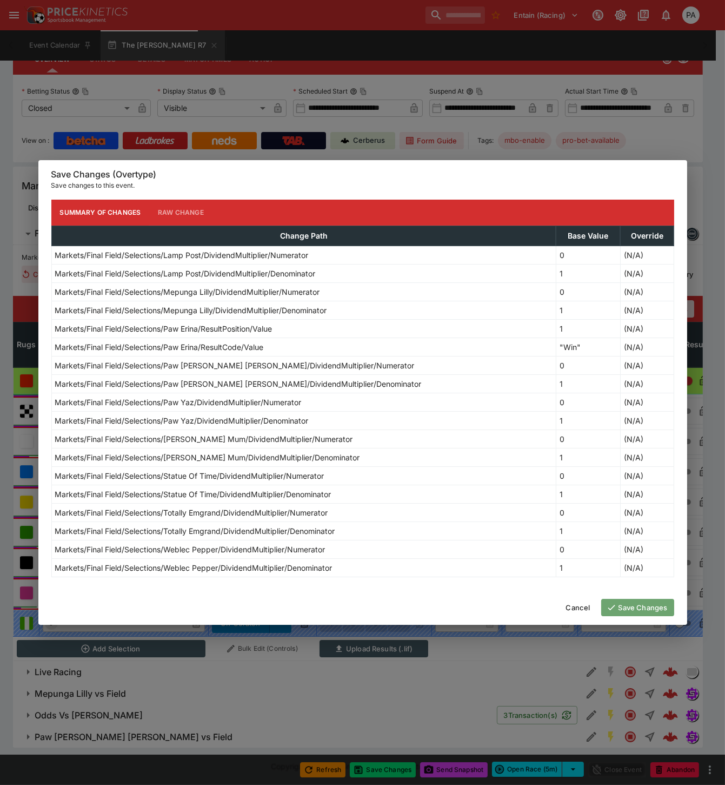
click at [624, 608] on button "Save Changes" at bounding box center [637, 607] width 73 height 17
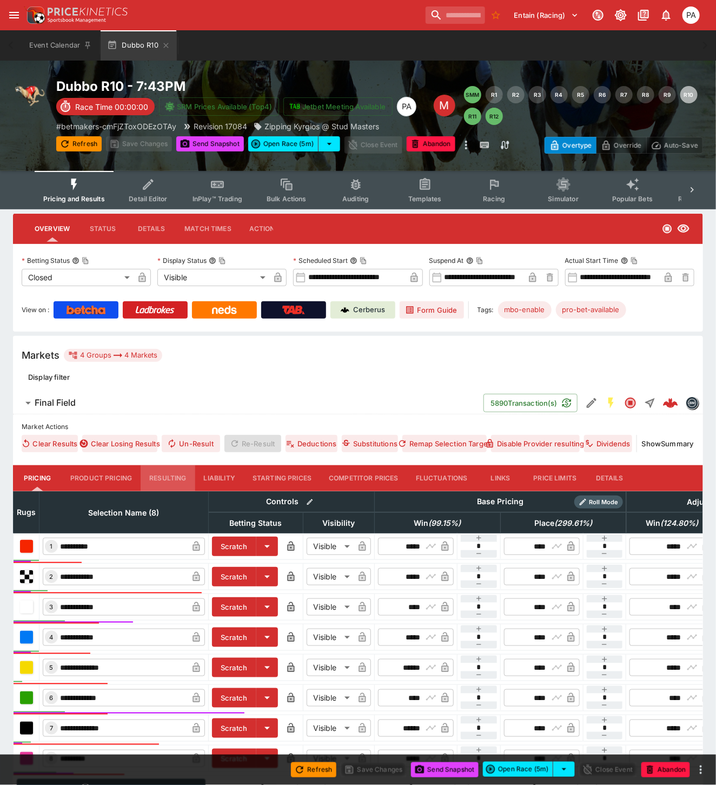
click at [169, 476] on button "Resulting" at bounding box center [168, 478] width 54 height 26
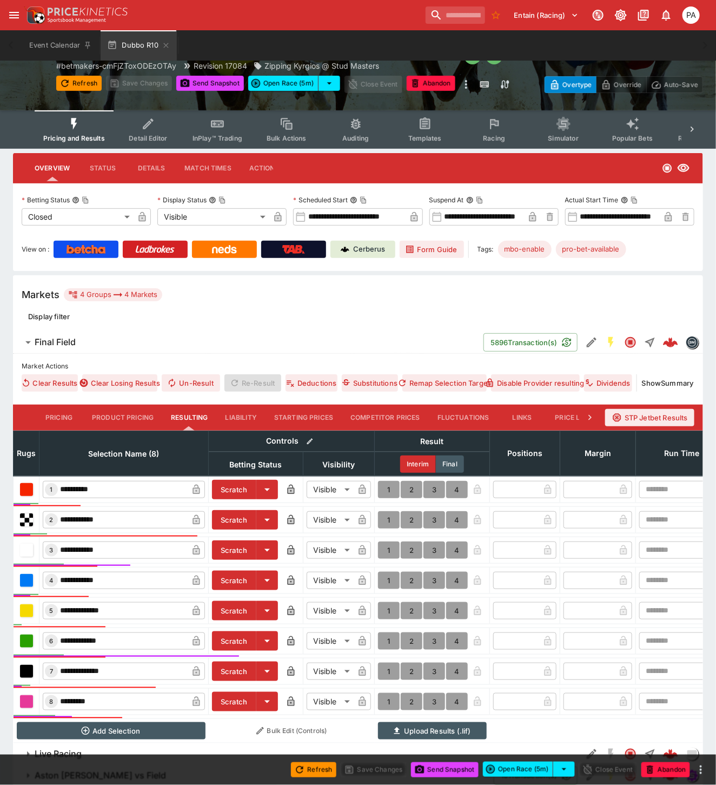
scroll to position [130, 0]
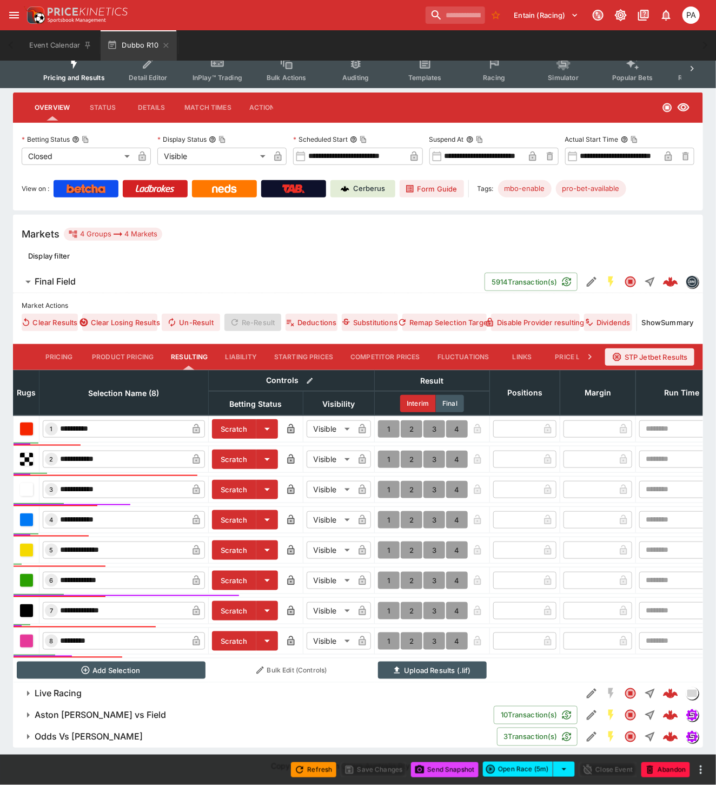
click at [388, 572] on button "1" at bounding box center [389, 580] width 22 height 17
type input "*"
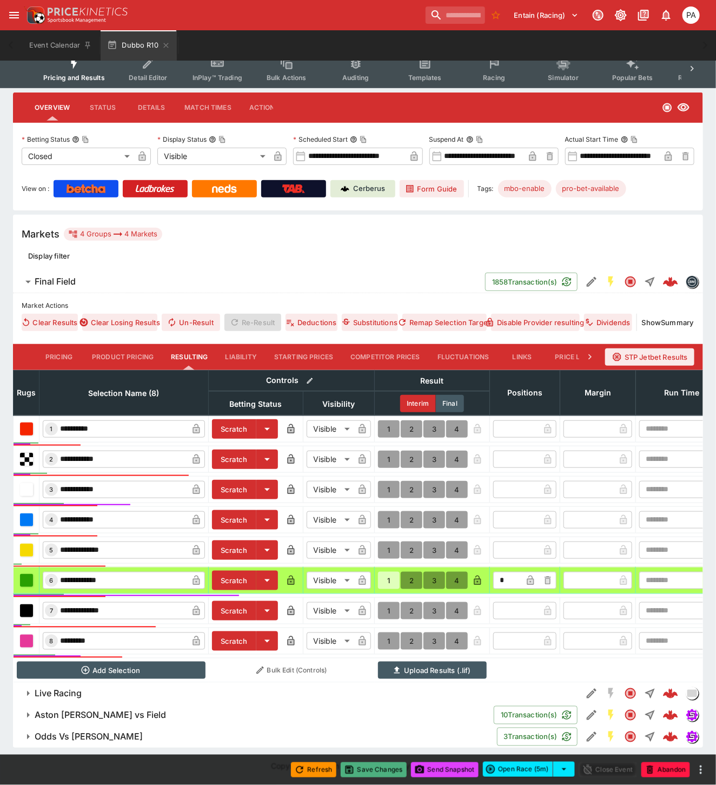
click at [374, 769] on button "Save Changes" at bounding box center [374, 769] width 66 height 15
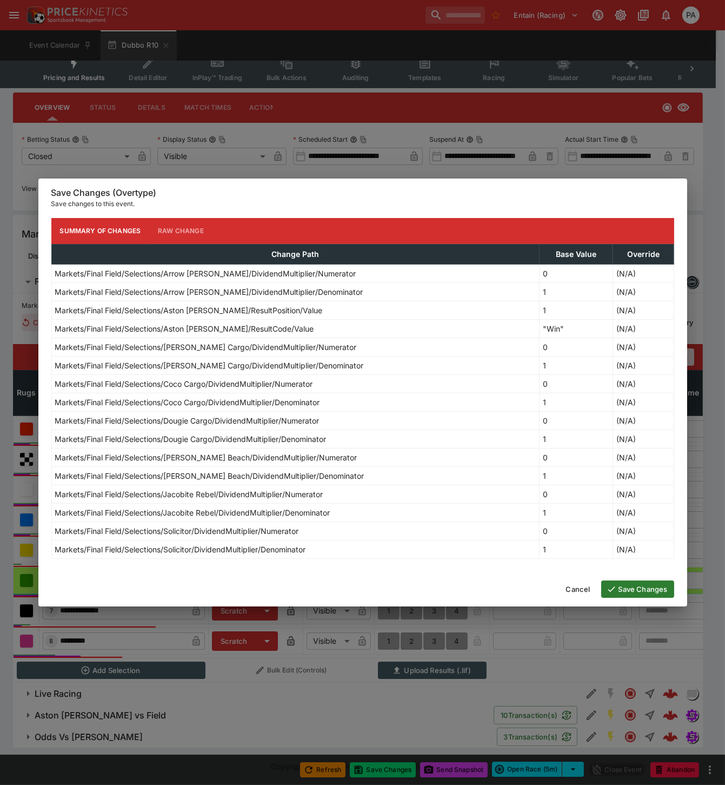
click at [624, 587] on button "Save Changes" at bounding box center [637, 588] width 73 height 17
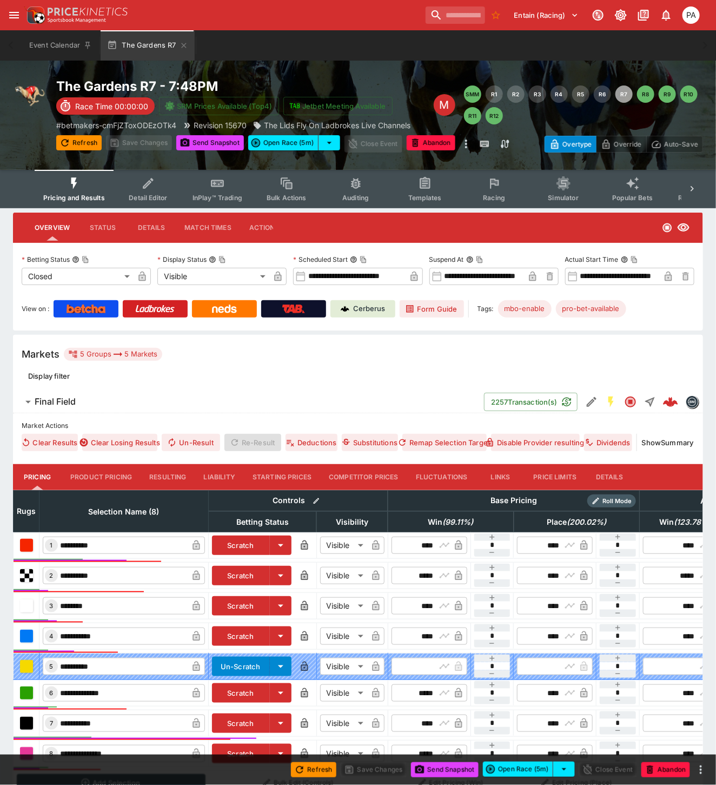
click at [158, 475] on button "Resulting" at bounding box center [168, 477] width 54 height 26
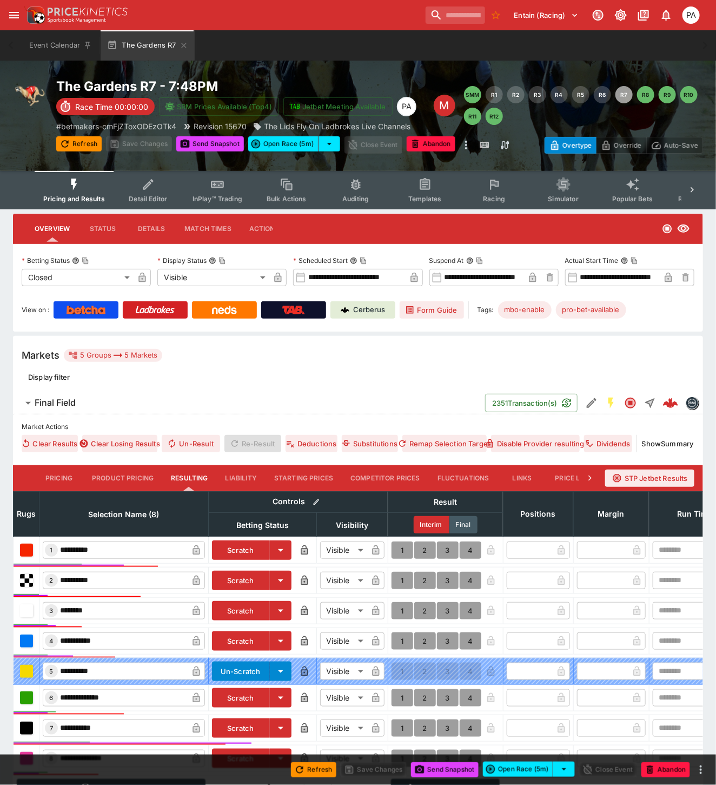
scroll to position [148, 0]
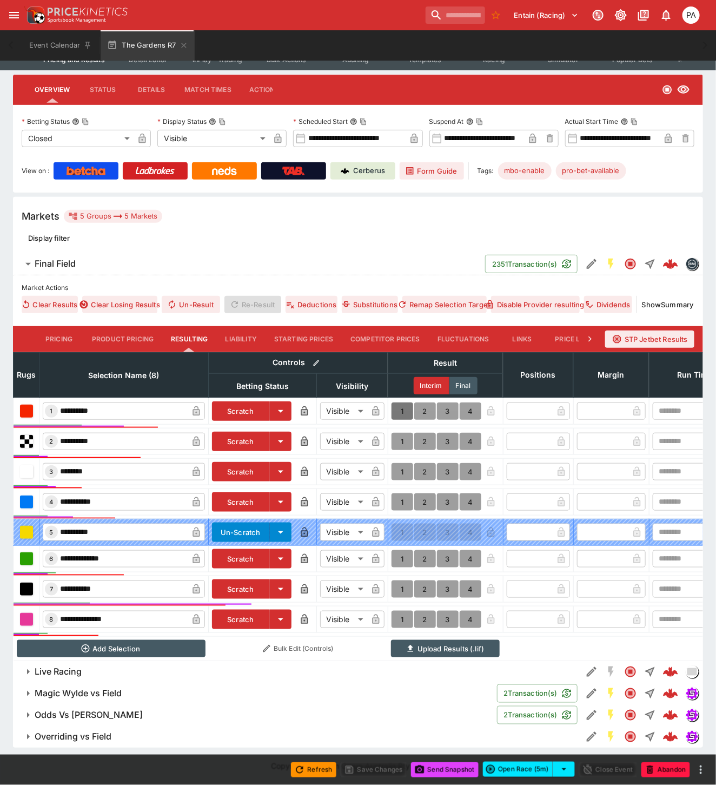
click at [398, 402] on button "1" at bounding box center [403, 410] width 22 height 17
type input "*"
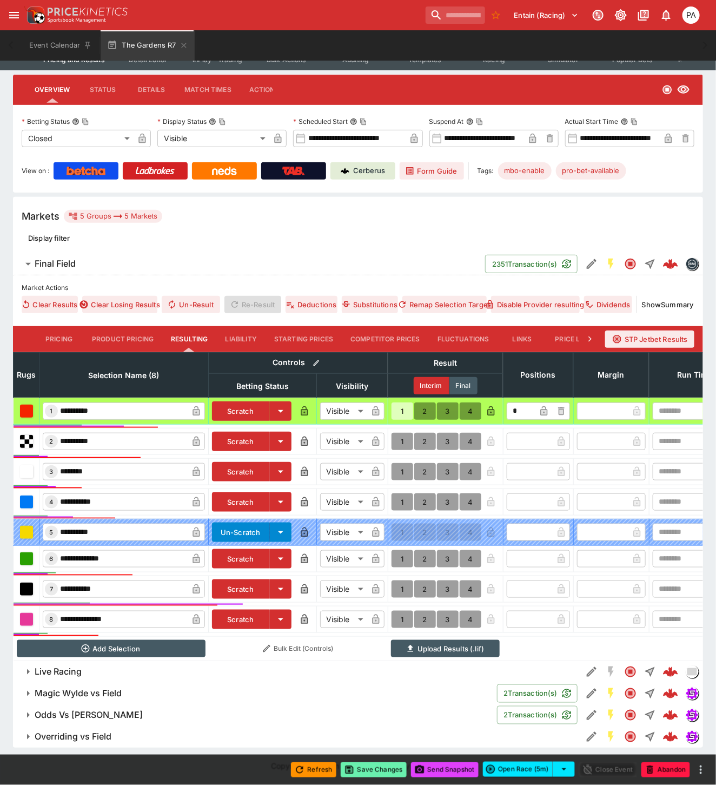
click at [385, 771] on button "Save Changes" at bounding box center [374, 769] width 66 height 15
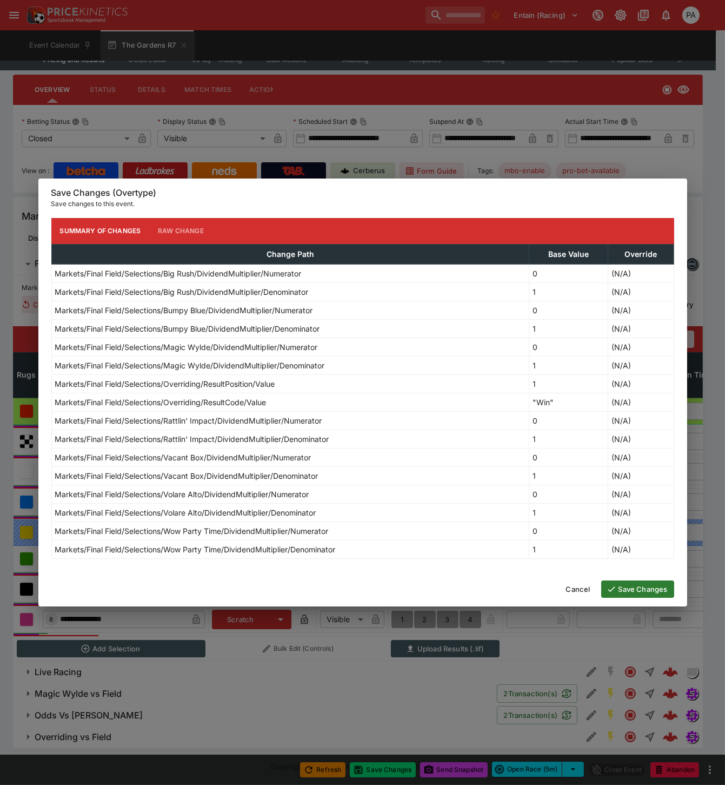
click at [636, 588] on button "Save Changes" at bounding box center [637, 588] width 73 height 17
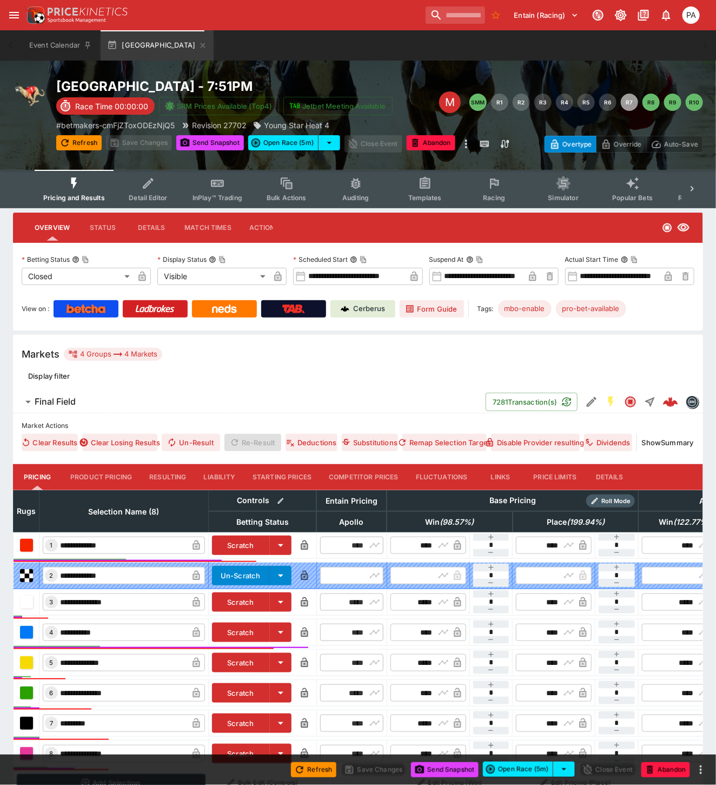
click at [174, 479] on button "Resulting" at bounding box center [168, 477] width 54 height 26
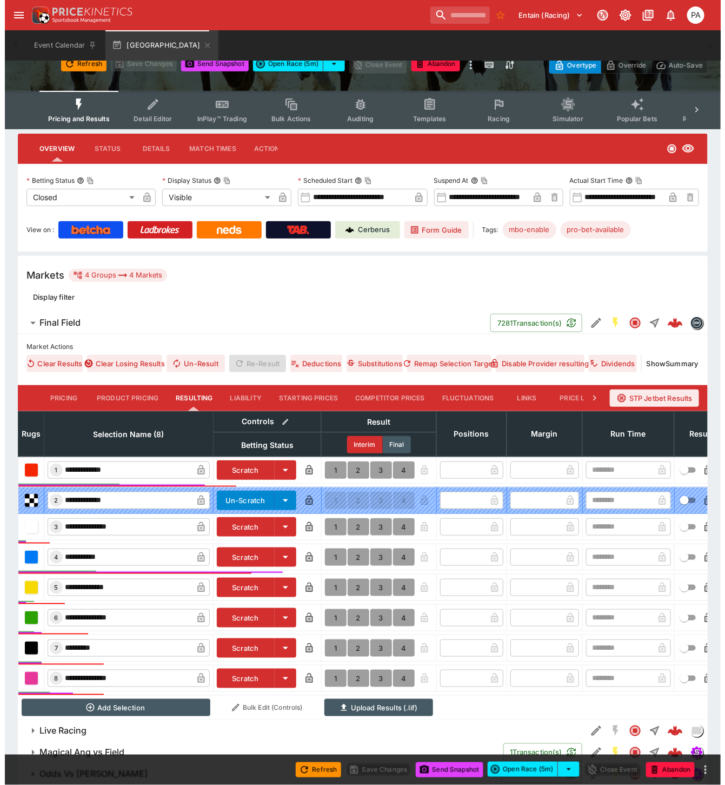
scroll to position [126, 0]
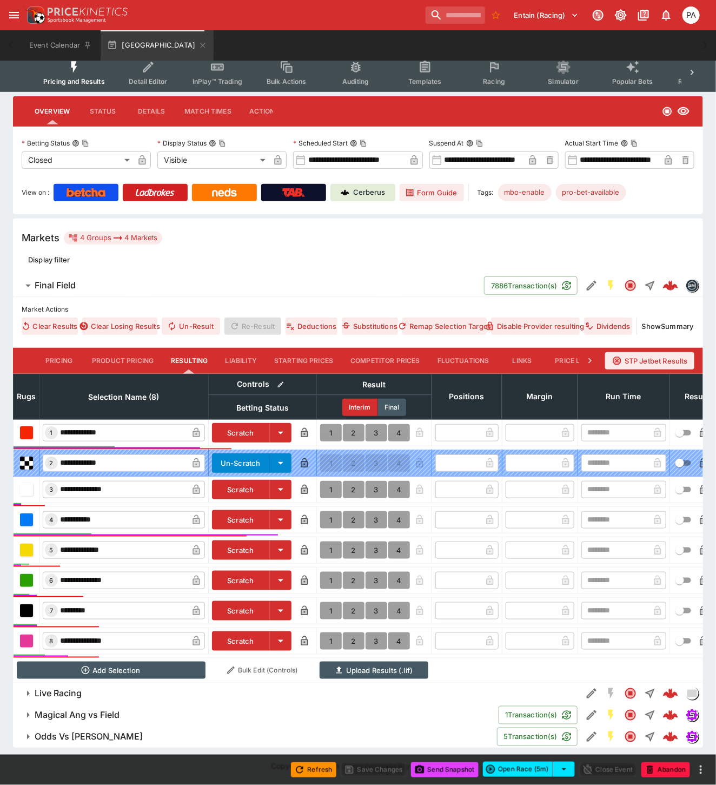
click at [329, 632] on button "1" at bounding box center [331, 640] width 22 height 17
type input "*"
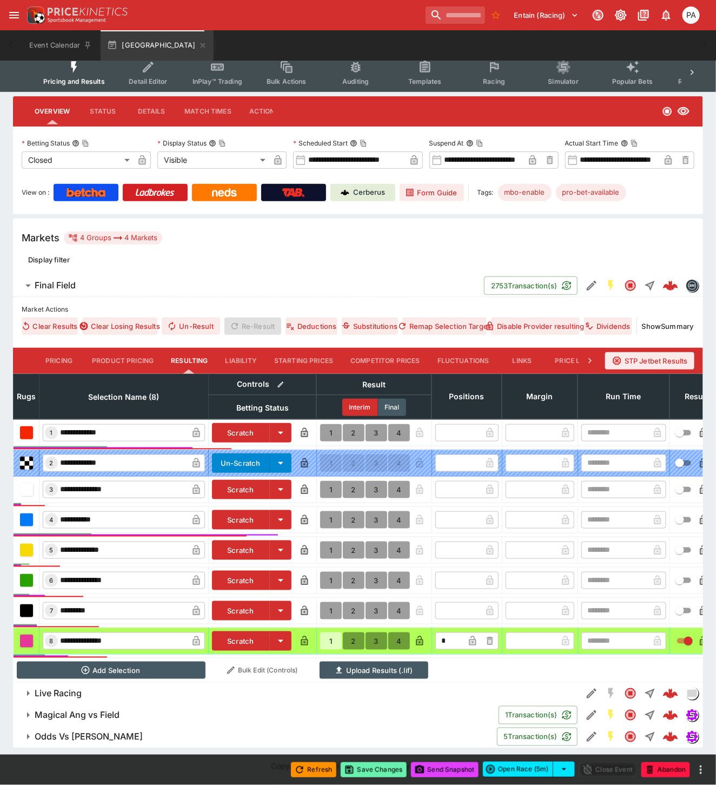
click at [370, 770] on button "Save Changes" at bounding box center [374, 769] width 66 height 15
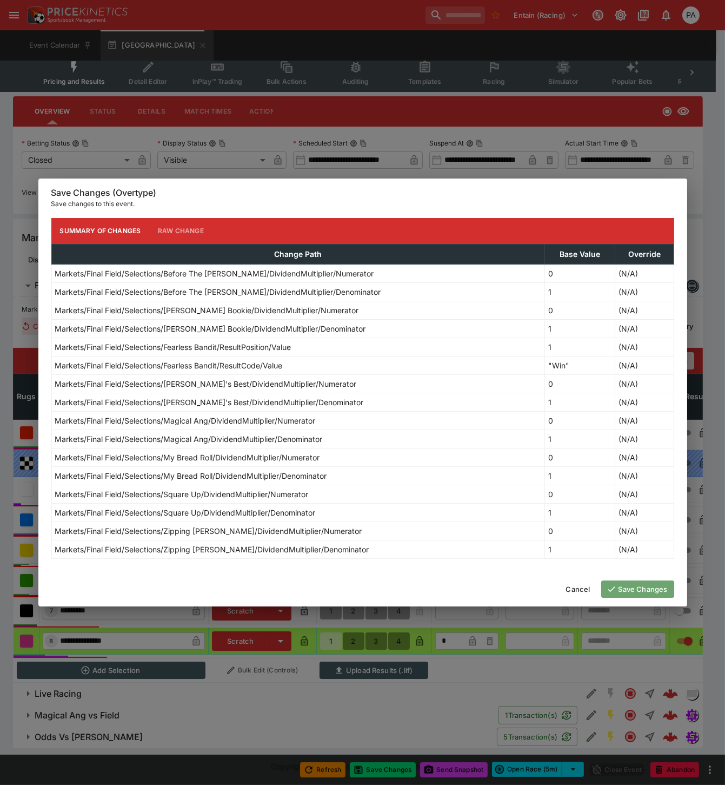
click at [633, 589] on button "Save Changes" at bounding box center [637, 588] width 73 height 17
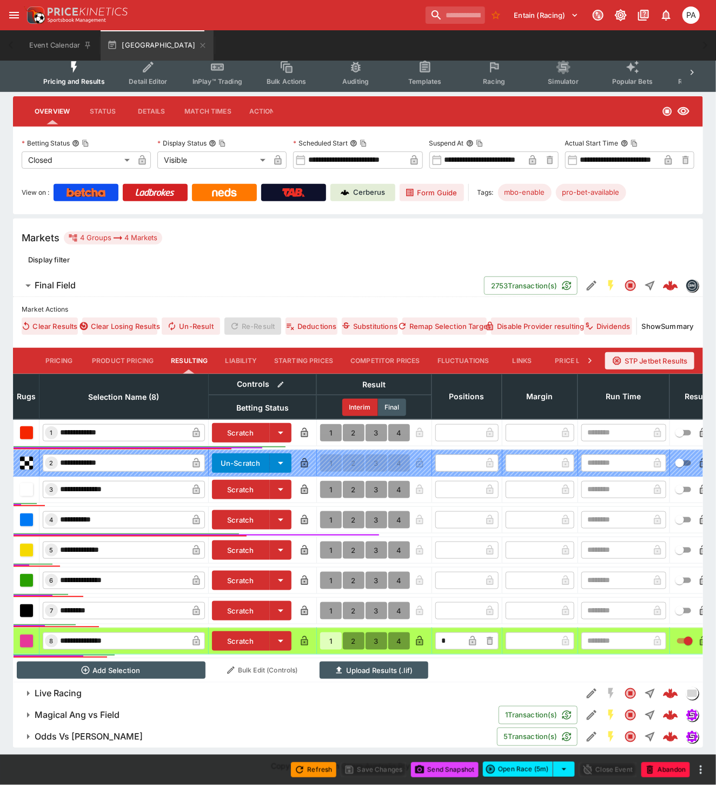
scroll to position [0, 0]
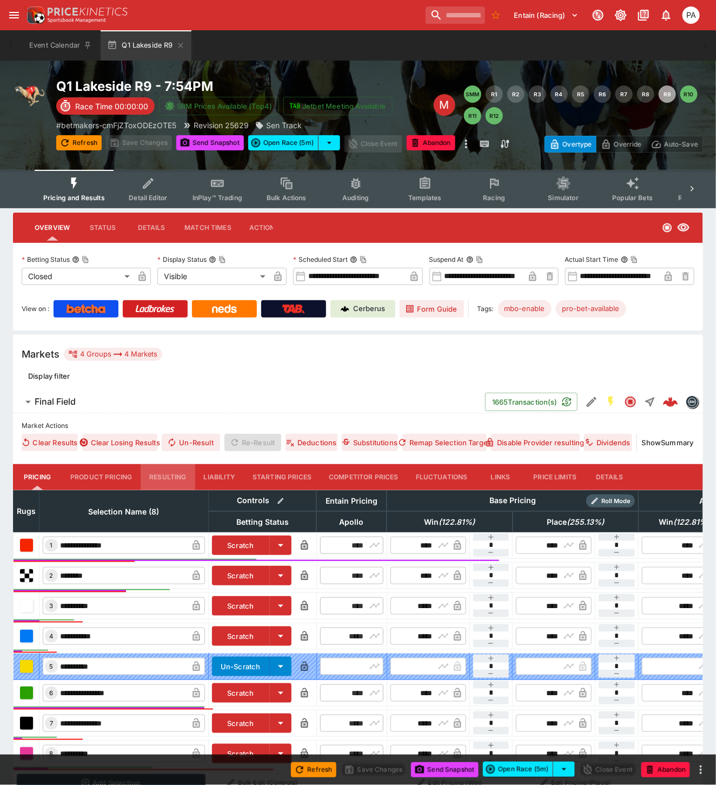
click at [167, 474] on button "Resulting" at bounding box center [168, 477] width 54 height 26
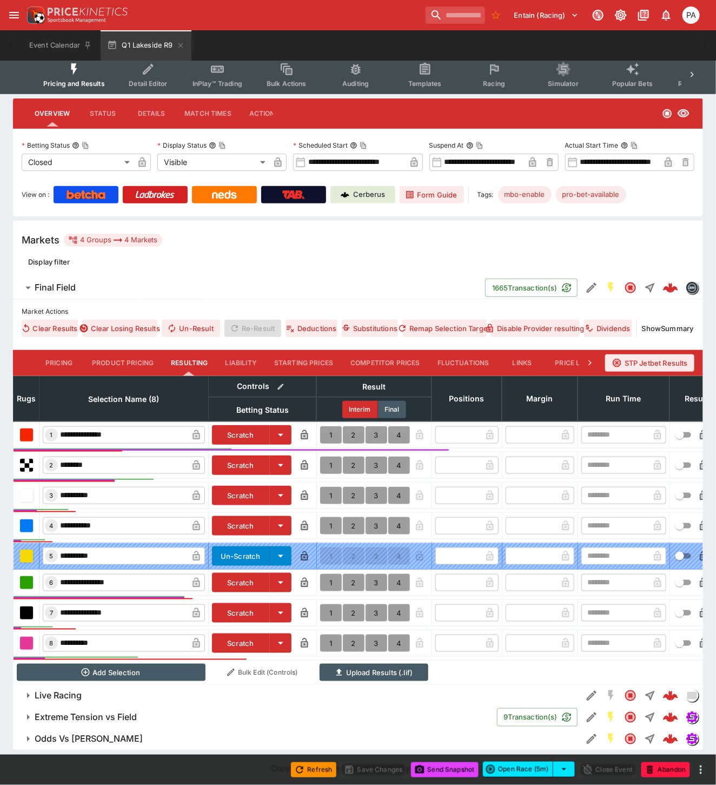
scroll to position [126, 0]
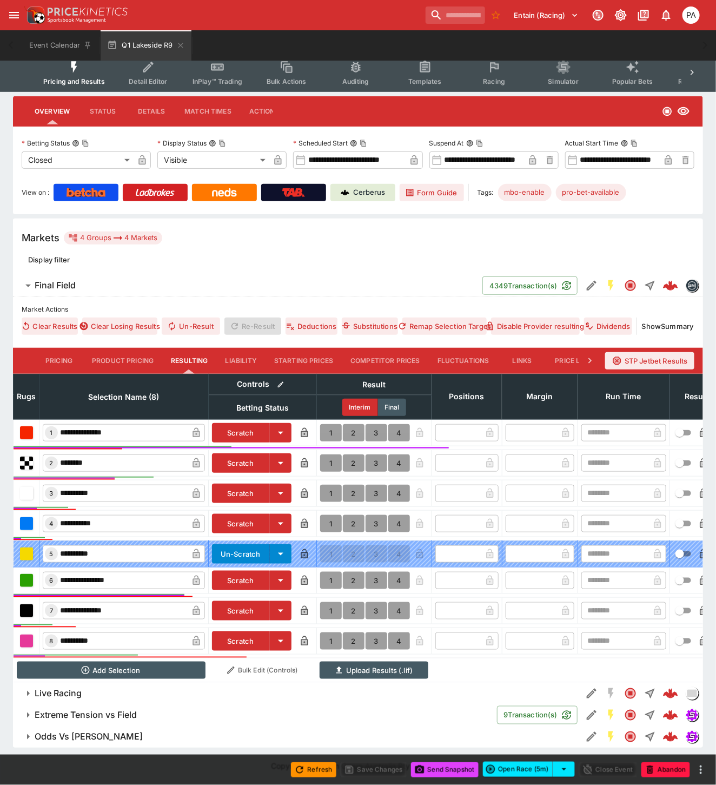
click at [330, 424] on button "1" at bounding box center [331, 432] width 22 height 17
type input "*"
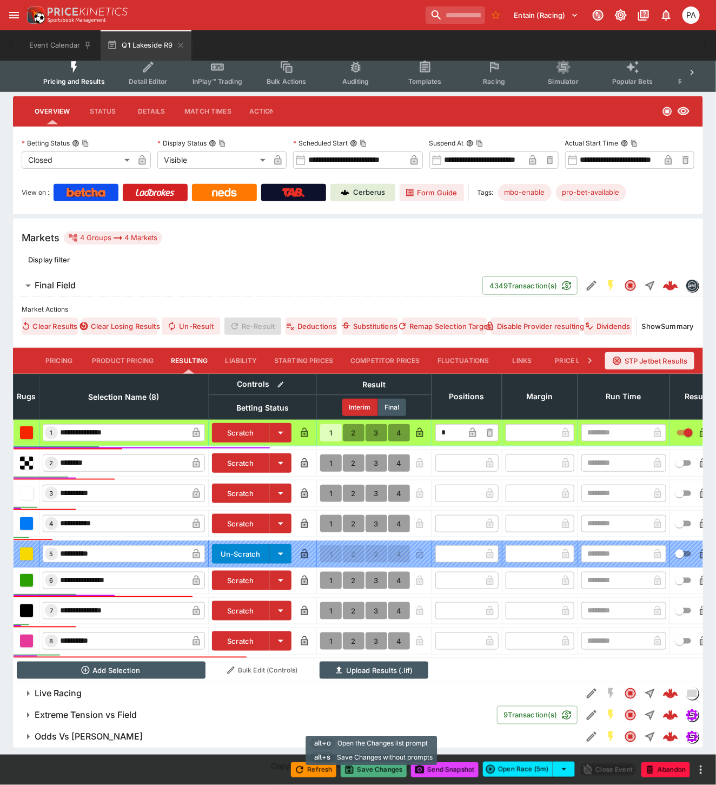
click at [381, 771] on button "Save Changes" at bounding box center [374, 769] width 66 height 15
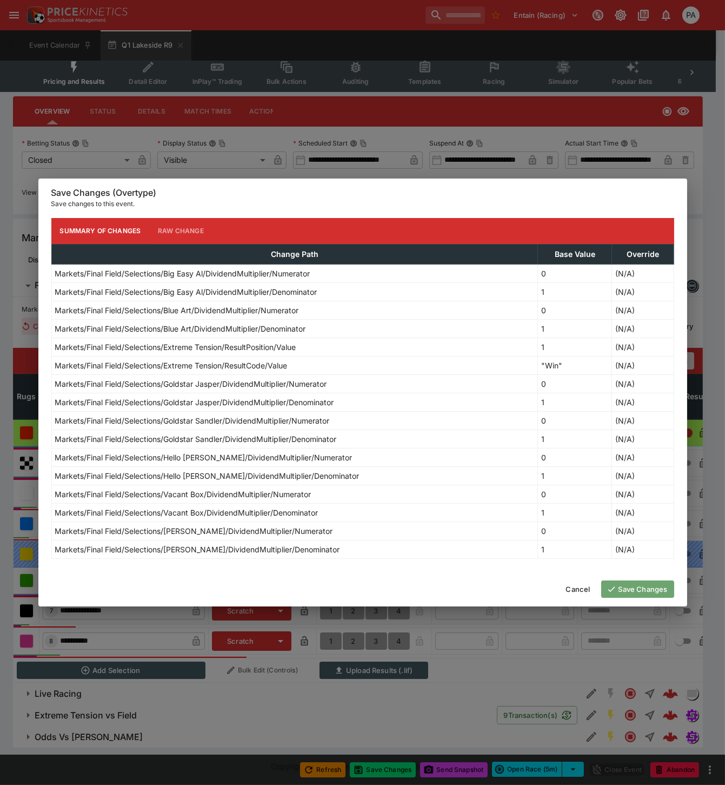
click at [633, 589] on button "Save Changes" at bounding box center [637, 588] width 73 height 17
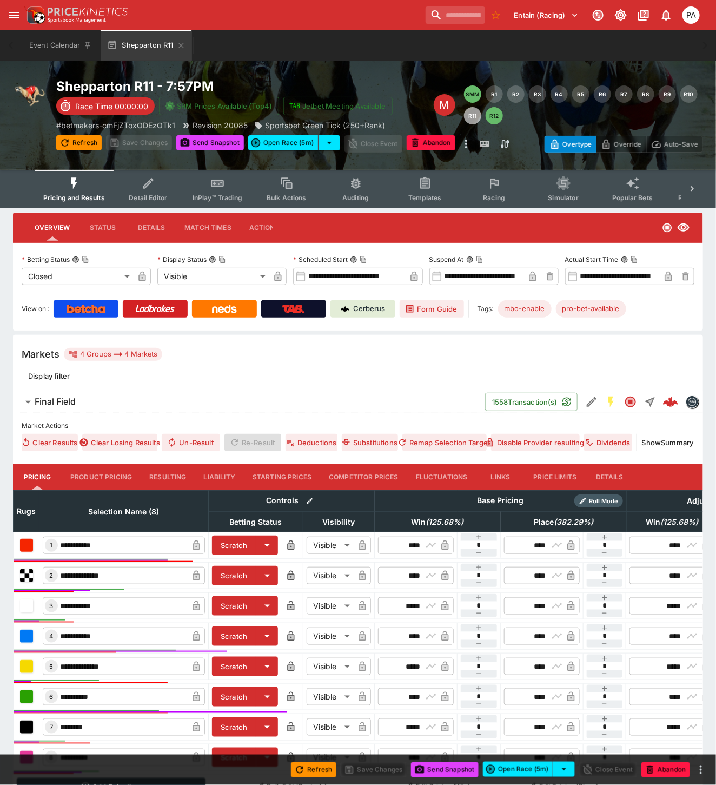
click at [173, 474] on button "Resulting" at bounding box center [168, 477] width 54 height 26
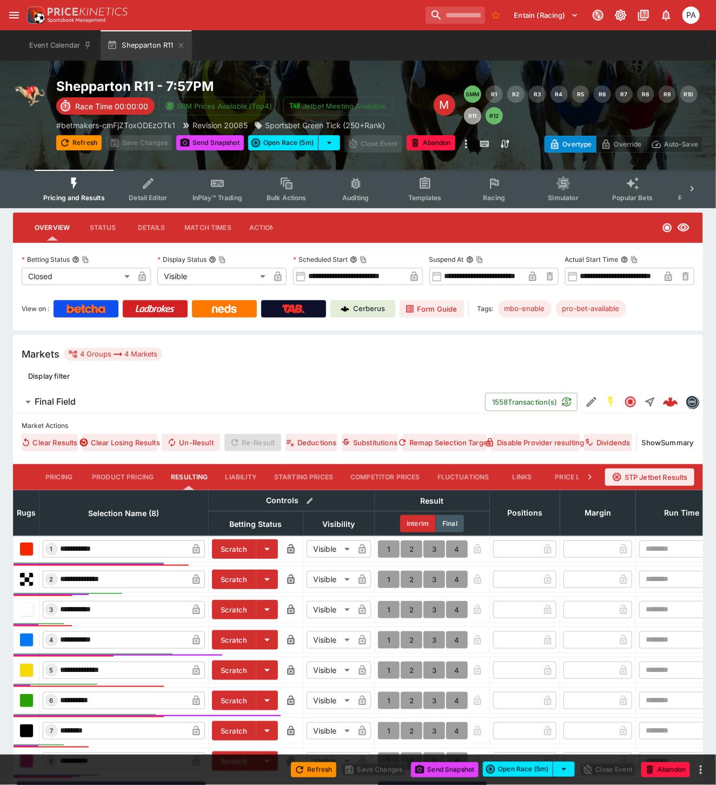
scroll to position [130, 0]
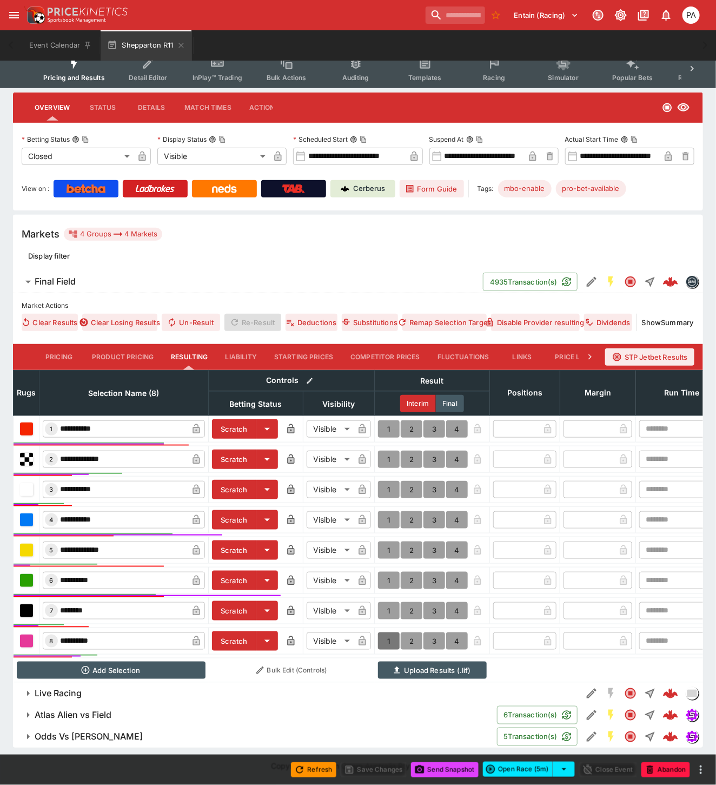
click at [386, 632] on button "1" at bounding box center [389, 640] width 22 height 17
type input "*"
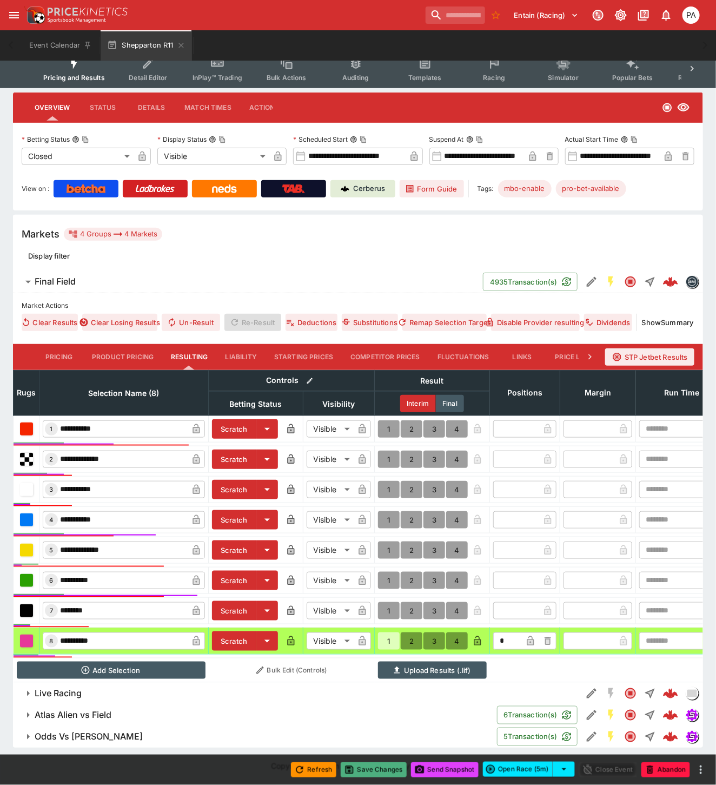
click at [373, 771] on button "Save Changes" at bounding box center [374, 769] width 66 height 15
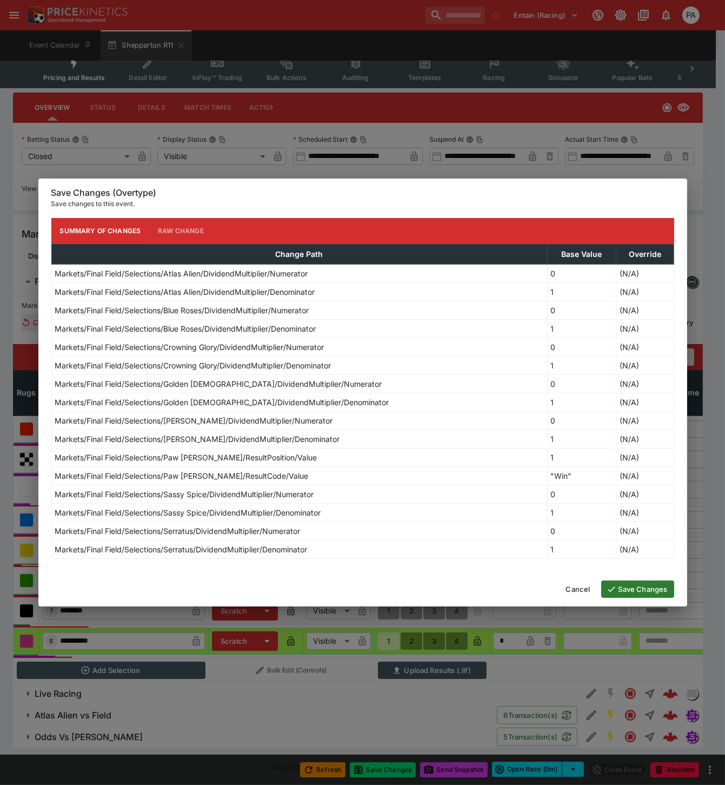
click at [633, 593] on button "Save Changes" at bounding box center [637, 588] width 73 height 17
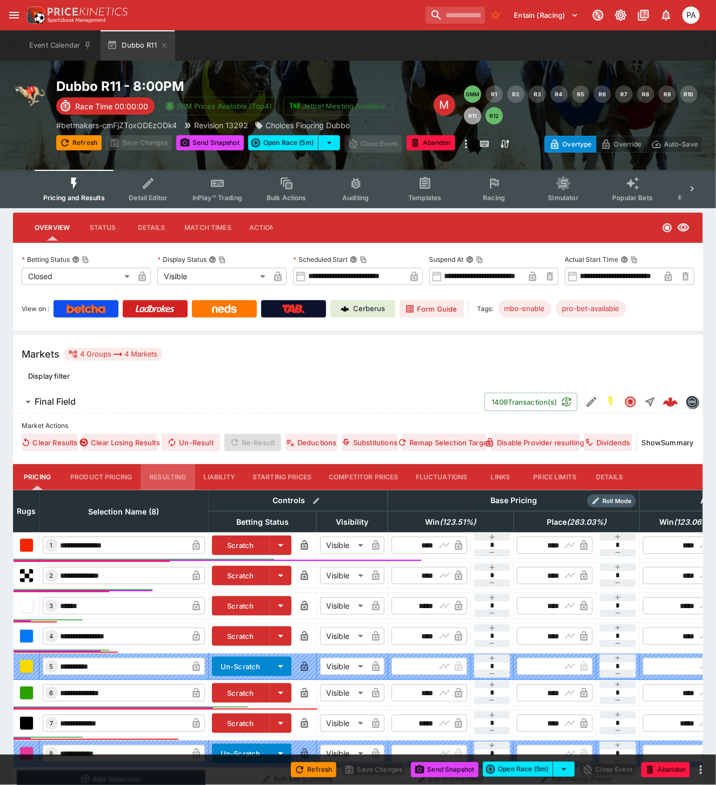
click at [177, 479] on button "Resulting" at bounding box center [168, 477] width 54 height 26
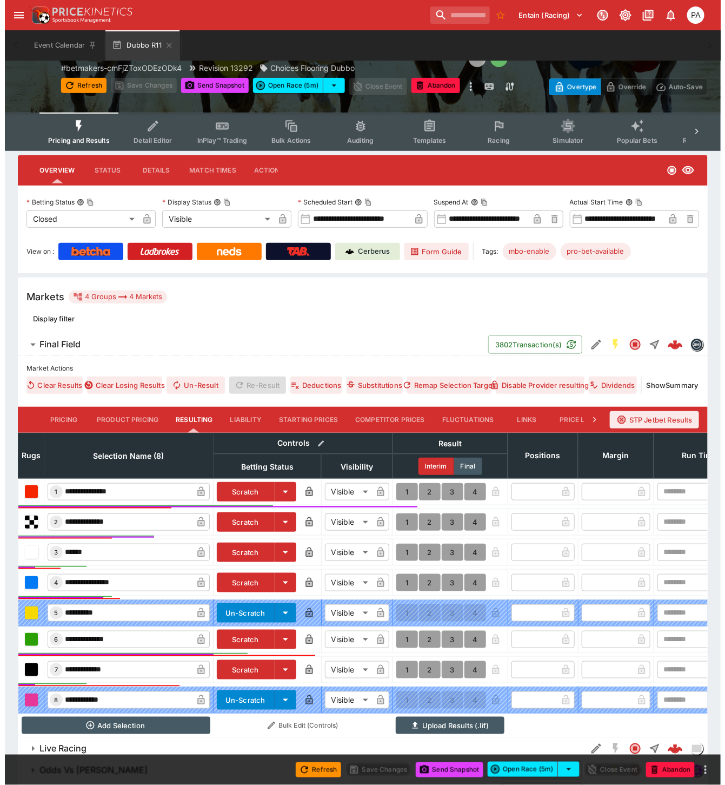
scroll to position [122, 0]
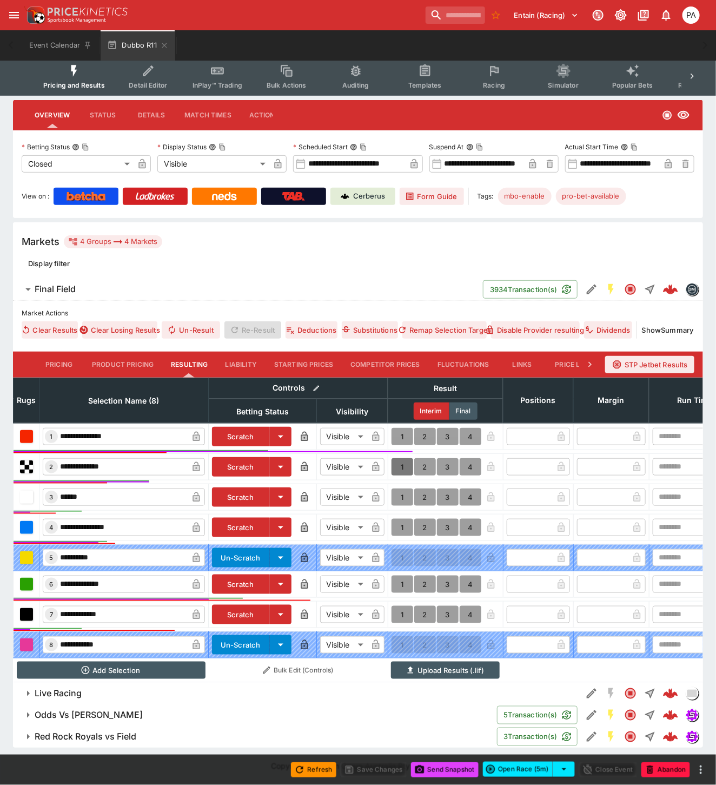
click at [399, 458] on button "1" at bounding box center [403, 466] width 22 height 17
type input "*"
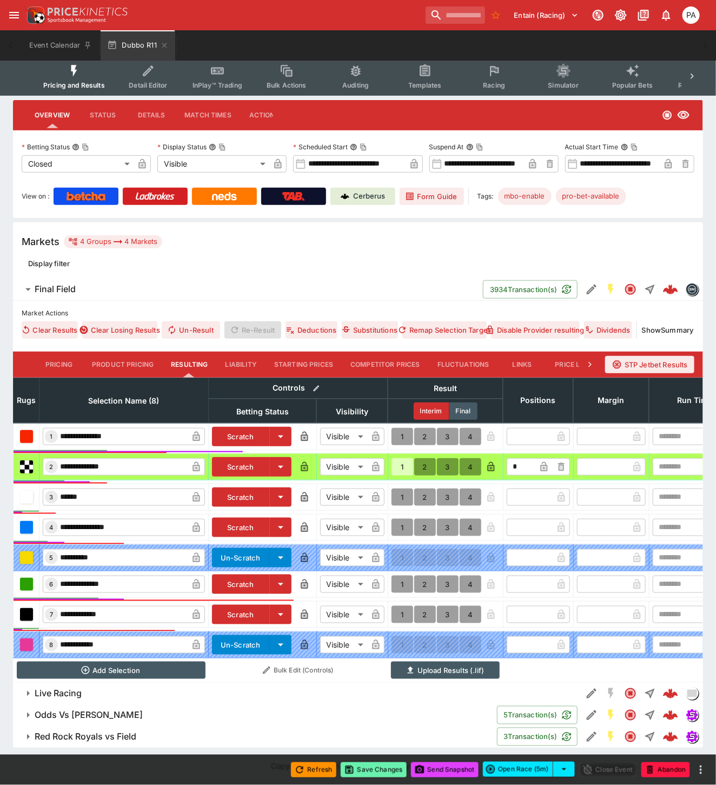
click at [373, 766] on button "Save Changes" at bounding box center [374, 769] width 66 height 15
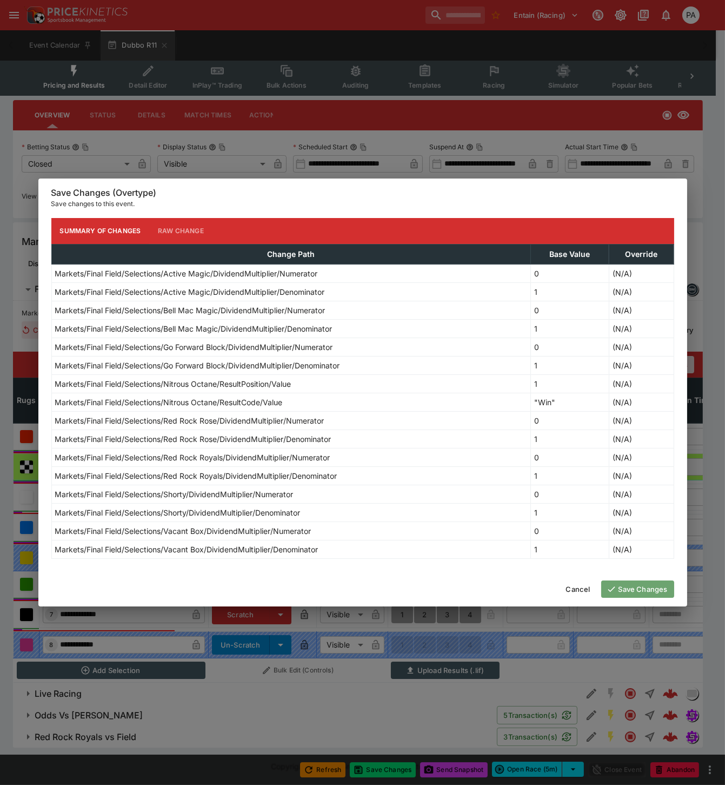
click at [632, 587] on button "Save Changes" at bounding box center [637, 588] width 73 height 17
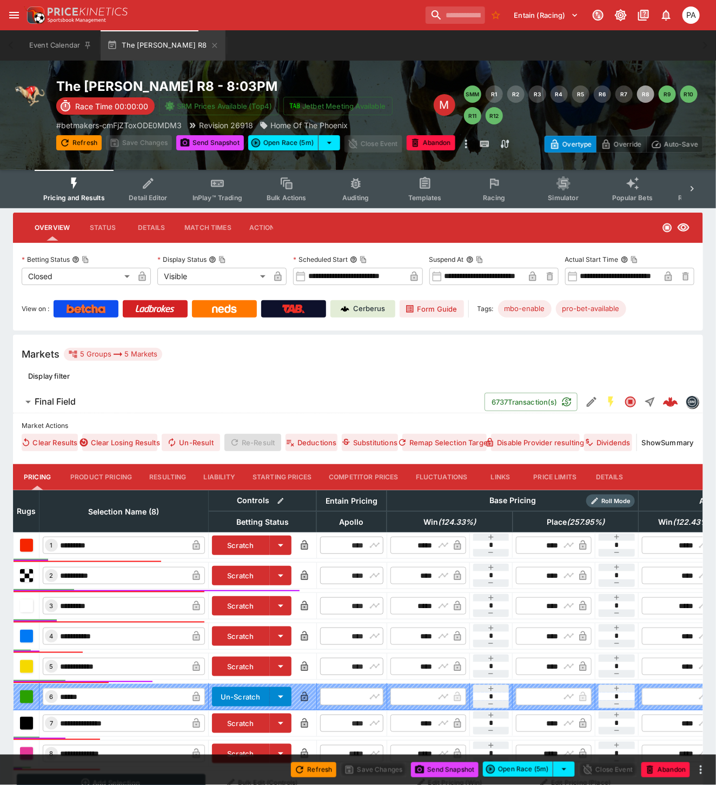
click at [167, 477] on button "Resulting" at bounding box center [168, 477] width 54 height 26
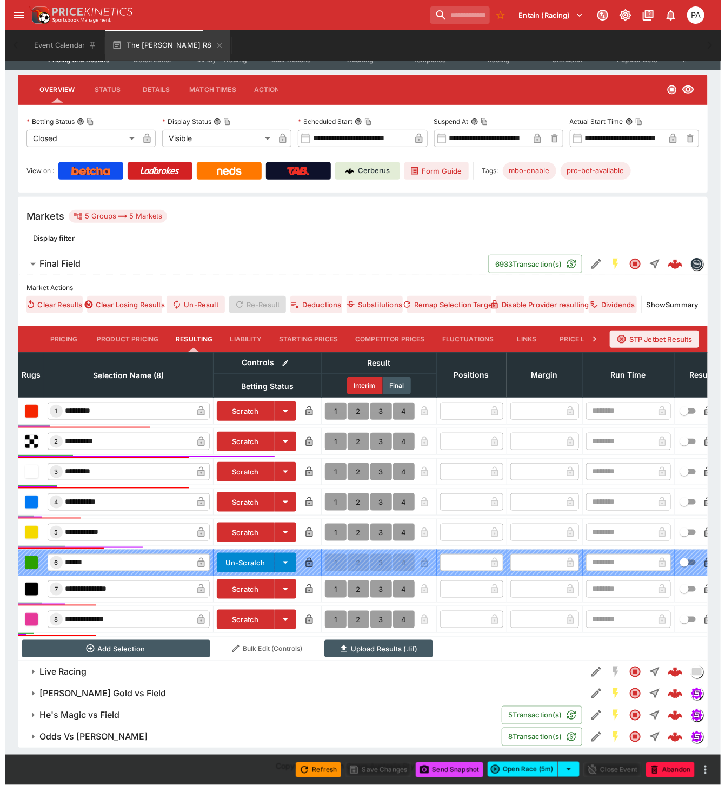
scroll to position [148, 0]
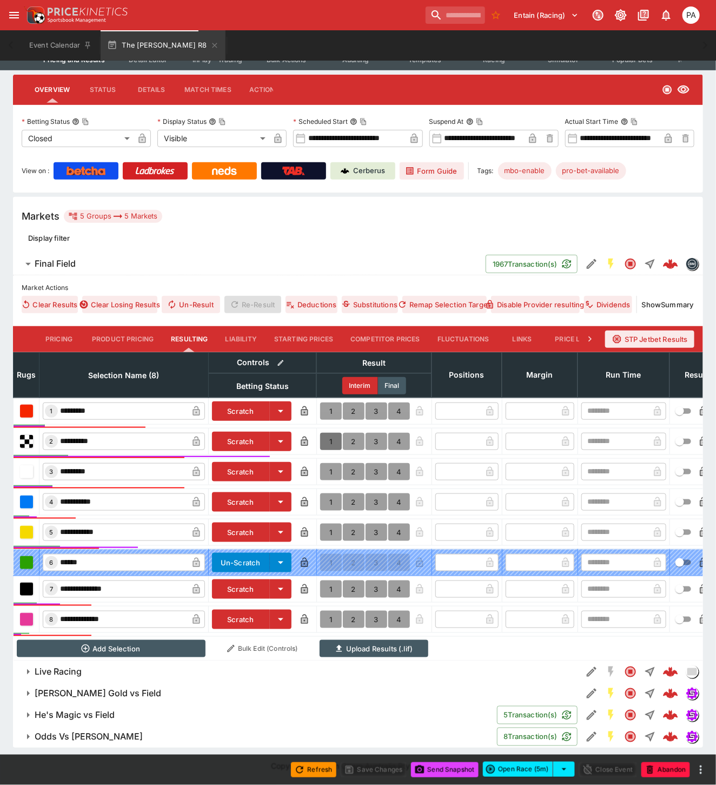
click at [327, 433] on button "1" at bounding box center [331, 441] width 22 height 17
type input "*"
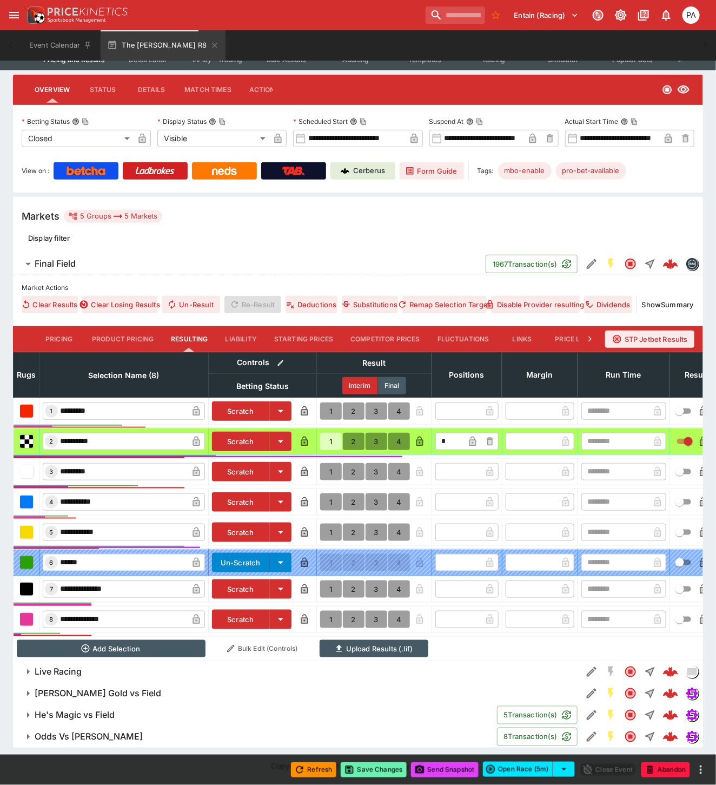
click at [382, 769] on button "Save Changes" at bounding box center [374, 769] width 66 height 15
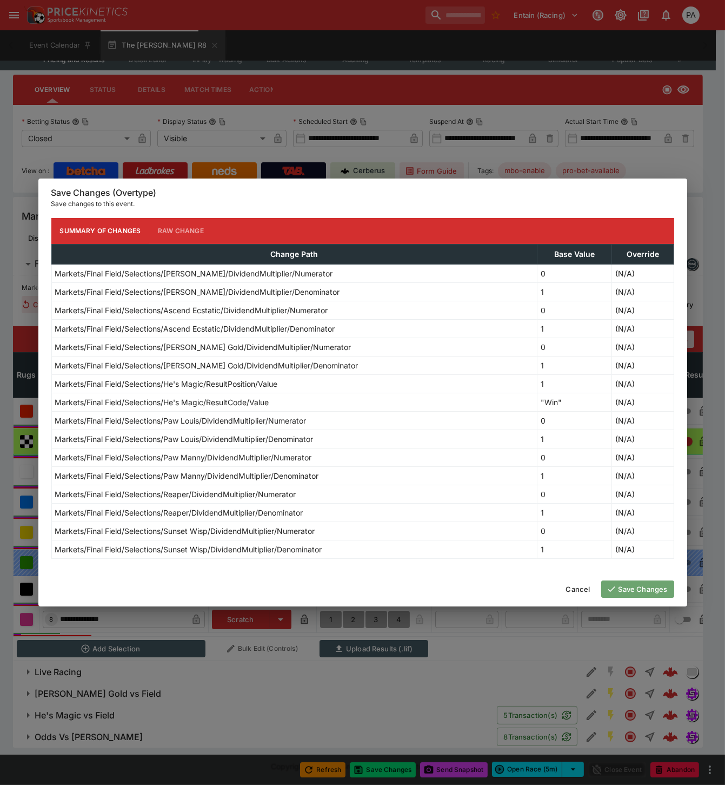
click at [640, 588] on button "Save Changes" at bounding box center [637, 588] width 73 height 17
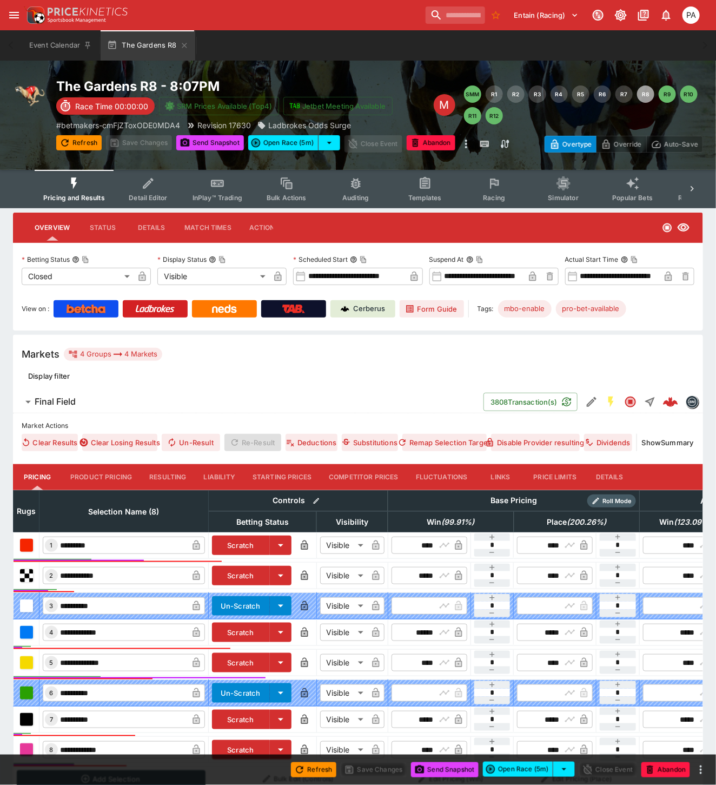
click at [162, 475] on button "Resulting" at bounding box center [168, 477] width 54 height 26
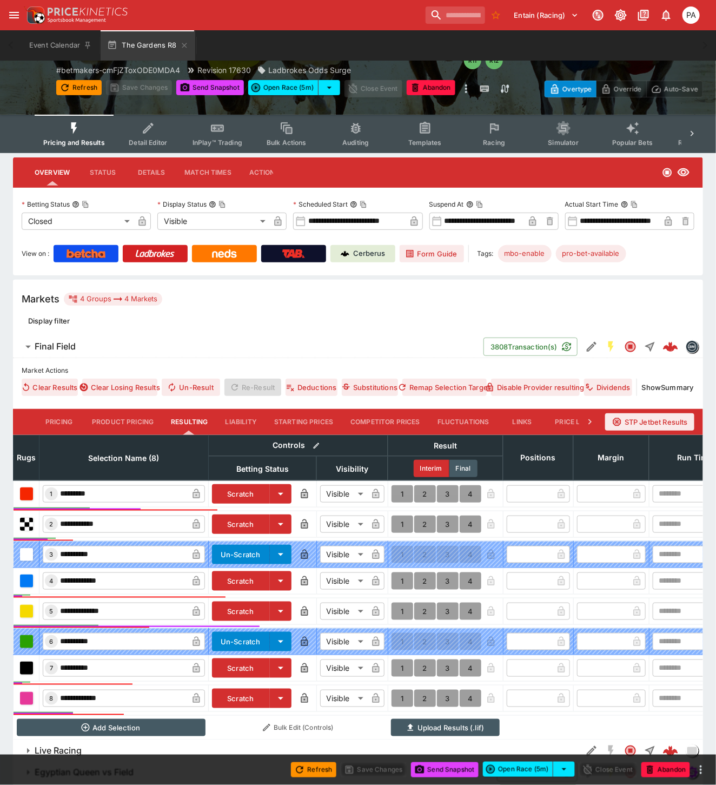
scroll to position [62, 0]
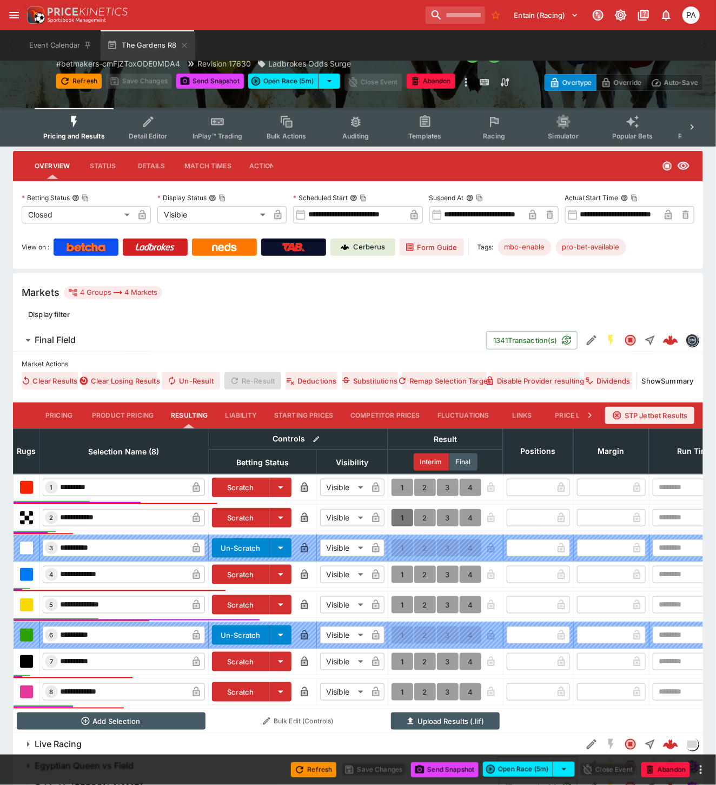
click at [399, 520] on button "1" at bounding box center [403, 517] width 22 height 17
type input "*"
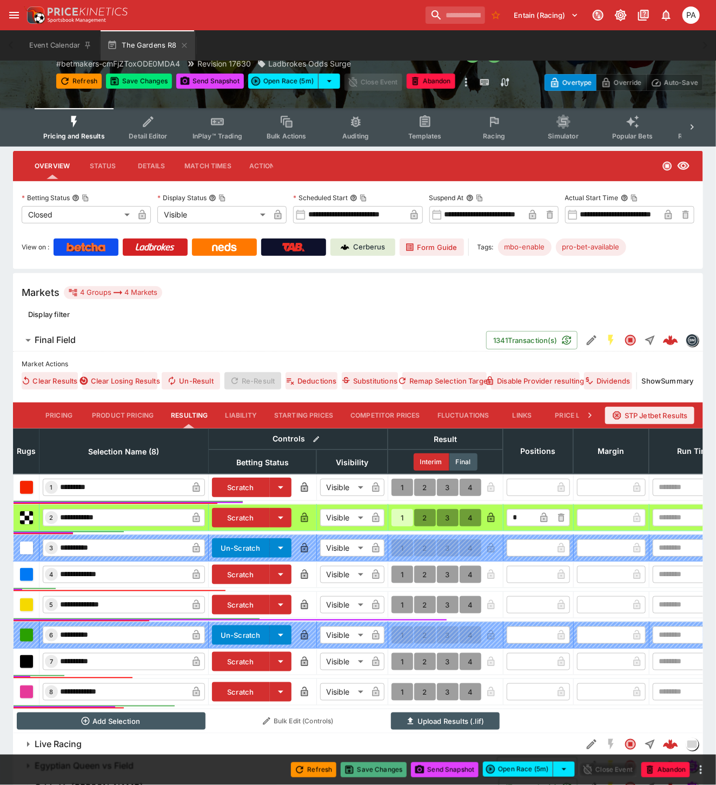
click at [379, 771] on button "Save Changes" at bounding box center [374, 769] width 66 height 15
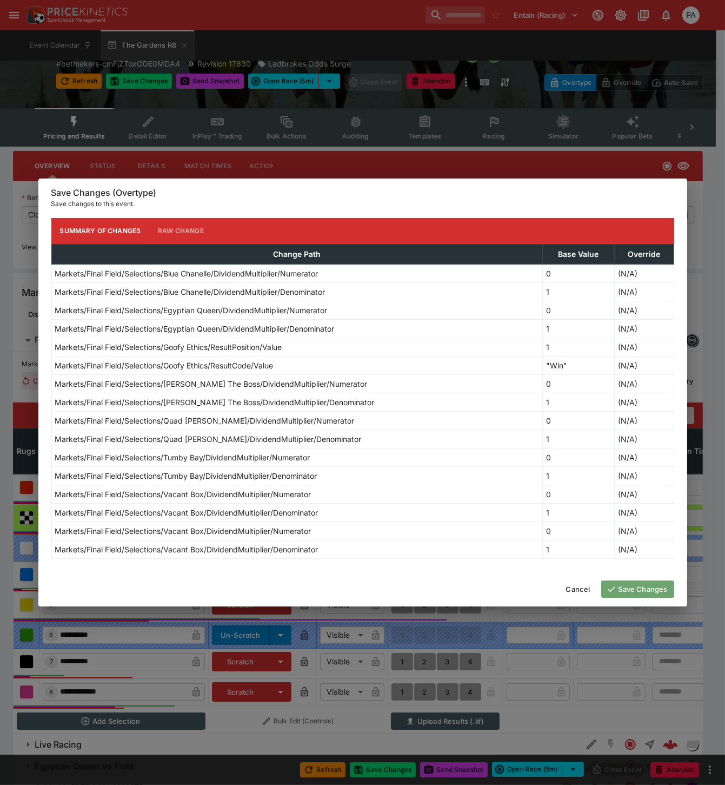
click at [630, 586] on button "Save Changes" at bounding box center [637, 588] width 73 height 17
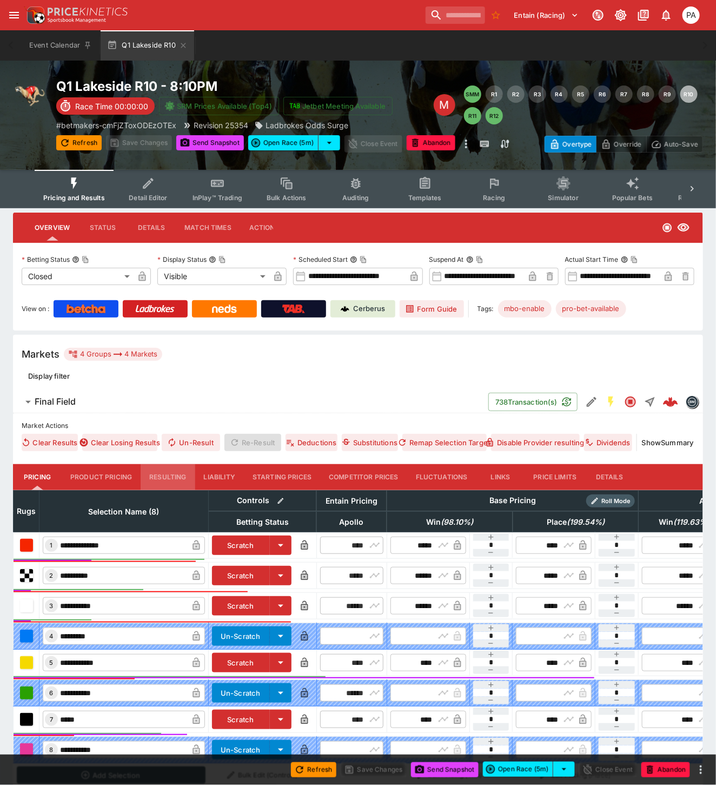
click at [160, 481] on button "Resulting" at bounding box center [168, 477] width 54 height 26
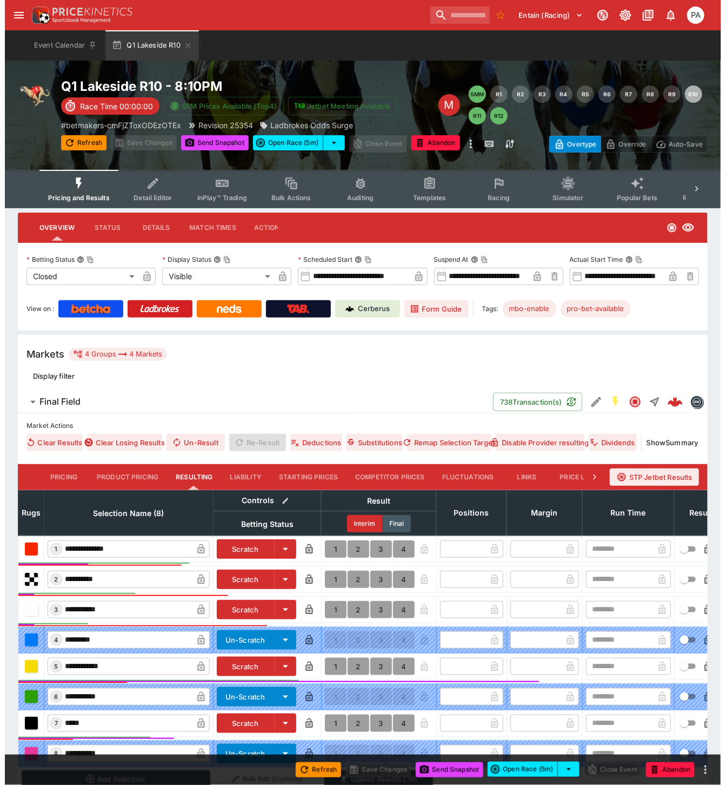
scroll to position [118, 0]
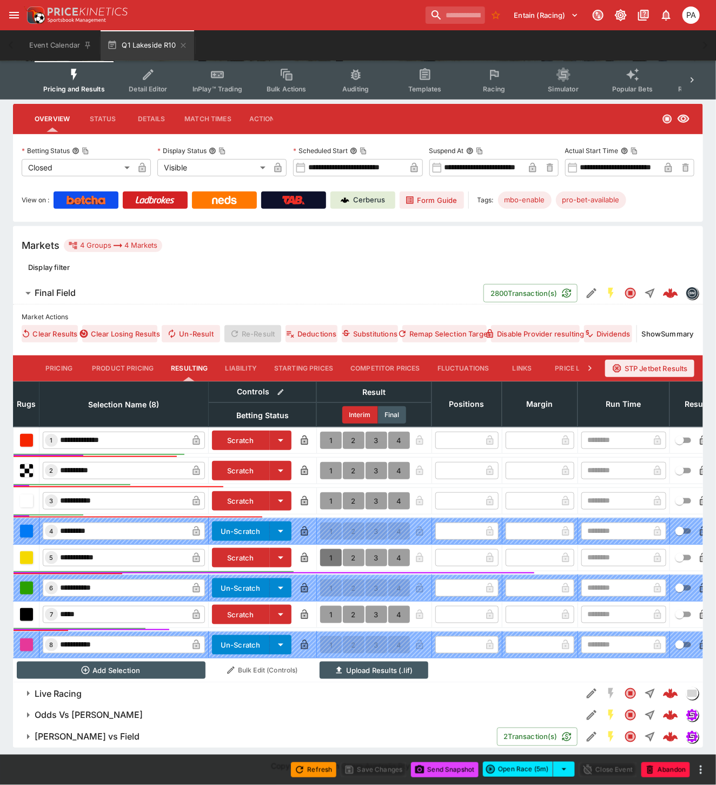
click at [327, 550] on button "1" at bounding box center [331, 557] width 22 height 17
type input "*"
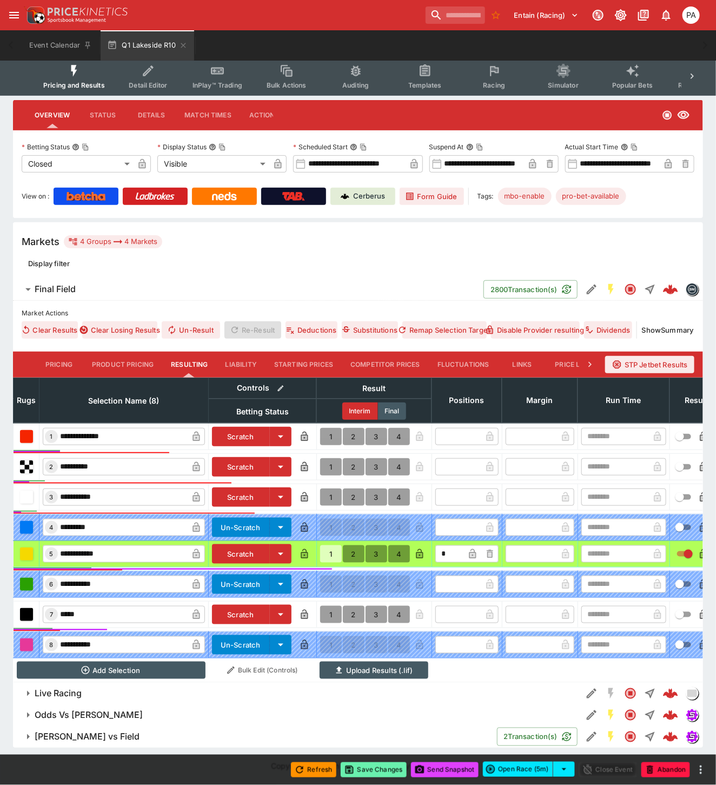
click at [372, 768] on button "Save Changes" at bounding box center [374, 769] width 66 height 15
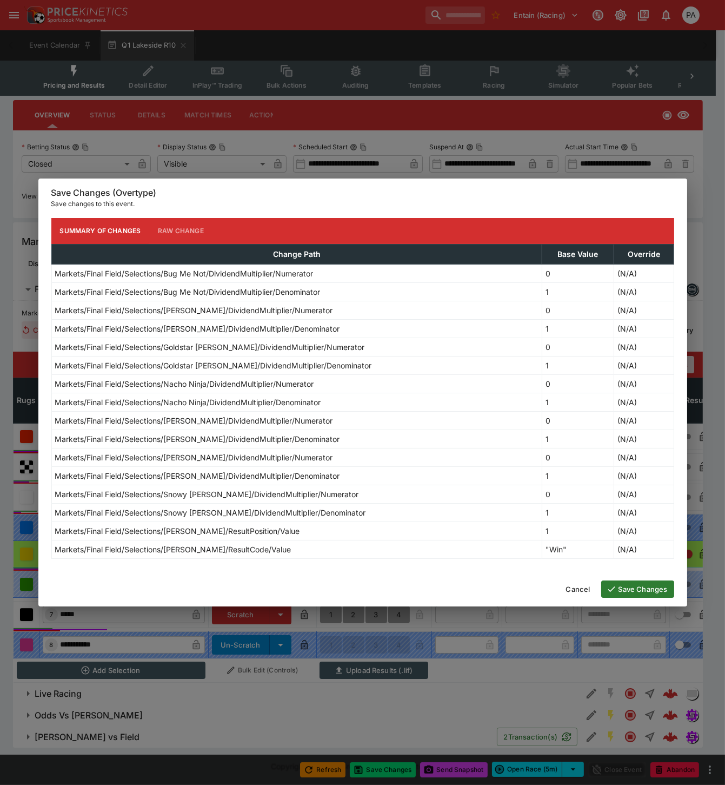
click at [615, 590] on icon "button" at bounding box center [612, 589] width 10 height 10
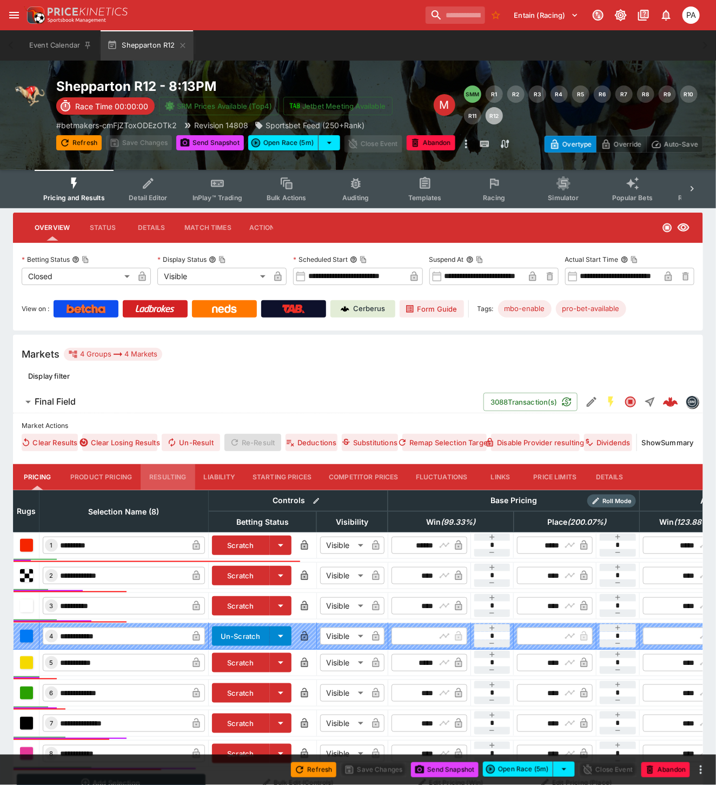
click at [172, 479] on button "Resulting" at bounding box center [168, 477] width 54 height 26
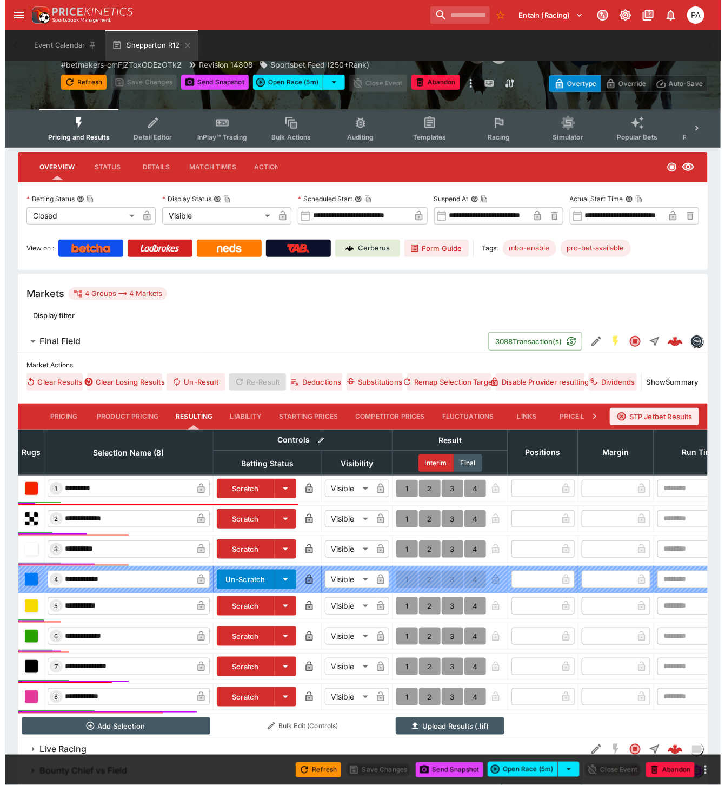
scroll to position [126, 0]
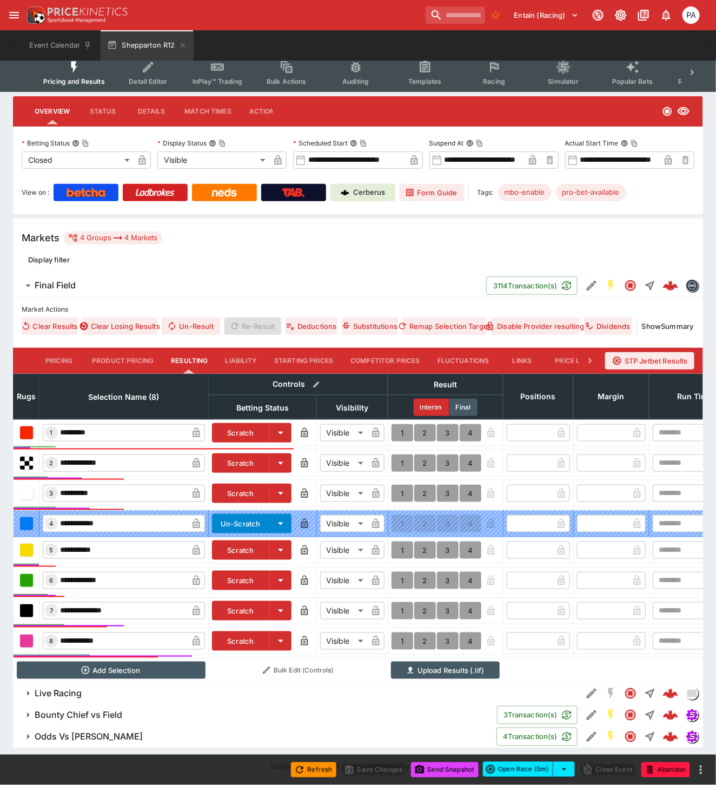
click at [397, 541] on button "1" at bounding box center [403, 549] width 22 height 17
type input "*"
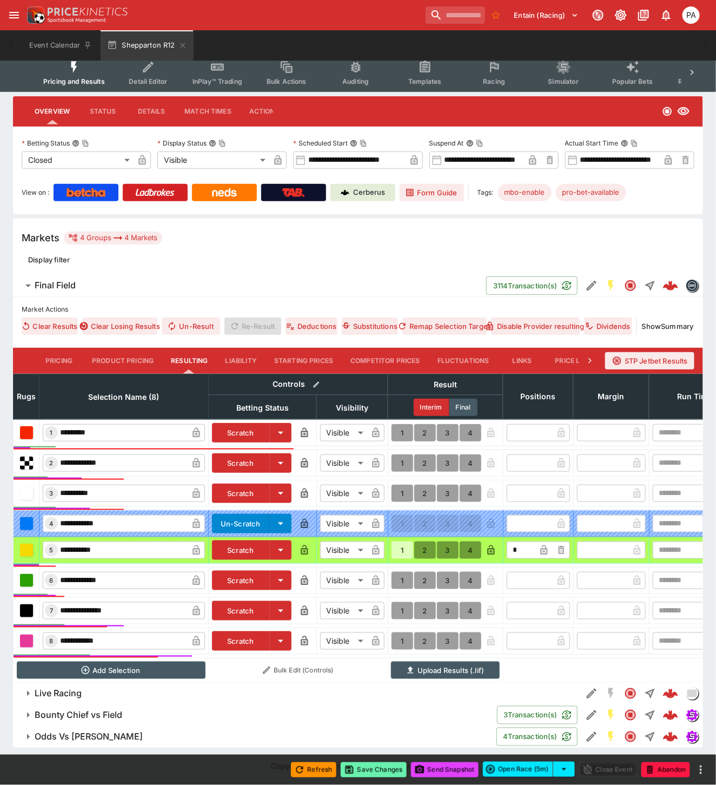
click at [370, 765] on button "Save Changes" at bounding box center [374, 769] width 66 height 15
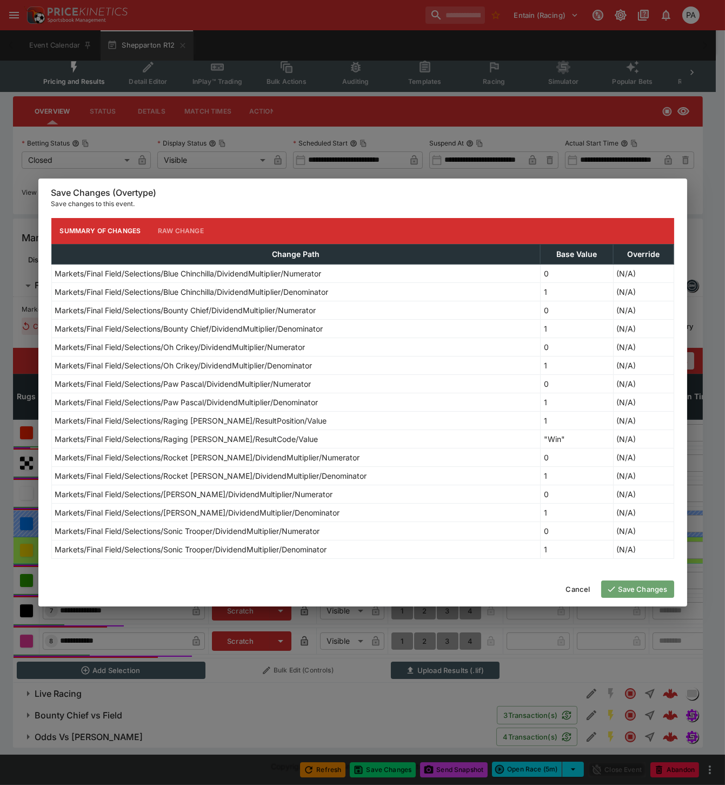
click at [615, 591] on icon "button" at bounding box center [612, 589] width 10 height 10
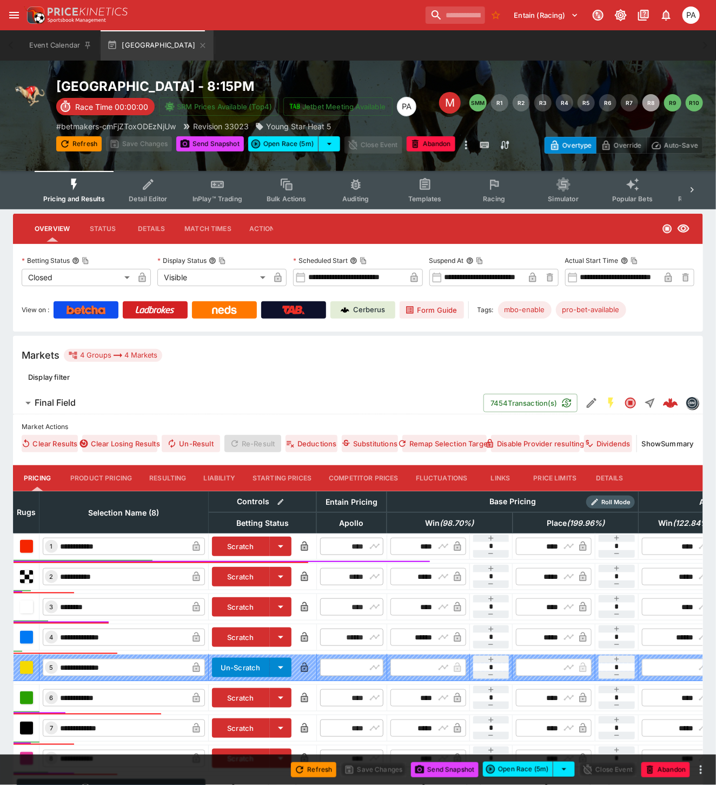
click at [168, 483] on button "Resulting" at bounding box center [168, 478] width 54 height 26
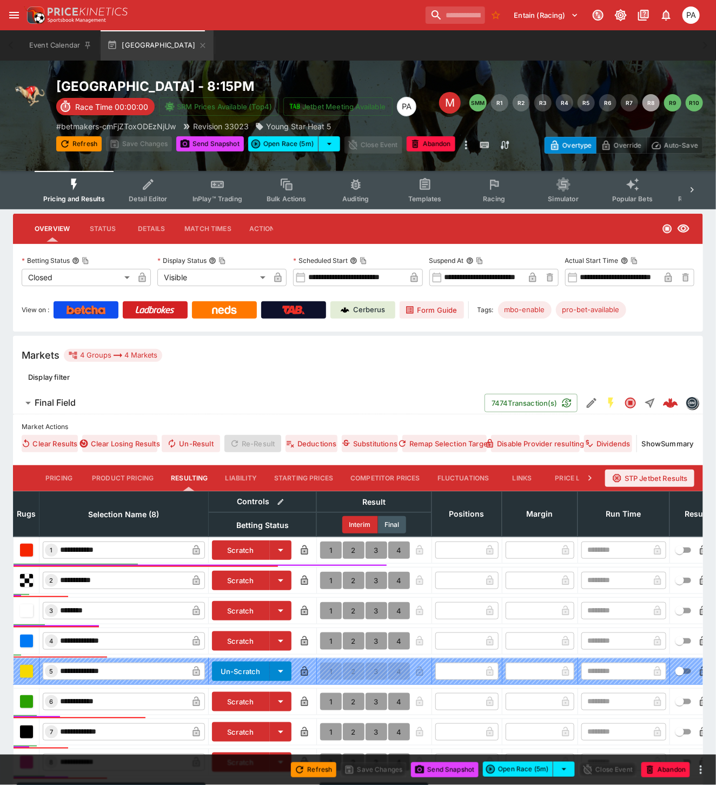
scroll to position [130, 0]
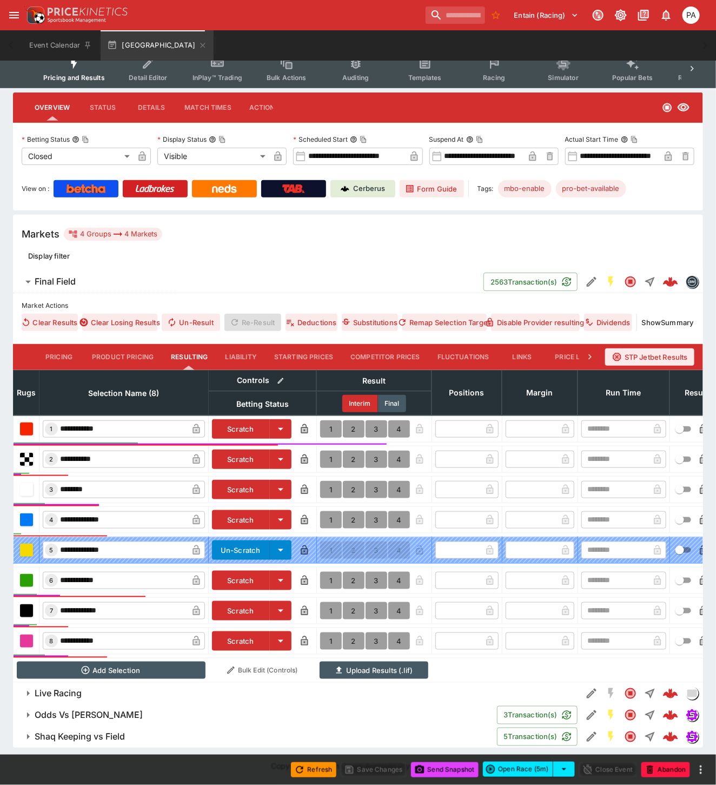
click at [328, 420] on button "1" at bounding box center [331, 428] width 22 height 17
type input "*"
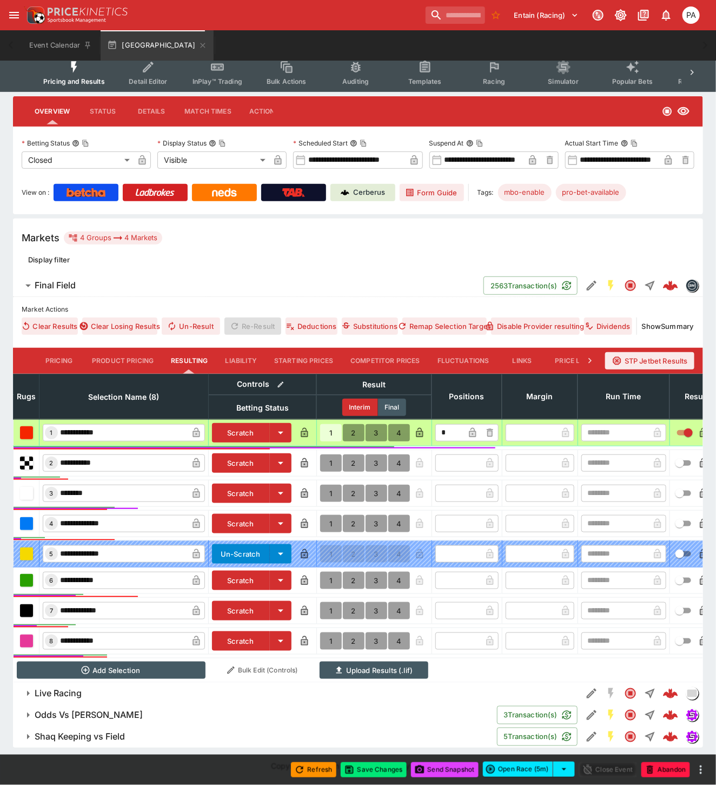
scroll to position [126, 0]
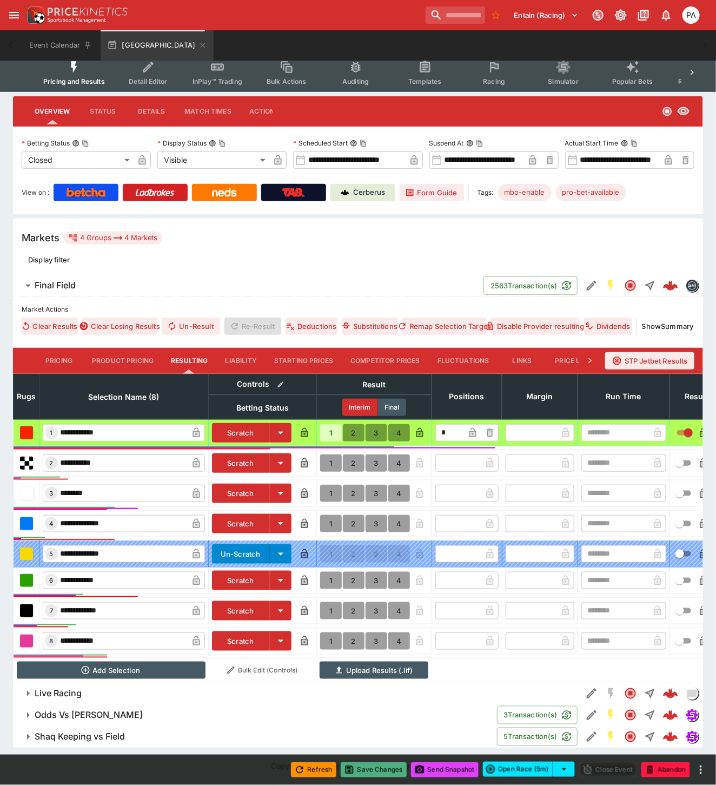
click at [375, 776] on button "Save Changes" at bounding box center [374, 769] width 66 height 15
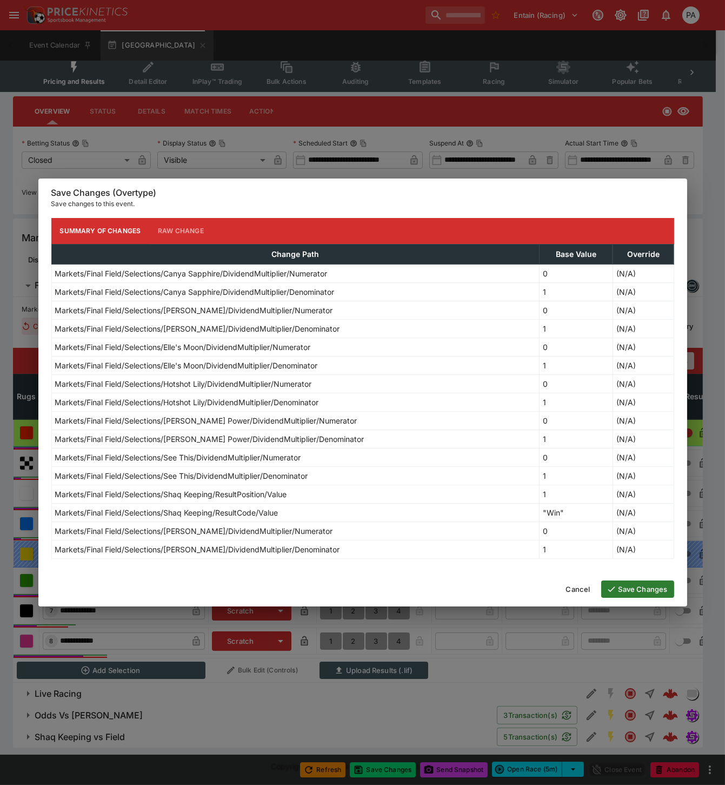
click at [628, 588] on button "Save Changes" at bounding box center [637, 588] width 73 height 17
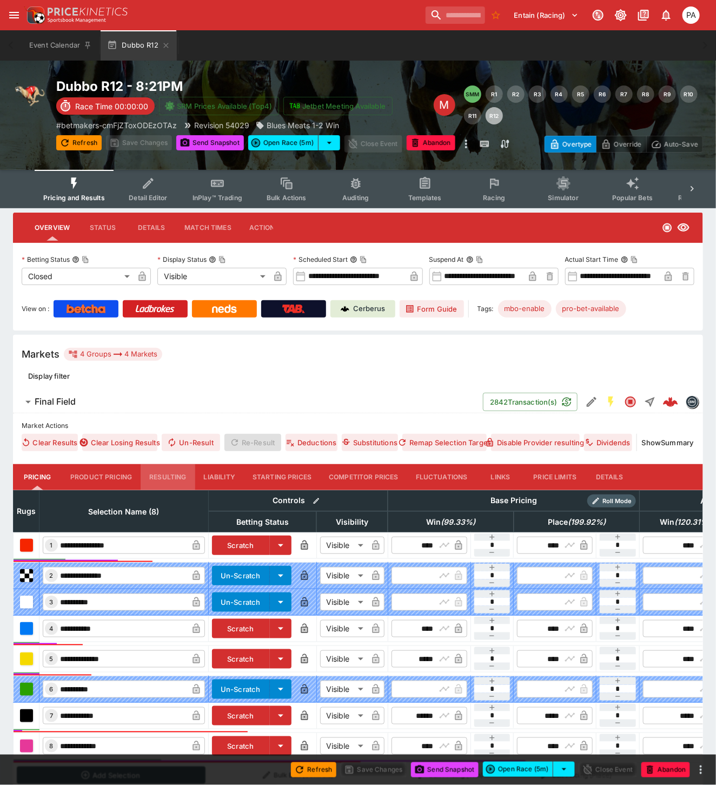
click at [175, 479] on button "Resulting" at bounding box center [168, 477] width 54 height 26
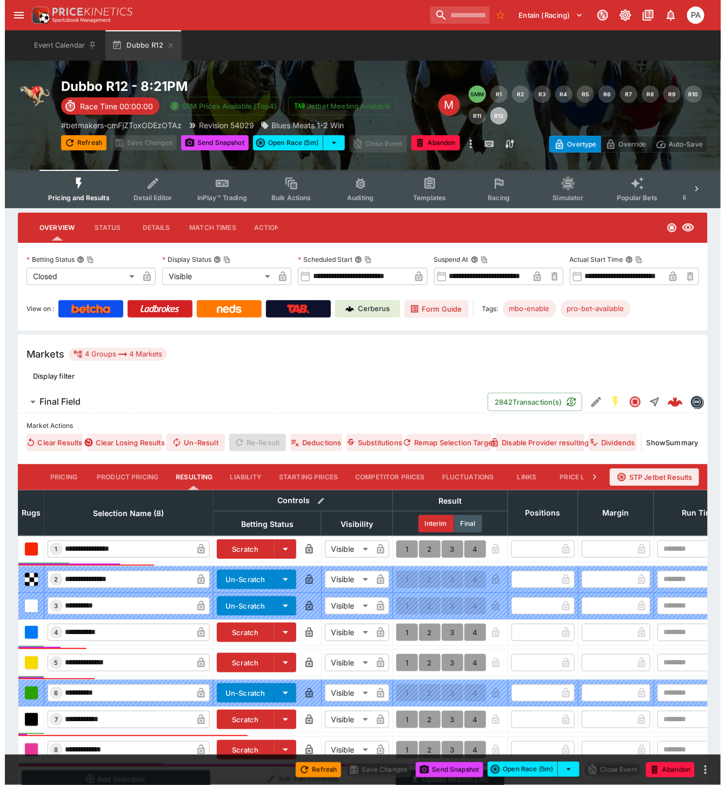
scroll to position [118, 0]
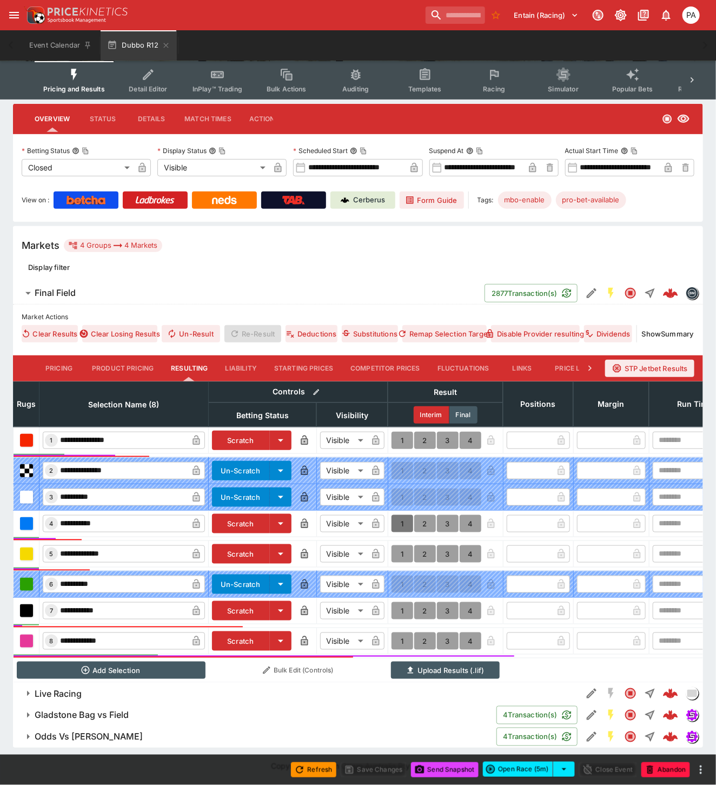
click at [399, 515] on button "1" at bounding box center [403, 523] width 22 height 17
type input "*"
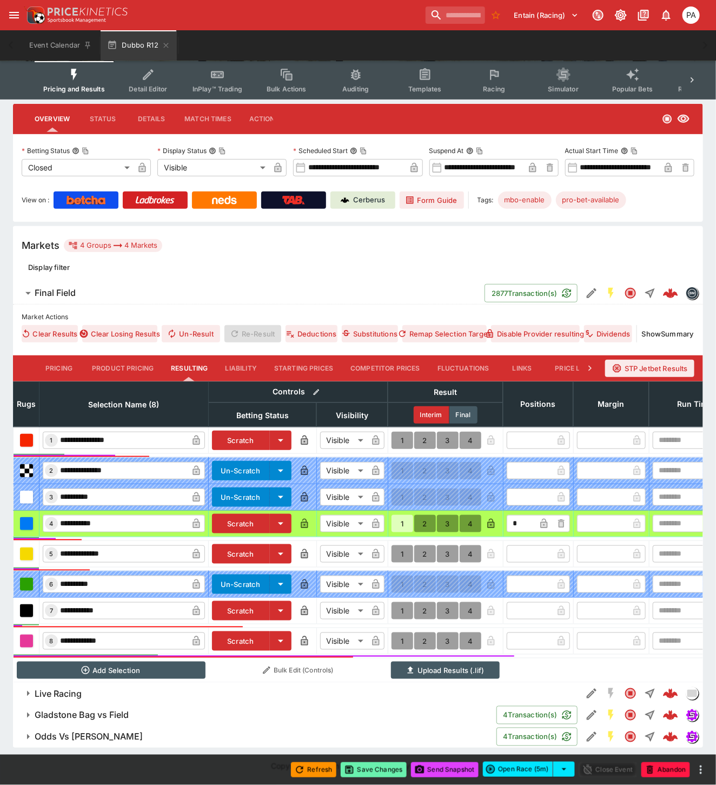
click at [376, 772] on button "Save Changes" at bounding box center [374, 769] width 66 height 15
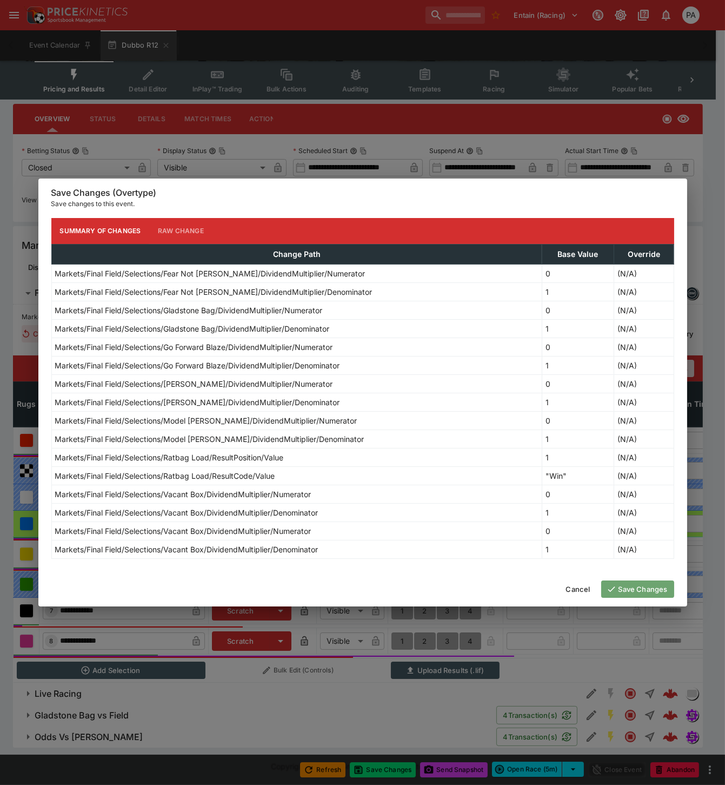
click at [644, 588] on button "Save Changes" at bounding box center [637, 588] width 73 height 17
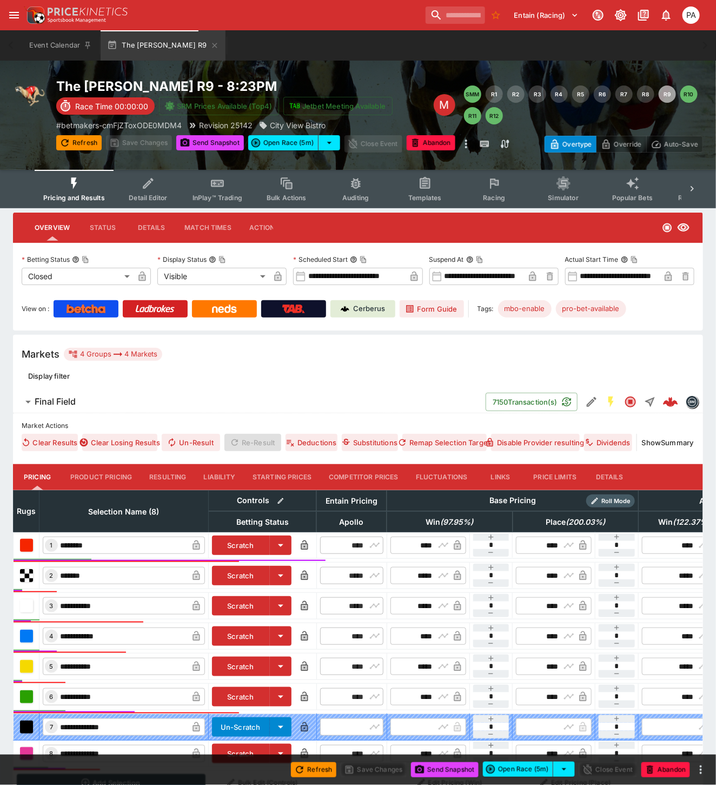
click at [165, 480] on button "Resulting" at bounding box center [168, 477] width 54 height 26
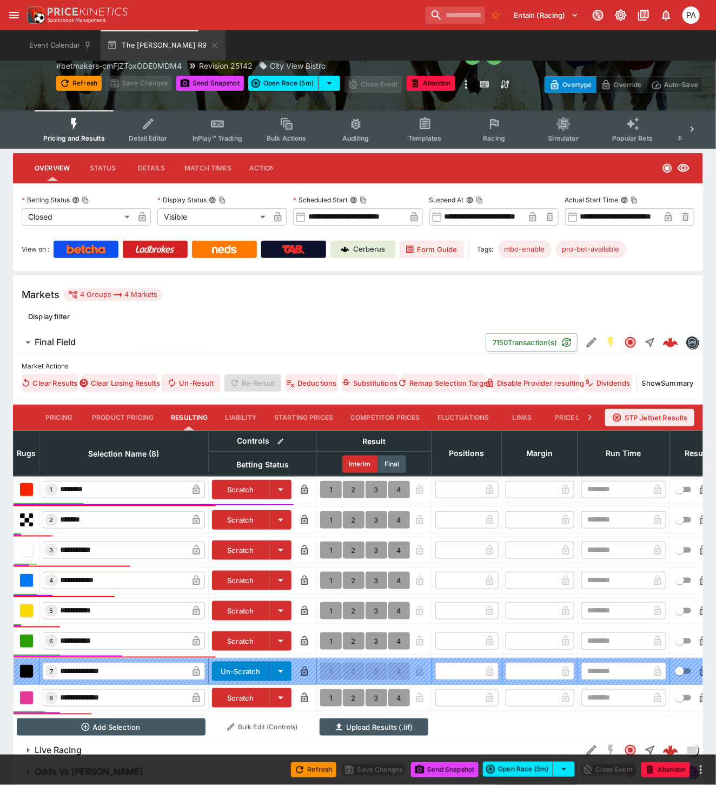
scroll to position [126, 0]
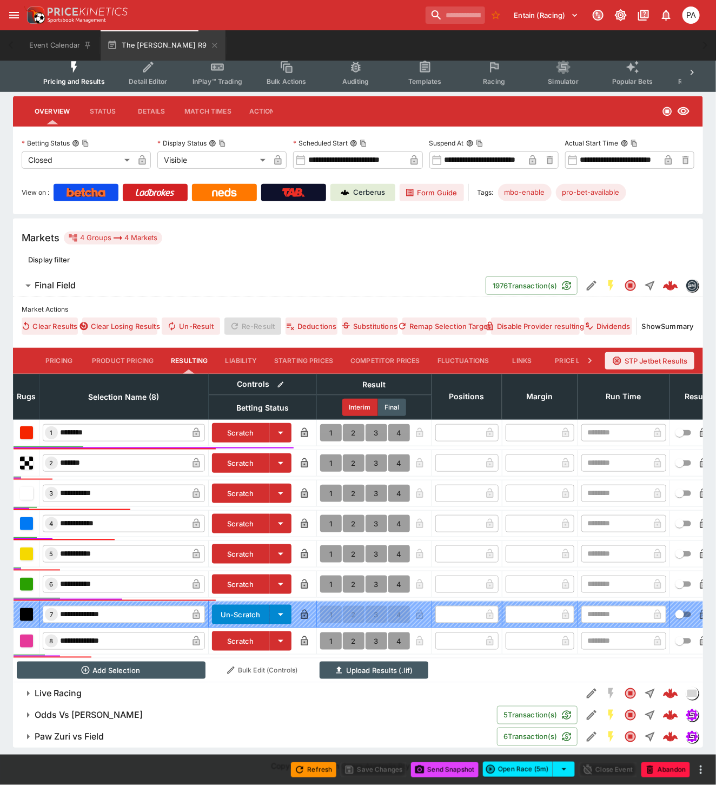
click at [328, 424] on button "1" at bounding box center [331, 432] width 22 height 17
type input "*"
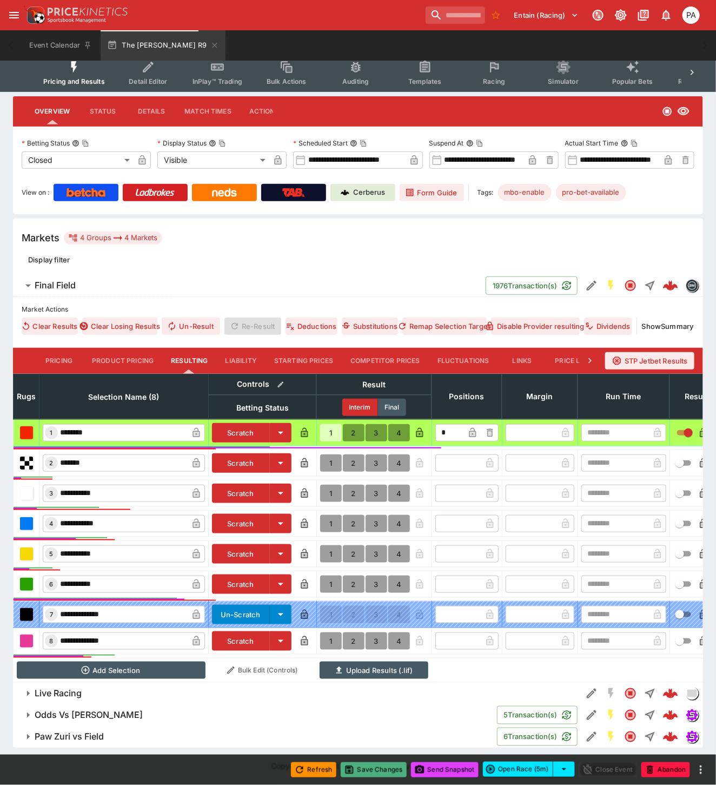
click at [373, 771] on button "Save Changes" at bounding box center [374, 769] width 66 height 15
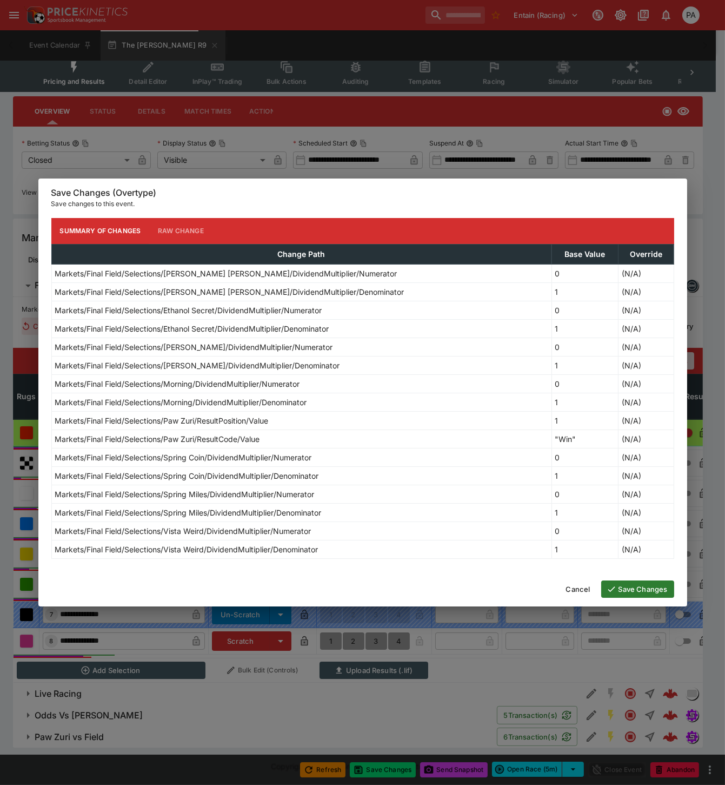
click at [631, 589] on button "Save Changes" at bounding box center [637, 588] width 73 height 17
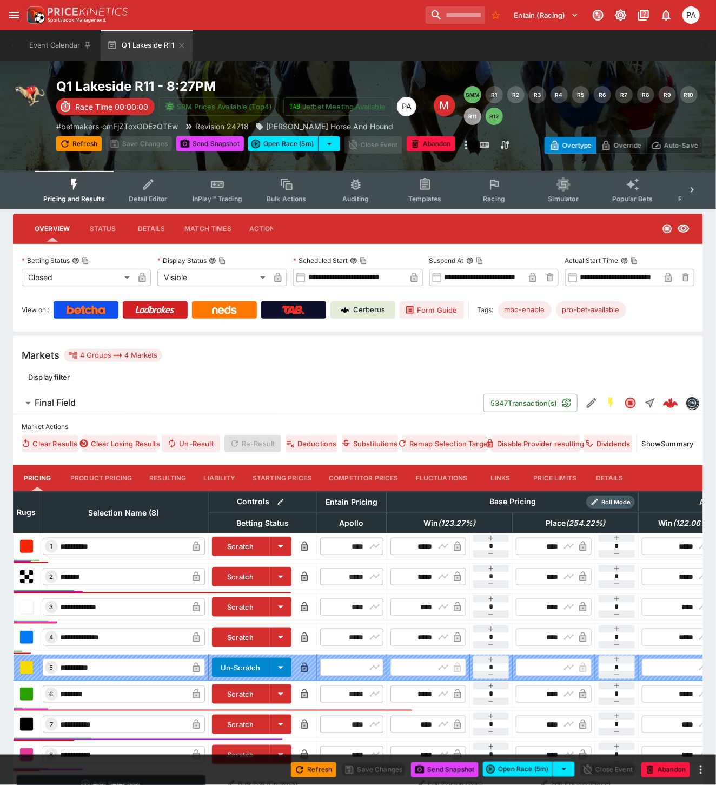
click at [155, 472] on button "Resulting" at bounding box center [168, 478] width 54 height 26
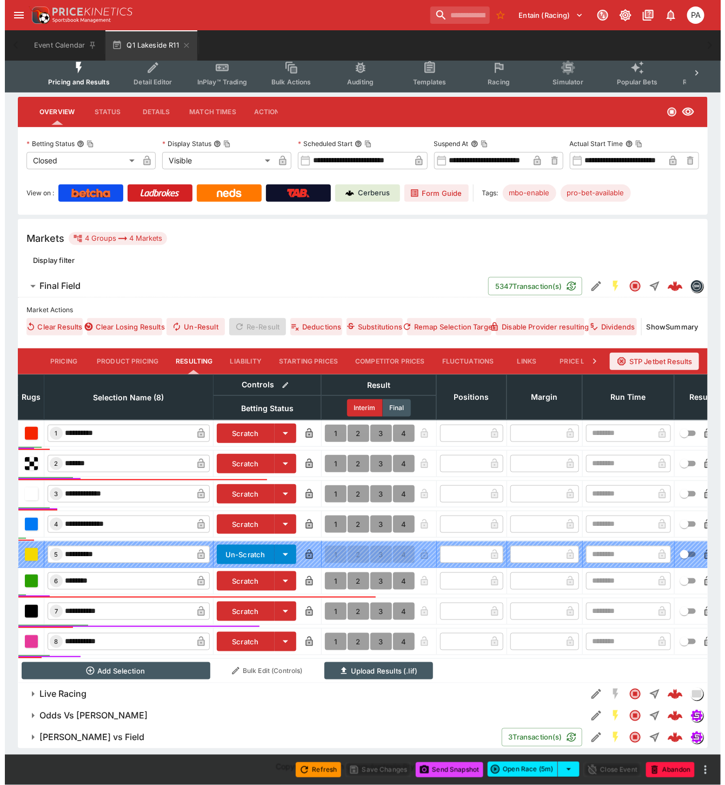
scroll to position [126, 0]
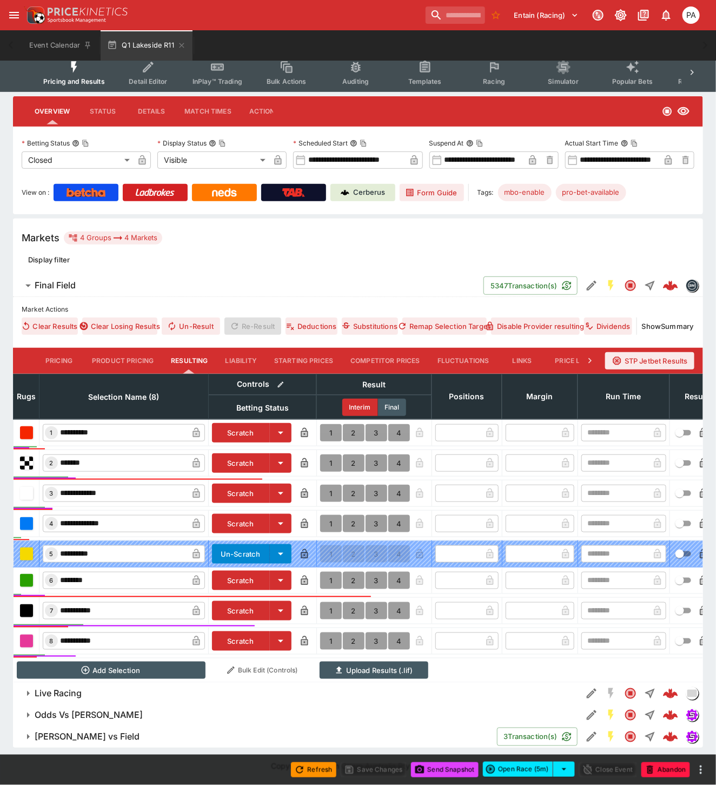
click at [326, 602] on button "1" at bounding box center [331, 610] width 22 height 17
type input "*"
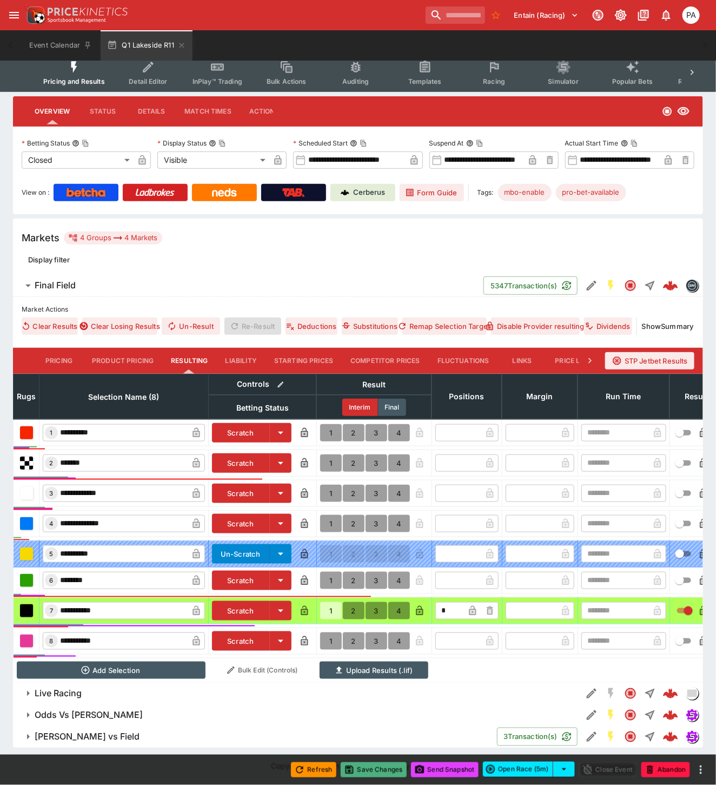
click at [370, 770] on button "Save Changes" at bounding box center [374, 769] width 66 height 15
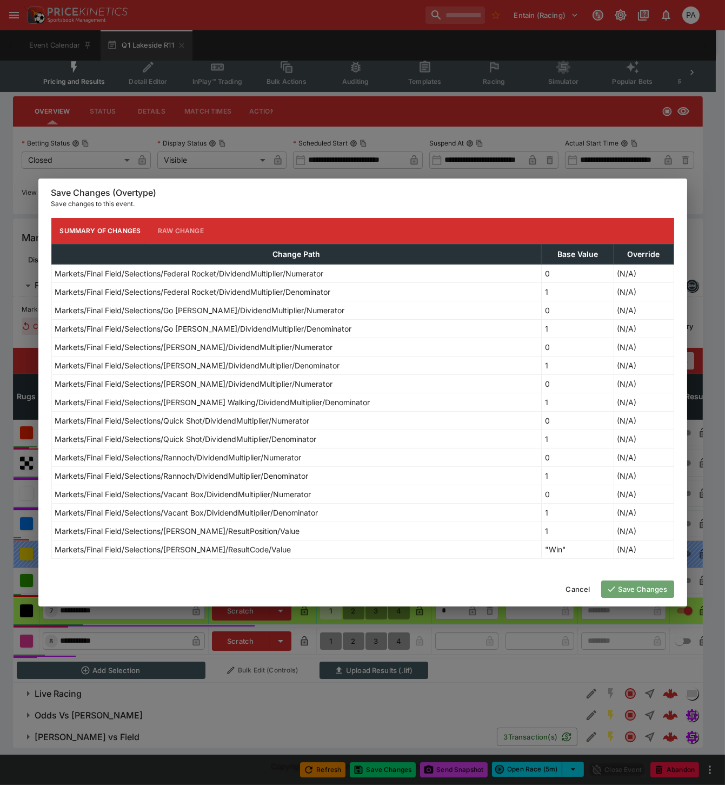
click at [627, 590] on button "Save Changes" at bounding box center [637, 588] width 73 height 17
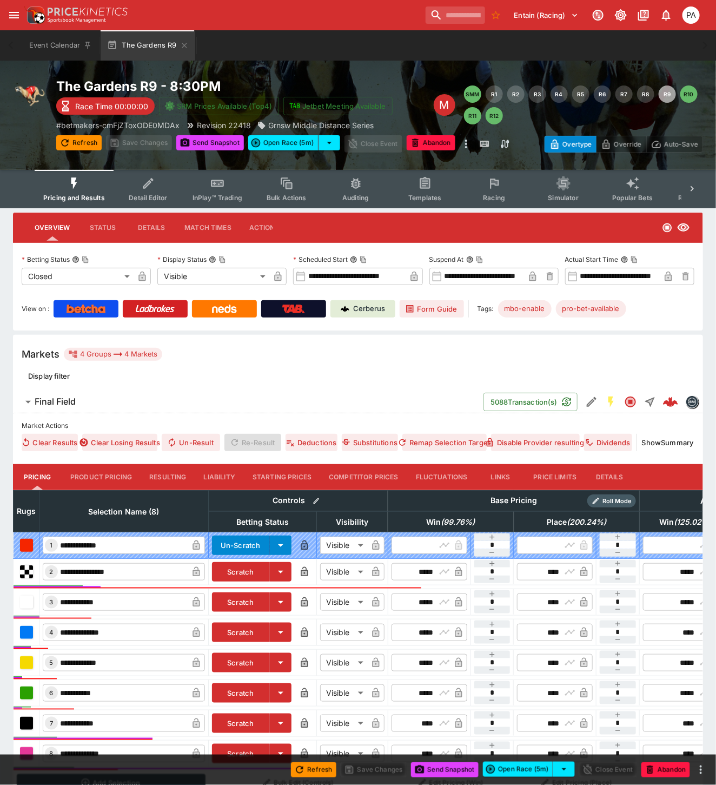
click at [168, 478] on button "Resulting" at bounding box center [168, 477] width 54 height 26
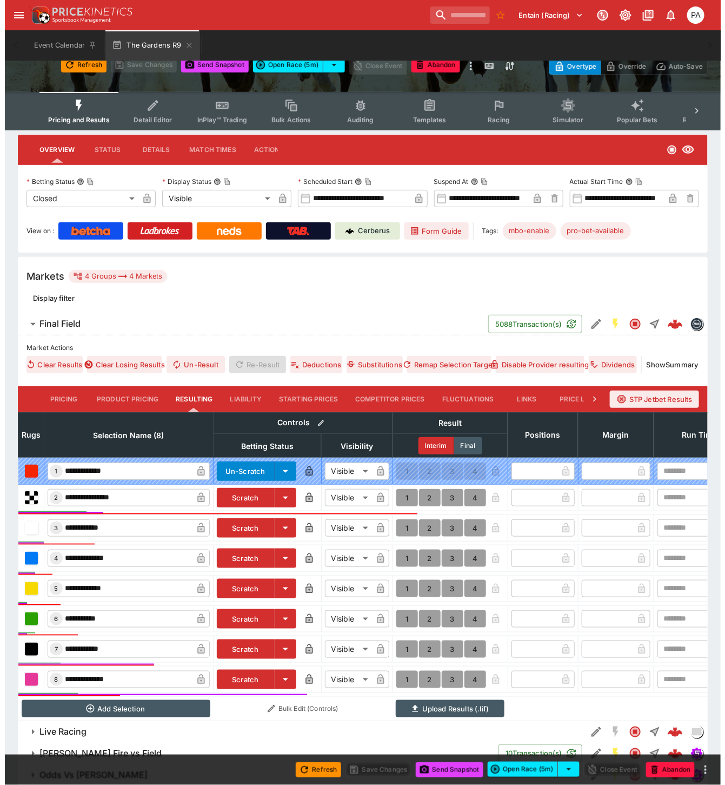
scroll to position [126, 0]
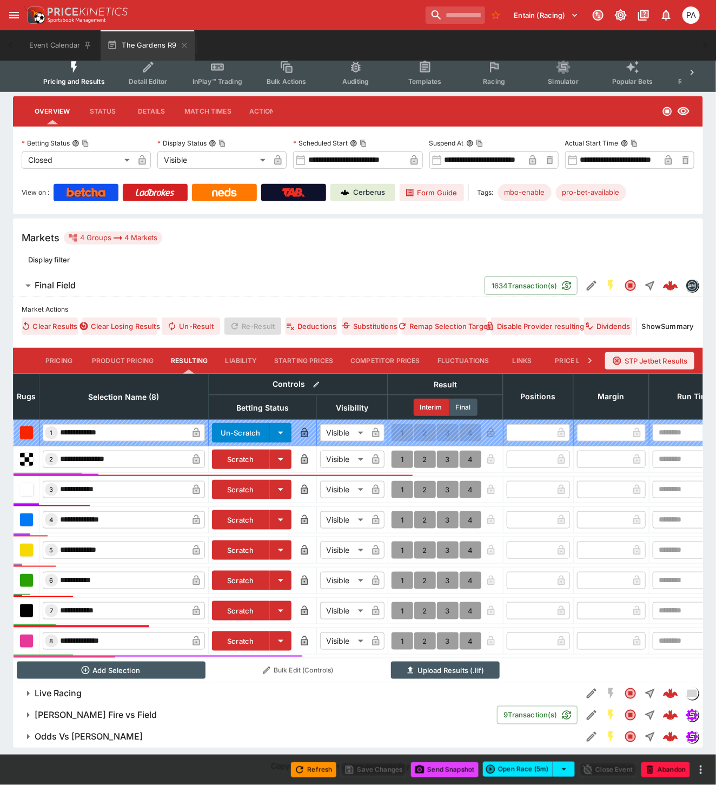
click at [397, 632] on button "1" at bounding box center [403, 640] width 22 height 17
type input "*"
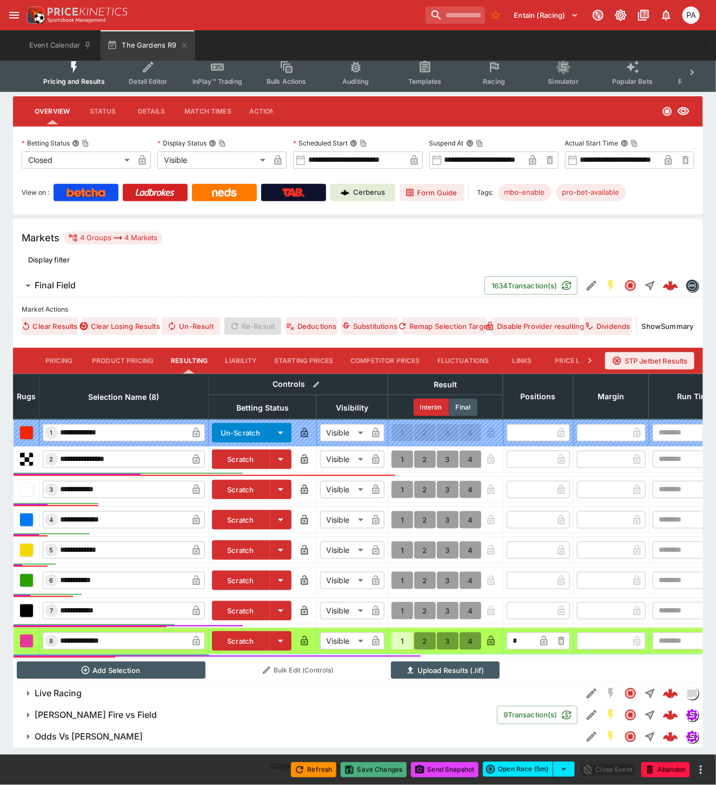
click at [376, 767] on button "Save Changes" at bounding box center [374, 769] width 66 height 15
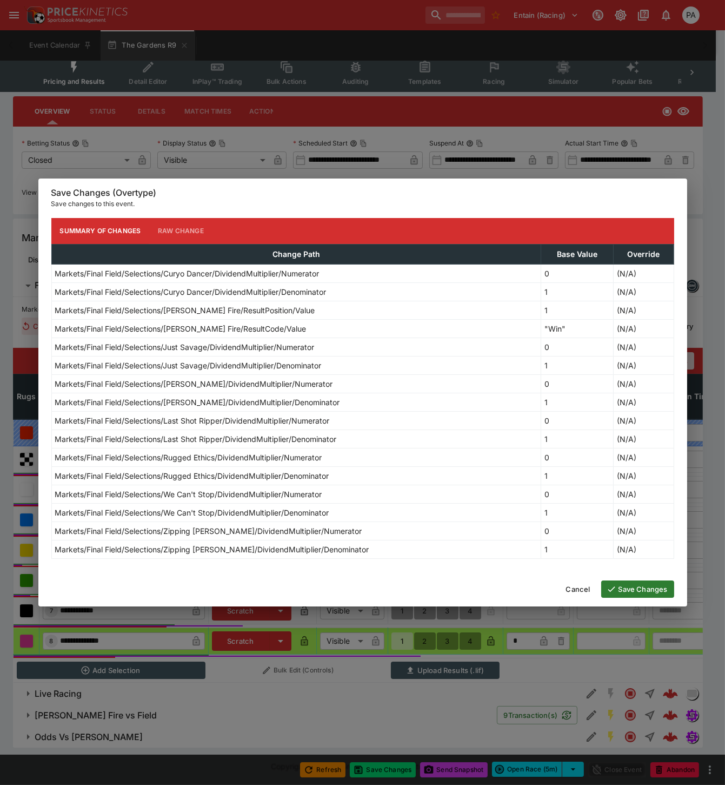
click at [630, 590] on button "Save Changes" at bounding box center [637, 588] width 73 height 17
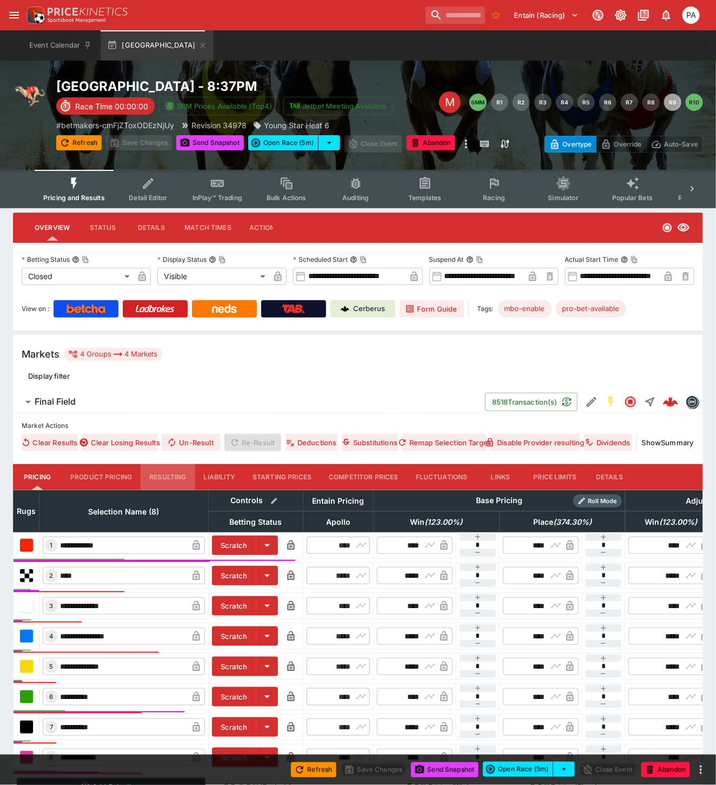
click at [170, 479] on button "Resulting" at bounding box center [168, 477] width 54 height 26
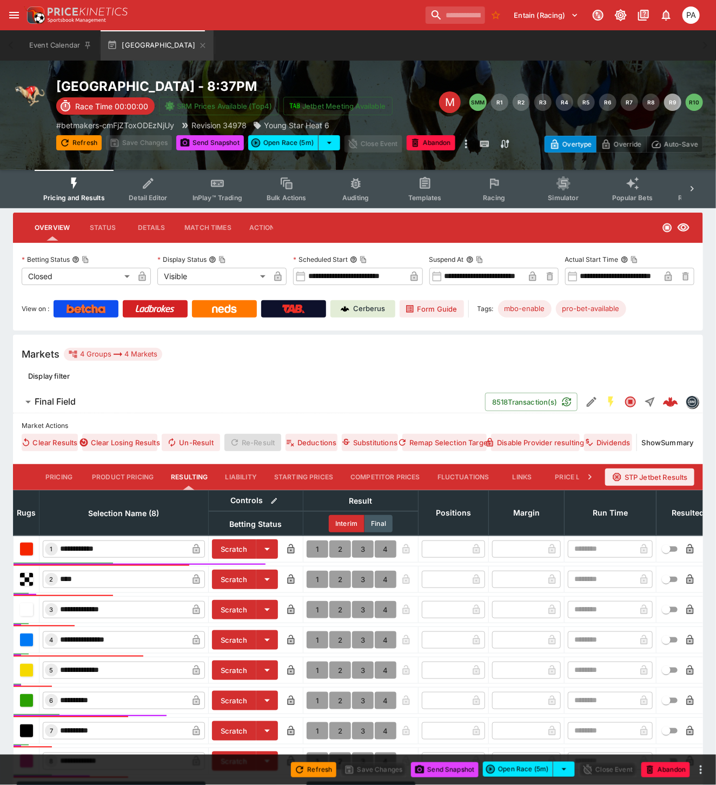
scroll to position [130, 0]
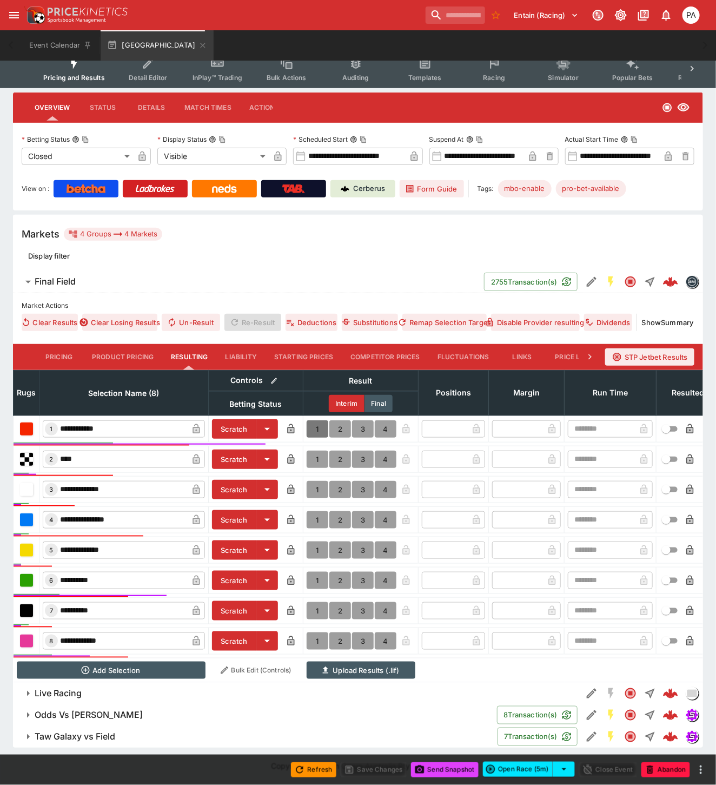
click at [317, 420] on button "1" at bounding box center [318, 428] width 22 height 17
type input "*"
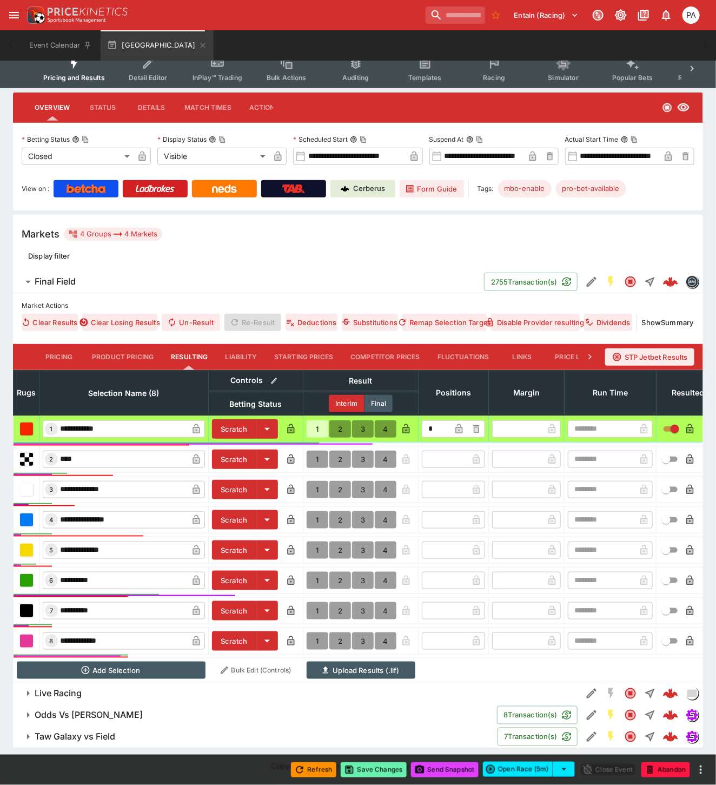
click at [376, 769] on button "Save Changes" at bounding box center [374, 769] width 66 height 15
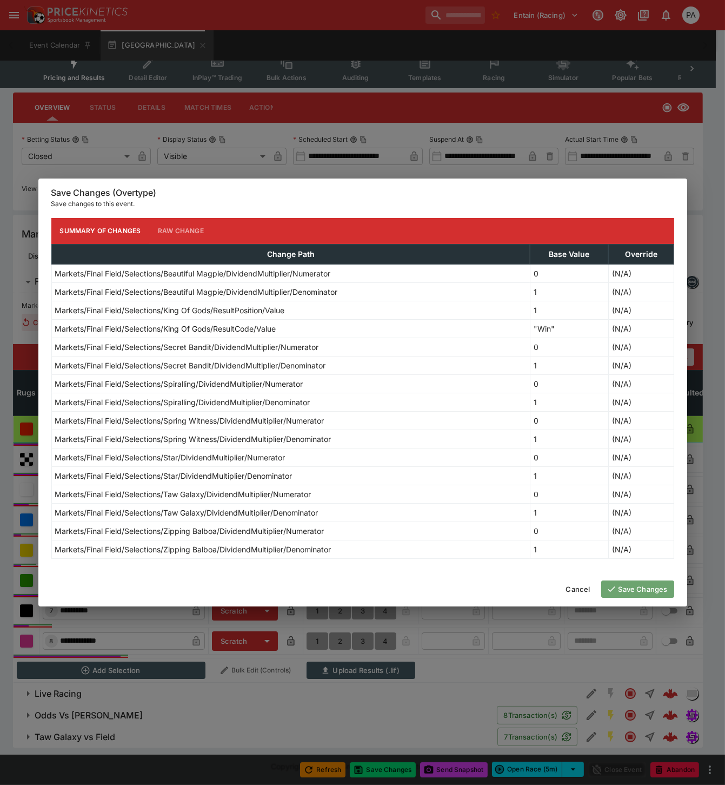
click at [637, 591] on button "Save Changes" at bounding box center [637, 588] width 73 height 17
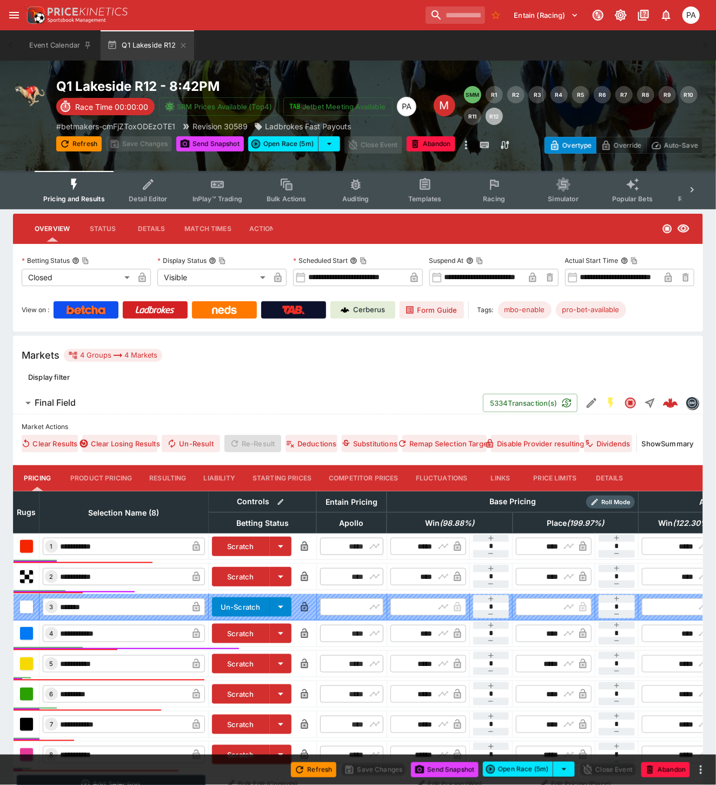
click at [163, 480] on button "Resulting" at bounding box center [168, 478] width 54 height 26
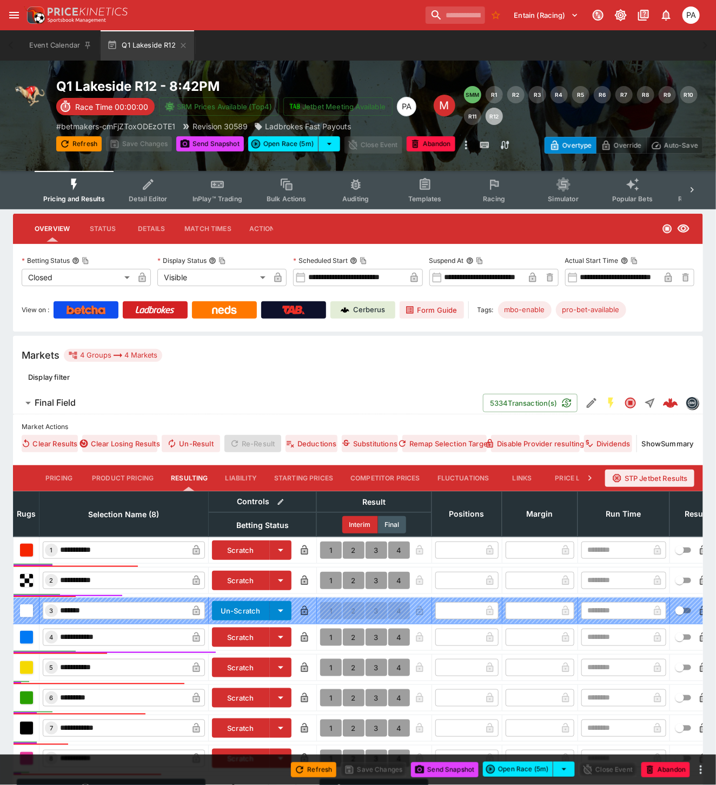
scroll to position [126, 0]
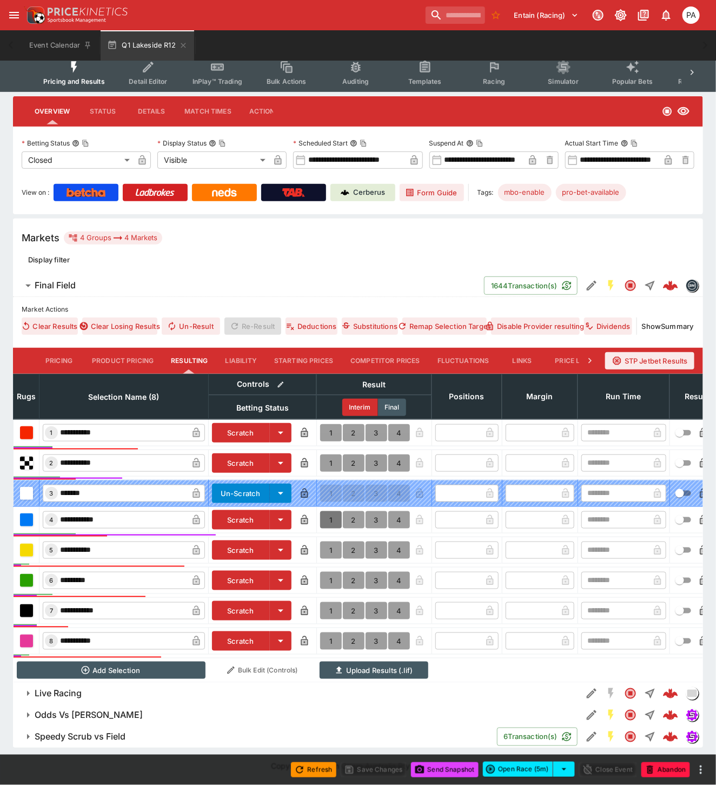
click at [327, 511] on button "1" at bounding box center [331, 519] width 22 height 17
type input "*"
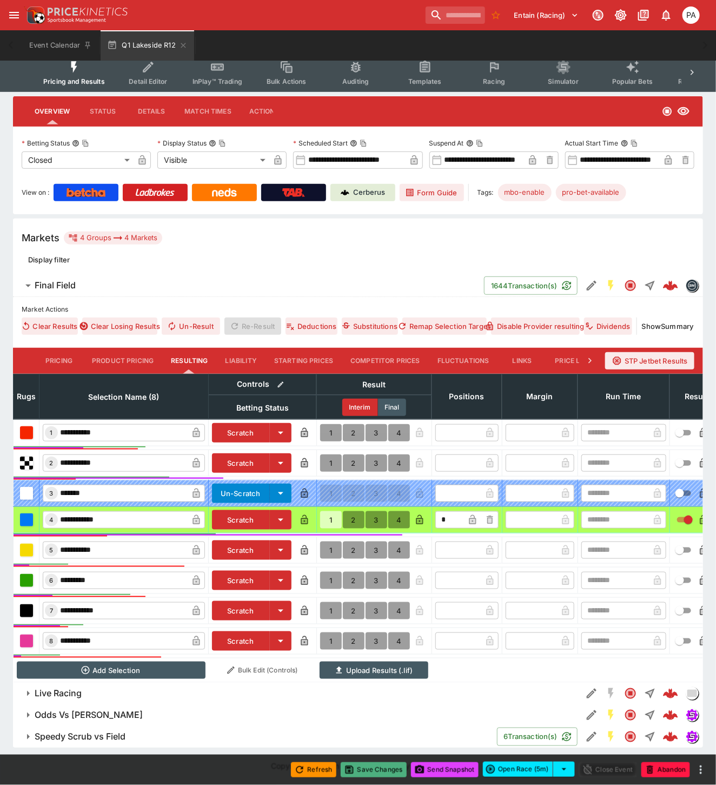
click at [371, 772] on button "Save Changes" at bounding box center [374, 769] width 66 height 15
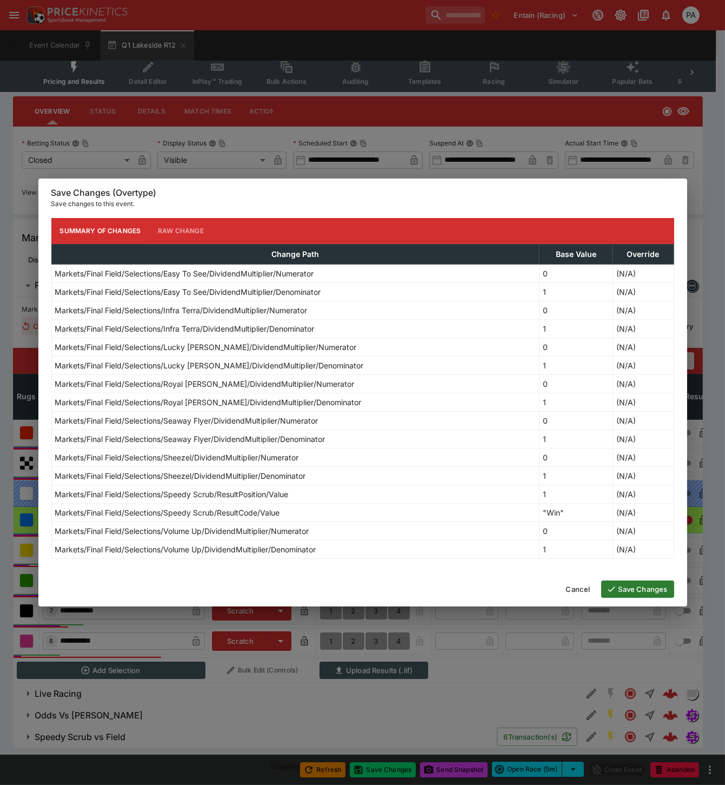
click at [627, 591] on button "Save Changes" at bounding box center [637, 588] width 73 height 17
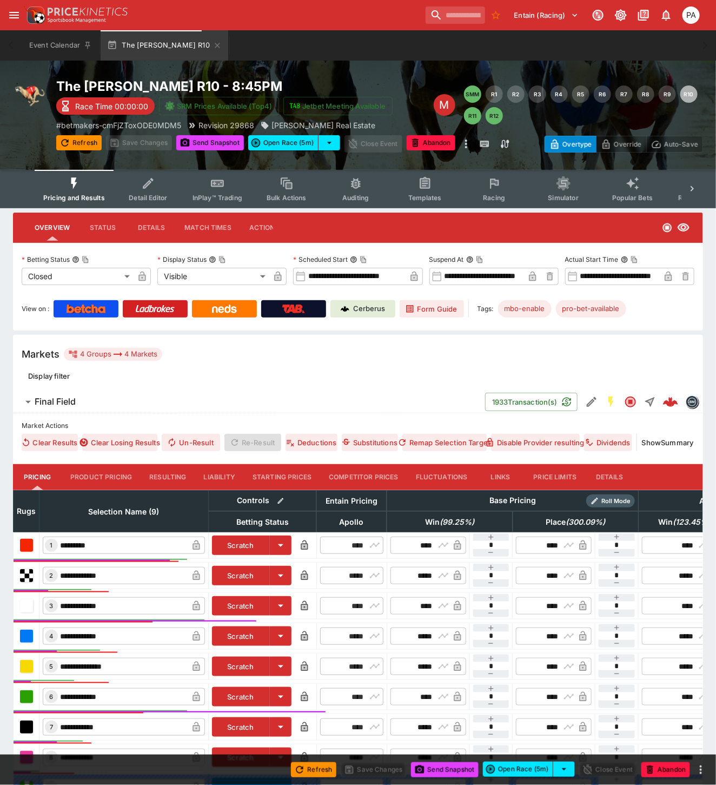
click at [169, 479] on button "Resulting" at bounding box center [168, 477] width 54 height 26
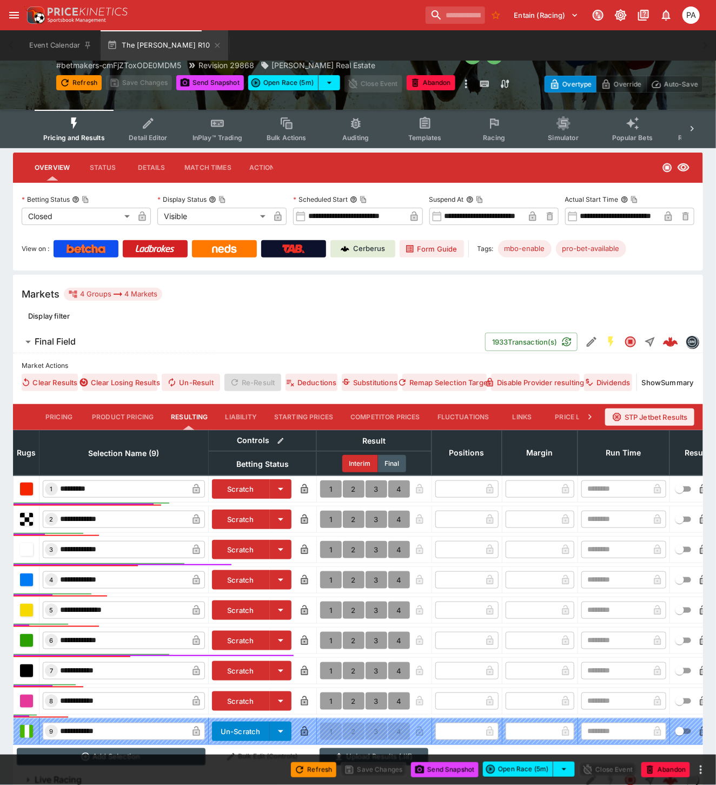
scroll to position [156, 0]
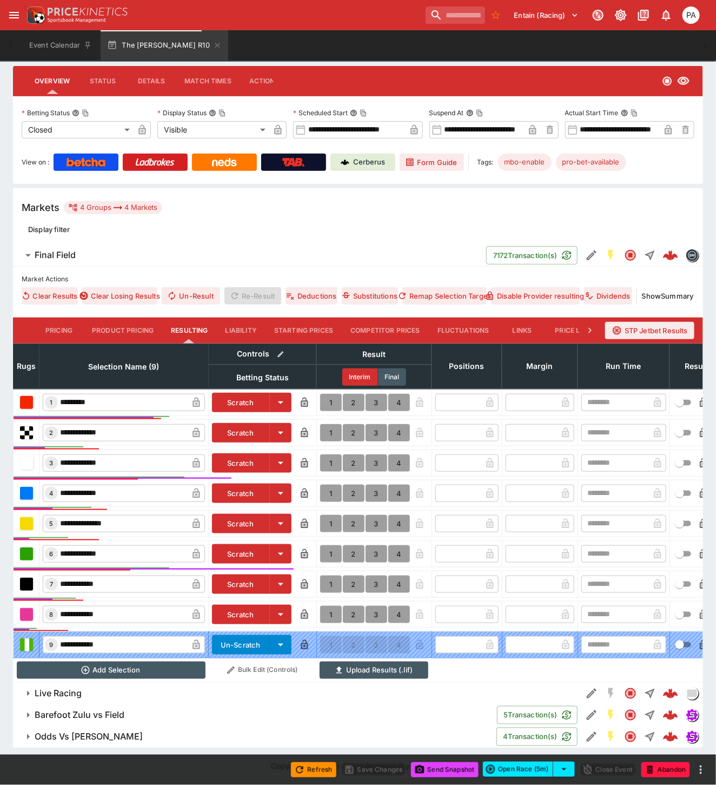
click at [327, 545] on button "1" at bounding box center [331, 553] width 22 height 17
type input "*"
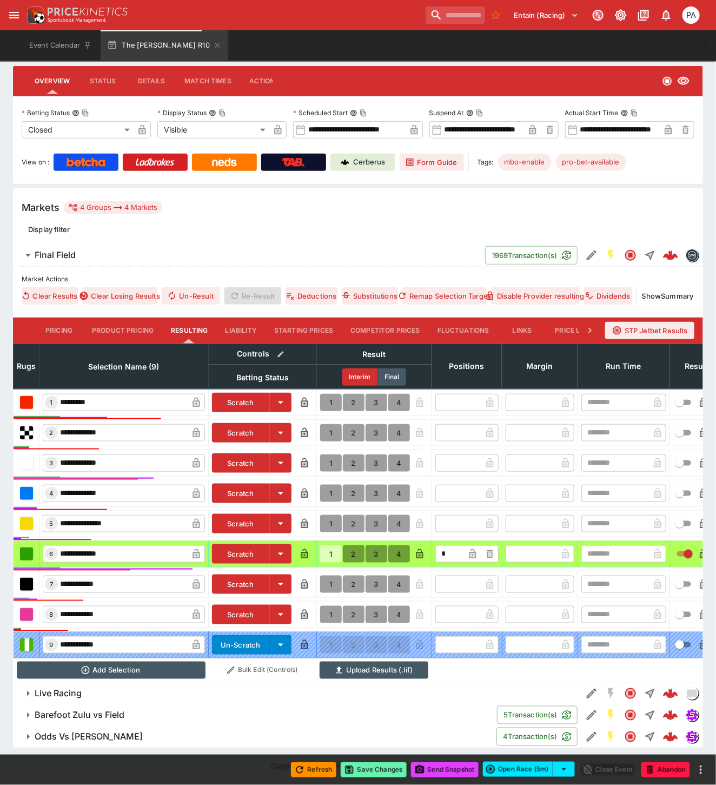
click at [374, 767] on button "Save Changes" at bounding box center [374, 769] width 66 height 15
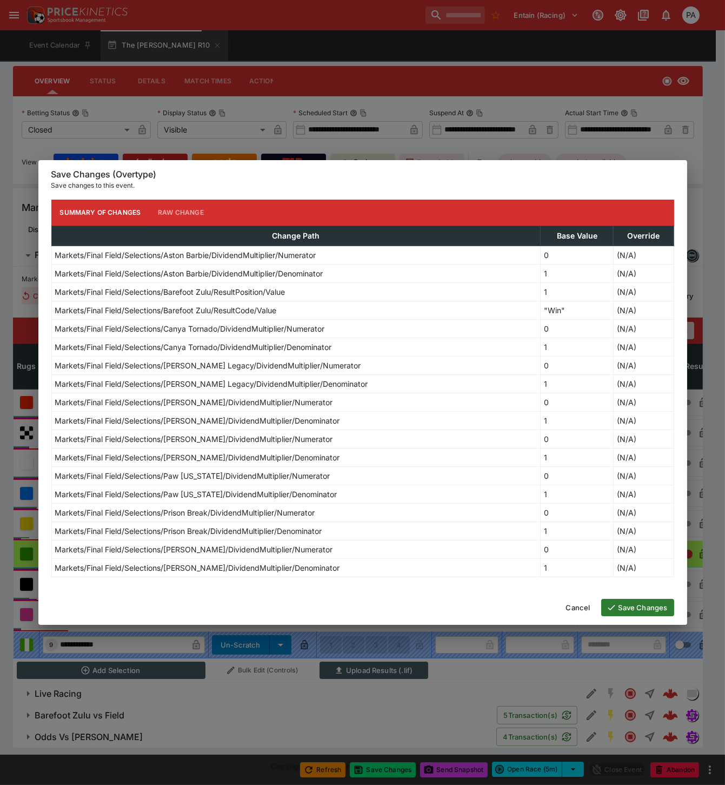
click at [633, 610] on button "Save Changes" at bounding box center [637, 607] width 73 height 17
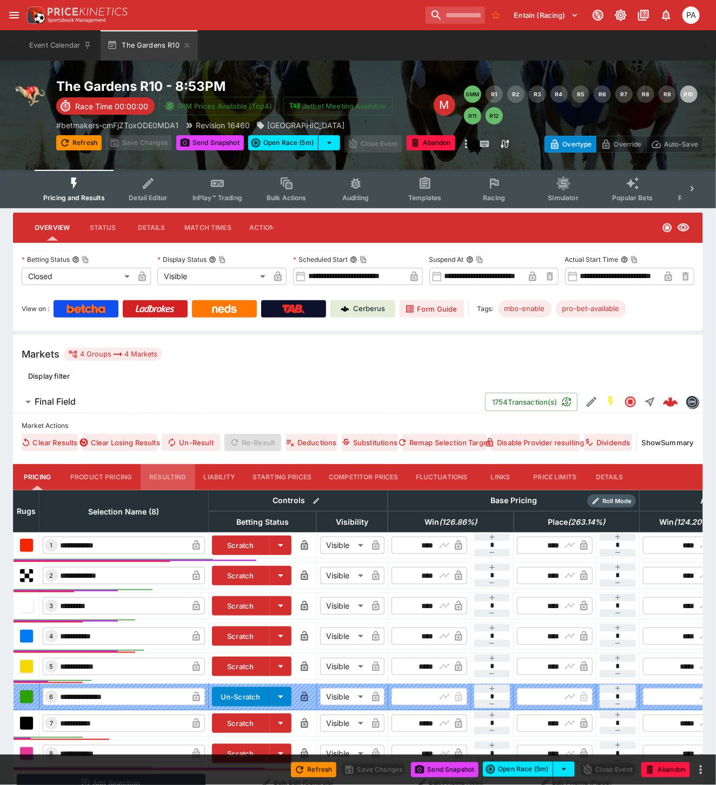
click at [171, 475] on button "Resulting" at bounding box center [168, 477] width 54 height 26
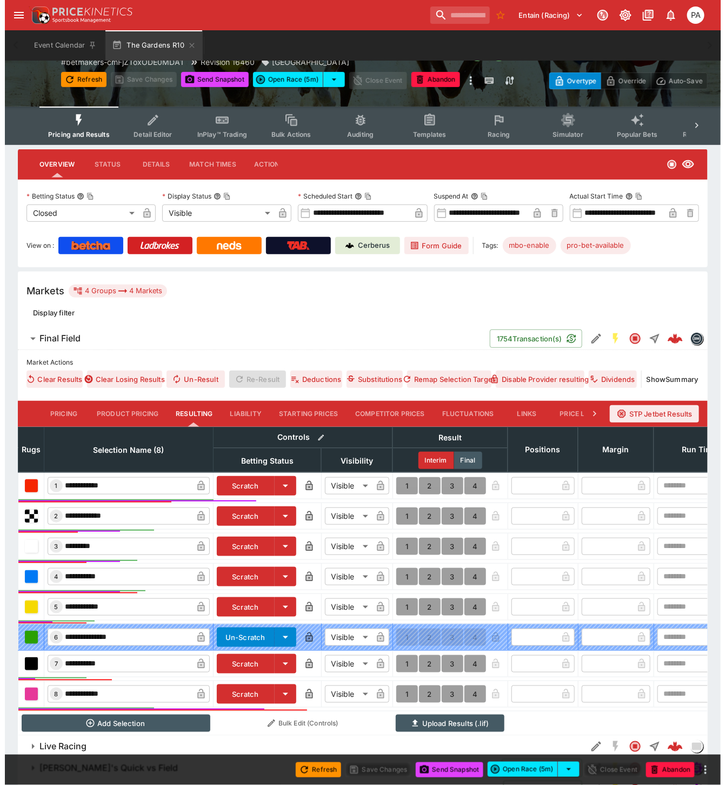
scroll to position [126, 0]
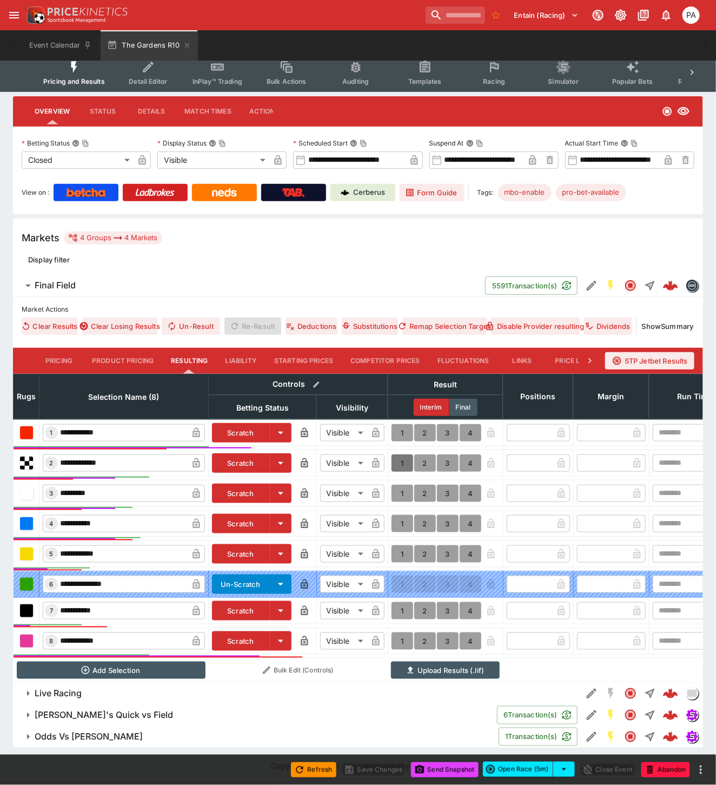
click at [400, 454] on button "1" at bounding box center [403, 462] width 22 height 17
type input "*"
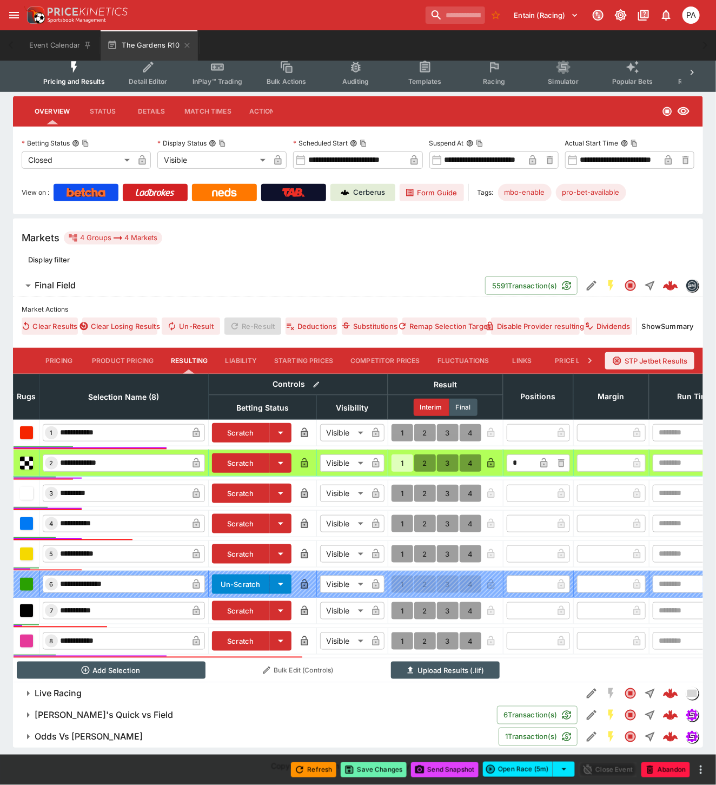
click at [381, 770] on button "Save Changes" at bounding box center [374, 769] width 66 height 15
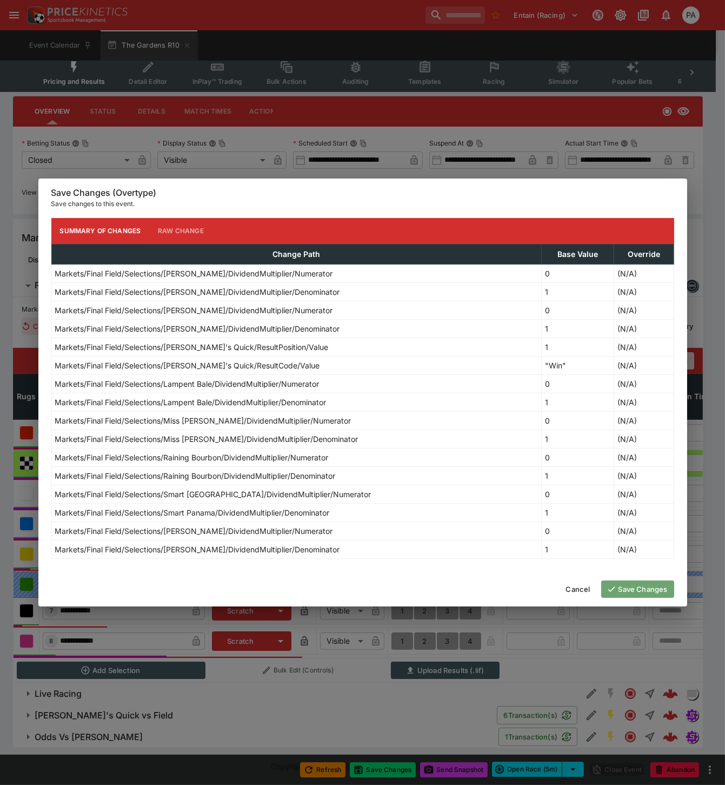
click at [638, 588] on button "Save Changes" at bounding box center [637, 588] width 73 height 17
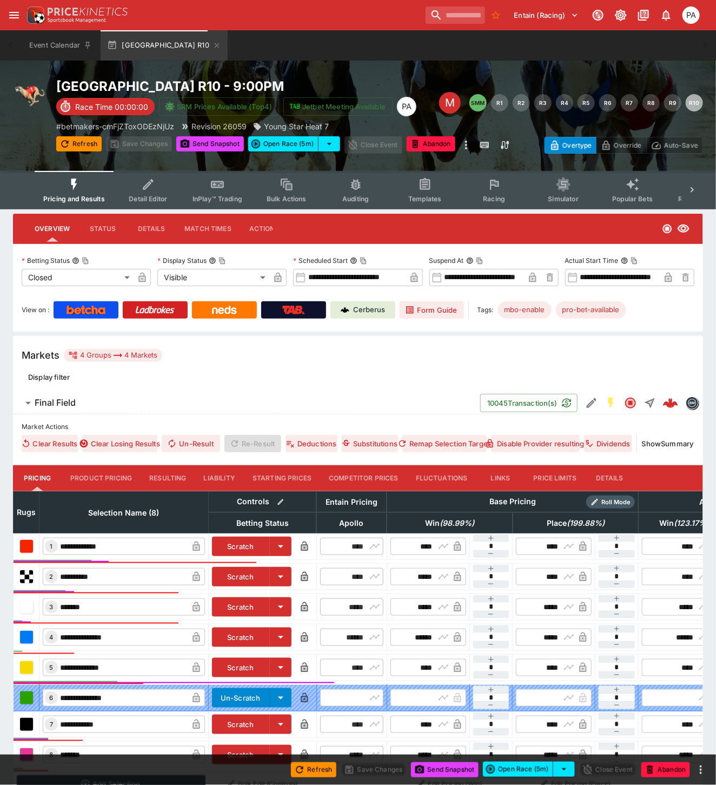
click at [168, 480] on button "Resulting" at bounding box center [168, 478] width 54 height 26
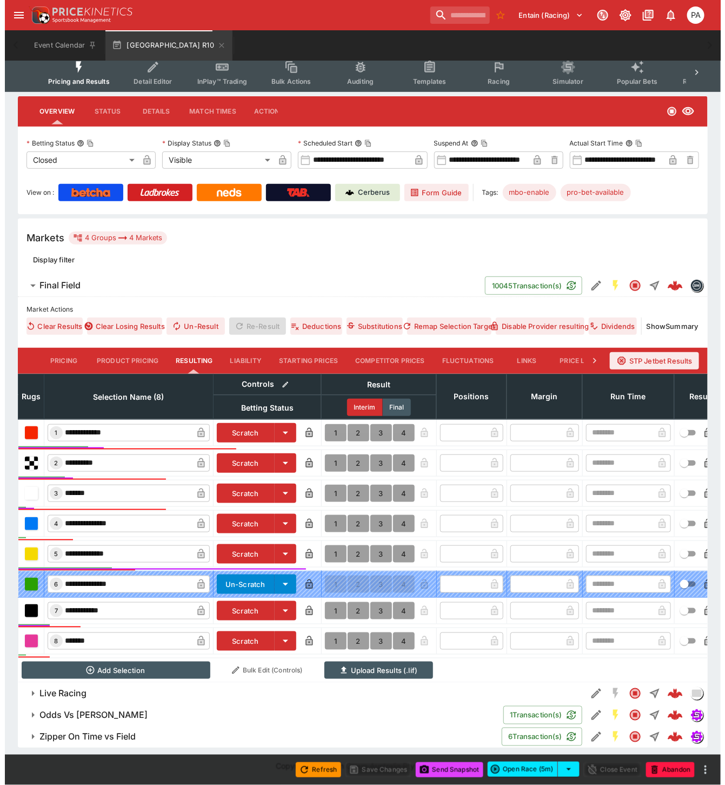
scroll to position [126, 0]
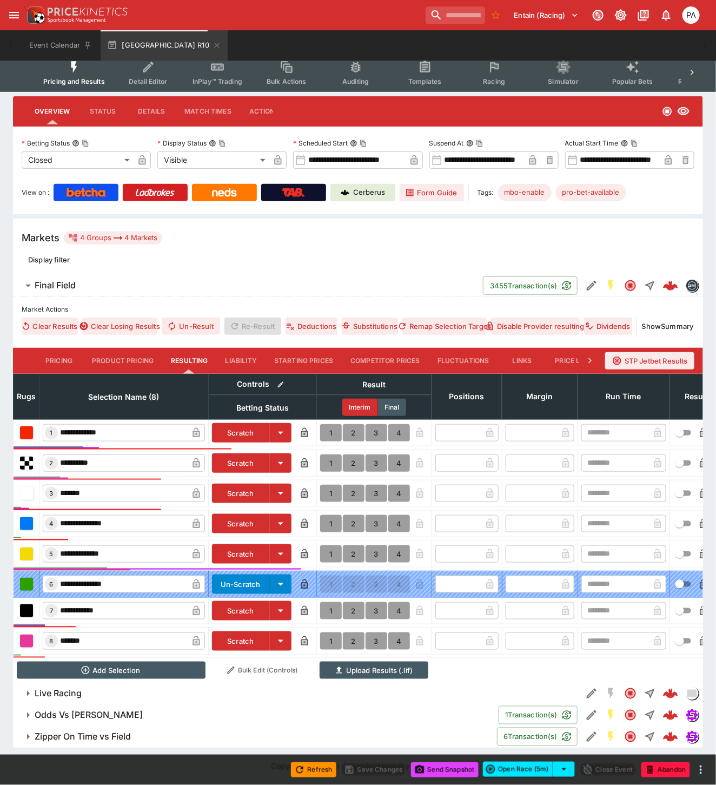
click at [326, 545] on button "1" at bounding box center [331, 553] width 22 height 17
type input "*"
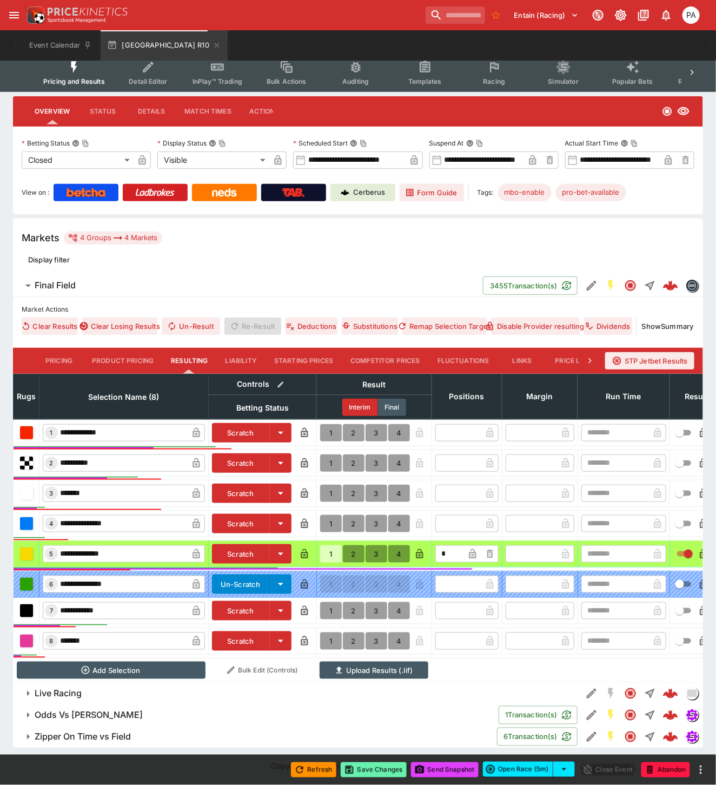
click at [375, 770] on button "Save Changes" at bounding box center [374, 769] width 66 height 15
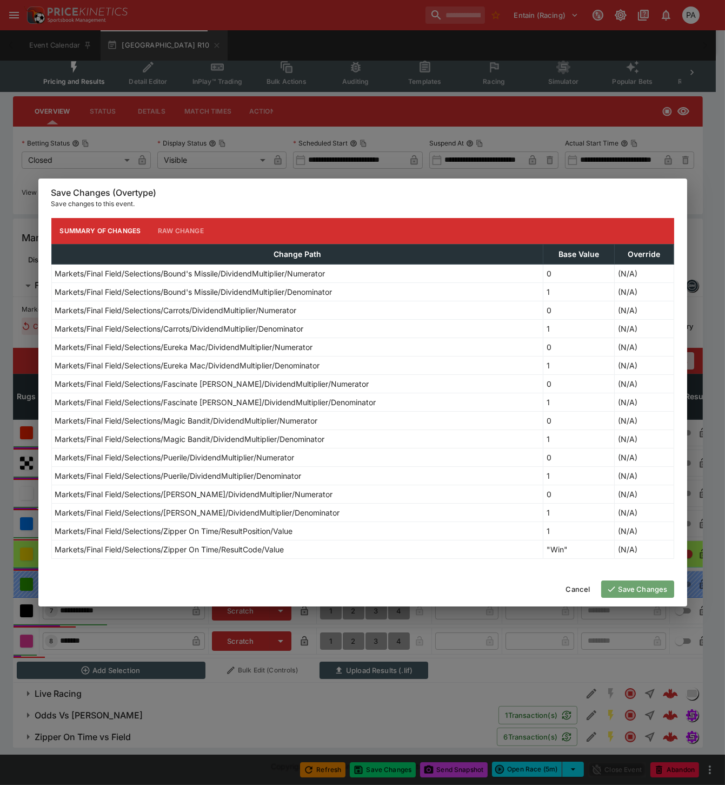
click at [639, 590] on button "Save Changes" at bounding box center [637, 588] width 73 height 17
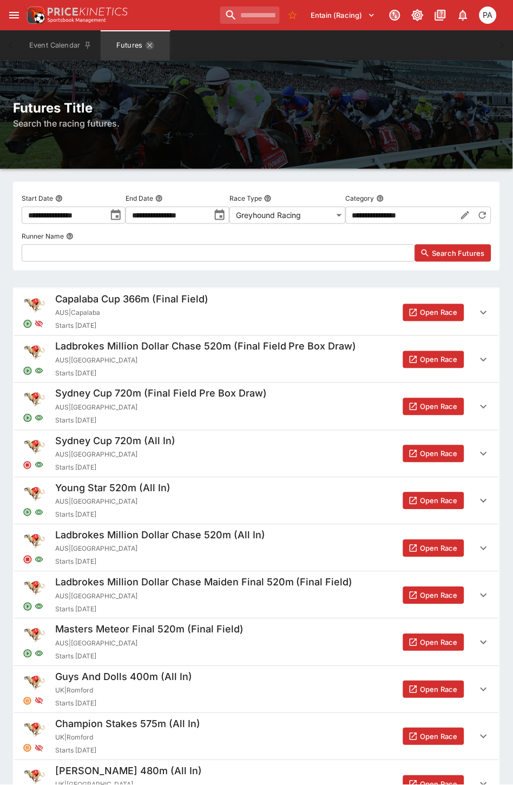
click at [149, 46] on icon "Futures" at bounding box center [149, 45] width 9 height 9
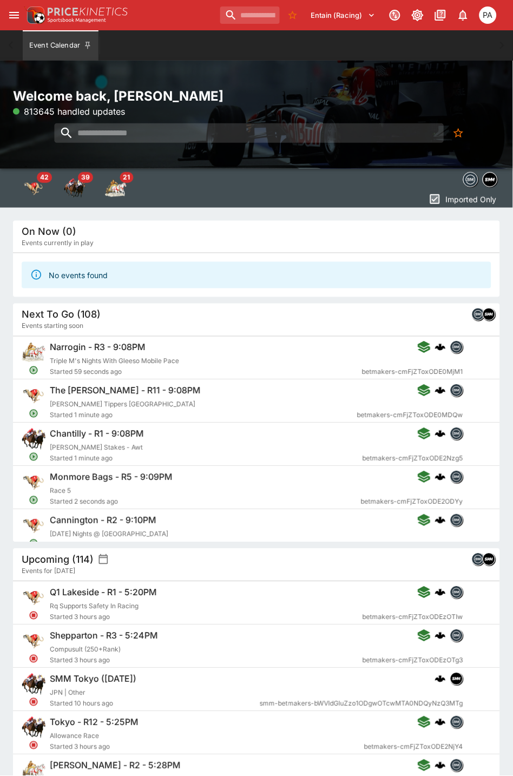
click at [17, 14] on icon "open drawer" at bounding box center [14, 15] width 13 height 13
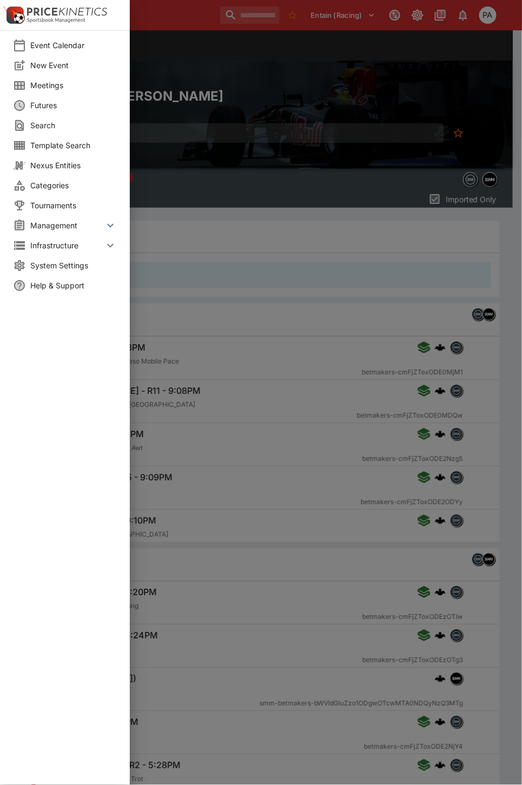
click at [61, 67] on span "New Event" at bounding box center [73, 64] width 87 height 11
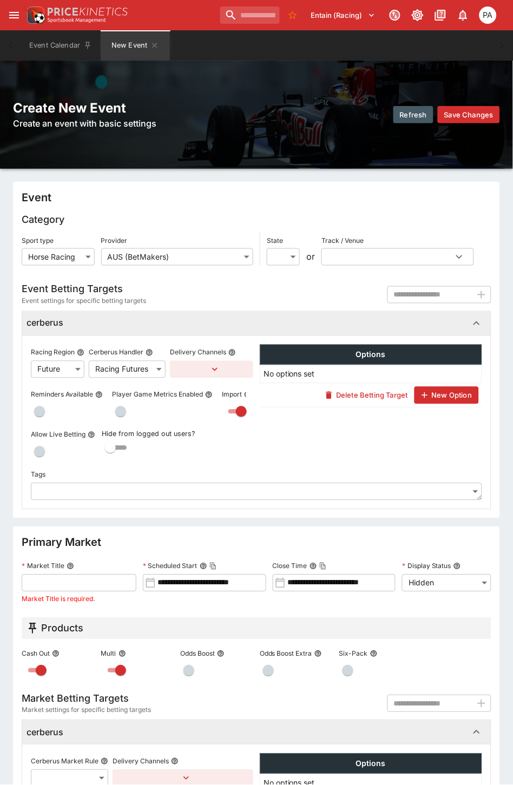
click at [65, 259] on body "**********" at bounding box center [256, 540] width 513 height 1081
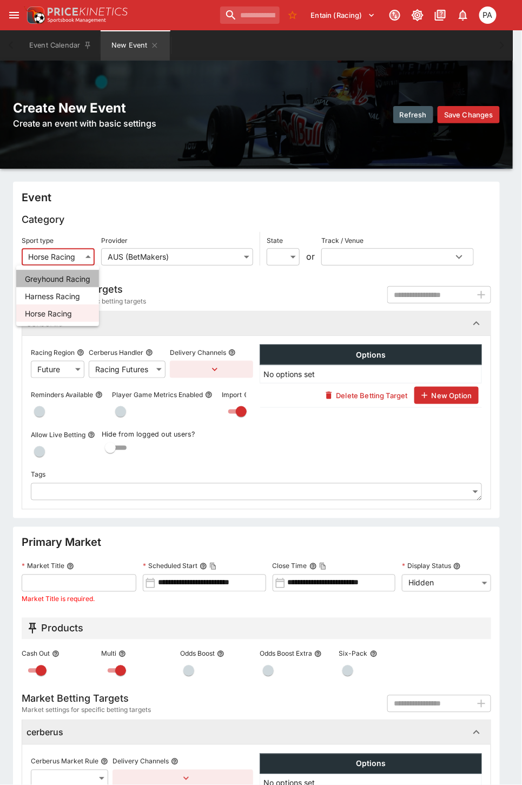
click at [57, 279] on li "Greyhound Racing" at bounding box center [57, 278] width 83 height 17
type input "**********"
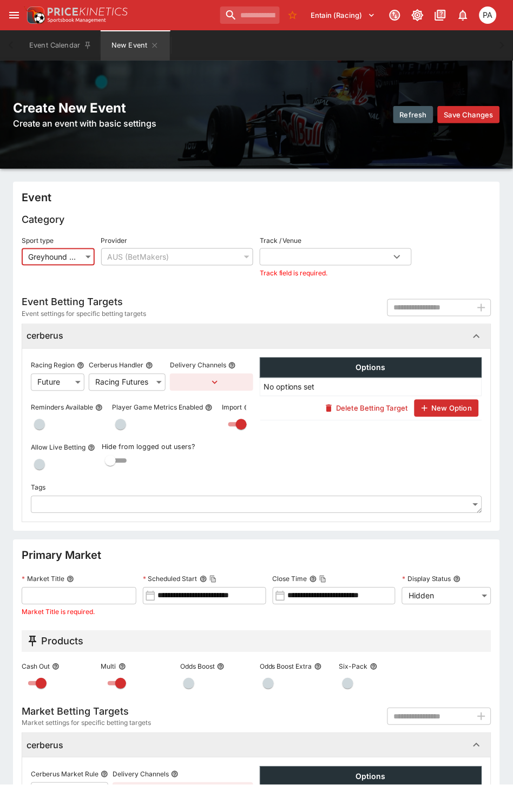
type input "**********"
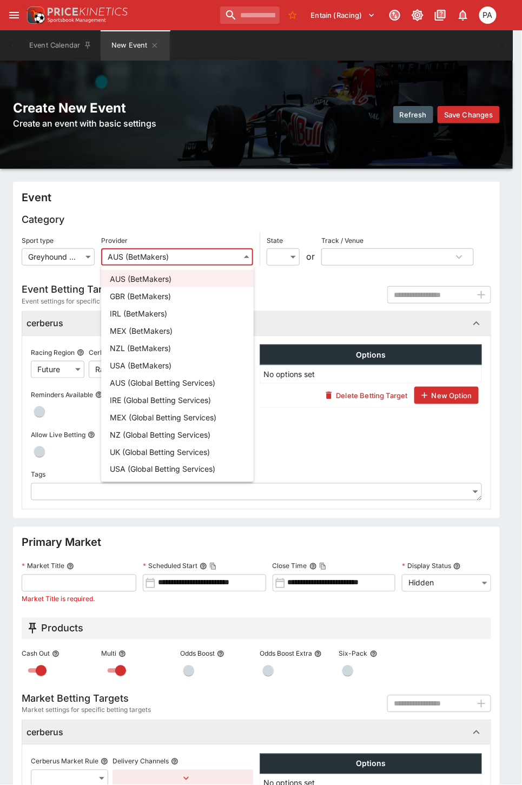
click at [131, 256] on body "**********" at bounding box center [261, 540] width 522 height 1081
click at [183, 204] on div at bounding box center [261, 392] width 522 height 785
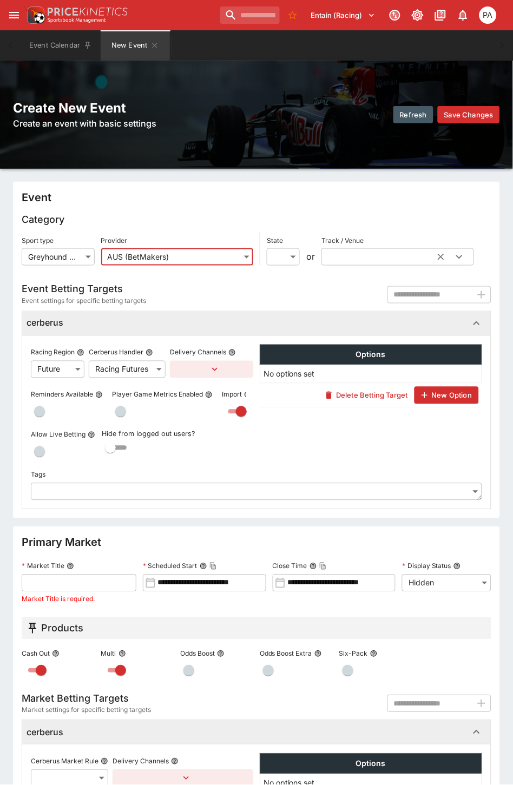
click at [379, 257] on input "text" at bounding box center [379, 256] width 117 height 17
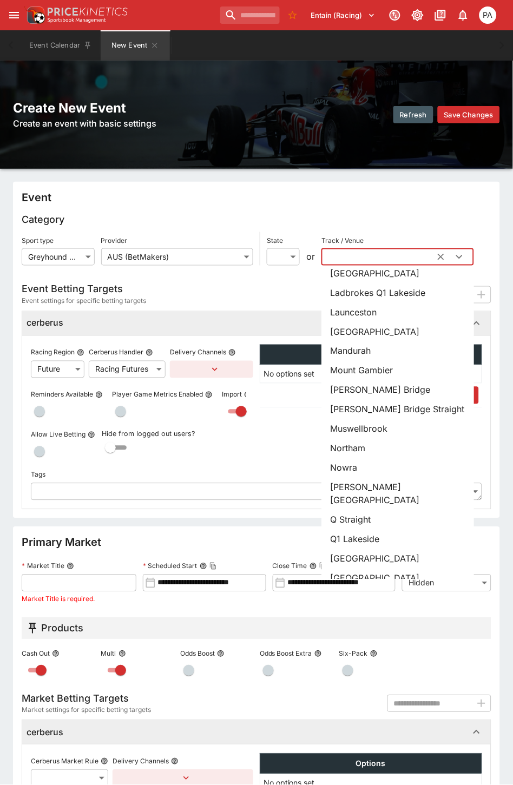
scroll to position [810, 0]
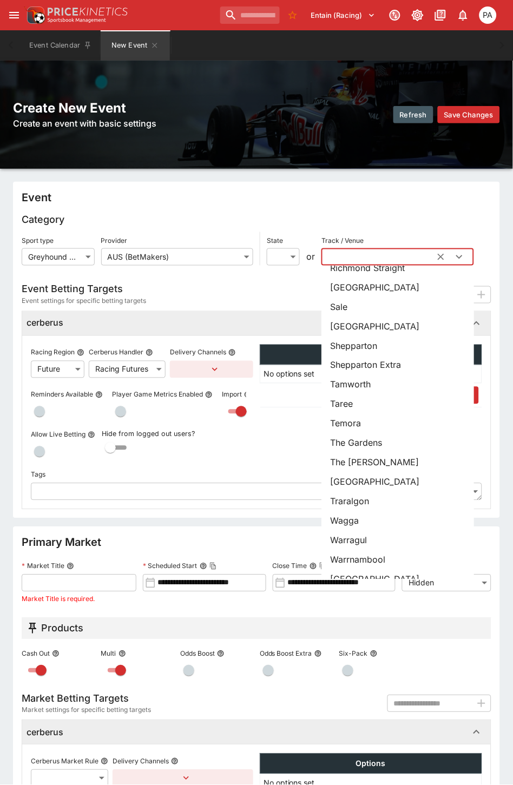
click at [369, 569] on li "Wentworth Park" at bounding box center [397, 578] width 153 height 19
type input "**********"
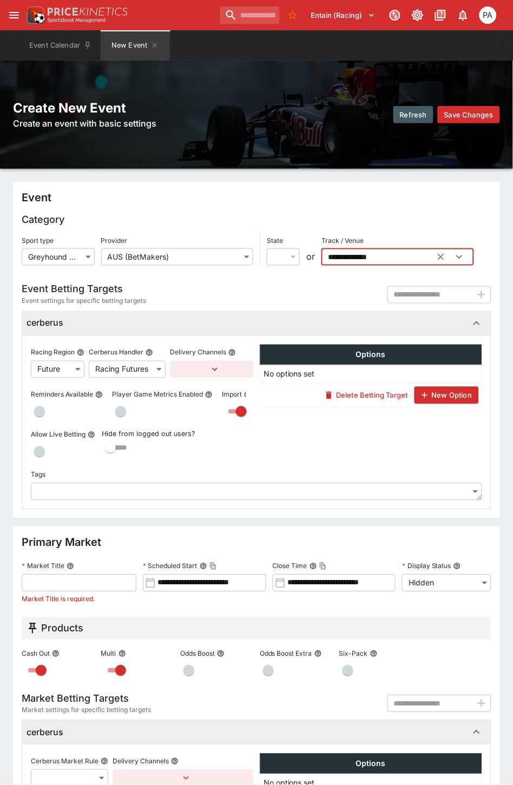
click at [52, 580] on input "text" at bounding box center [79, 582] width 115 height 17
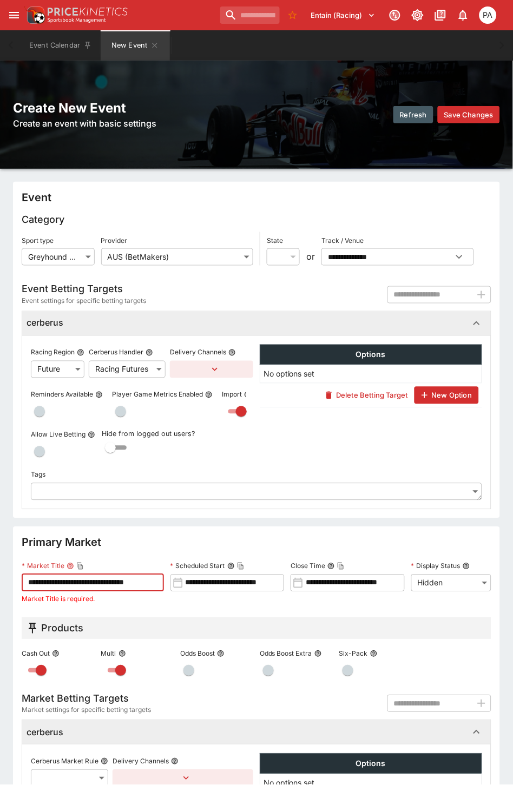
scroll to position [0, 12]
click at [77, 585] on input "**********" at bounding box center [82, 582] width 121 height 17
type input "**********"
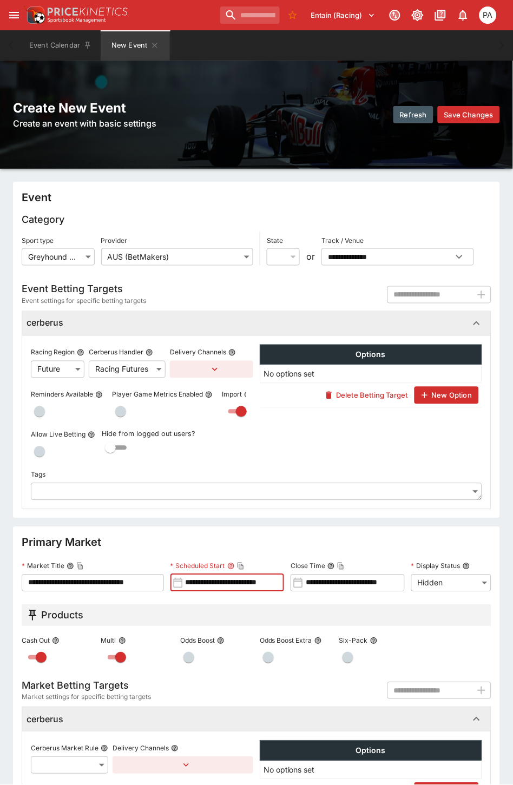
click at [260, 580] on input "**********" at bounding box center [233, 582] width 101 height 17
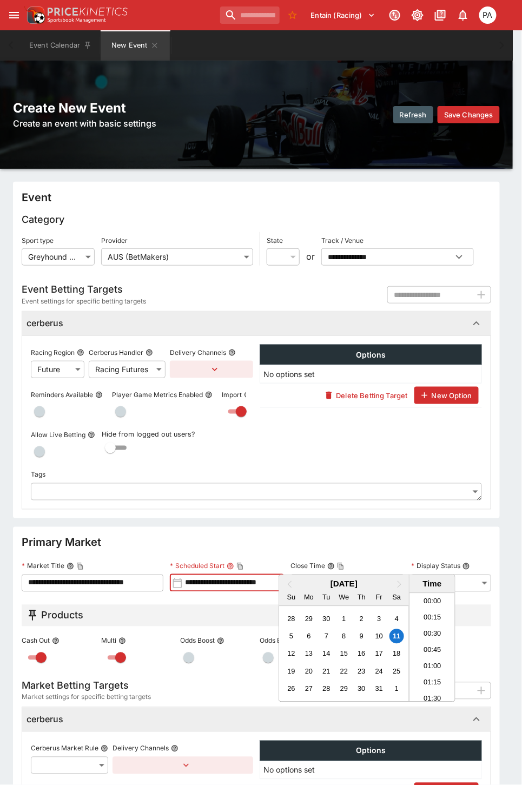
scroll to position [814, 0]
click at [375, 653] on div "17" at bounding box center [379, 653] width 15 height 15
click at [432, 667] on li "21:00" at bounding box center [432, 669] width 46 height 16
type input "**********"
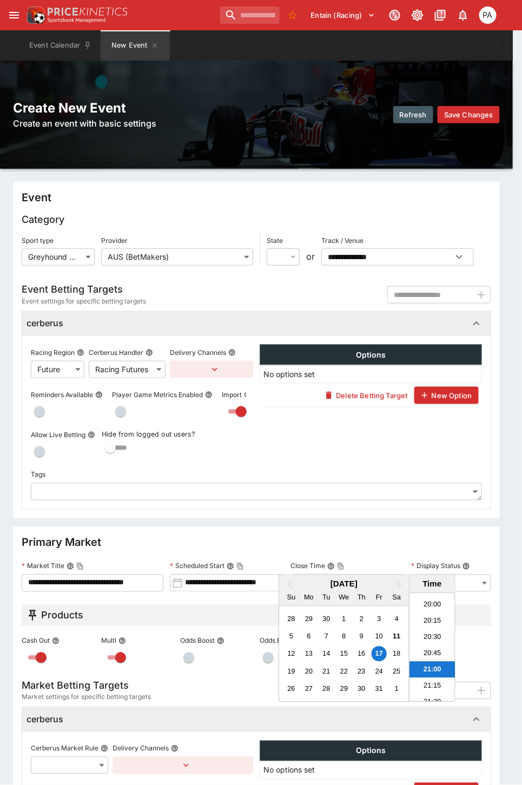
click at [182, 522] on div at bounding box center [261, 392] width 522 height 785
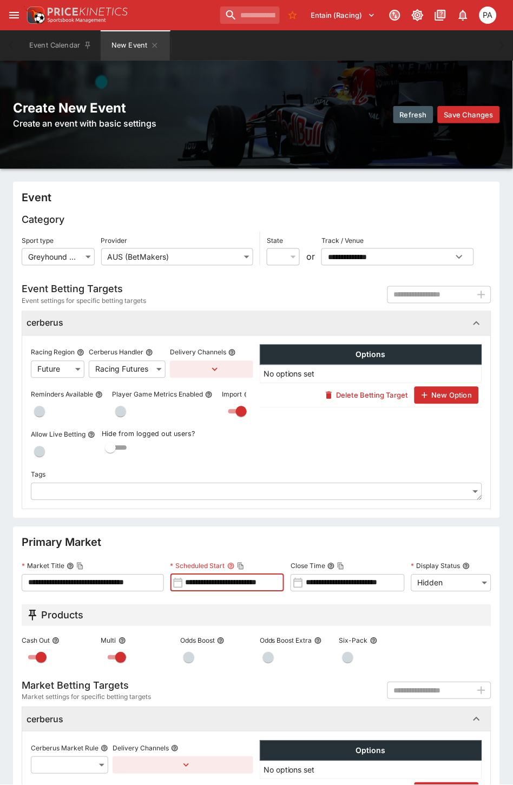
click at [327, 580] on input "**********" at bounding box center [353, 582] width 101 height 17
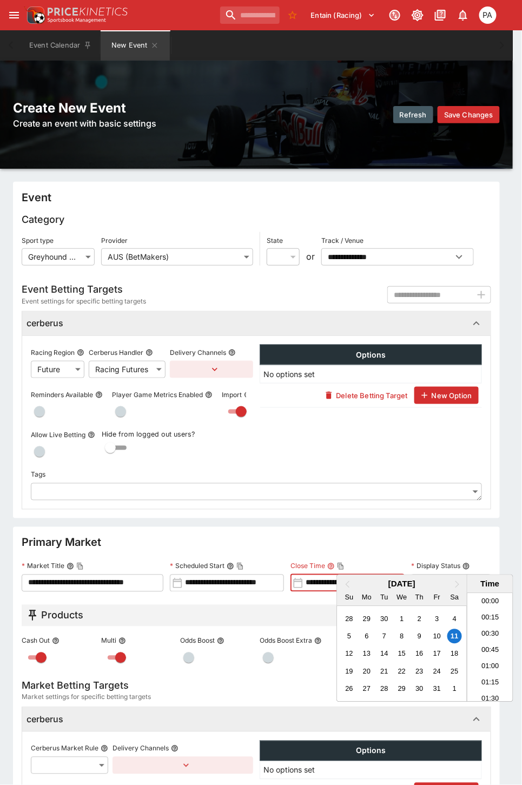
scroll to position [814, 0]
click at [433, 652] on div "17" at bounding box center [436, 653] width 15 height 15
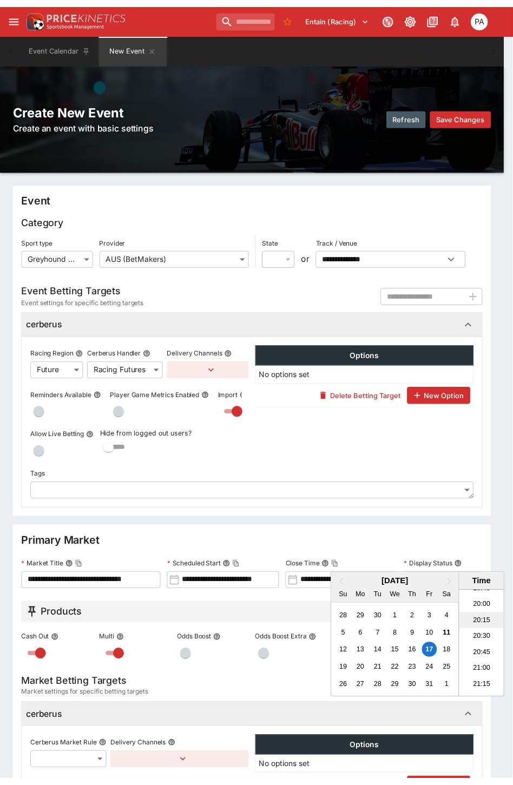
scroll to position [1295, 0]
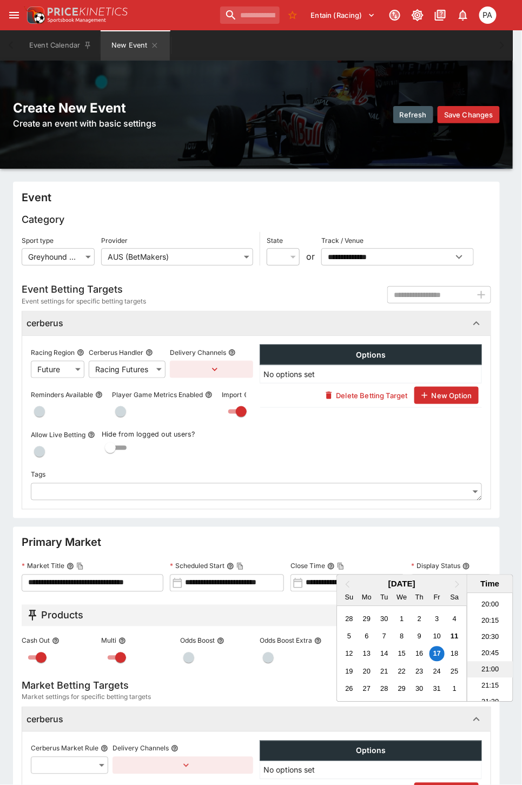
click at [484, 662] on li "21:00" at bounding box center [490, 669] width 46 height 16
type input "**********"
click at [270, 511] on div at bounding box center [261, 392] width 522 height 785
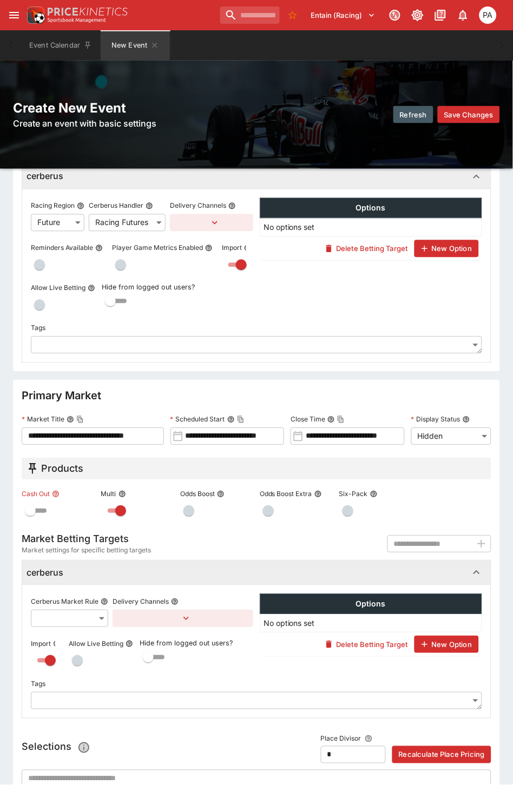
scroll to position [283, 0]
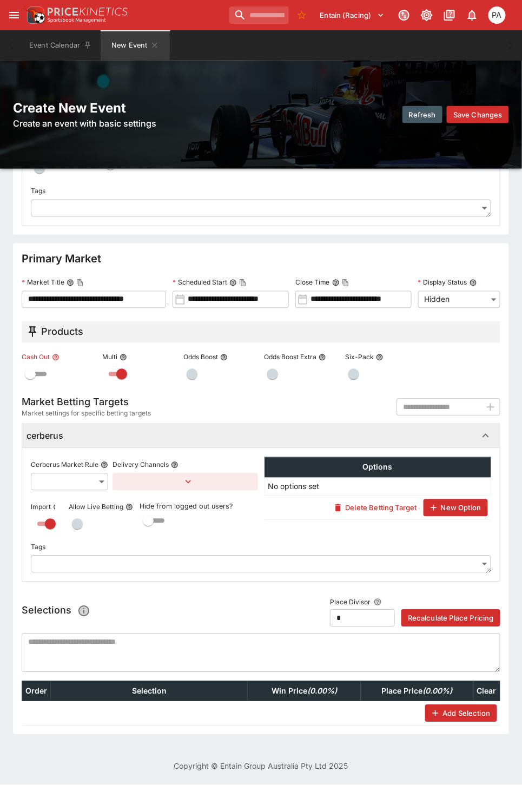
click at [57, 479] on body "**********" at bounding box center [261, 251] width 522 height 1068
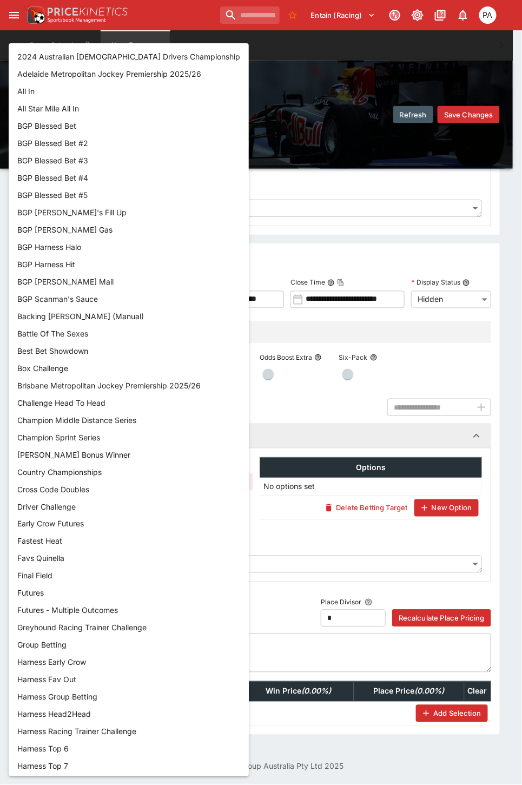
click at [54, 574] on li "Final Field" at bounding box center [129, 575] width 240 height 17
type input "**********"
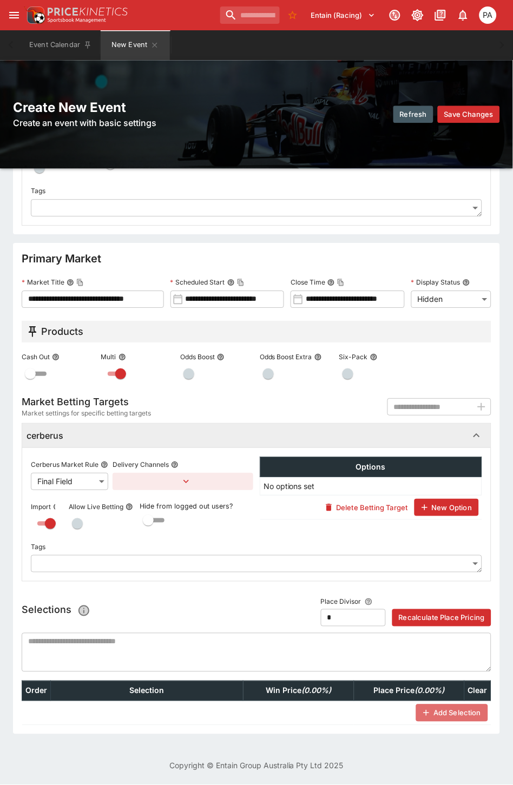
click at [453, 716] on button "Add Selection" at bounding box center [451, 713] width 71 height 17
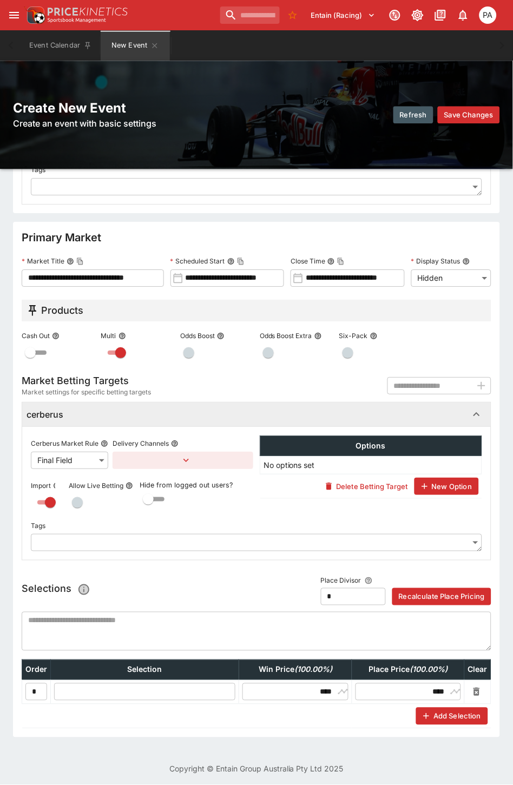
scroll to position [317, 0]
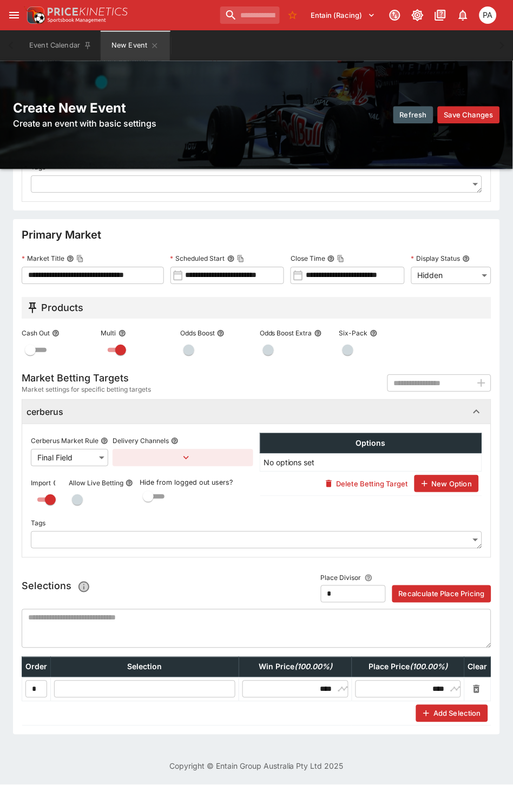
click at [81, 684] on input "text" at bounding box center [144, 688] width 181 height 17
type input "**********"
click at [487, 707] on button "Add Selection" at bounding box center [451, 713] width 71 height 17
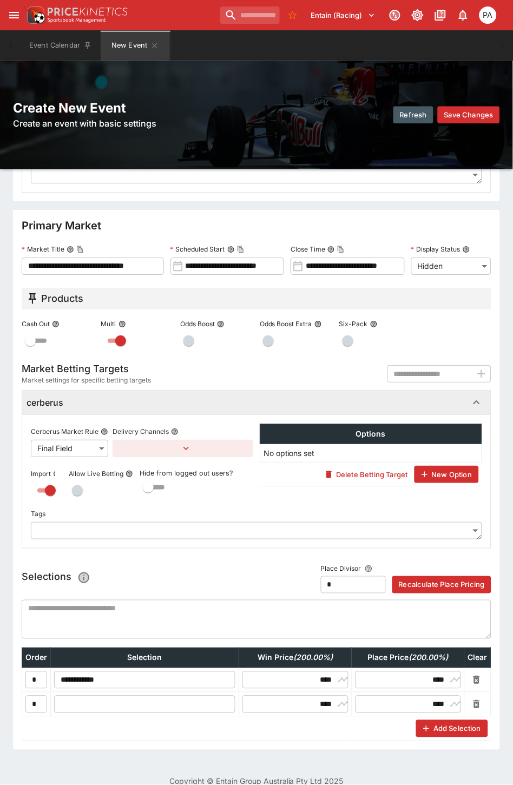
click at [150, 704] on input "text" at bounding box center [144, 703] width 181 height 17
type input "**********"
click at [485, 732] on td "Add Selection" at bounding box center [256, 729] width 469 height 24
click at [487, 731] on button "Add Selection" at bounding box center [451, 728] width 71 height 17
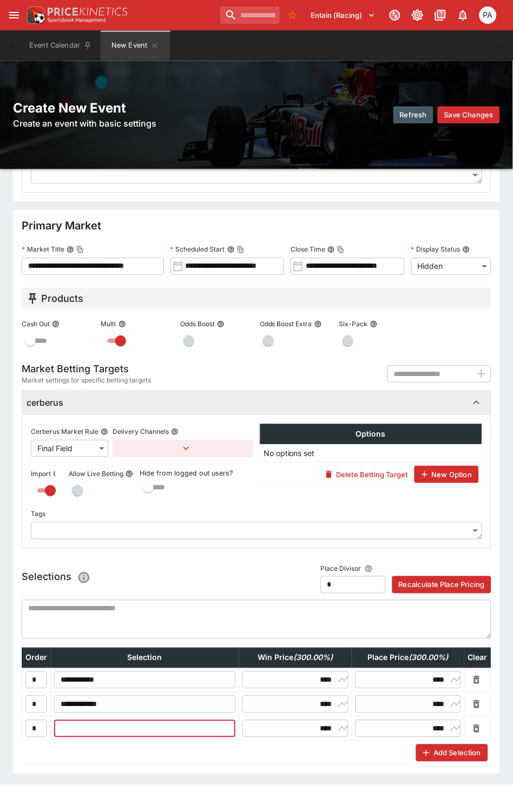
click at [157, 736] on input "text" at bounding box center [144, 728] width 181 height 17
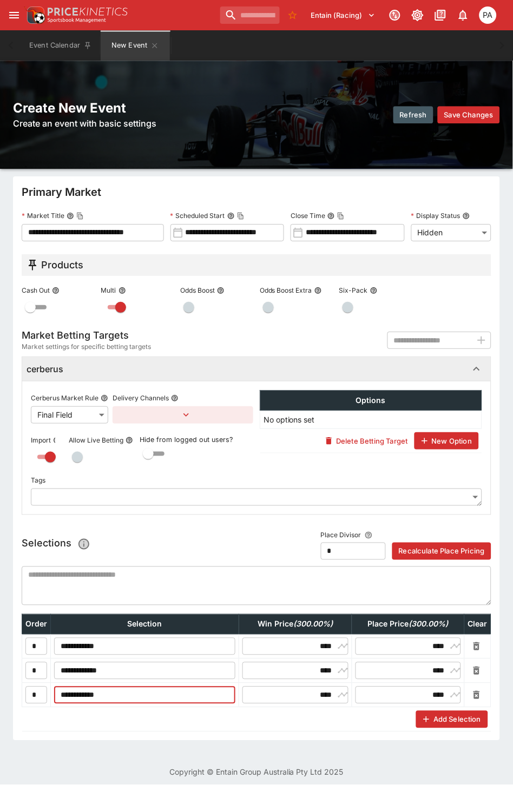
scroll to position [366, 0]
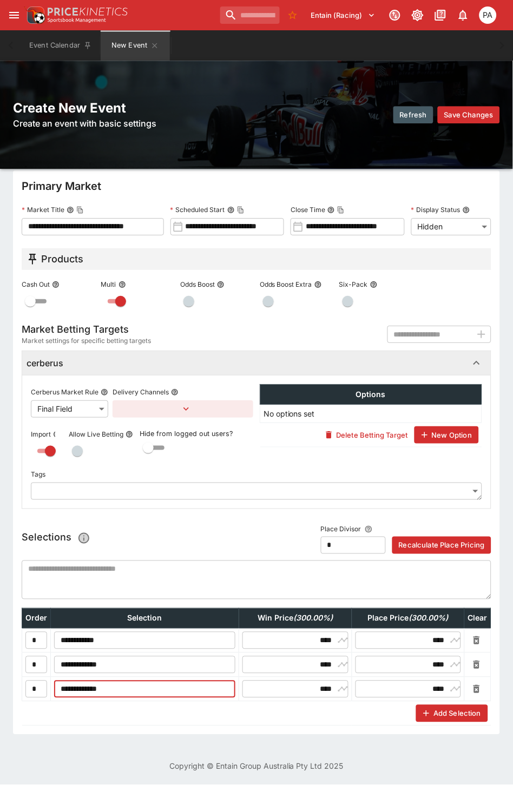
type input "**********"
click at [484, 707] on td "Add Selection" at bounding box center [256, 713] width 469 height 24
click at [487, 705] on button "Add Selection" at bounding box center [451, 713] width 71 height 17
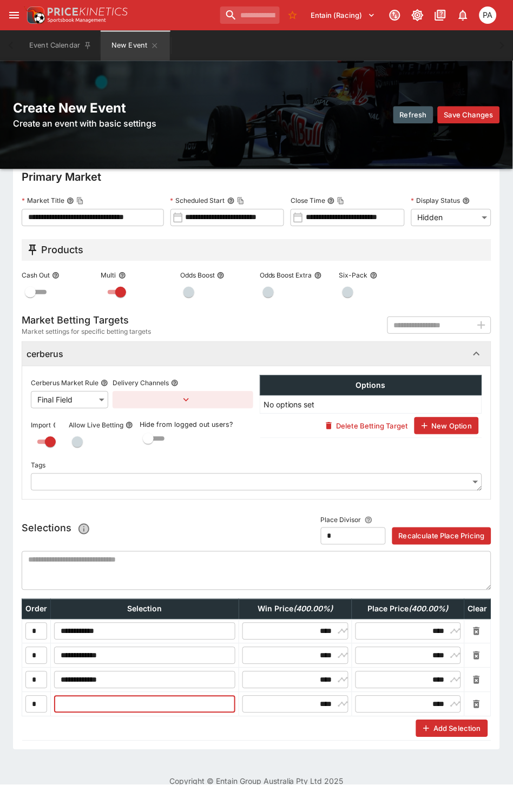
click at [120, 704] on input "text" at bounding box center [144, 703] width 181 height 17
type input "**********"
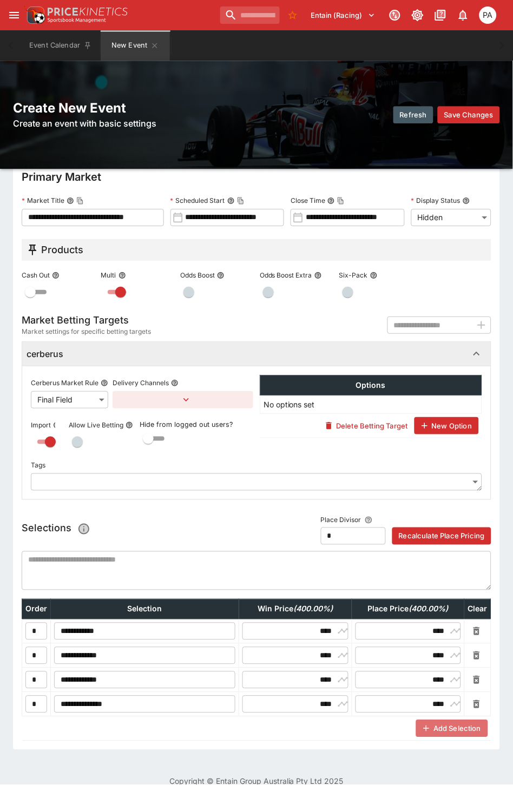
click at [487, 725] on button "Add Selection" at bounding box center [451, 728] width 71 height 17
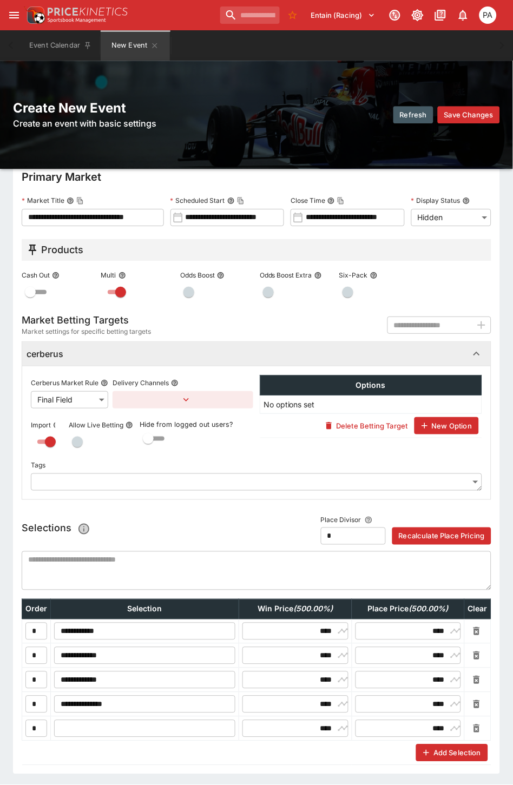
click at [122, 727] on input "text" at bounding box center [144, 728] width 181 height 17
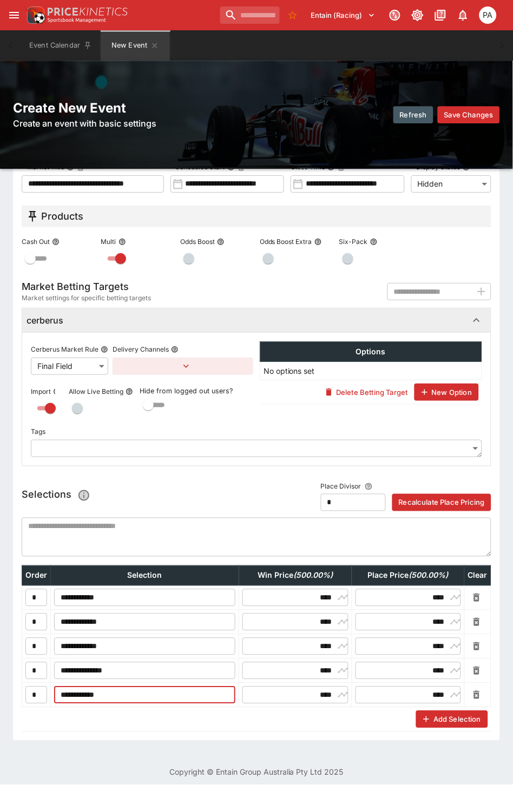
scroll to position [414, 0]
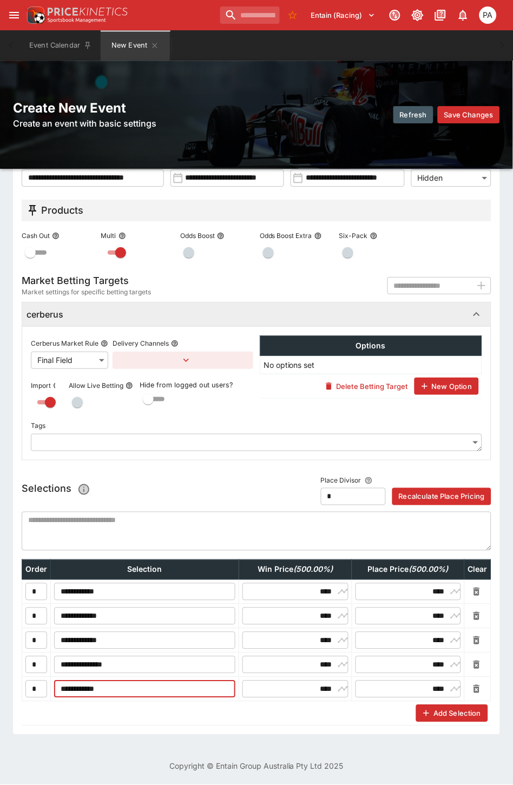
type input "**********"
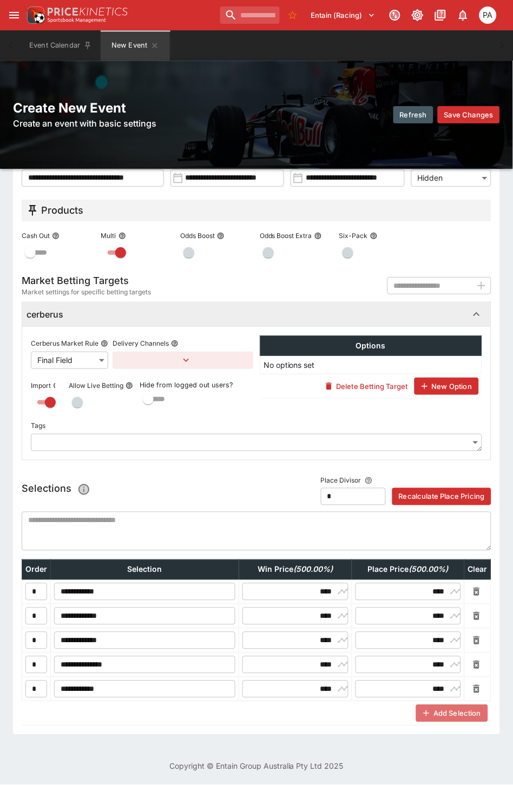
click at [487, 709] on button "Add Selection" at bounding box center [451, 713] width 71 height 17
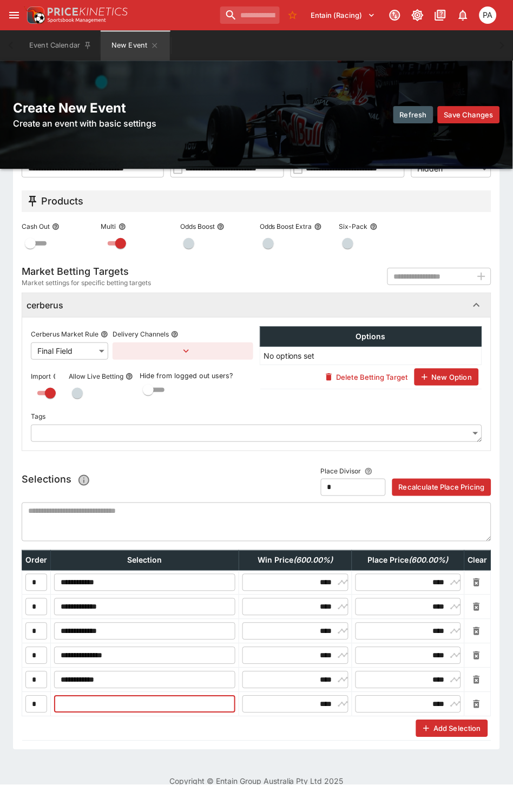
click at [151, 710] on input "text" at bounding box center [144, 703] width 181 height 17
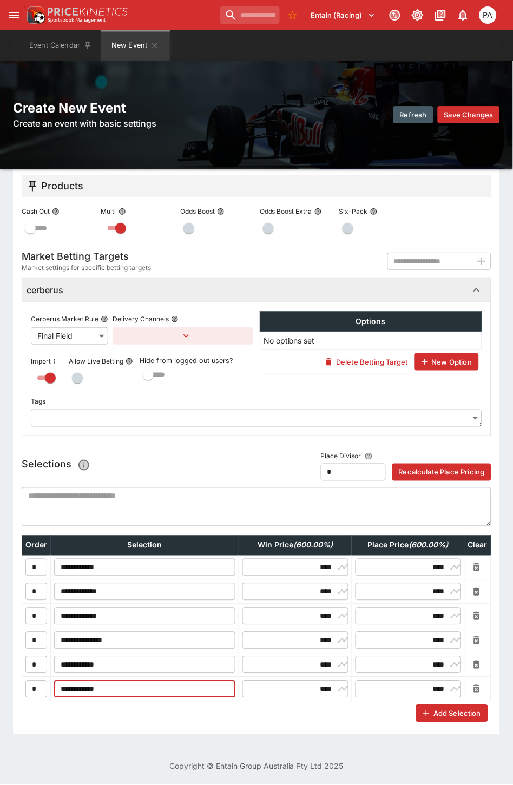
scroll to position [439, 0]
type input "**********"
click at [487, 705] on button "Add Selection" at bounding box center [451, 713] width 71 height 17
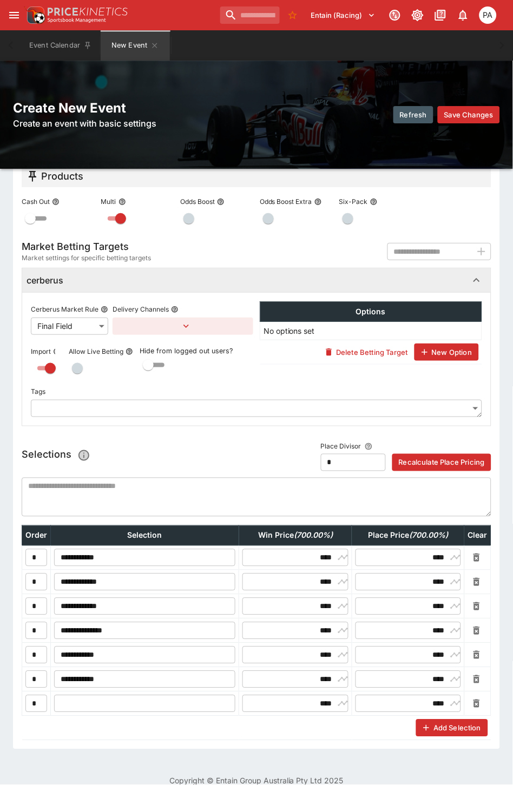
click at [76, 707] on input "text" at bounding box center [144, 703] width 181 height 17
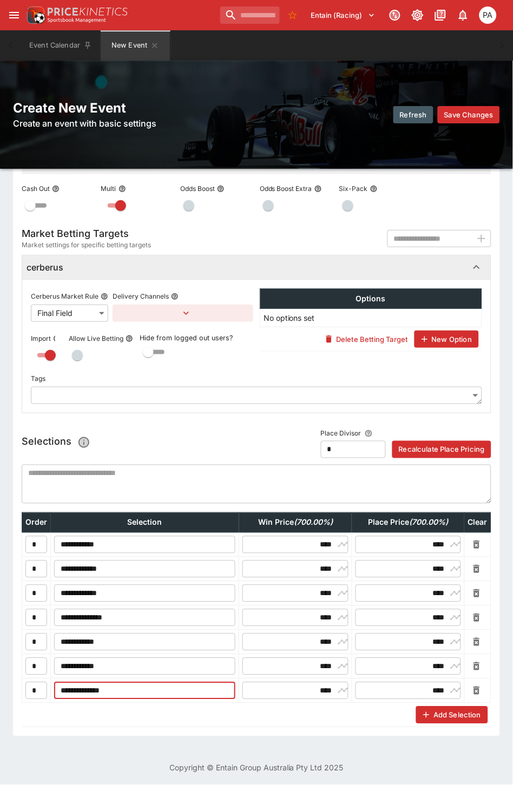
scroll to position [463, 0]
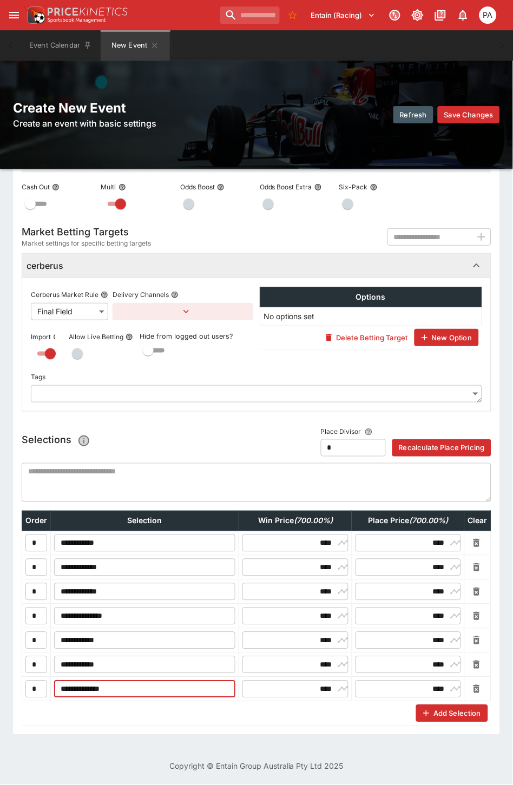
type input "**********"
click at [494, 703] on div "**********" at bounding box center [256, 403] width 487 height 661
click at [483, 704] on td "Add Selection" at bounding box center [256, 713] width 469 height 24
click at [487, 706] on button "Add Selection" at bounding box center [451, 713] width 71 height 17
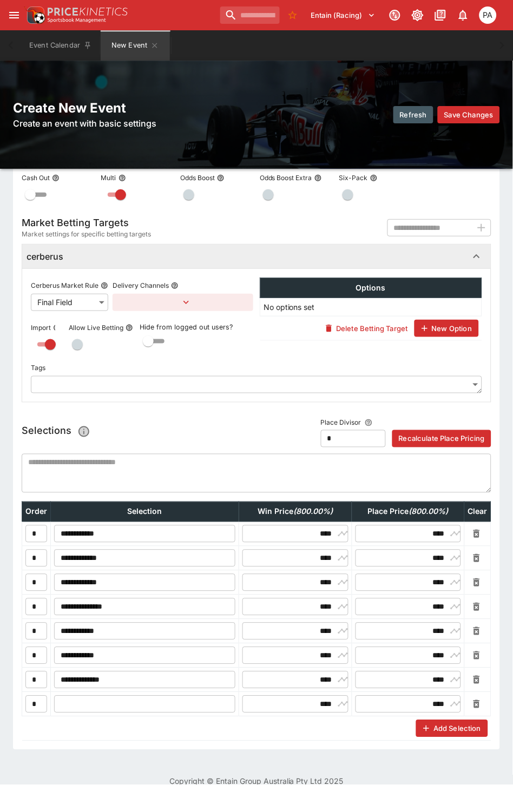
click at [163, 714] on td "​" at bounding box center [145, 704] width 188 height 24
click at [153, 708] on input "text" at bounding box center [144, 703] width 181 height 17
type input "**********"
drag, startPoint x: 489, startPoint y: 725, endPoint x: 313, endPoint y: 741, distance: 177.6
click at [487, 725] on button "Add Selection" at bounding box center [451, 728] width 71 height 17
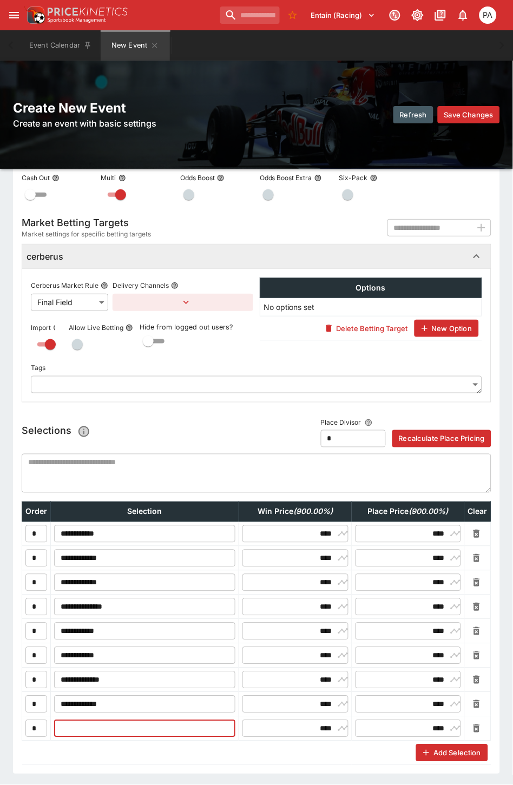
click at [66, 733] on input "text" at bounding box center [144, 728] width 181 height 17
click at [74, 731] on input "**********" at bounding box center [144, 728] width 181 height 17
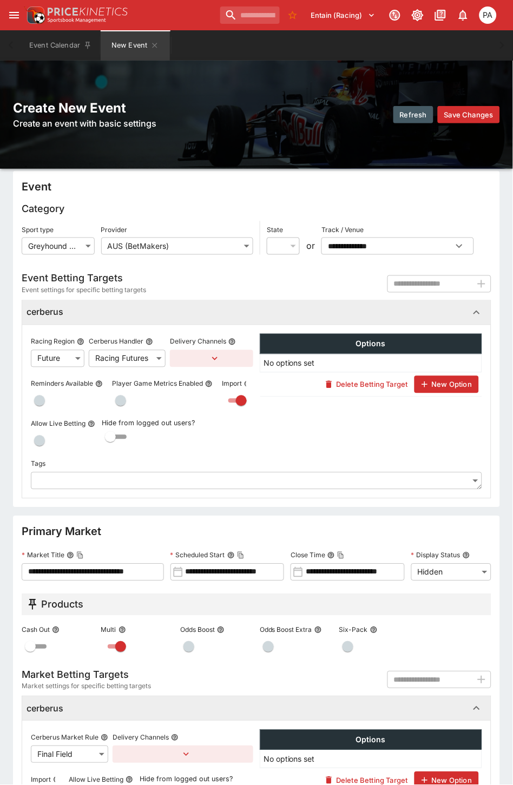
scroll to position [0, 0]
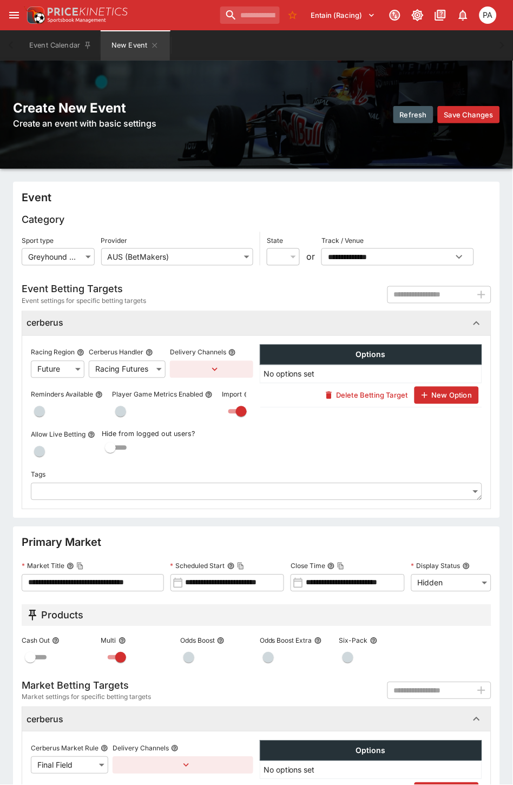
type input "**********"
click at [461, 115] on button "Save Changes" at bounding box center [469, 114] width 62 height 17
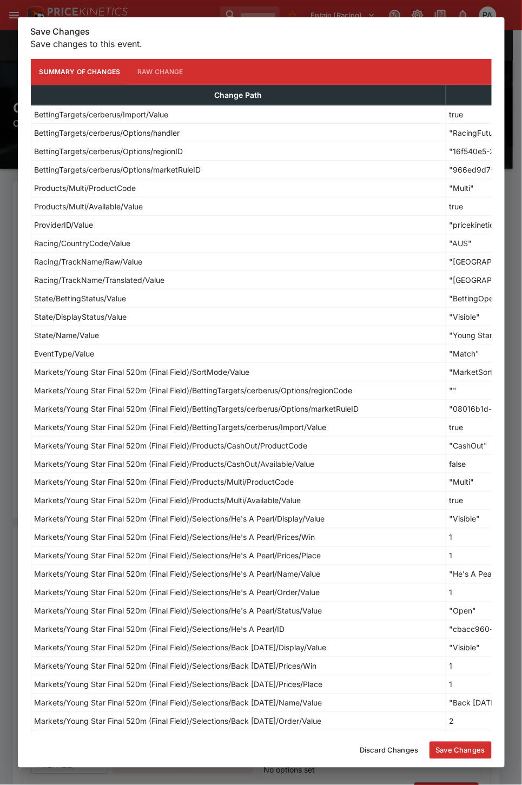
click at [454, 747] on button "Save Changes" at bounding box center [460, 749] width 62 height 17
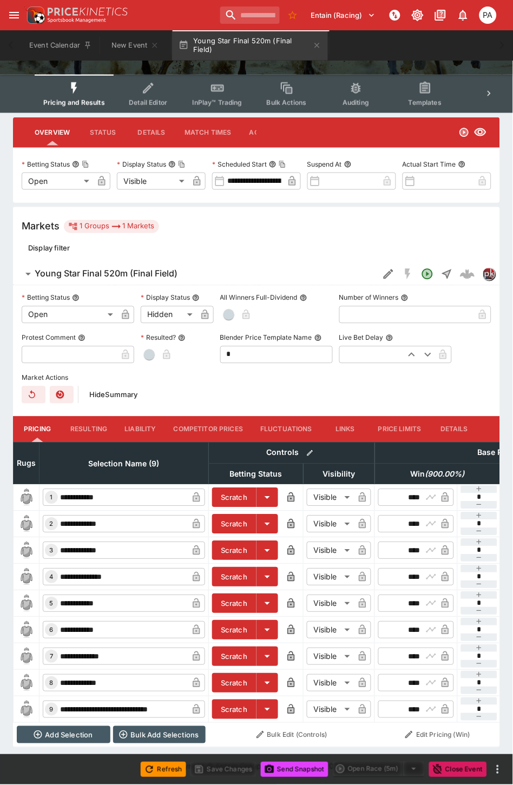
scroll to position [103, 0]
click at [58, 651] on input "**********" at bounding box center [123, 656] width 130 height 17
type input "**********"
click at [56, 520] on div "​ 2" at bounding box center [51, 524] width 13 height 13
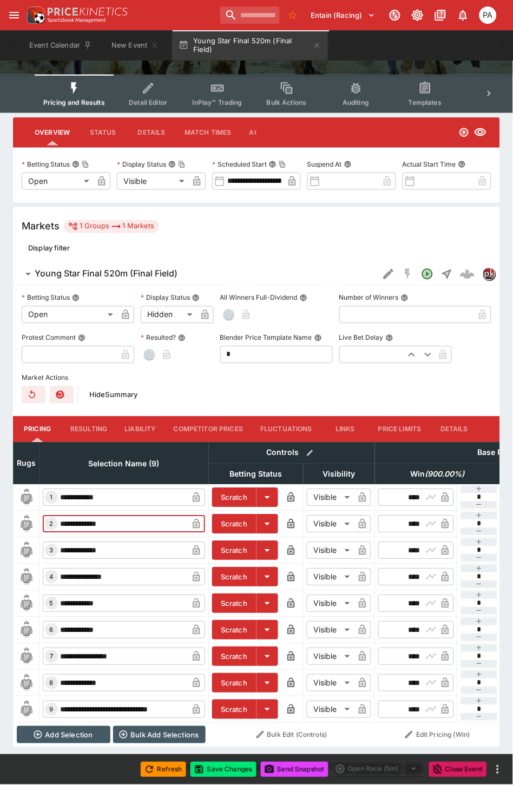
click at [58, 516] on input "**********" at bounding box center [123, 523] width 130 height 17
type input "**********"
click at [56, 597] on div "5" at bounding box center [51, 603] width 13 height 13
click at [61, 598] on input "**********" at bounding box center [123, 603] width 130 height 17
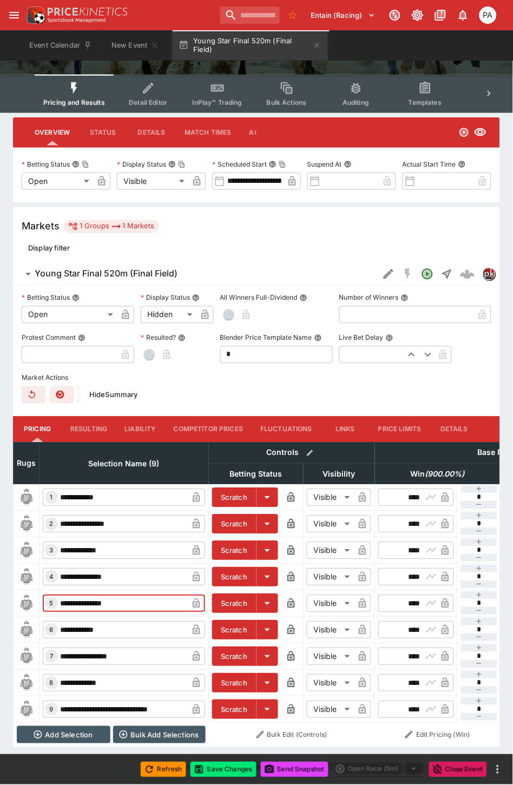
type input "**********"
click at [60, 625] on input "**********" at bounding box center [123, 629] width 130 height 17
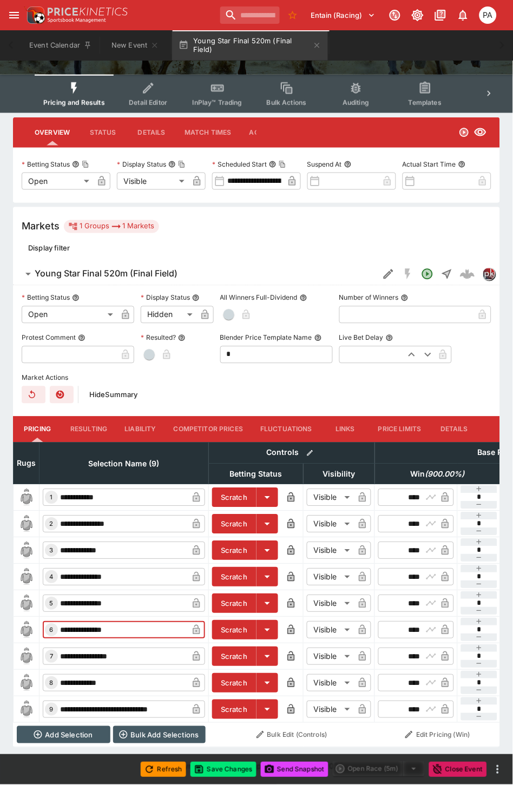
type input "**********"
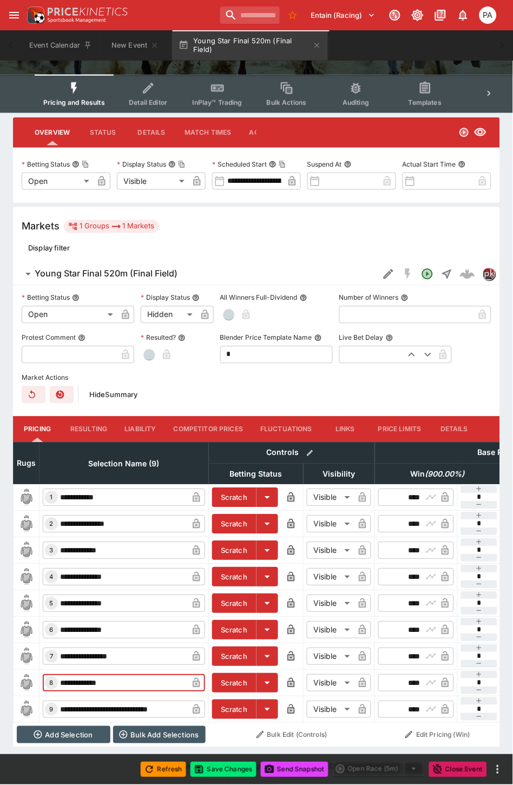
click at [61, 674] on input "**********" at bounding box center [123, 682] width 130 height 17
type input "**********"
click at [58, 542] on input "**********" at bounding box center [123, 550] width 130 height 17
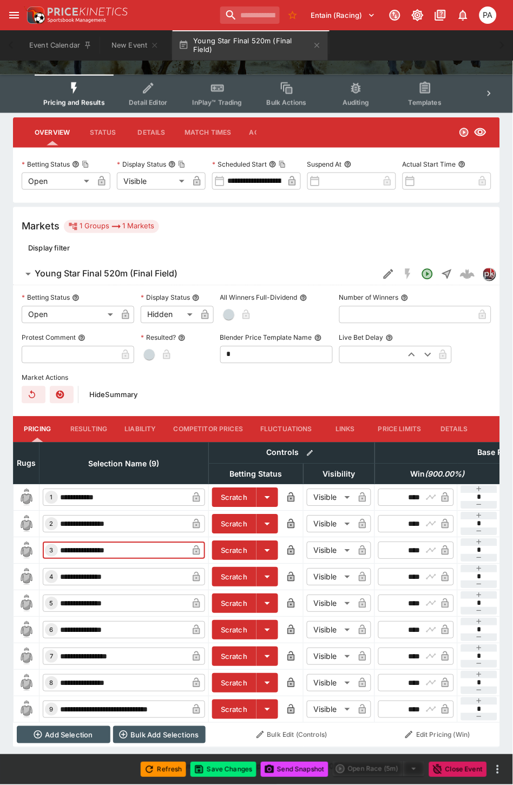
type input "**********"
click at [61, 571] on input "**********" at bounding box center [123, 576] width 130 height 17
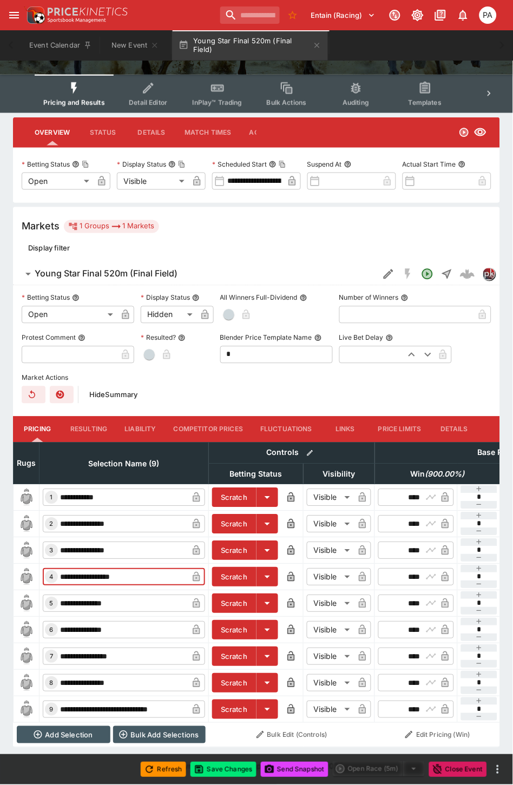
type input "**********"
click at [56, 491] on div "1" at bounding box center [51, 497] width 13 height 13
click at [61, 491] on input "**********" at bounding box center [123, 497] width 130 height 17
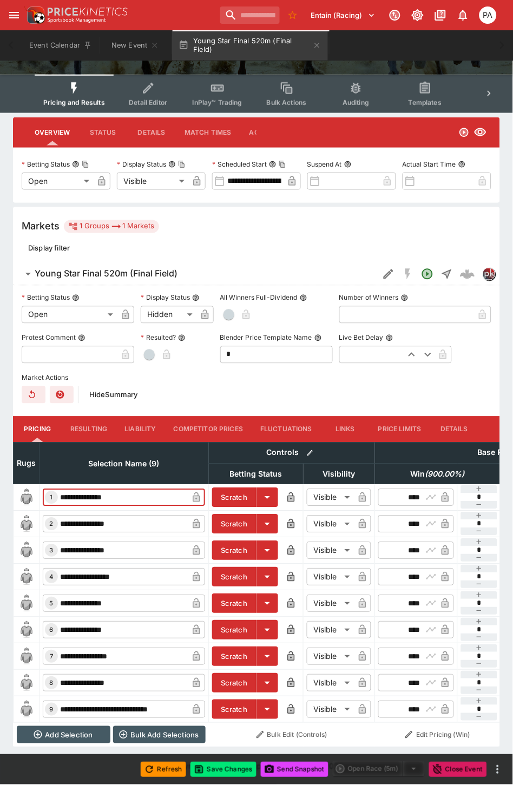
type input "**********"
click at [63, 729] on button "Add Selection" at bounding box center [64, 734] width 94 height 17
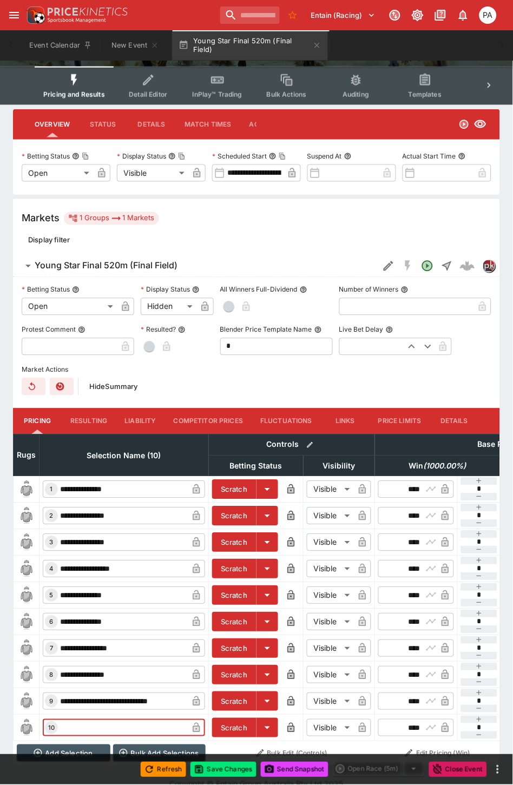
click at [82, 723] on input "text" at bounding box center [123, 727] width 130 height 17
click at [81, 731] on input "**********" at bounding box center [123, 727] width 130 height 17
type input "**********"
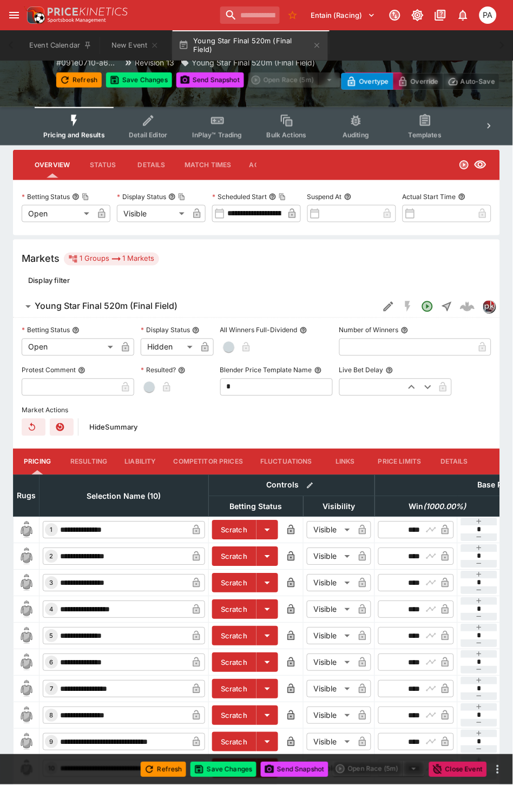
scroll to position [131, 0]
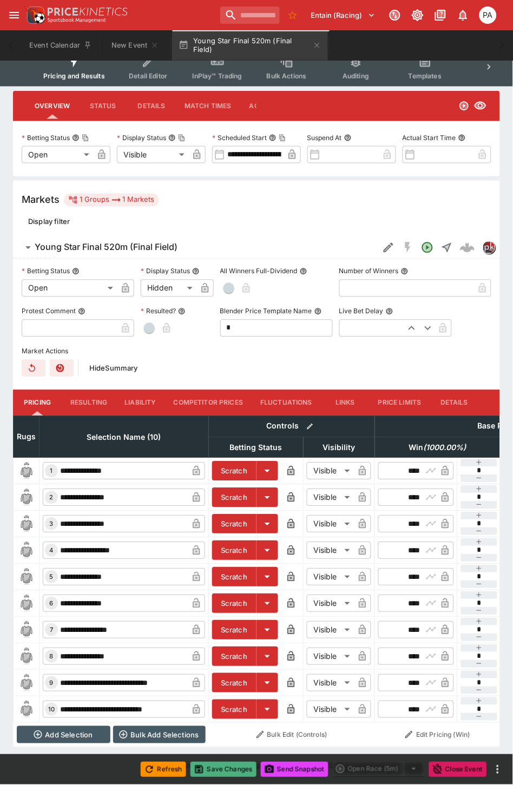
click at [214, 770] on button "Save Changes" at bounding box center [223, 769] width 66 height 15
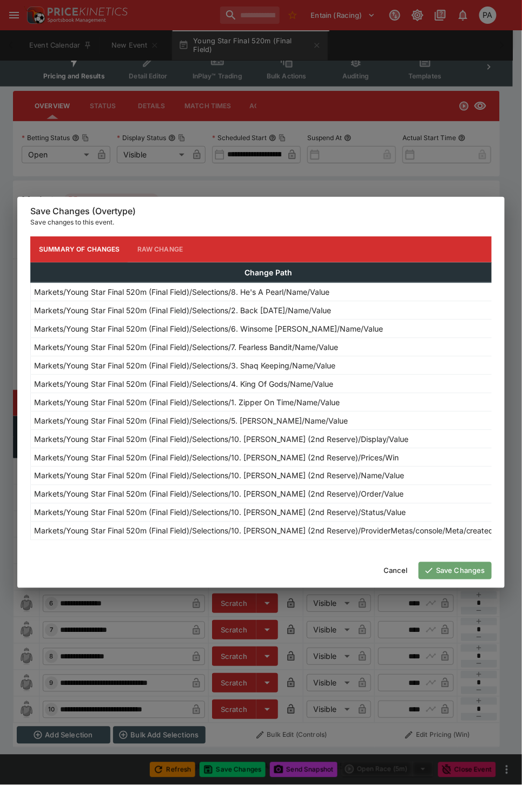
click at [460, 575] on button "Save Changes" at bounding box center [455, 570] width 73 height 17
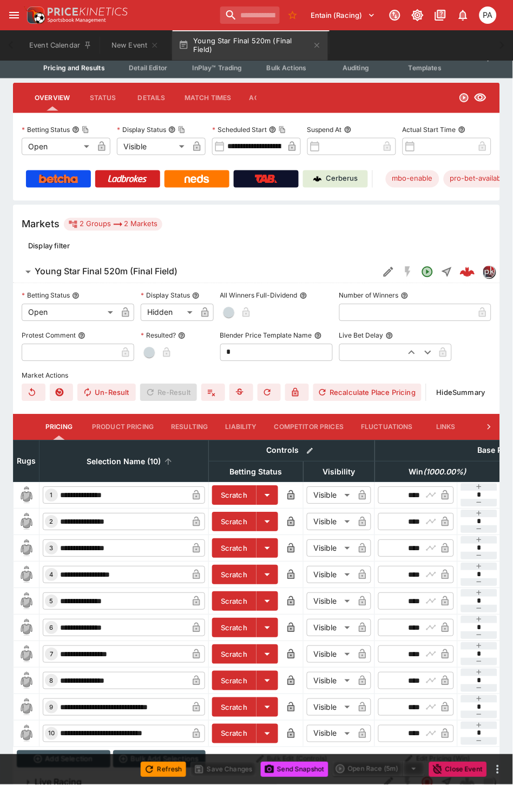
click at [103, 461] on span "Selection Name (10)" at bounding box center [124, 461] width 98 height 13
drag, startPoint x: 397, startPoint y: 495, endPoint x: 419, endPoint y: 496, distance: 22.2
click at [419, 496] on input "****" at bounding box center [406, 495] width 31 height 17
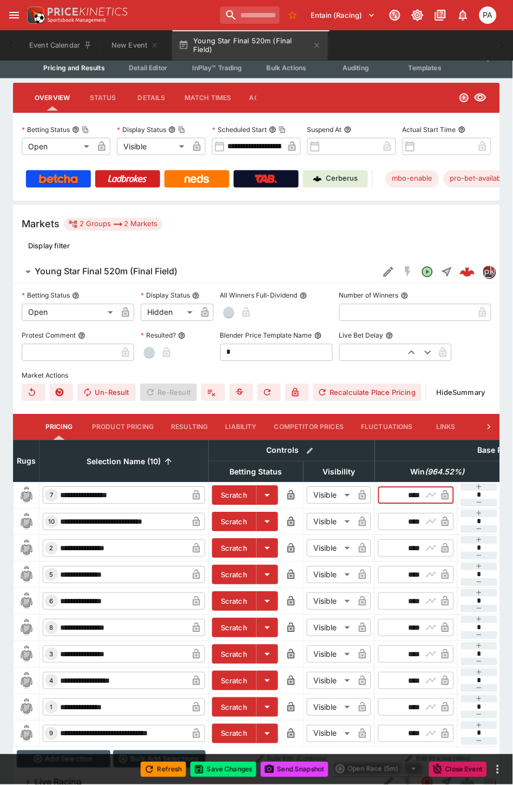
type input "****"
drag, startPoint x: 396, startPoint y: 544, endPoint x: 422, endPoint y: 548, distance: 26.3
click at [422, 548] on div "​ **** ​" at bounding box center [416, 548] width 76 height 17
type input "*****"
drag, startPoint x: 412, startPoint y: 522, endPoint x: 424, endPoint y: 524, distance: 12.0
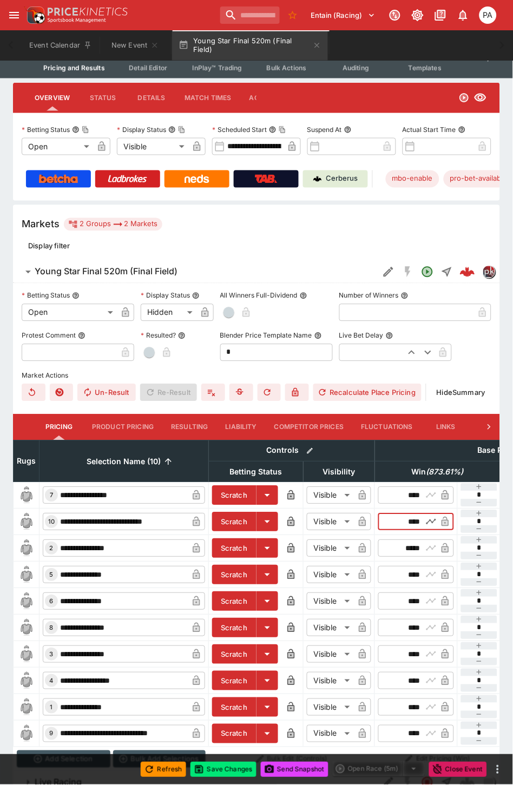
click at [424, 524] on div "​ **** ​" at bounding box center [416, 521] width 76 height 17
type input "*****"
drag, startPoint x: 401, startPoint y: 575, endPoint x: 423, endPoint y: 575, distance: 22.7
click at [423, 575] on div "​ **** ​" at bounding box center [416, 574] width 76 height 17
type input "****"
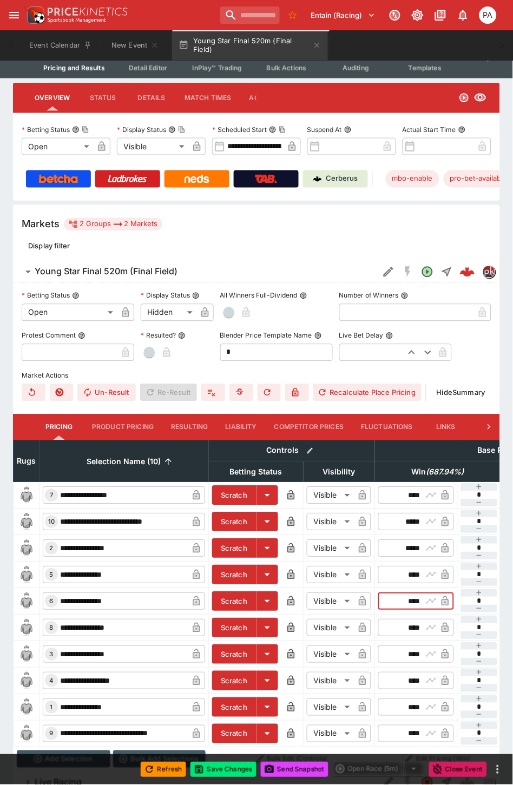
drag, startPoint x: 397, startPoint y: 603, endPoint x: 420, endPoint y: 603, distance: 22.7
click at [420, 603] on input "****" at bounding box center [406, 601] width 31 height 17
type input "*****"
drag, startPoint x: 397, startPoint y: 628, endPoint x: 439, endPoint y: 630, distance: 41.1
click at [439, 630] on div "​ **** ​" at bounding box center [416, 627] width 76 height 17
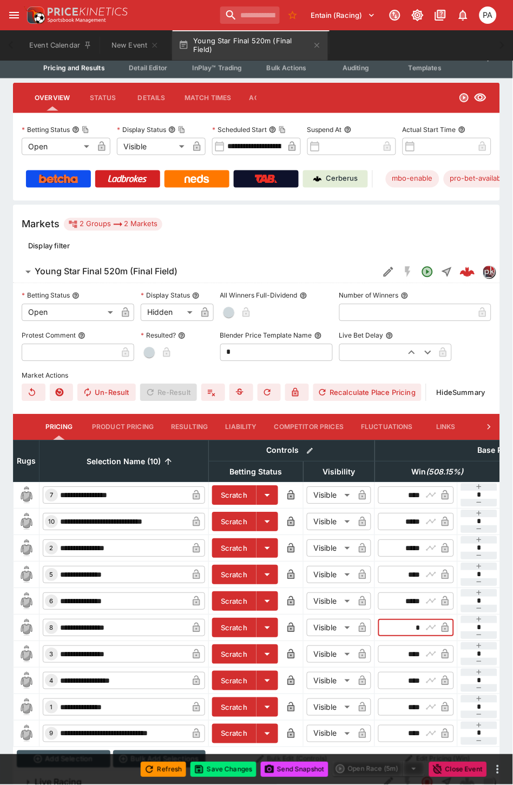
type input "****"
drag, startPoint x: 407, startPoint y: 655, endPoint x: 432, endPoint y: 655, distance: 24.3
click at [432, 655] on div "​ **** ​" at bounding box center [416, 654] width 76 height 17
type input "*****"
drag, startPoint x: 399, startPoint y: 678, endPoint x: 426, endPoint y: 682, distance: 27.9
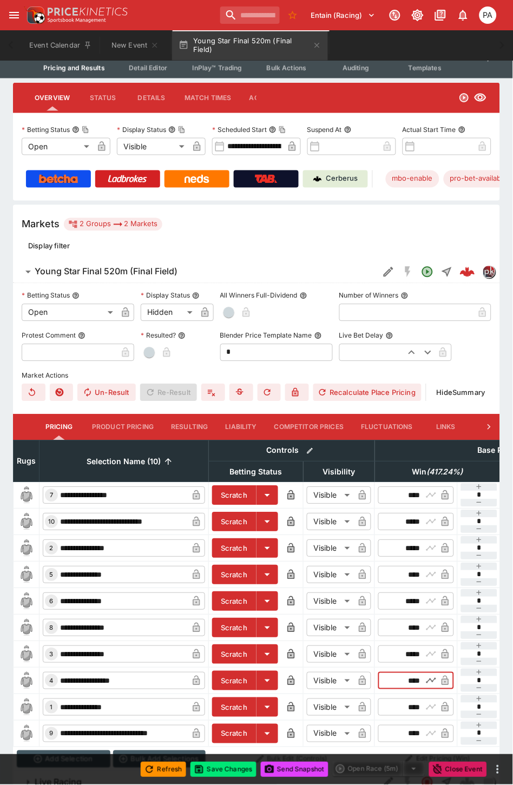
click at [426, 682] on div "​ **** ​" at bounding box center [416, 680] width 76 height 17
type input "*****"
drag, startPoint x: 399, startPoint y: 707, endPoint x: 428, endPoint y: 706, distance: 29.2
click at [428, 706] on div "​ **** ​" at bounding box center [416, 707] width 76 height 17
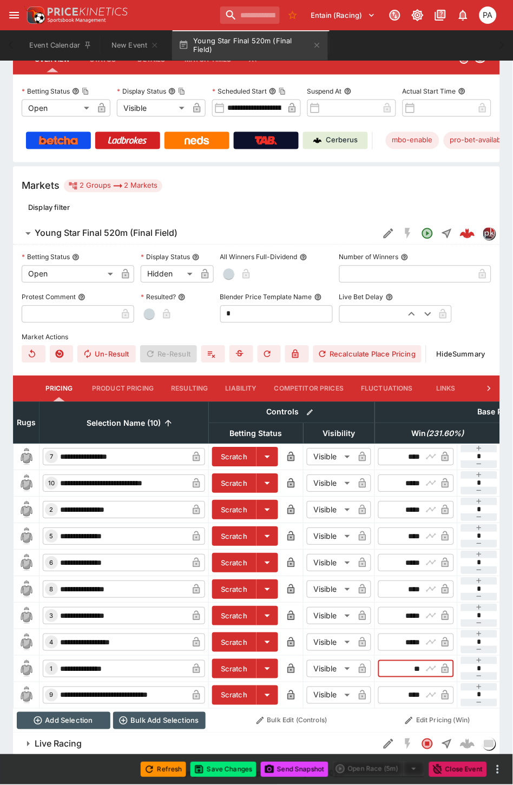
scroll to position [185, 0]
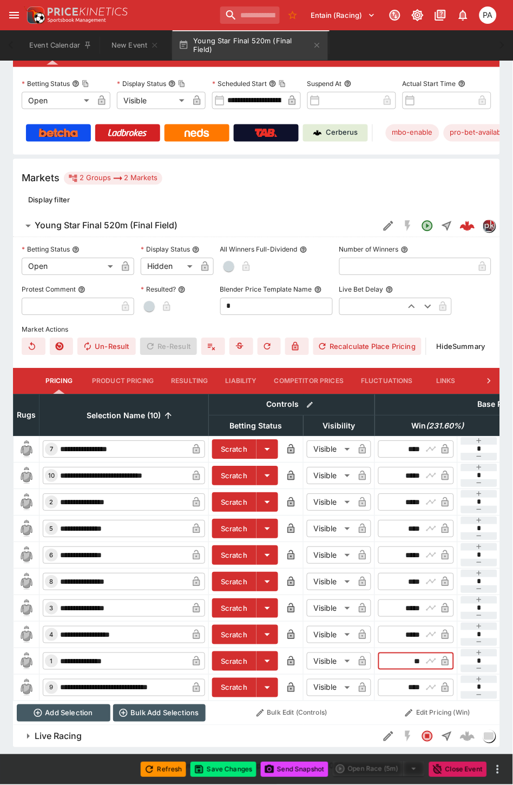
type input "*****"
drag, startPoint x: 402, startPoint y: 679, endPoint x: 420, endPoint y: 679, distance: 17.9
click at [420, 679] on input "****" at bounding box center [406, 687] width 31 height 17
type input "*****"
click at [354, 338] on button "Recalculate Place Pricing" at bounding box center [367, 346] width 108 height 17
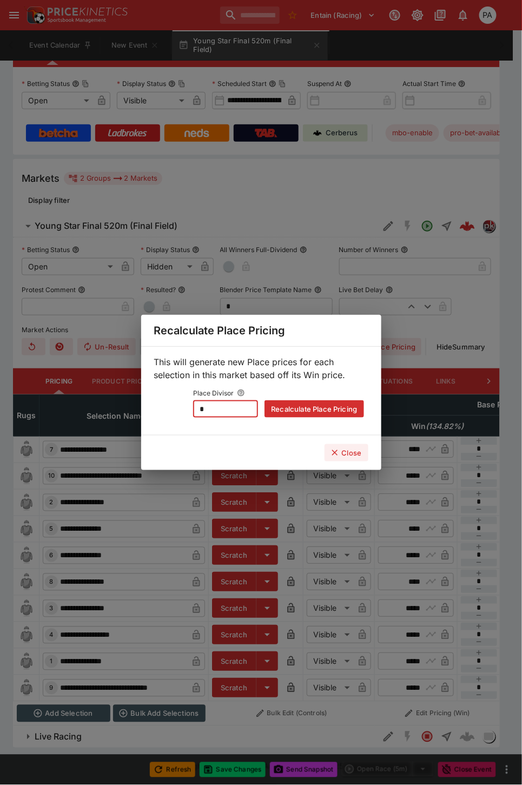
drag, startPoint x: 223, startPoint y: 412, endPoint x: 187, endPoint y: 413, distance: 36.2
click at [187, 413] on div "Place Divisor * ​ Recalculate Place Pricing" at bounding box center [261, 402] width 206 height 32
type input "*"
click at [283, 403] on button "Recalculate Place Pricing" at bounding box center [313, 408] width 99 height 17
type input "****"
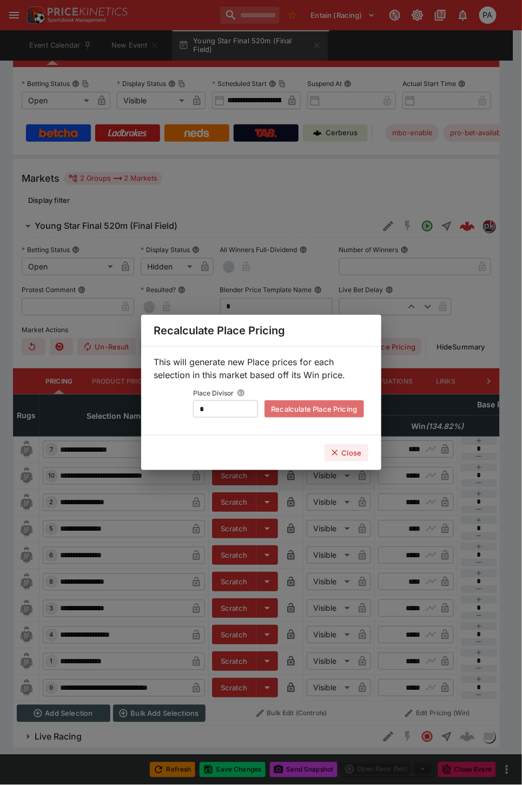
type input "****"
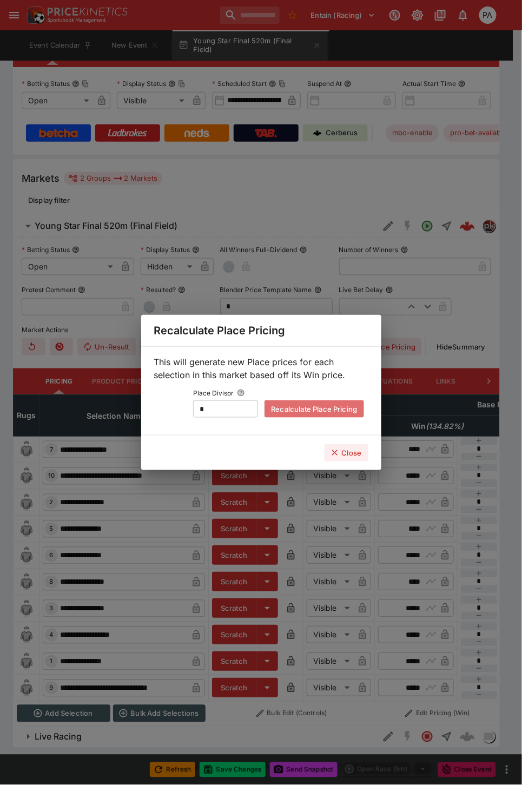
type input "****"
click at [306, 407] on button "Recalculate Place Pricing" at bounding box center [313, 408] width 99 height 17
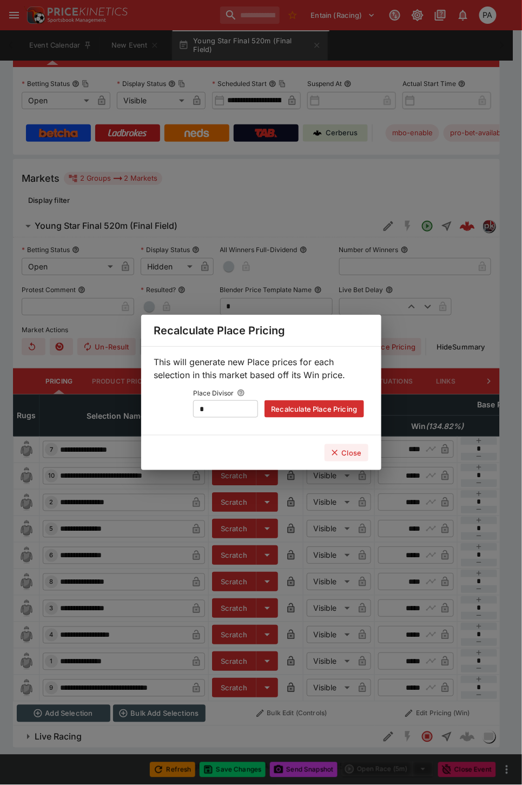
click at [357, 448] on button "Close" at bounding box center [346, 452] width 44 height 17
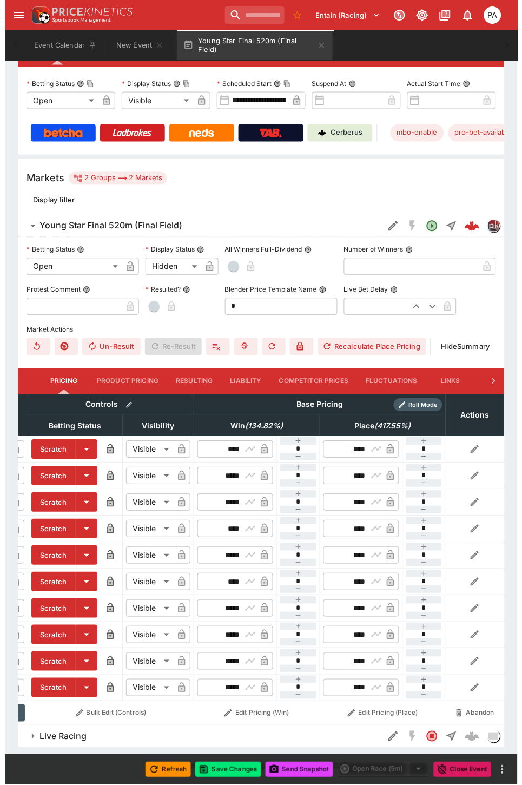
scroll to position [0, 0]
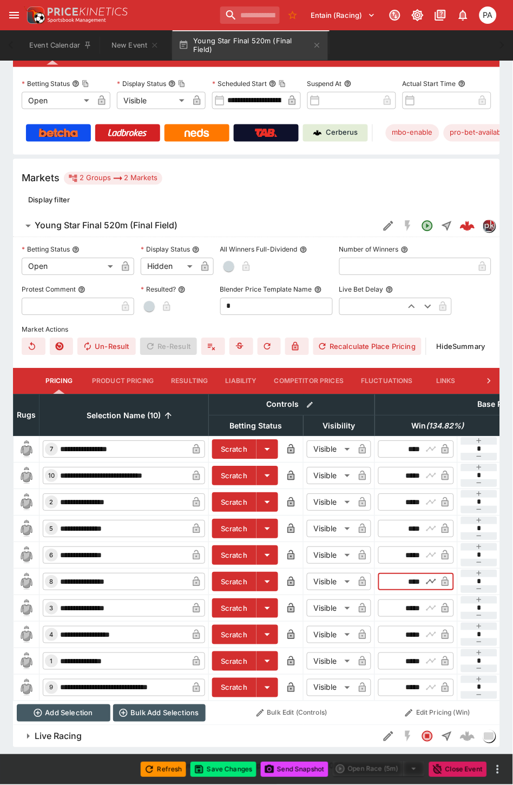
drag, startPoint x: 403, startPoint y: 575, endPoint x: 424, endPoint y: 577, distance: 20.6
click at [424, 577] on div "​ **** ​" at bounding box center [416, 581] width 76 height 17
type input "****"
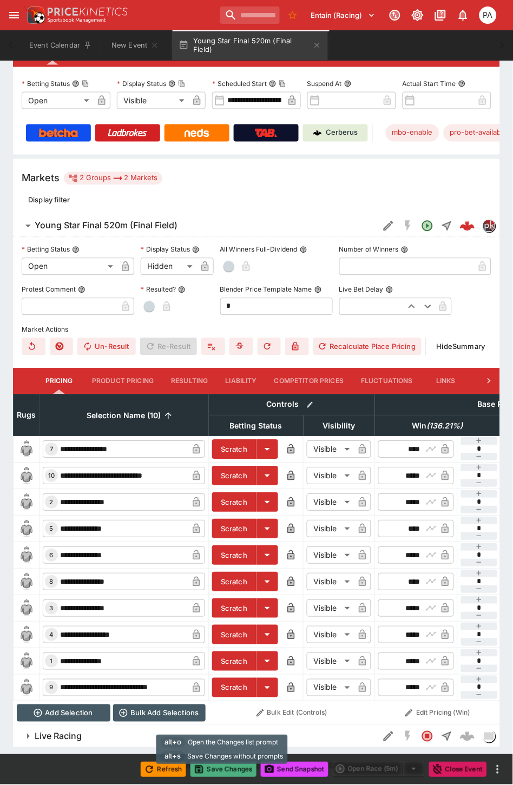
click at [226, 765] on button "Save Changes" at bounding box center [223, 769] width 66 height 15
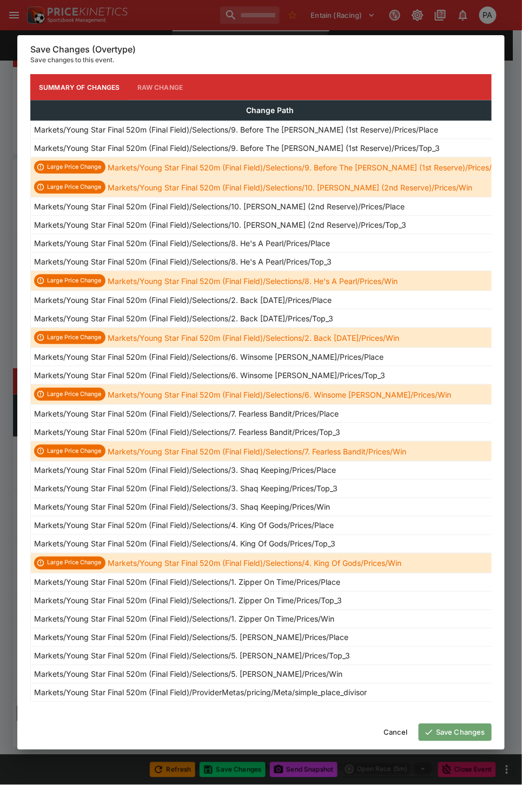
click at [456, 737] on button "Save Changes" at bounding box center [455, 732] width 73 height 17
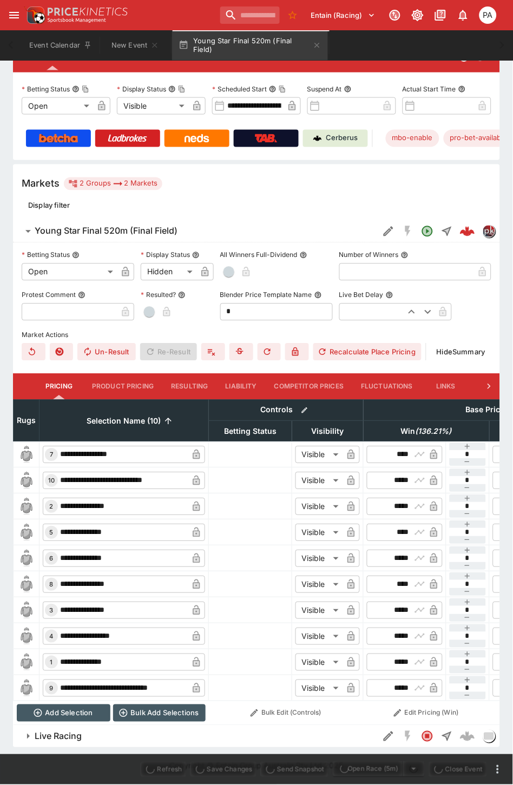
scroll to position [185, 0]
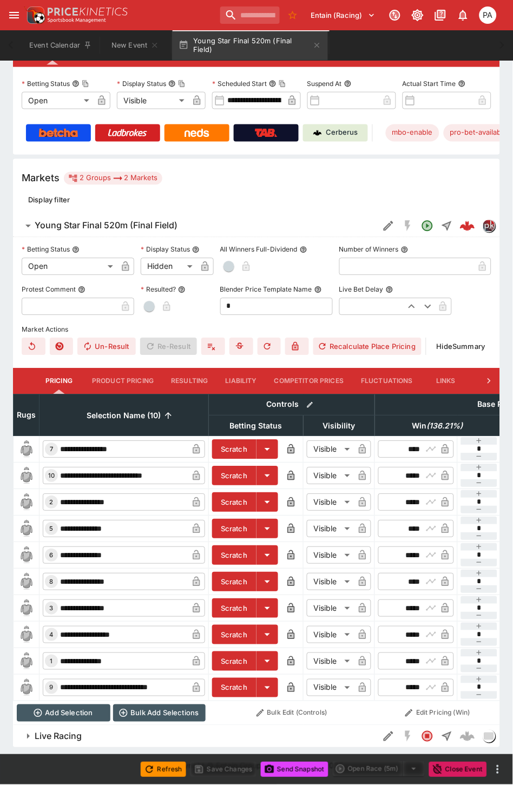
type input "****"
click at [379, 338] on button "Recalculate Place Pricing" at bounding box center [367, 346] width 108 height 17
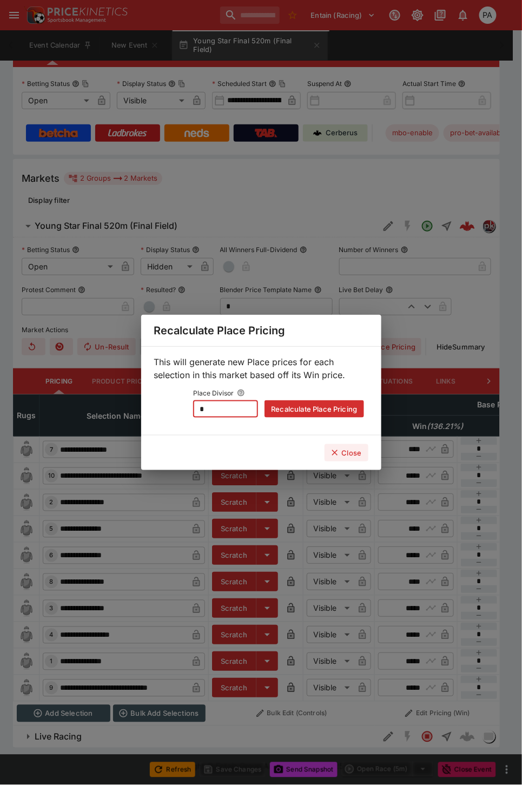
drag, startPoint x: 218, startPoint y: 409, endPoint x: 184, endPoint y: 414, distance: 34.4
click at [184, 414] on div "Place Divisor * ​ Recalculate Place Pricing" at bounding box center [261, 402] width 206 height 32
type input "*"
click at [323, 407] on button "Recalculate Place Pricing" at bounding box center [313, 408] width 99 height 17
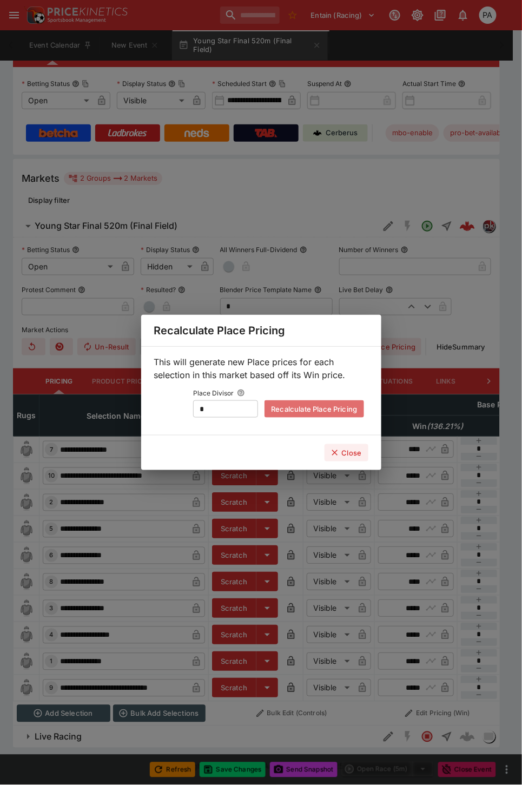
click at [323, 407] on button "Recalculate Place Pricing" at bounding box center [313, 408] width 99 height 17
click at [342, 451] on button "Close" at bounding box center [346, 452] width 44 height 17
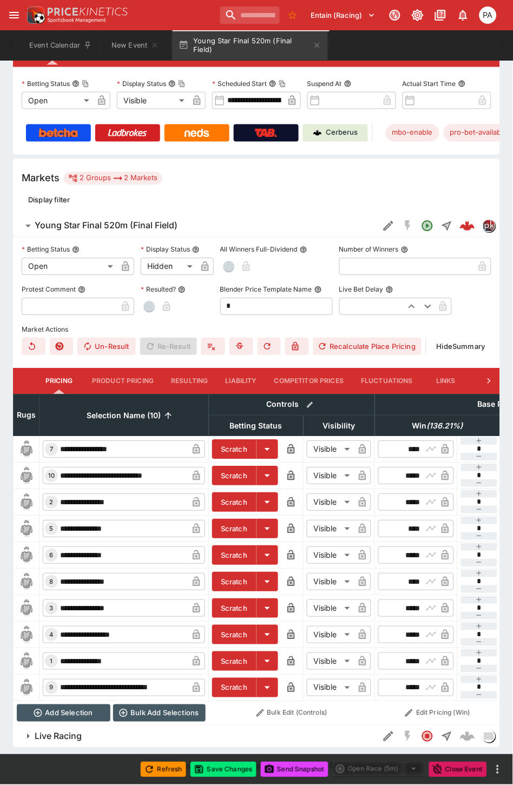
scroll to position [0, 185]
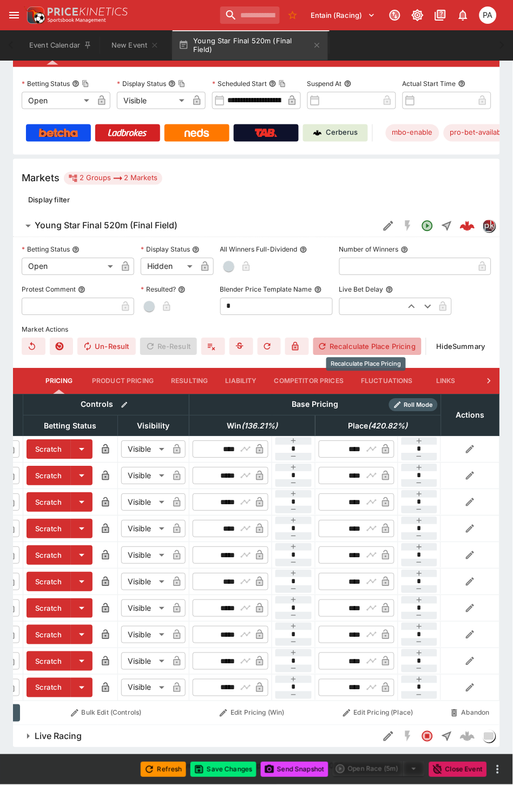
click at [333, 343] on button "Recalculate Place Pricing" at bounding box center [367, 346] width 108 height 17
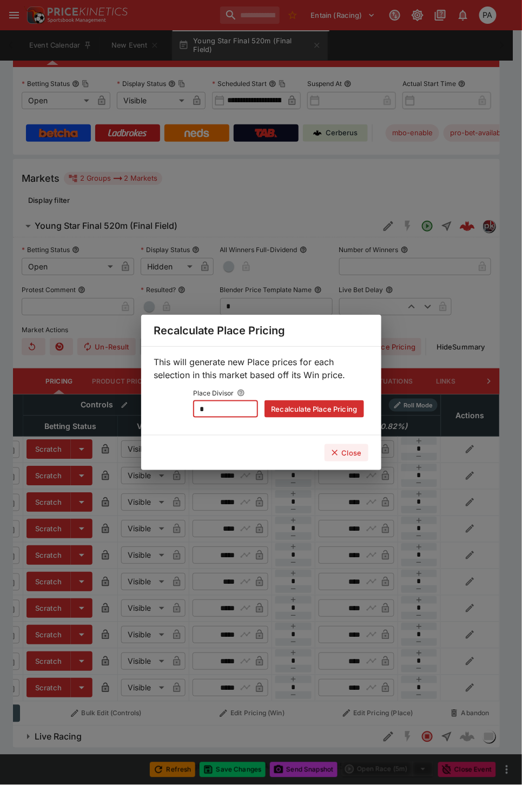
drag, startPoint x: 219, startPoint y: 415, endPoint x: 147, endPoint y: 413, distance: 72.5
click at [147, 413] on div "This will generate new Place prices for each selection in this market based off…" at bounding box center [261, 390] width 240 height 89
type input "*"
click at [311, 411] on button "Recalculate Place Pricing" at bounding box center [313, 408] width 99 height 17
type input "****"
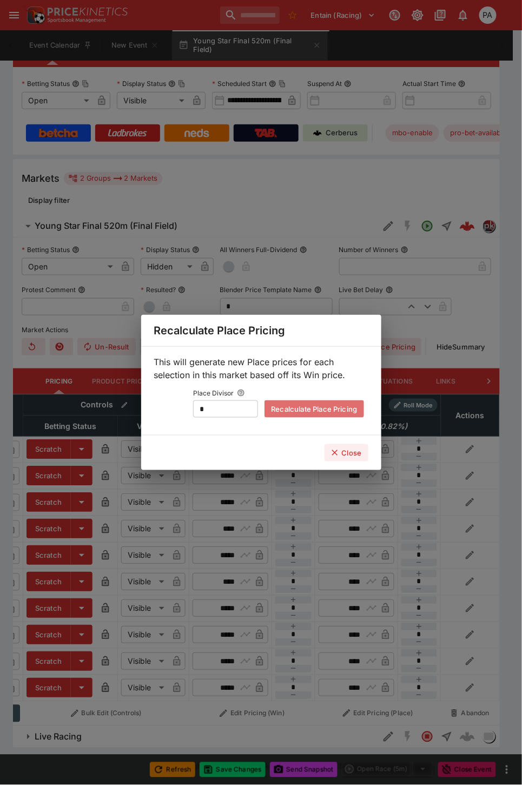
type input "****"
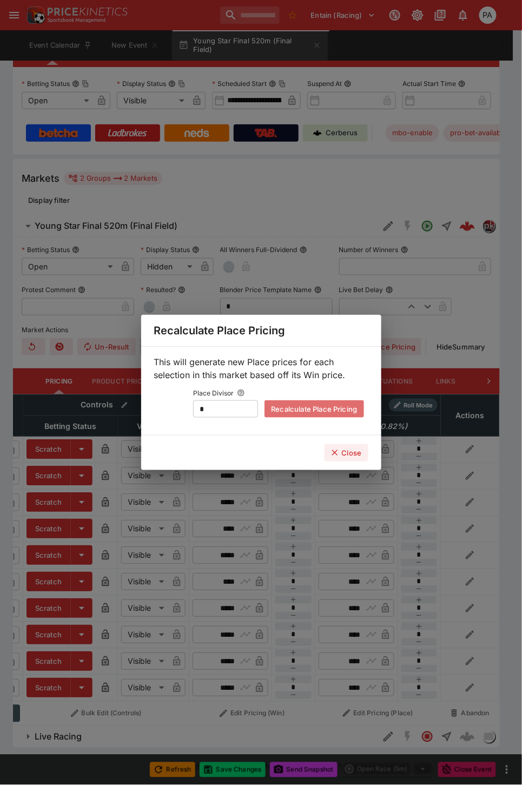
type input "****"
click at [347, 458] on button "Close" at bounding box center [346, 452] width 44 height 17
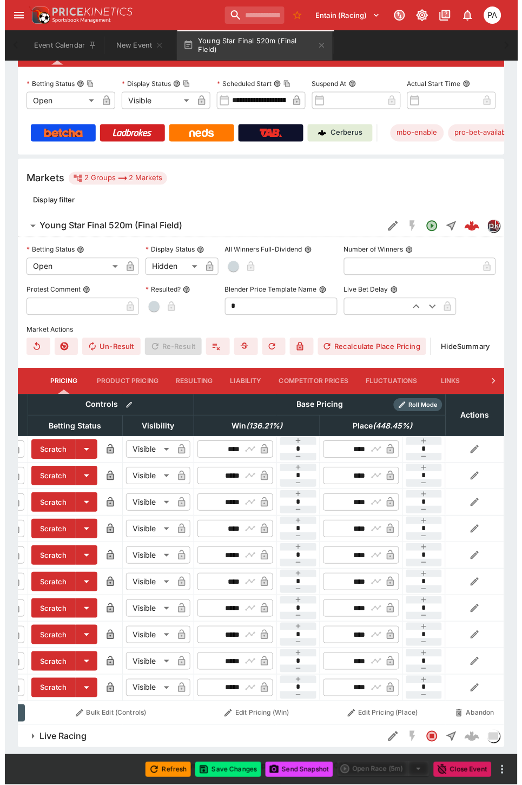
scroll to position [0, 176]
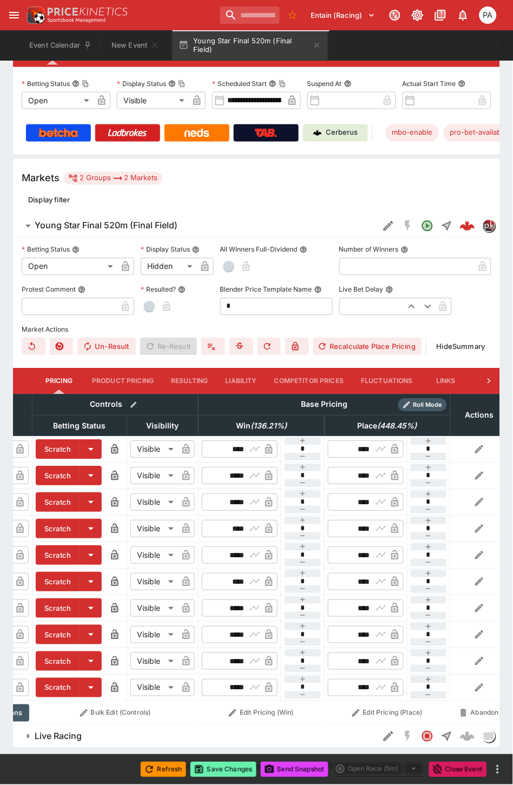
click at [223, 765] on button "Save Changes" at bounding box center [223, 769] width 66 height 15
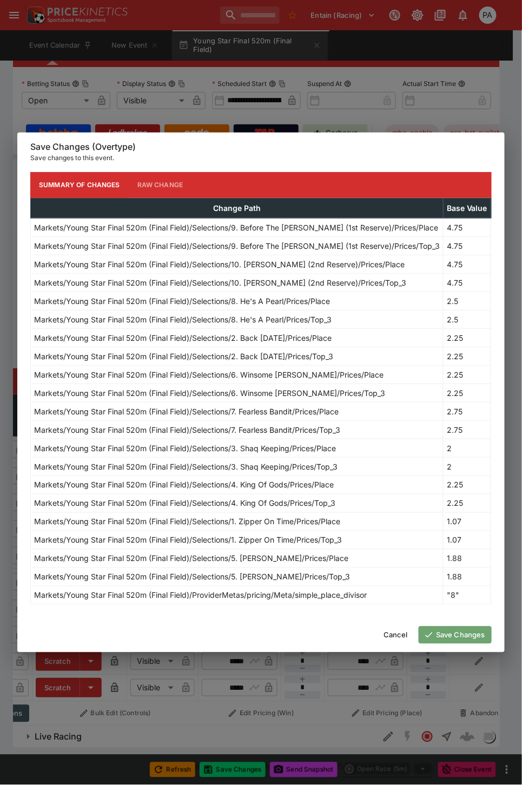
click at [461, 634] on button "Save Changes" at bounding box center [455, 634] width 73 height 17
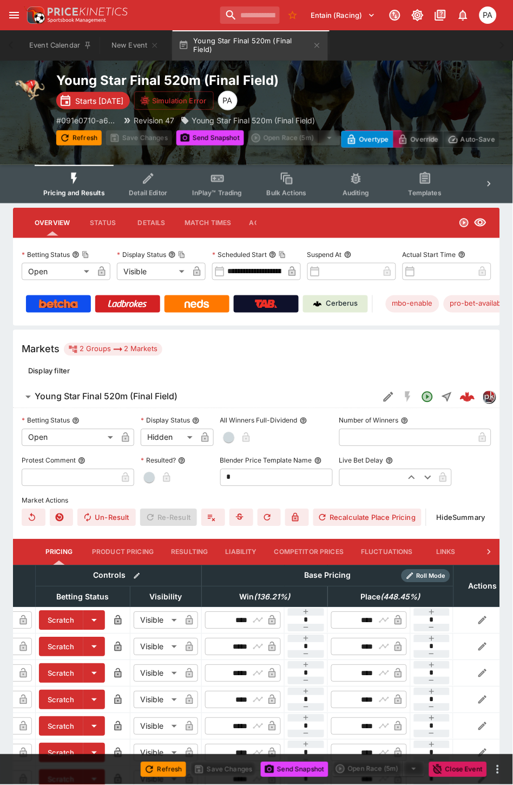
scroll to position [0, 0]
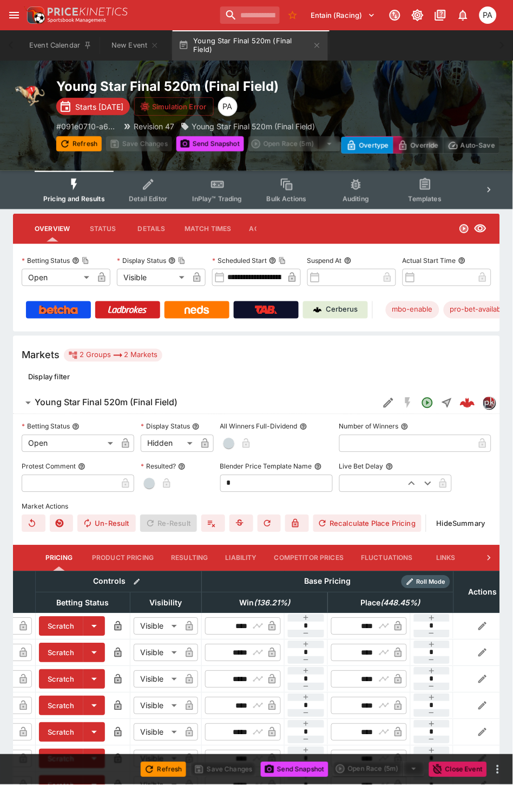
click at [153, 189] on icon "Event type filters" at bounding box center [148, 184] width 14 height 14
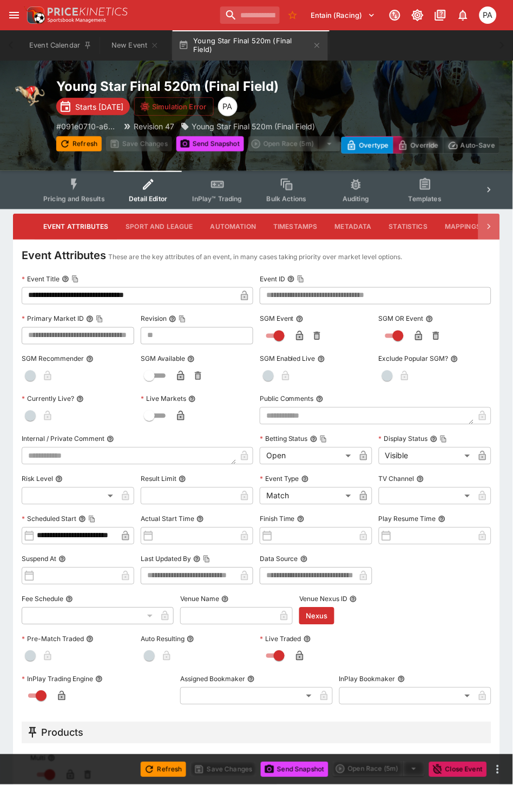
click at [491, 229] on icon at bounding box center [488, 226] width 11 height 11
click at [454, 228] on button "Markets" at bounding box center [458, 227] width 50 height 26
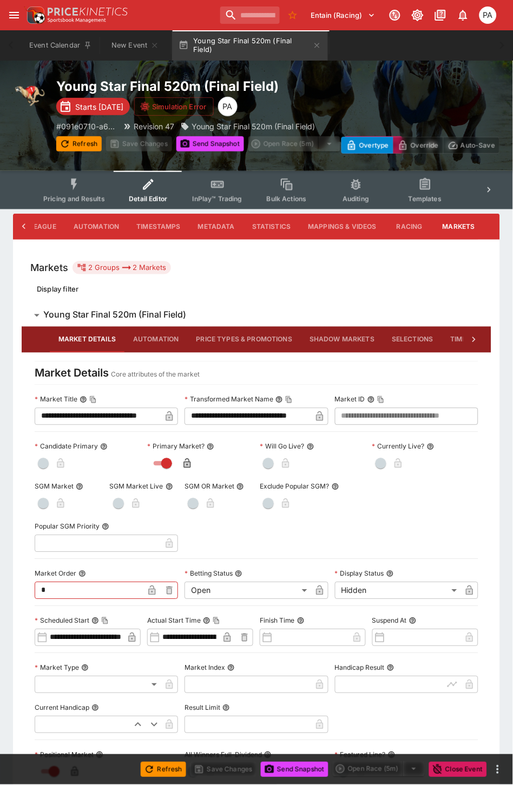
scroll to position [0, 138]
click at [474, 337] on icon at bounding box center [473, 339] width 3 height 5
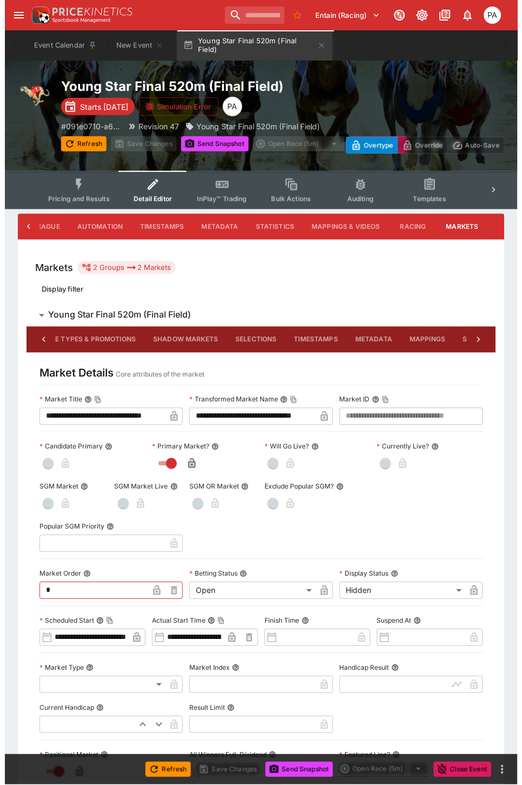
scroll to position [0, 193]
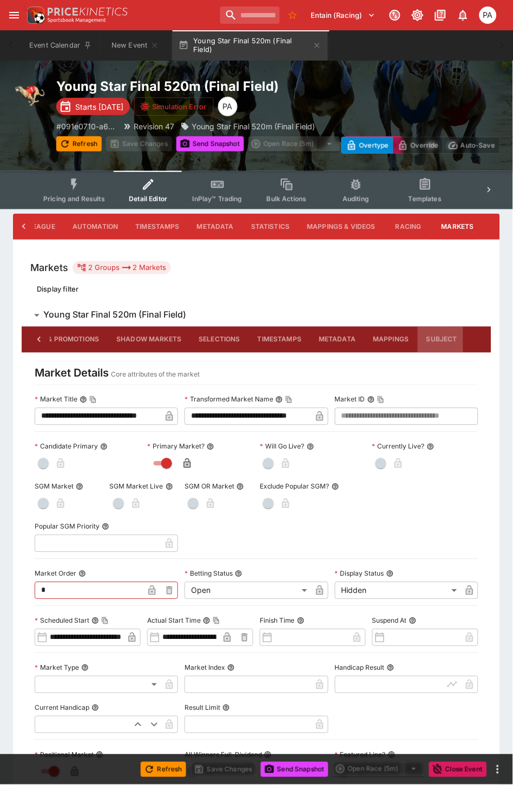
click at [440, 339] on button "Subject" at bounding box center [442, 340] width 49 height 26
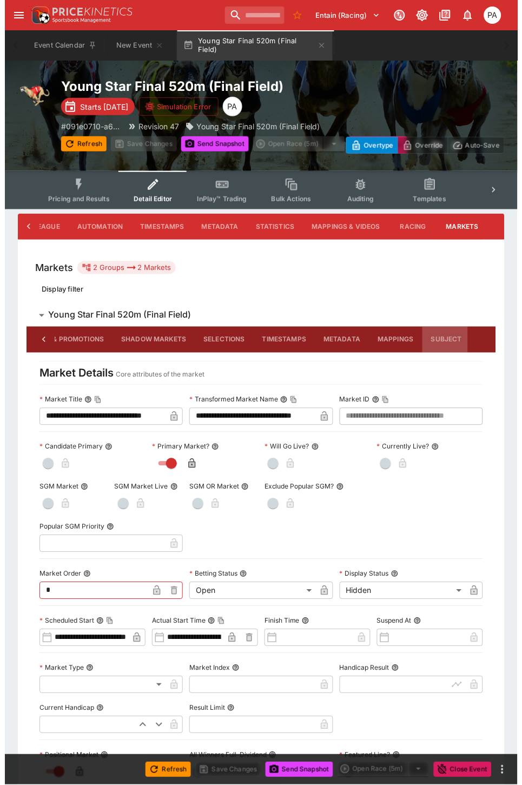
scroll to position [0, 184]
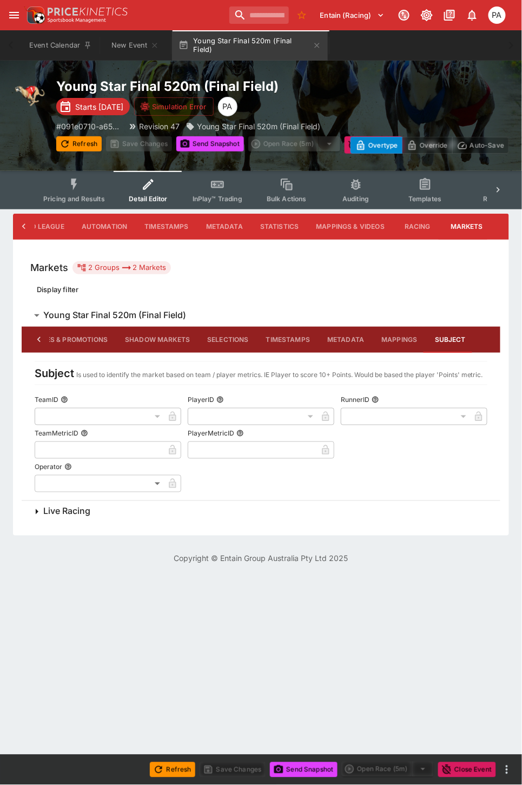
click at [34, 334] on icon at bounding box center [39, 339] width 11 height 11
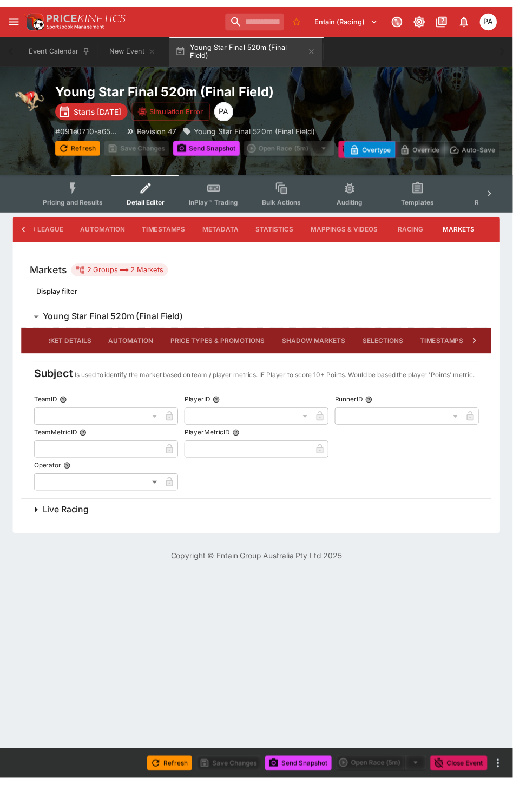
scroll to position [0, 0]
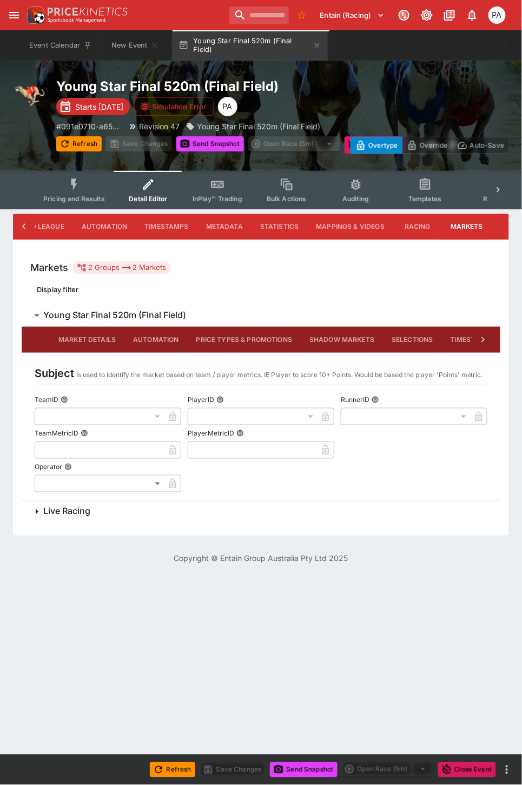
click at [77, 337] on button "Market Details" at bounding box center [87, 340] width 75 height 26
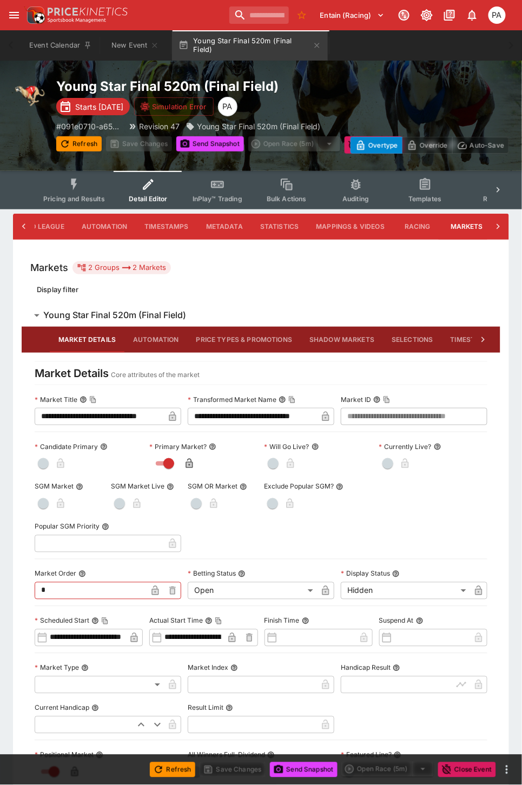
click at [366, 598] on body "**********" at bounding box center [261, 664] width 522 height 1329
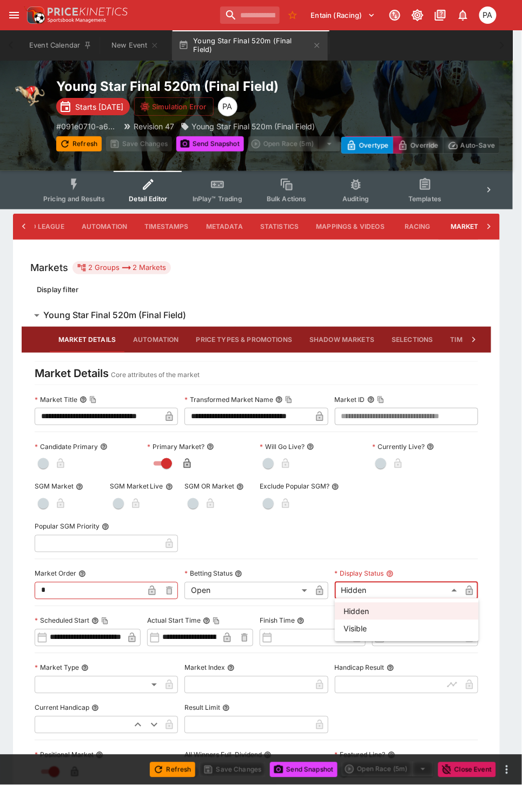
click at [360, 623] on li "Visible" at bounding box center [407, 628] width 144 height 17
type input "*******"
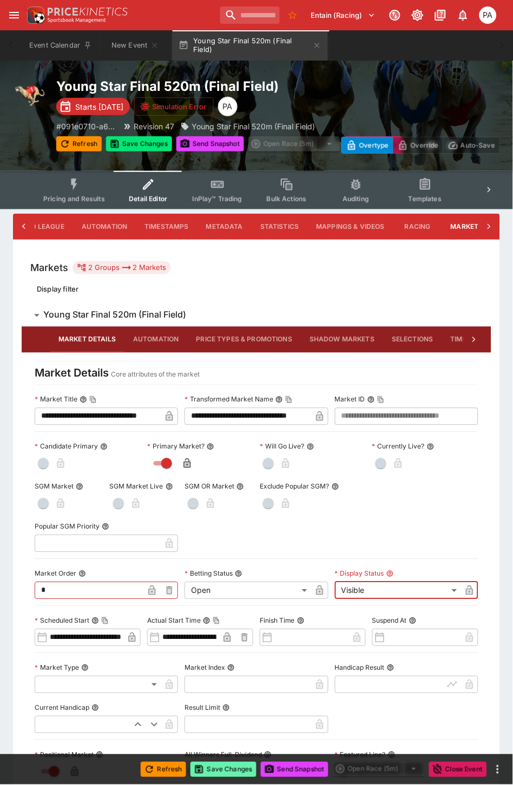
click at [213, 771] on button "Save Changes" at bounding box center [223, 769] width 66 height 15
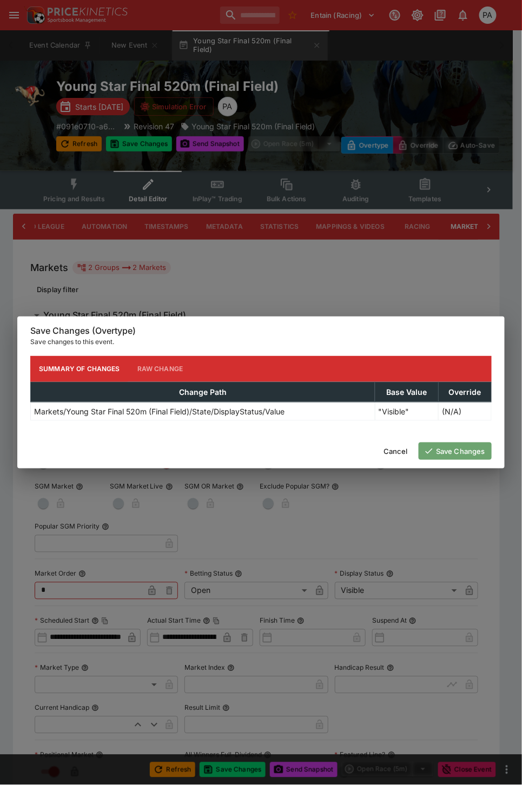
click at [453, 456] on button "Save Changes" at bounding box center [455, 450] width 73 height 17
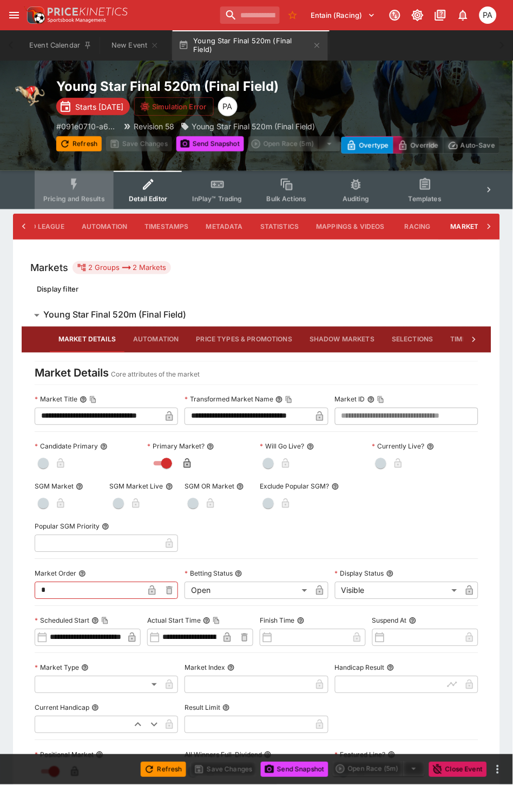
click at [71, 182] on icon "Event type filters" at bounding box center [74, 184] width 14 height 14
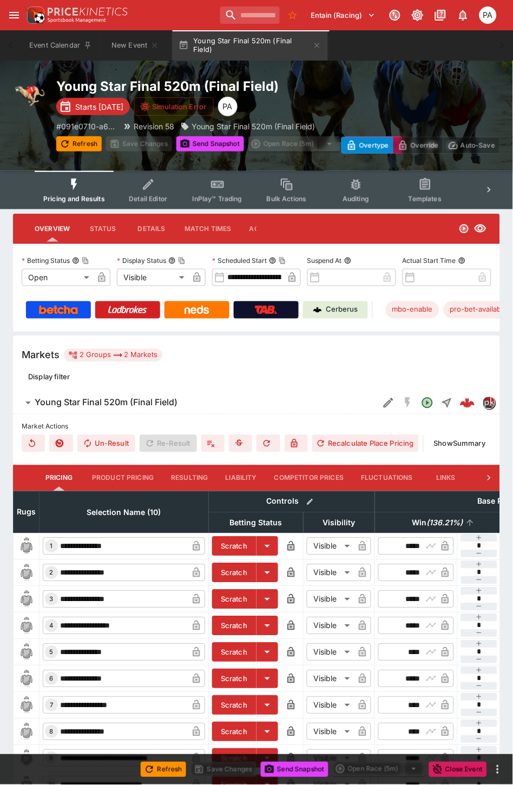
click at [416, 518] on span "Win ( 136.21 %)" at bounding box center [437, 522] width 75 height 13
click at [320, 43] on icon "button" at bounding box center [317, 45] width 5 height 5
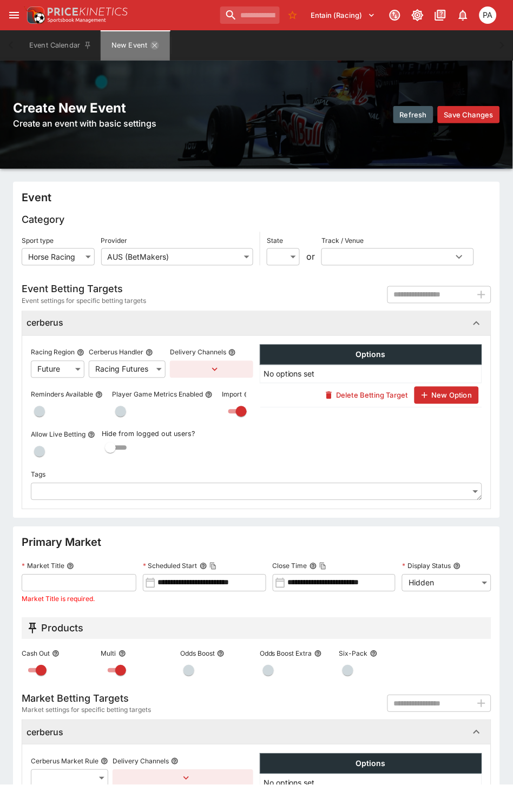
click at [155, 44] on icon "New Event" at bounding box center [154, 45] width 9 height 9
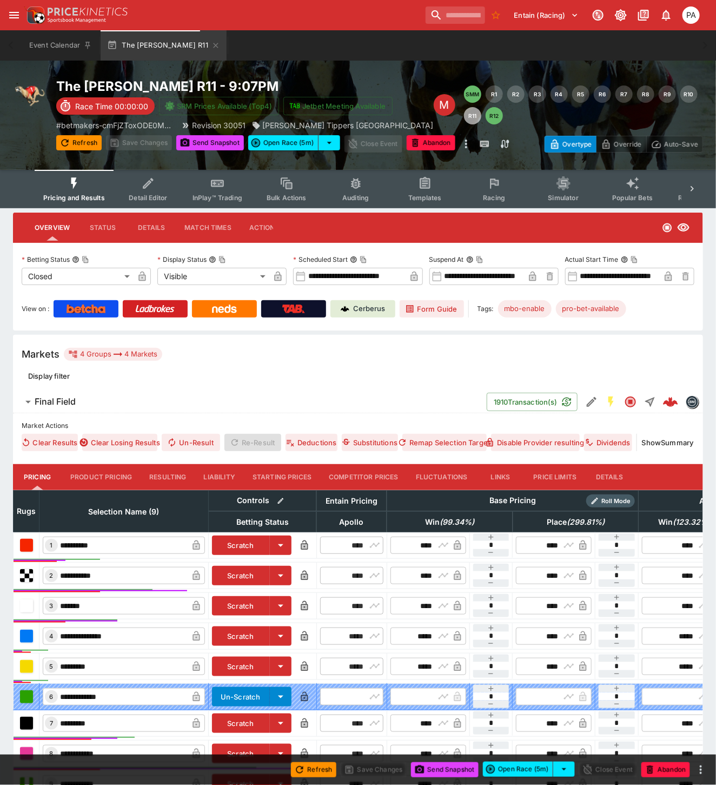
click at [163, 478] on button "Resulting" at bounding box center [168, 477] width 54 height 26
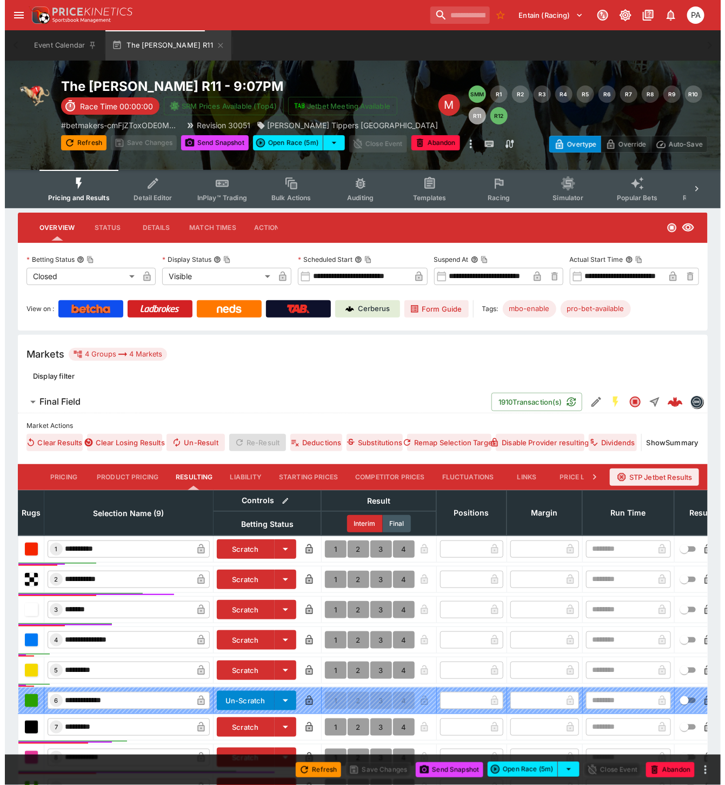
scroll to position [156, 0]
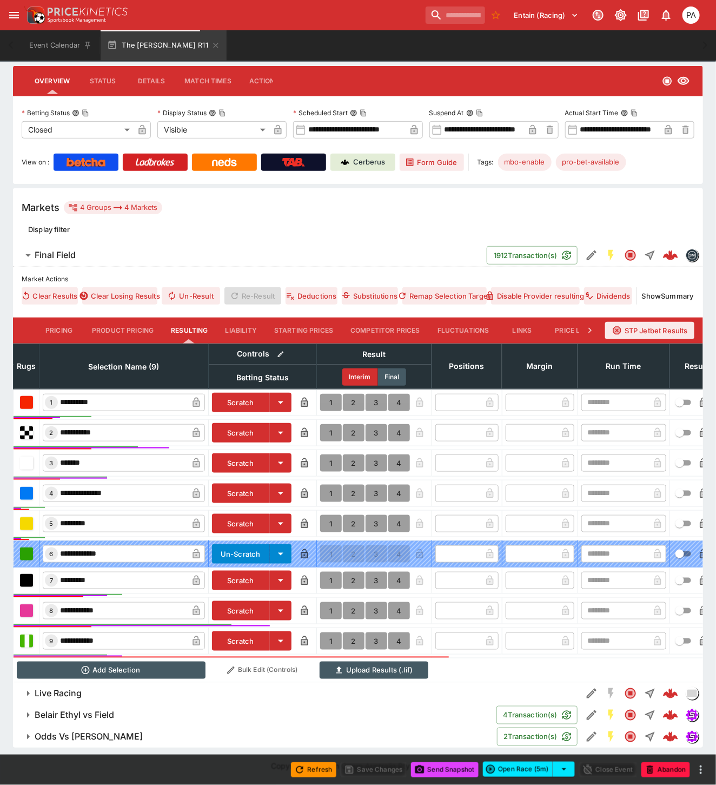
click at [330, 454] on button "1" at bounding box center [331, 462] width 22 height 17
type input "*"
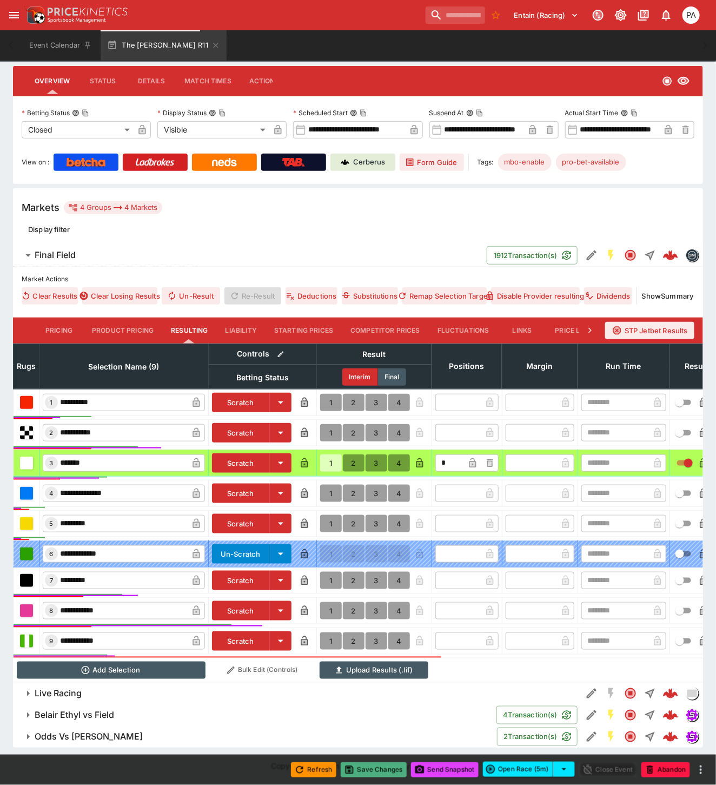
click at [376, 771] on button "Save Changes" at bounding box center [374, 769] width 66 height 15
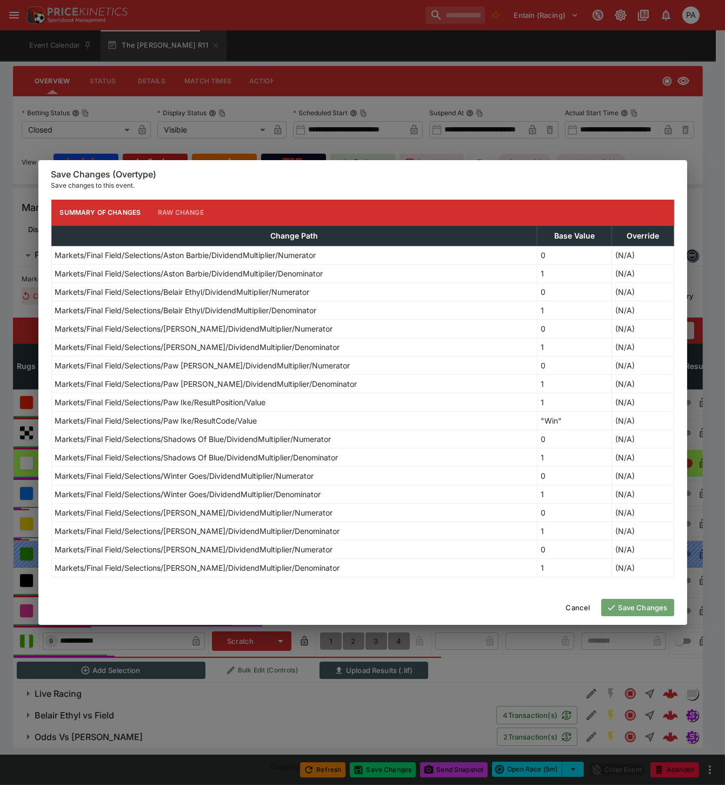
click at [628, 604] on button "Save Changes" at bounding box center [637, 607] width 73 height 17
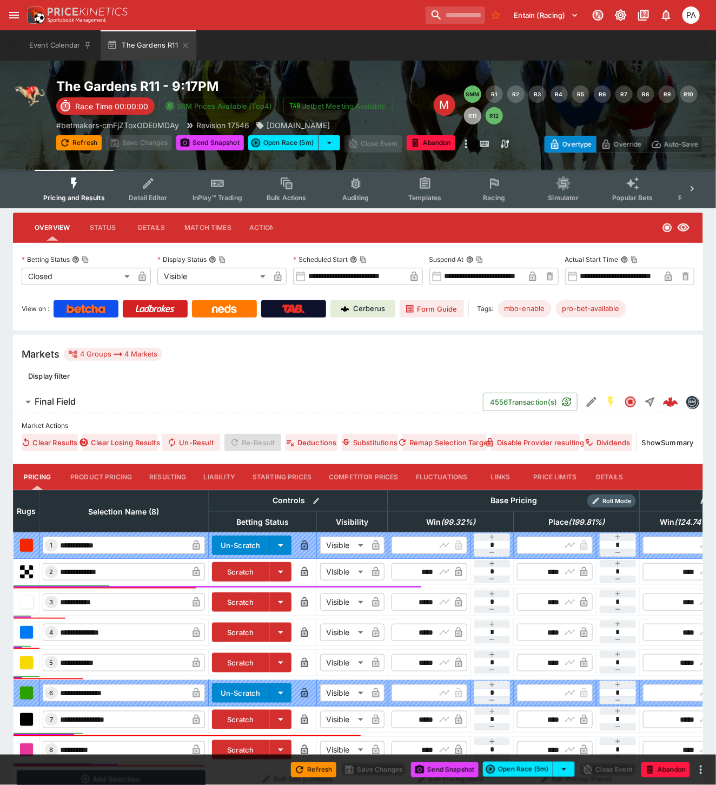
click at [170, 478] on button "Resulting" at bounding box center [168, 477] width 54 height 26
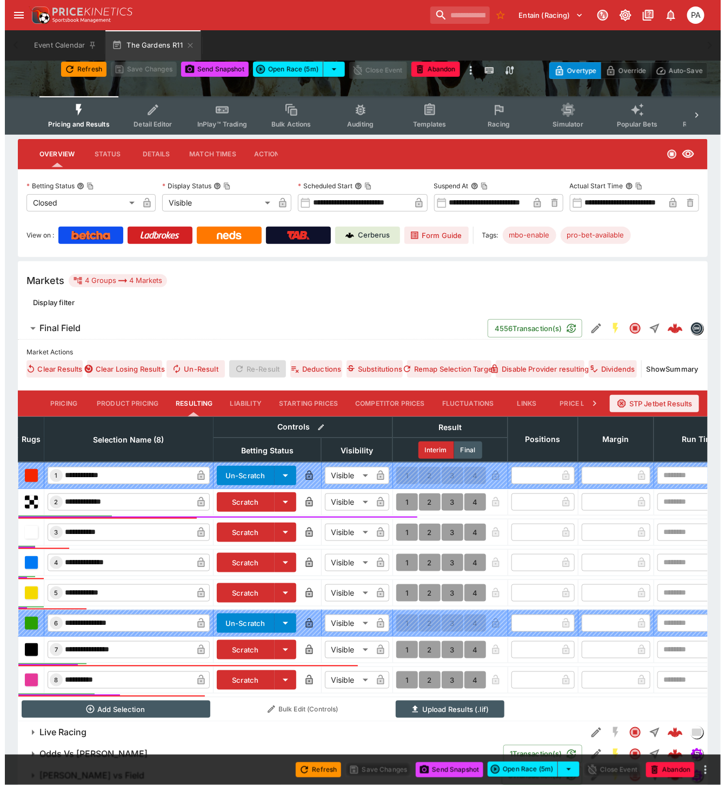
scroll to position [122, 0]
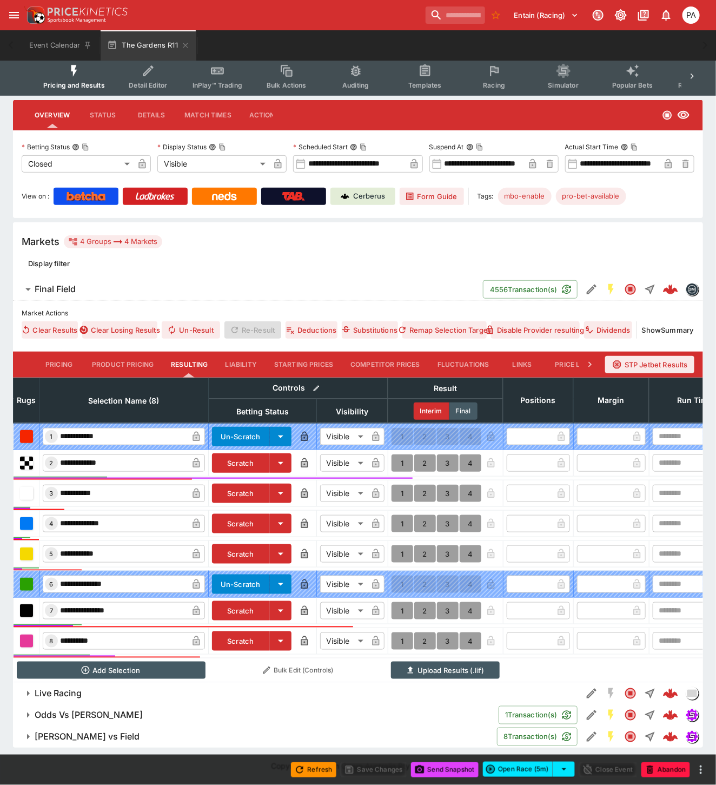
click at [398, 454] on button "1" at bounding box center [403, 462] width 22 height 17
type input "*"
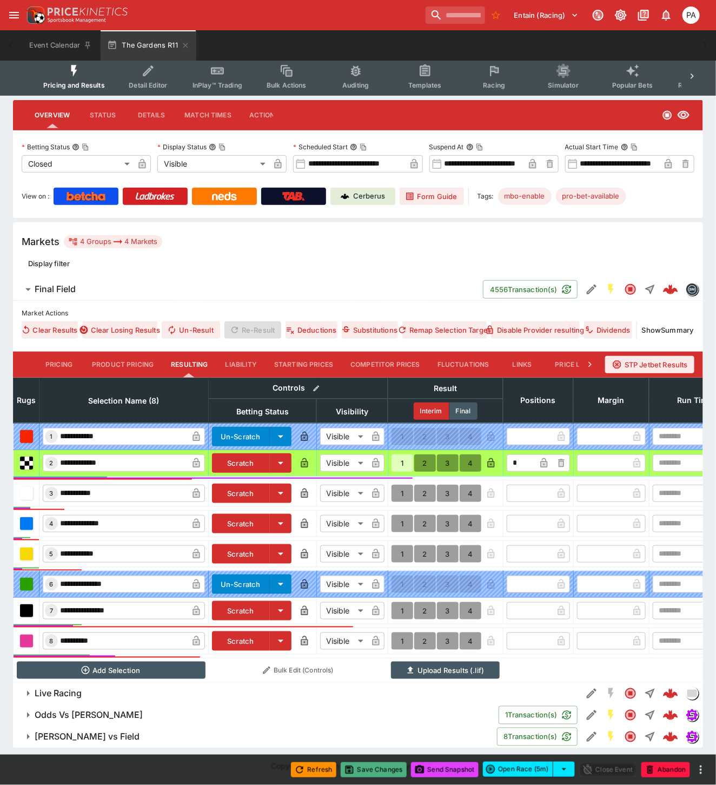
click at [369, 772] on button "Save Changes" at bounding box center [374, 769] width 66 height 15
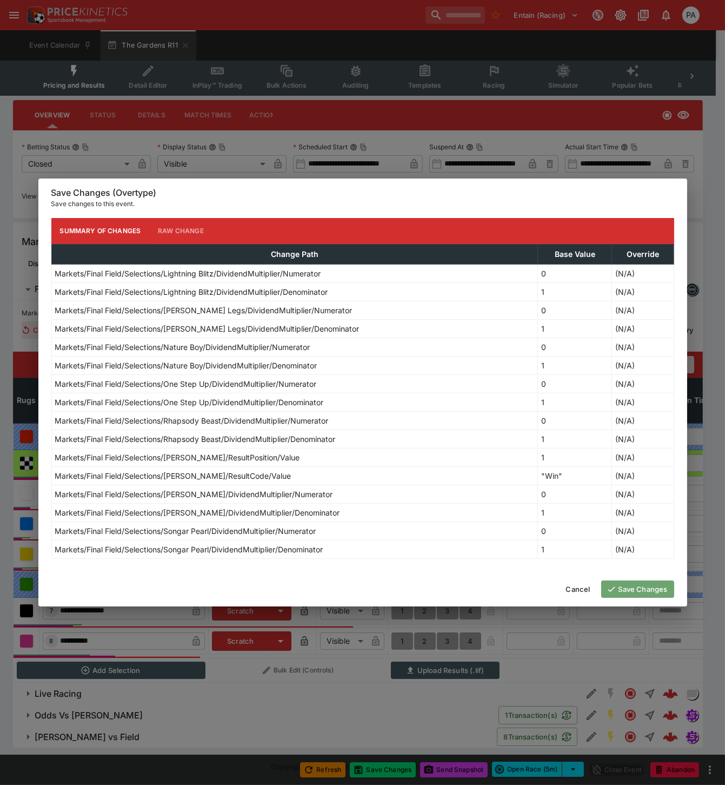
click at [633, 587] on button "Save Changes" at bounding box center [637, 588] width 73 height 17
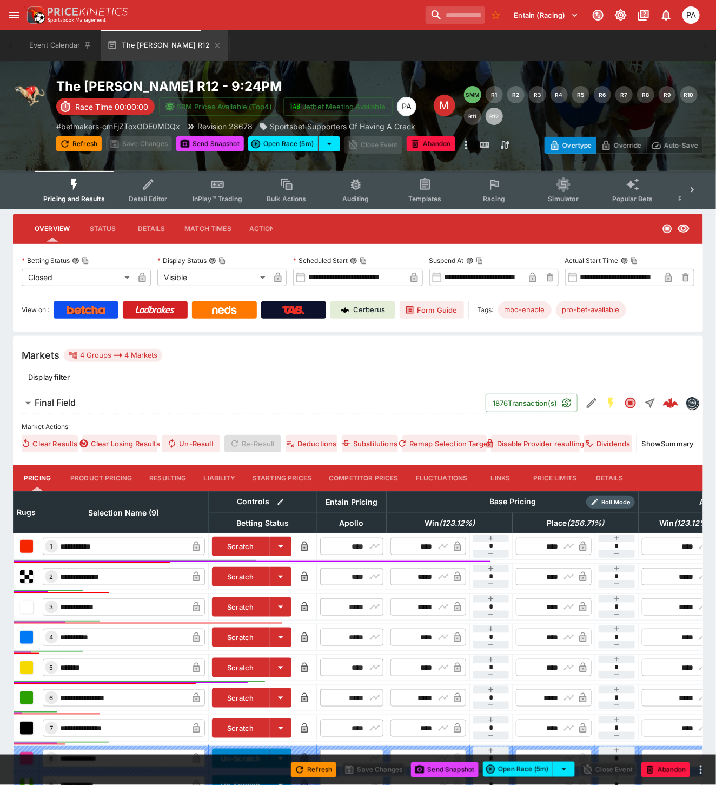
click at [171, 476] on button "Resulting" at bounding box center [168, 478] width 54 height 26
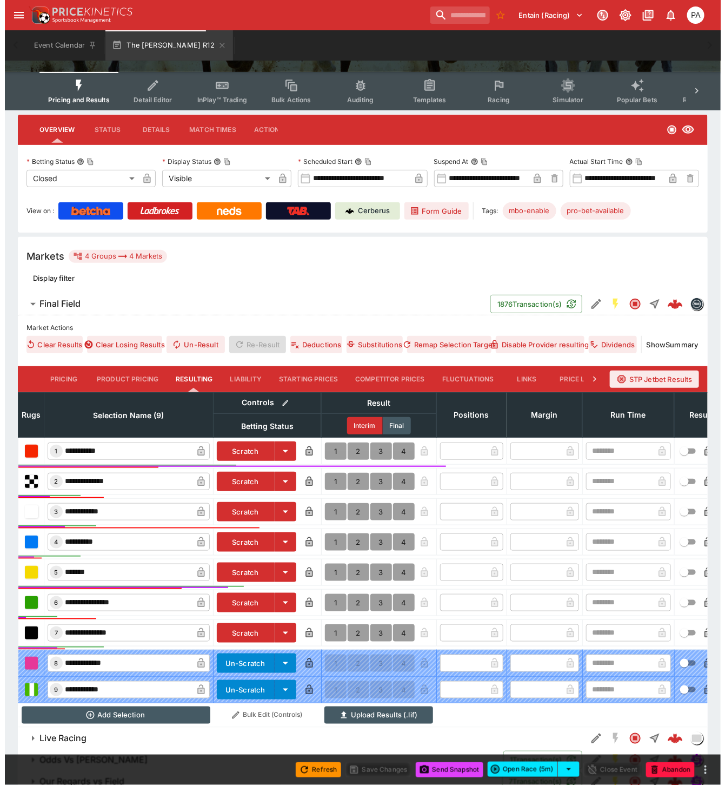
scroll to position [153, 0]
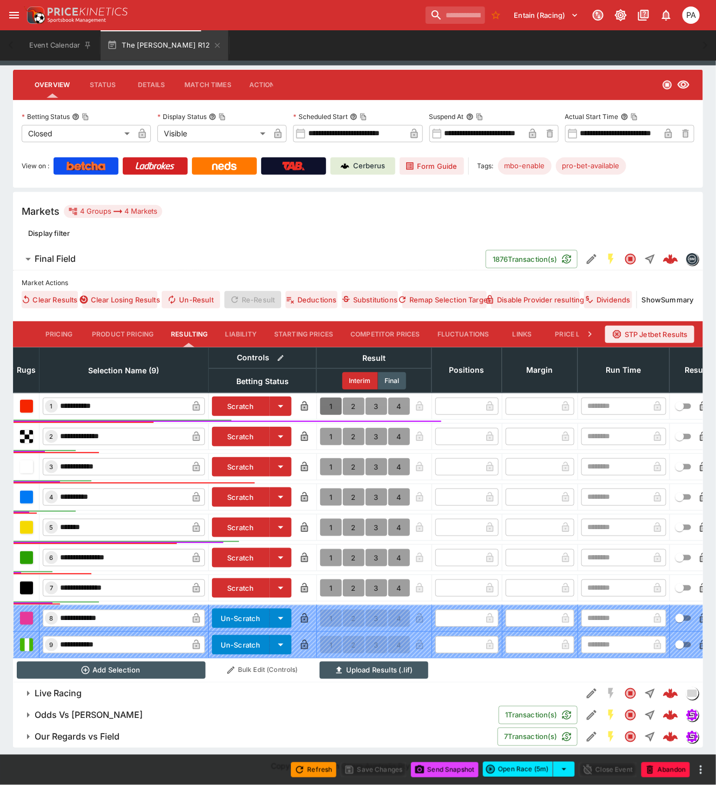
click at [325, 397] on button "1" at bounding box center [331, 405] width 22 height 17
type input "*"
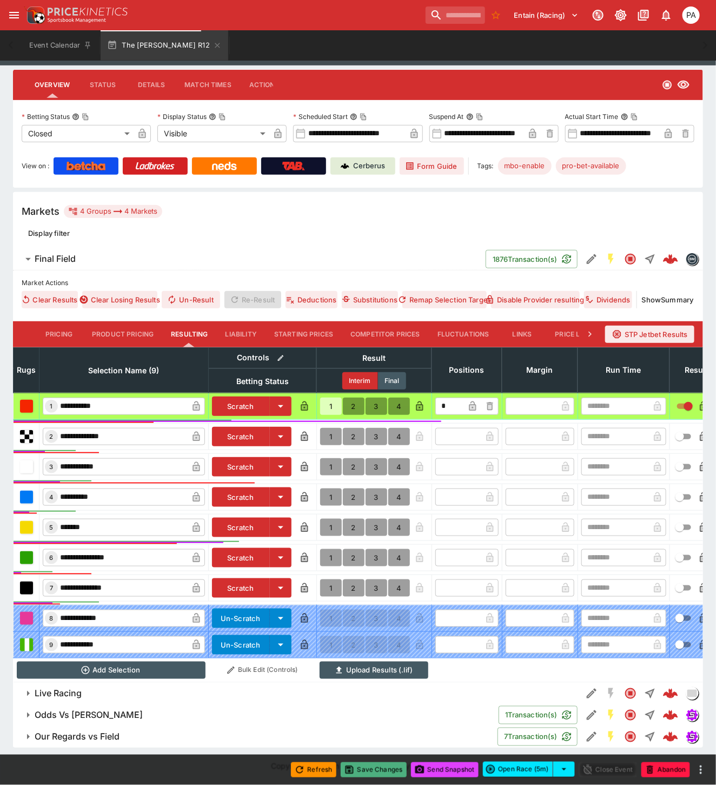
click at [376, 770] on button "Save Changes" at bounding box center [374, 769] width 66 height 15
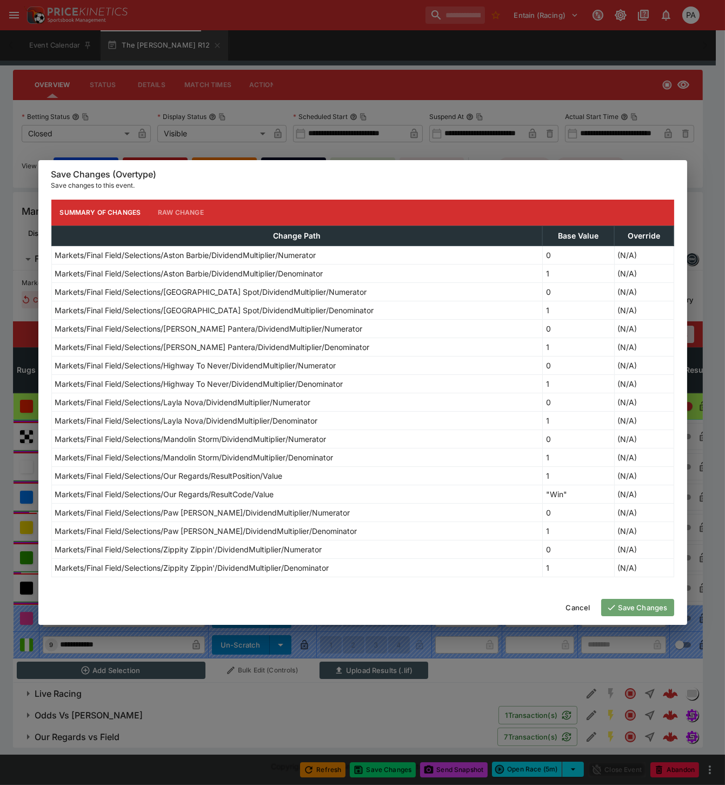
click at [631, 613] on button "Save Changes" at bounding box center [637, 607] width 73 height 17
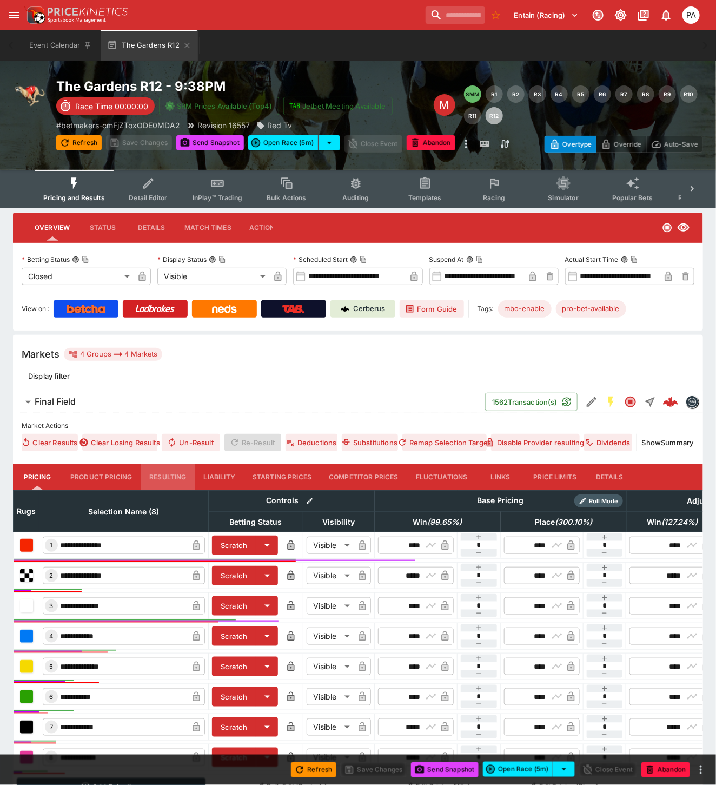
click at [163, 478] on button "Resulting" at bounding box center [168, 477] width 54 height 26
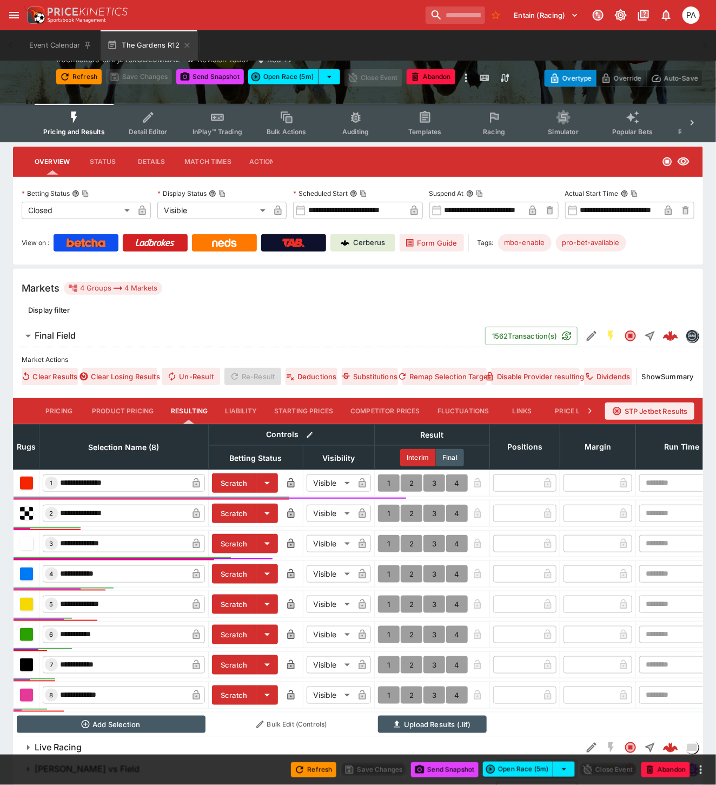
scroll to position [130, 0]
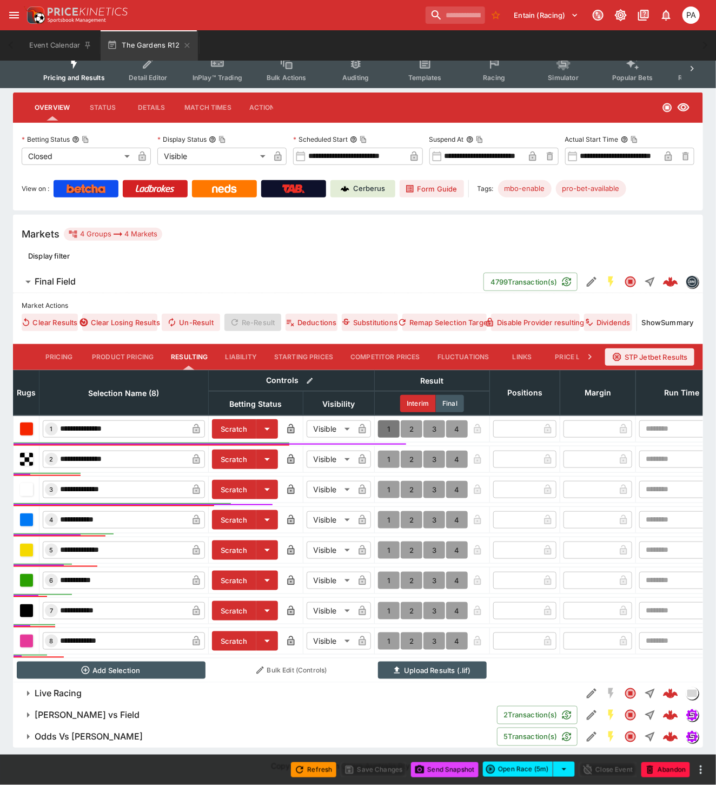
click at [386, 420] on button "1" at bounding box center [389, 428] width 22 height 17
type input "*"
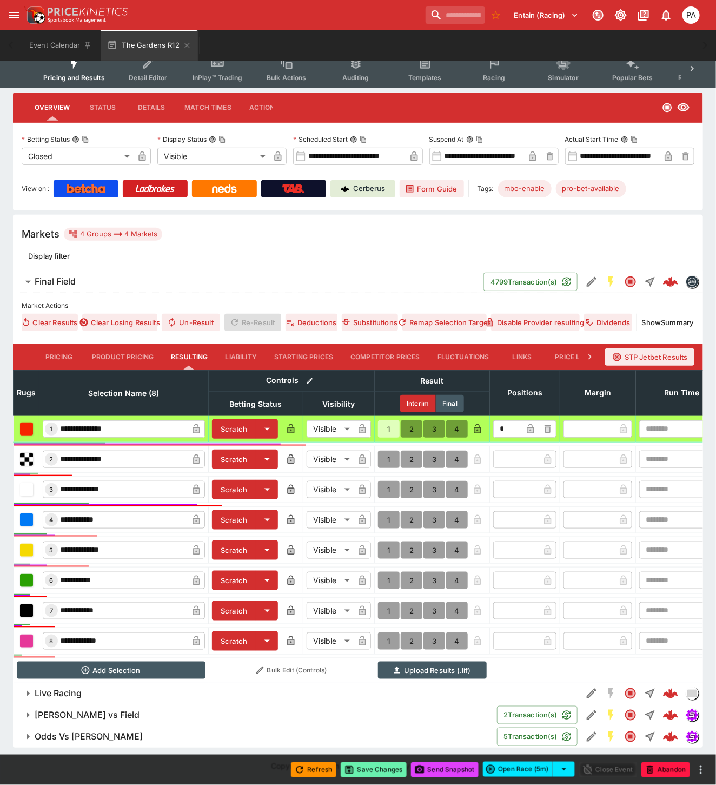
click at [372, 765] on button "Save Changes" at bounding box center [374, 769] width 66 height 15
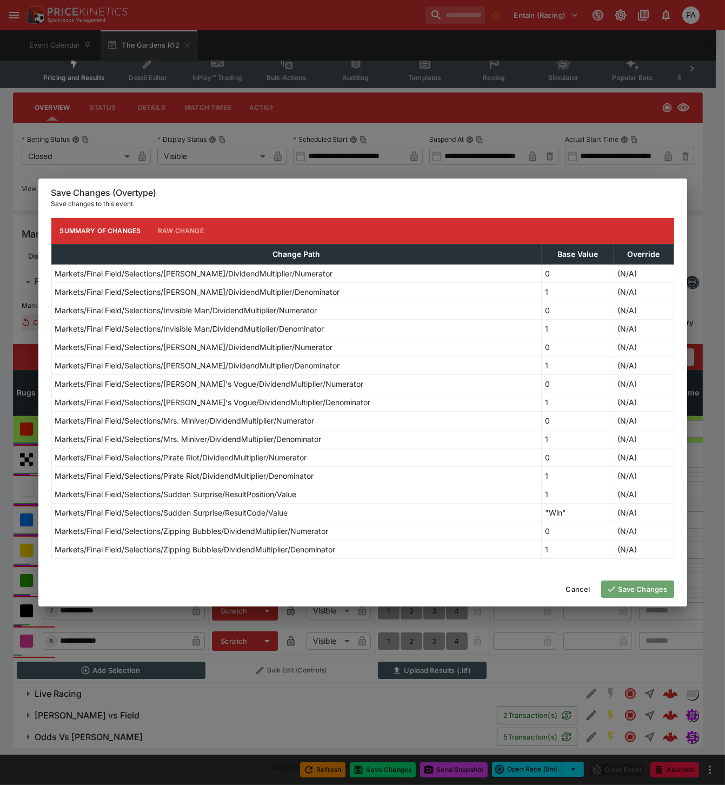
click at [633, 588] on button "Save Changes" at bounding box center [637, 588] width 73 height 17
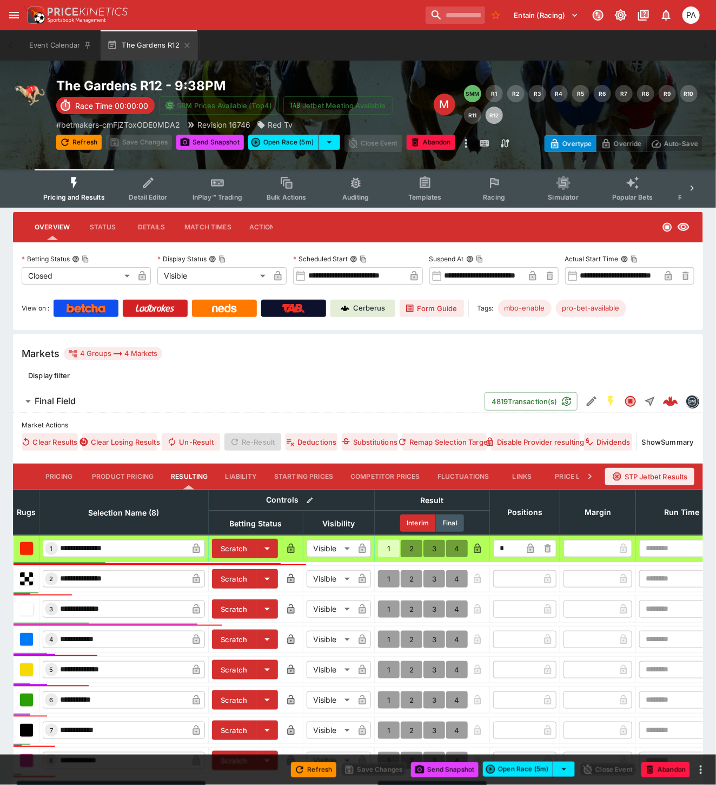
scroll to position [0, 0]
